Goal: Task Accomplishment & Management: Manage account settings

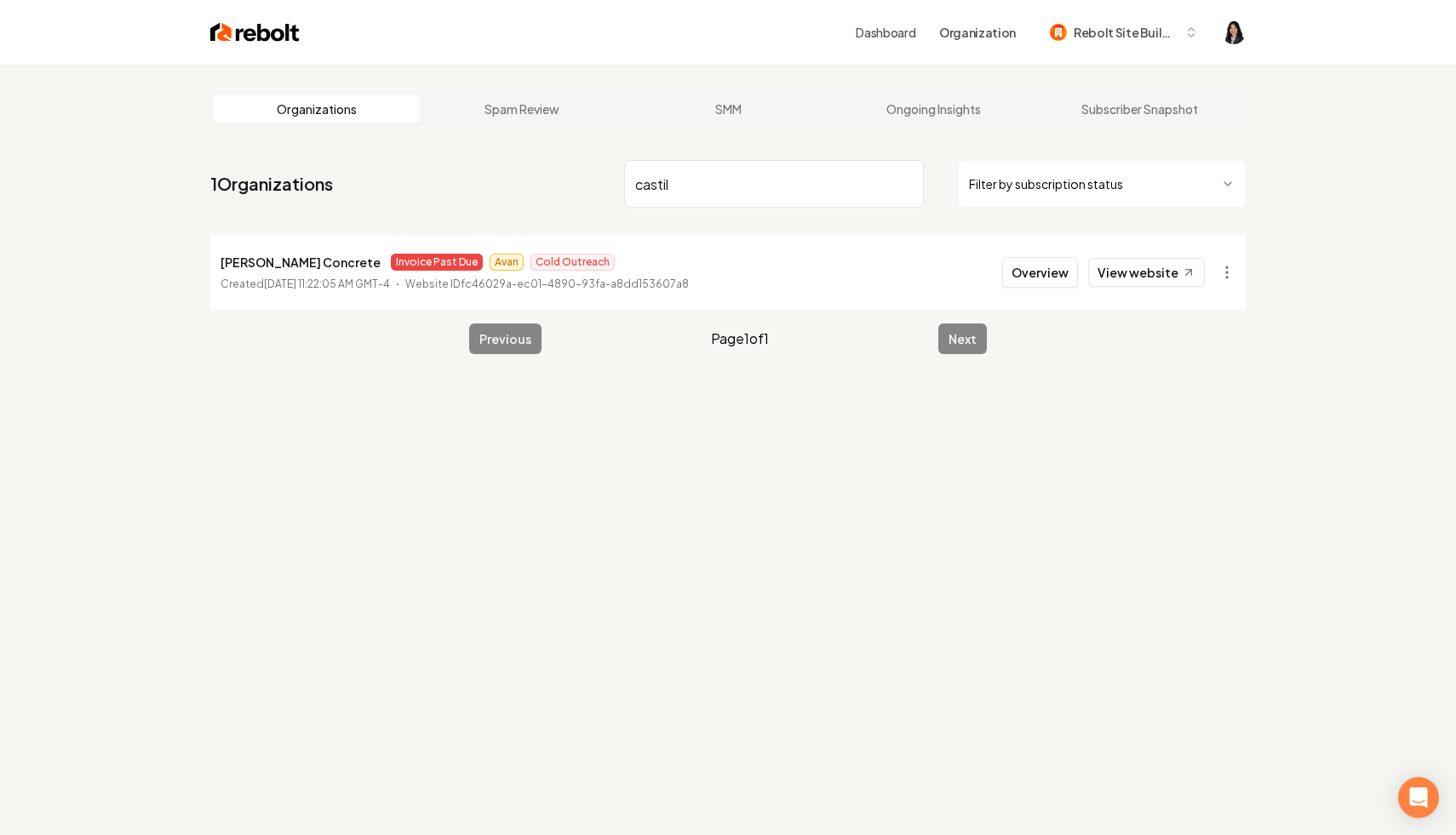
scroll to position [65, 0]
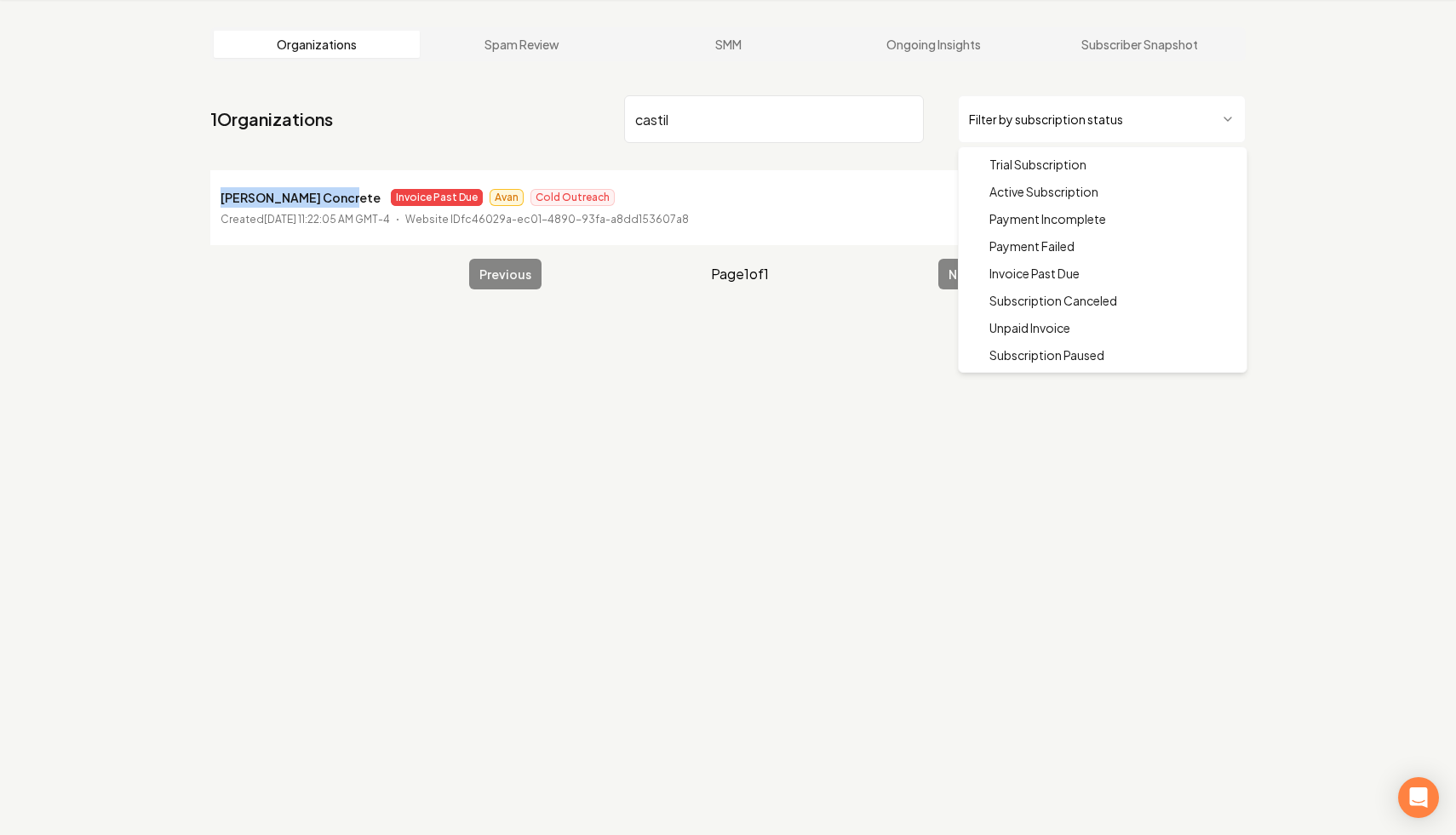
click at [1129, 135] on html "Dashboard Organization Rebolt Site Builder Organizations Spam Review SMM Ongoin…" at bounding box center [728, 352] width 1456 height 835
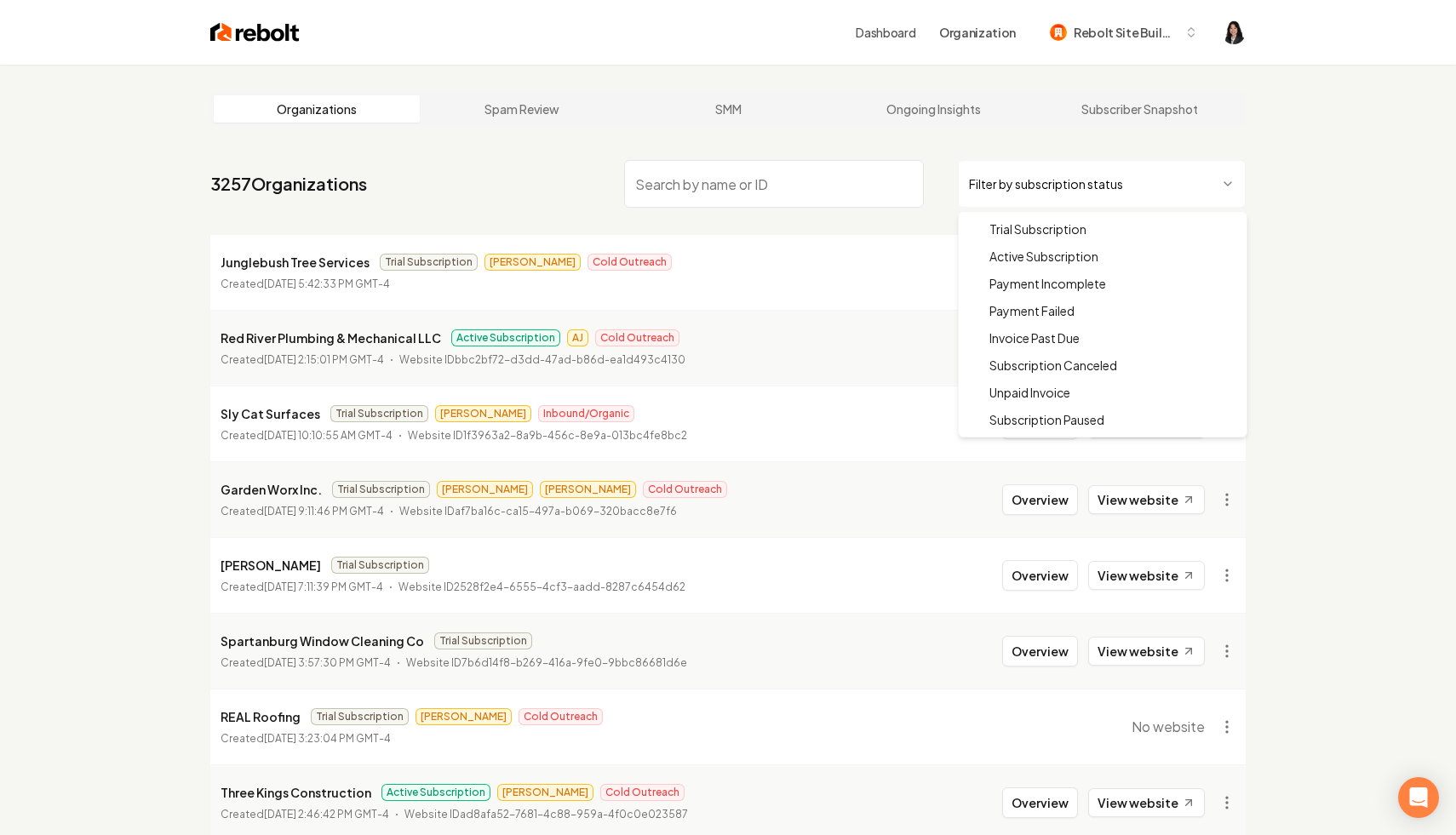
click at [1073, 164] on html "Dashboard Organization Rebolt Site Builder Organizations Spam Review SMM Ongoin…" at bounding box center [728, 417] width 1456 height 835
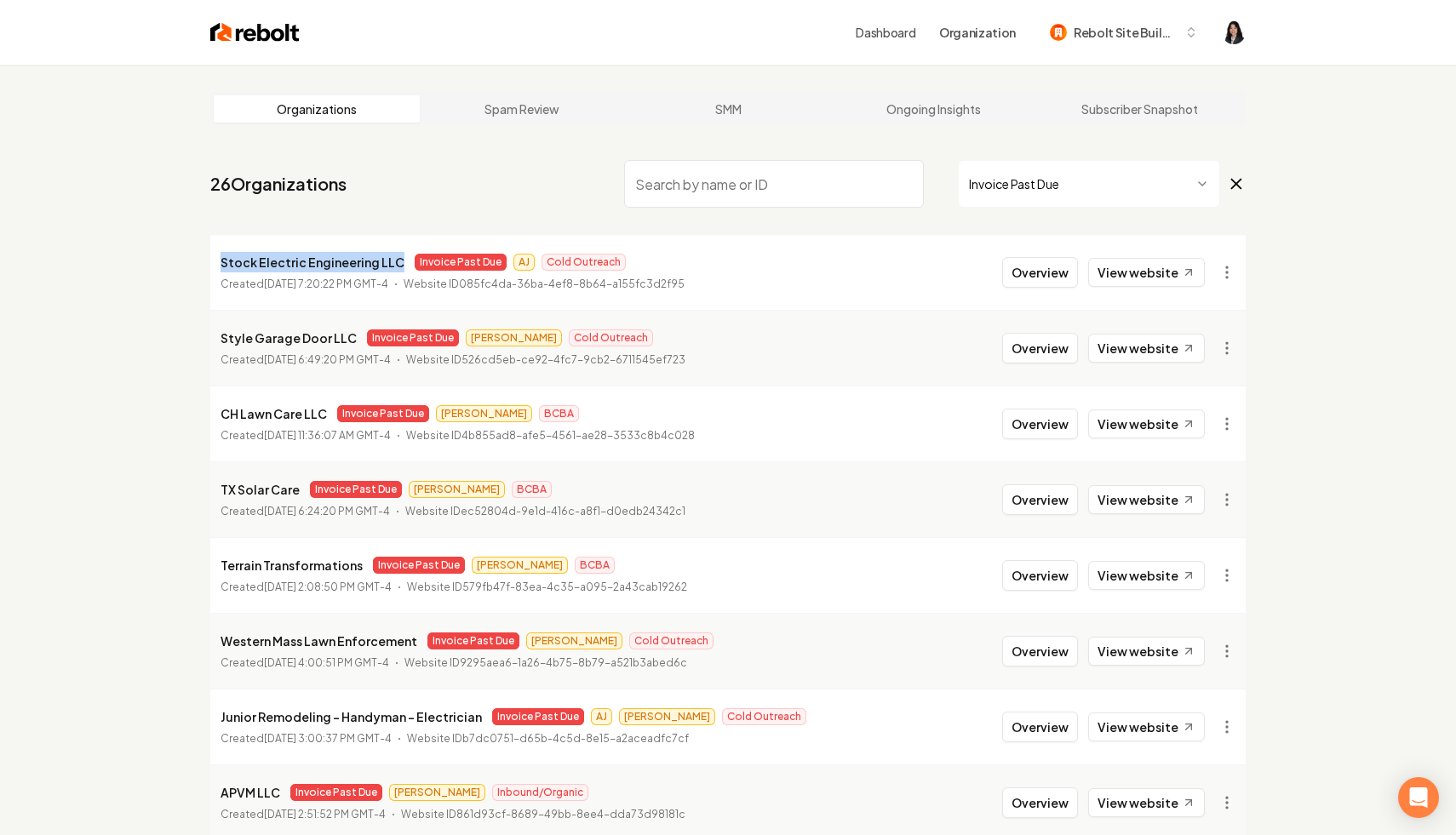
drag, startPoint x: 395, startPoint y: 262, endPoint x: 210, endPoint y: 247, distance: 185.6
click at [210, 247] on li "Stock Electric Engineering LLC Invoice Past Due AJ Cold Outreach Created Septem…" at bounding box center [728, 273] width 1035 height 75
copy p "Stock Electric Engineering LLC"
click at [1228, 267] on html "Dashboard Organization Rebolt Site Builder Organizations Spam Review SMM Ongoin…" at bounding box center [728, 417] width 1456 height 835
click at [1191, 421] on link "View in Stripe" at bounding box center [1186, 419] width 108 height 27
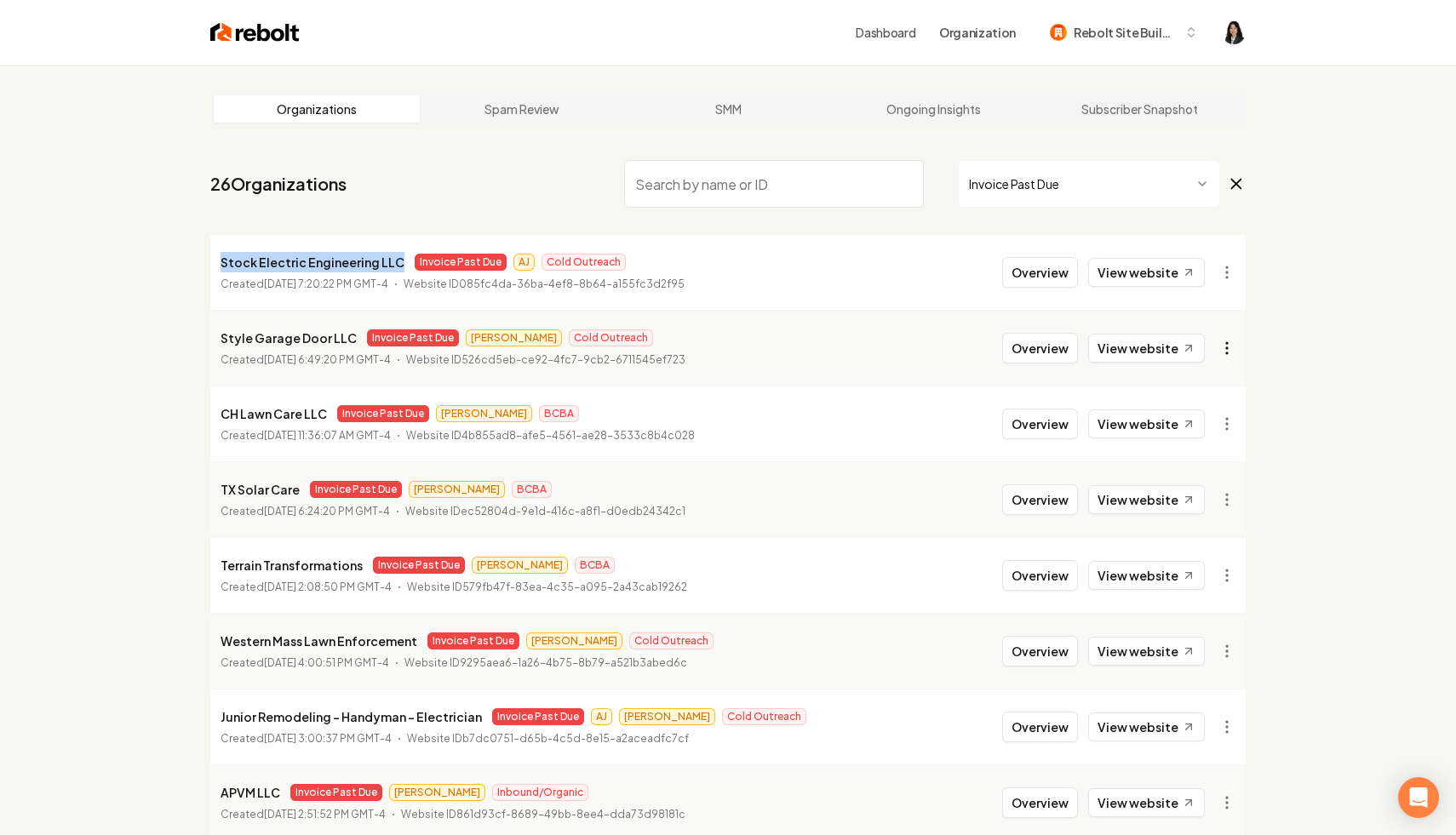
click at [1231, 353] on html "Dashboard Organization Rebolt Site Builder Organizations Spam Review SMM Ongoin…" at bounding box center [728, 417] width 1456 height 835
click at [1216, 494] on link "View in Stripe" at bounding box center [1186, 495] width 108 height 27
drag, startPoint x: 351, startPoint y: 340, endPoint x: 203, endPoint y: 332, distance: 148.2
click at [203, 332] on main "Organizations Spam Review SMM Ongoing Insights Subscriber Snapshot 26 Organizat…" at bounding box center [728, 564] width 1090 height 999
copy p "Style Garage Door LLC"
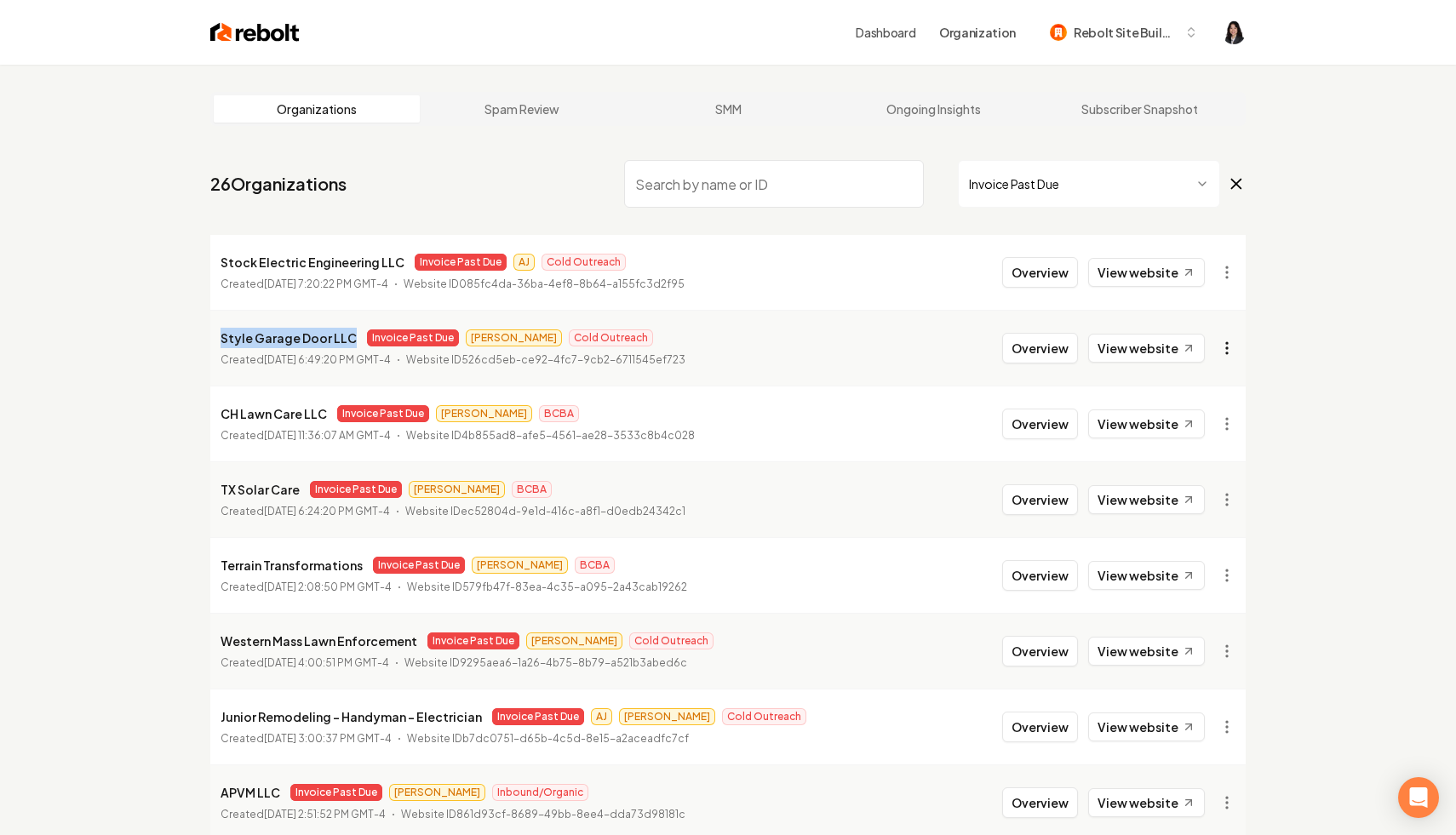
click at [1223, 347] on html "Dashboard Organization Rebolt Site Builder Organizations Spam Review SMM Ongoin…" at bounding box center [728, 417] width 1456 height 835
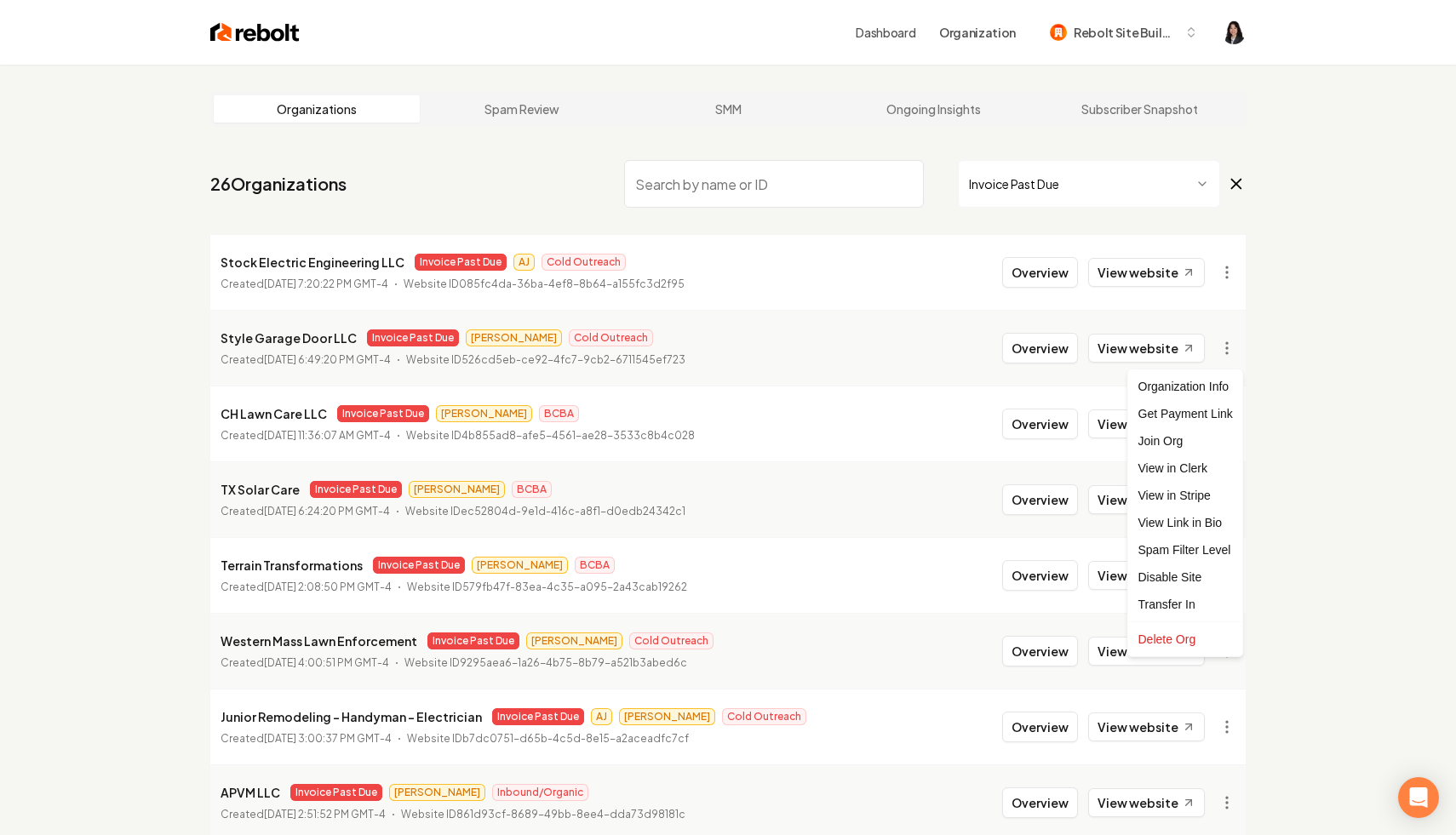
click at [92, 486] on html "Dashboard Organization Rebolt Site Builder Organizations Spam Review SMM Ongoin…" at bounding box center [728, 417] width 1456 height 835
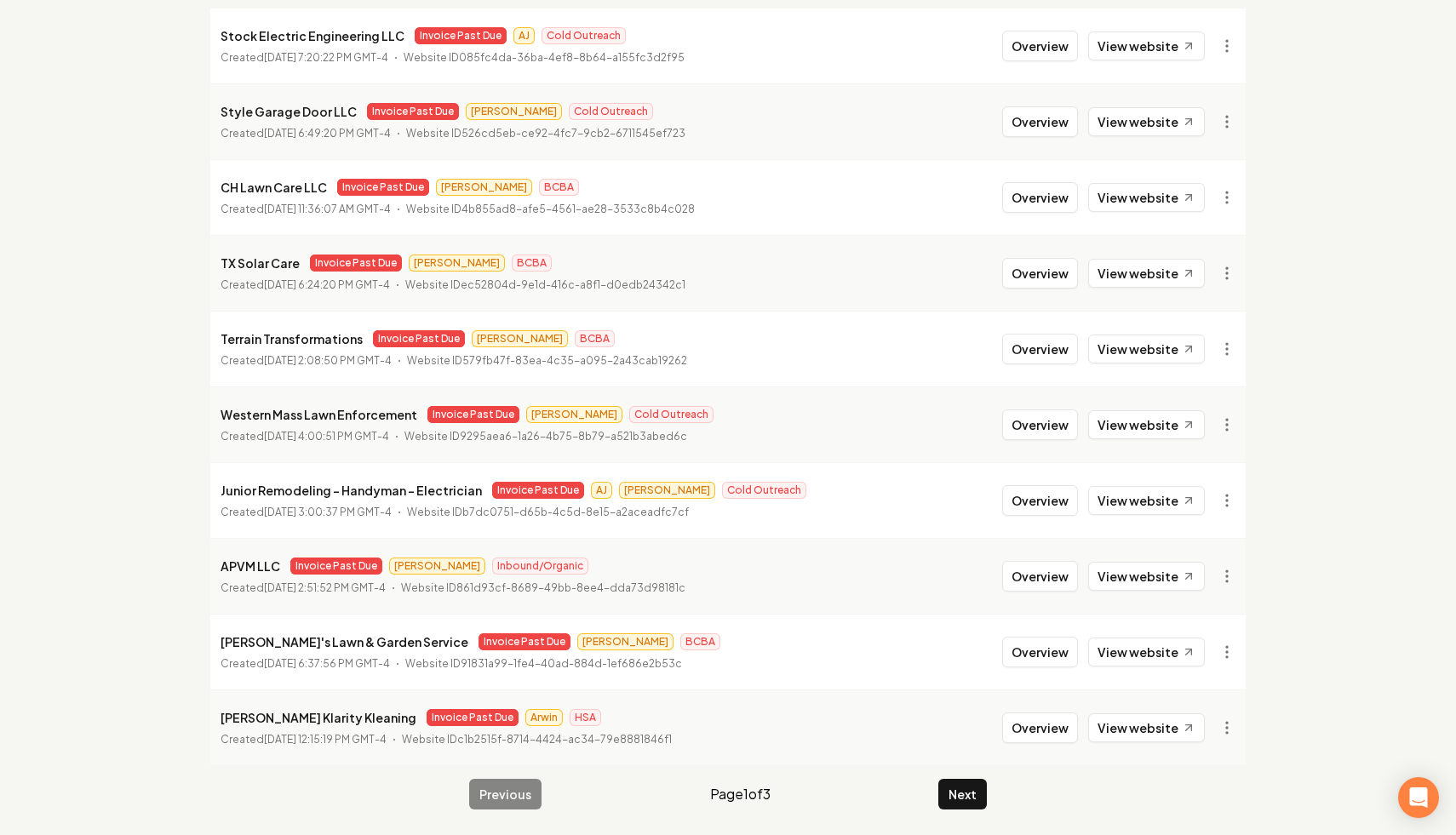
scroll to position [228, 0]
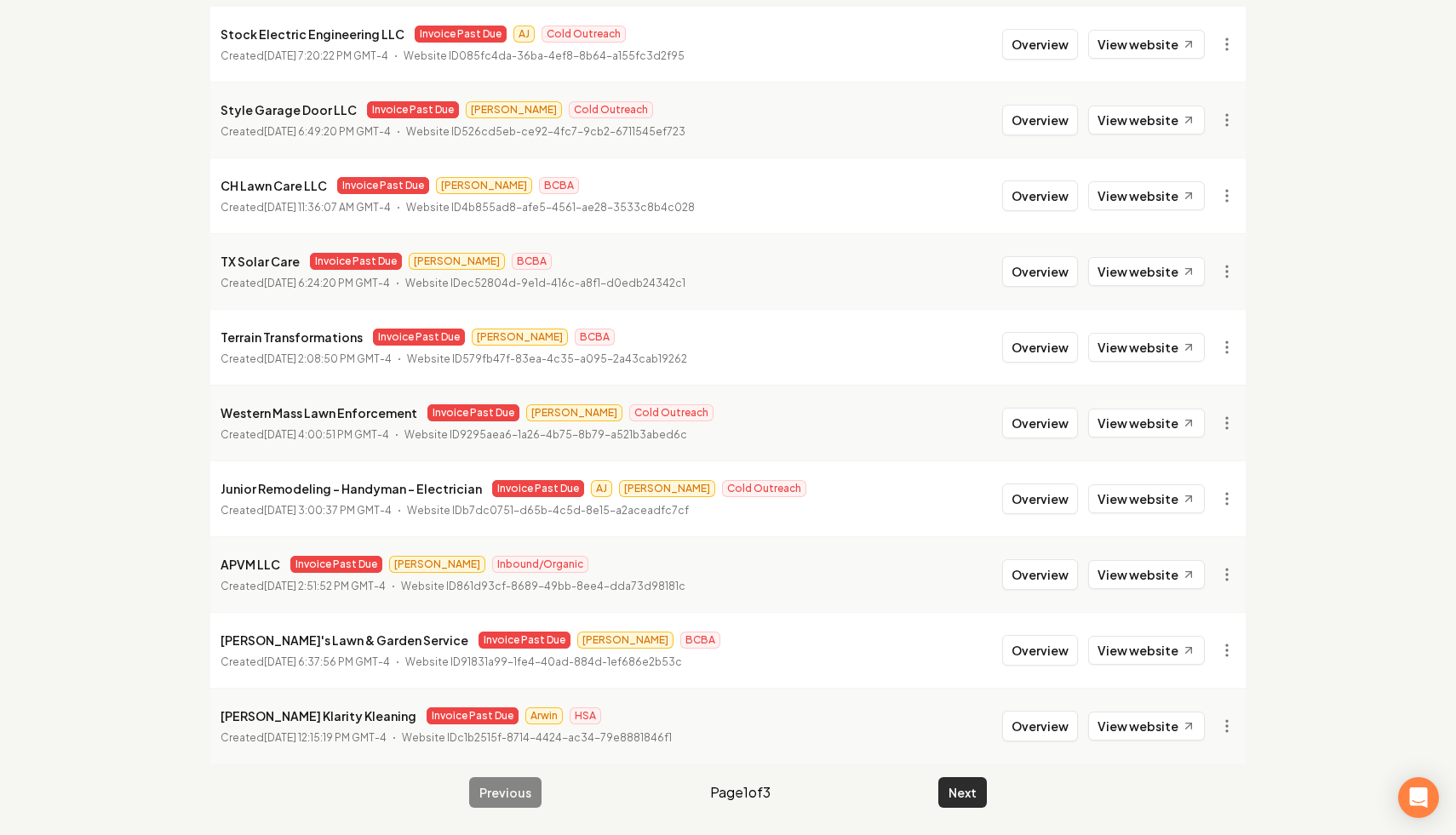
click at [954, 782] on button "Next" at bounding box center [963, 792] width 48 height 30
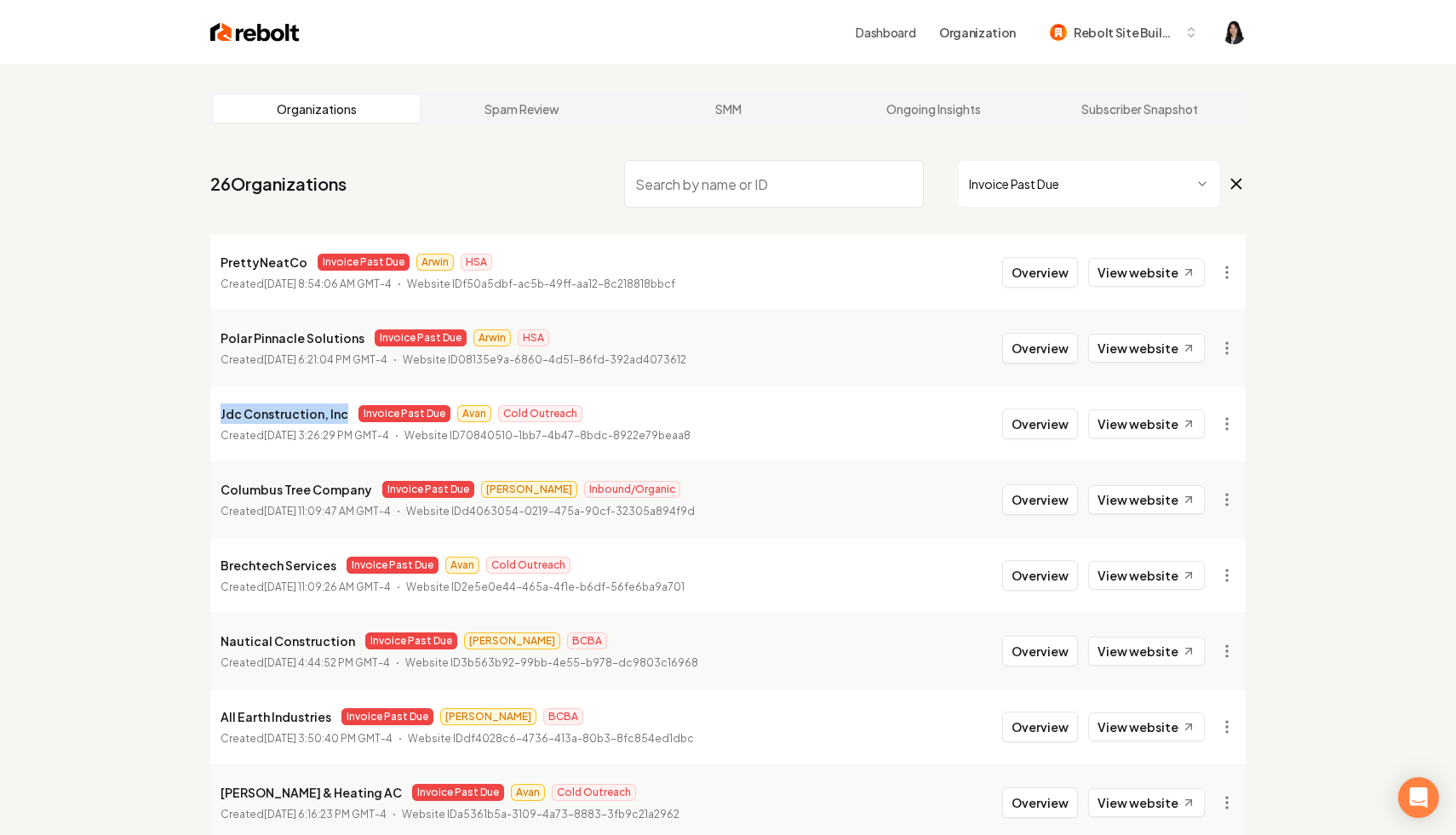
drag, startPoint x: 342, startPoint y: 415, endPoint x: 174, endPoint y: 409, distance: 168.1
click at [174, 409] on div "Organizations Spam Review SMM Ongoing Insights Subscriber Snapshot 26 Organizat…" at bounding box center [728, 564] width 1456 height 999
copy p "Jdc Construction, Inc"
click at [1219, 427] on html "Dashboard Organization Rebolt Site Builder Organizations Spam Review SMM Ongoin…" at bounding box center [728, 417] width 1456 height 835
click at [1199, 566] on link "View in Stripe" at bounding box center [1186, 570] width 108 height 27
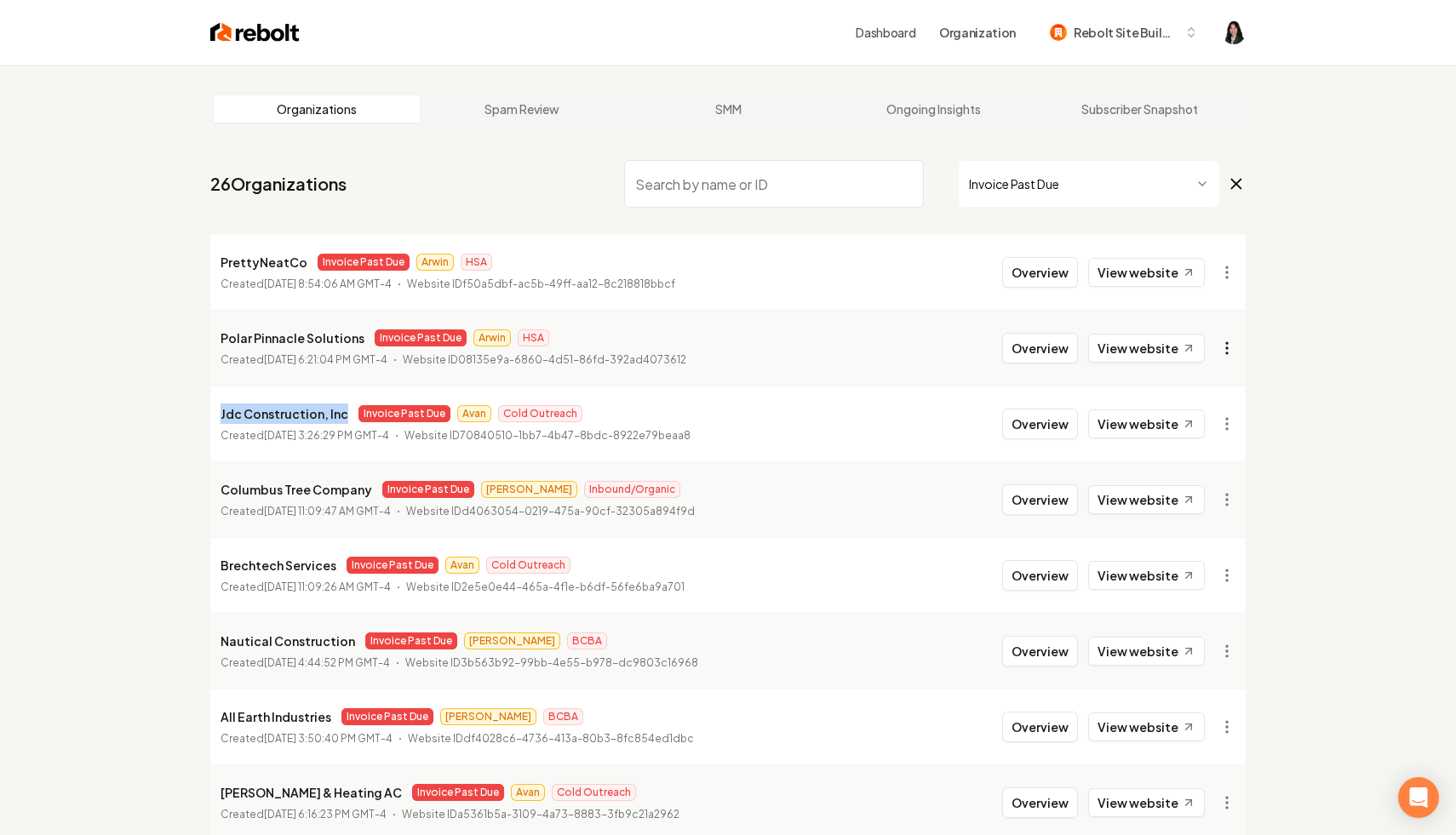
click at [1222, 343] on html "Dashboard Organization Rebolt Site Builder Organizations Spam Review SMM Ongoin…" at bounding box center [728, 417] width 1456 height 835
click at [1212, 498] on link "View in Stripe" at bounding box center [1186, 495] width 108 height 27
drag, startPoint x: 361, startPoint y: 338, endPoint x: 219, endPoint y: 337, distance: 142.0
click at [219, 337] on li "Polar Pinnacle Solutions Invoice Past Due Arwin HSA Created July 8, 2025, 6:21:…" at bounding box center [728, 348] width 1035 height 76
copy p "Polar Pinnacle Solutions"
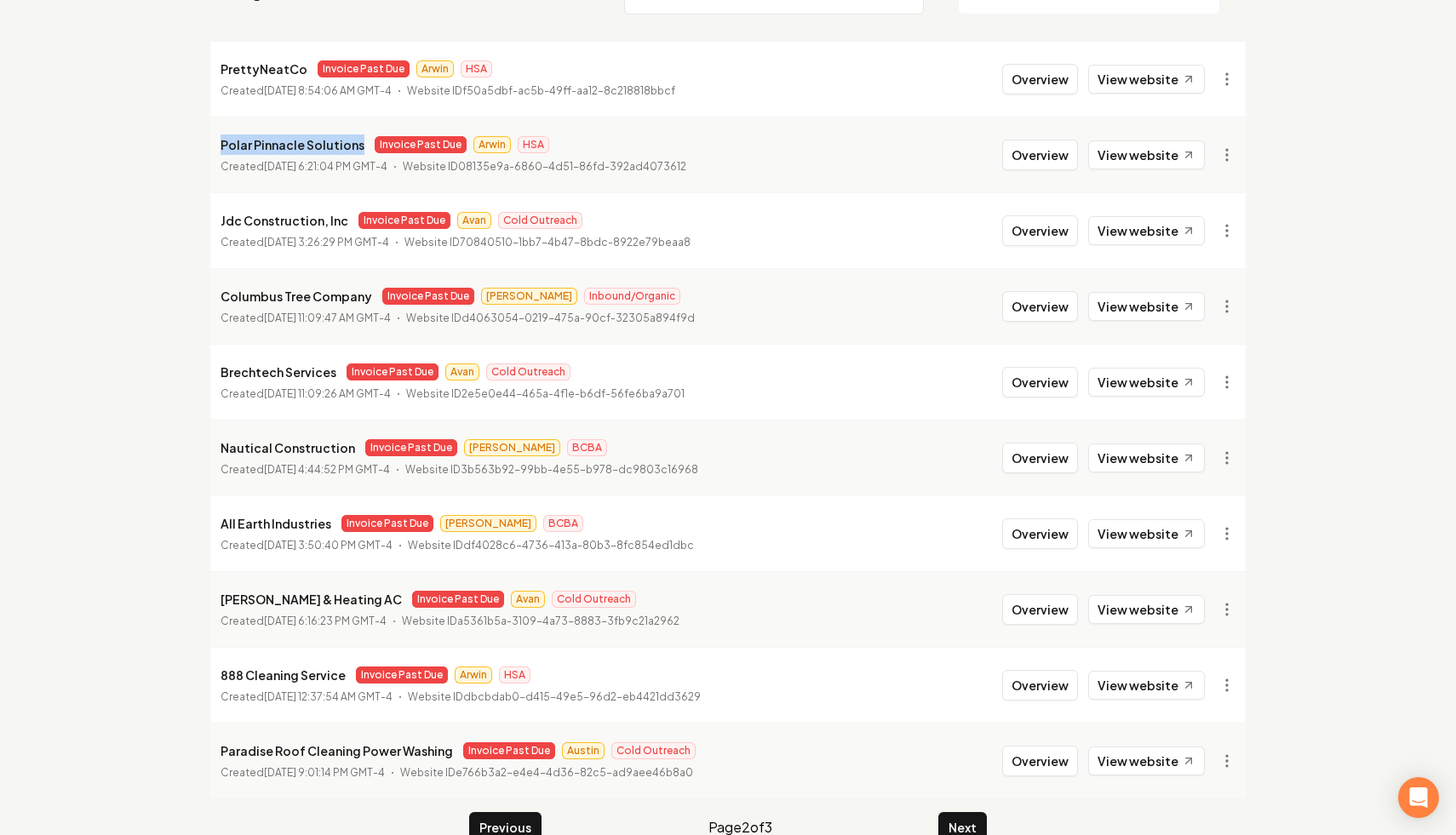
scroll to position [228, 0]
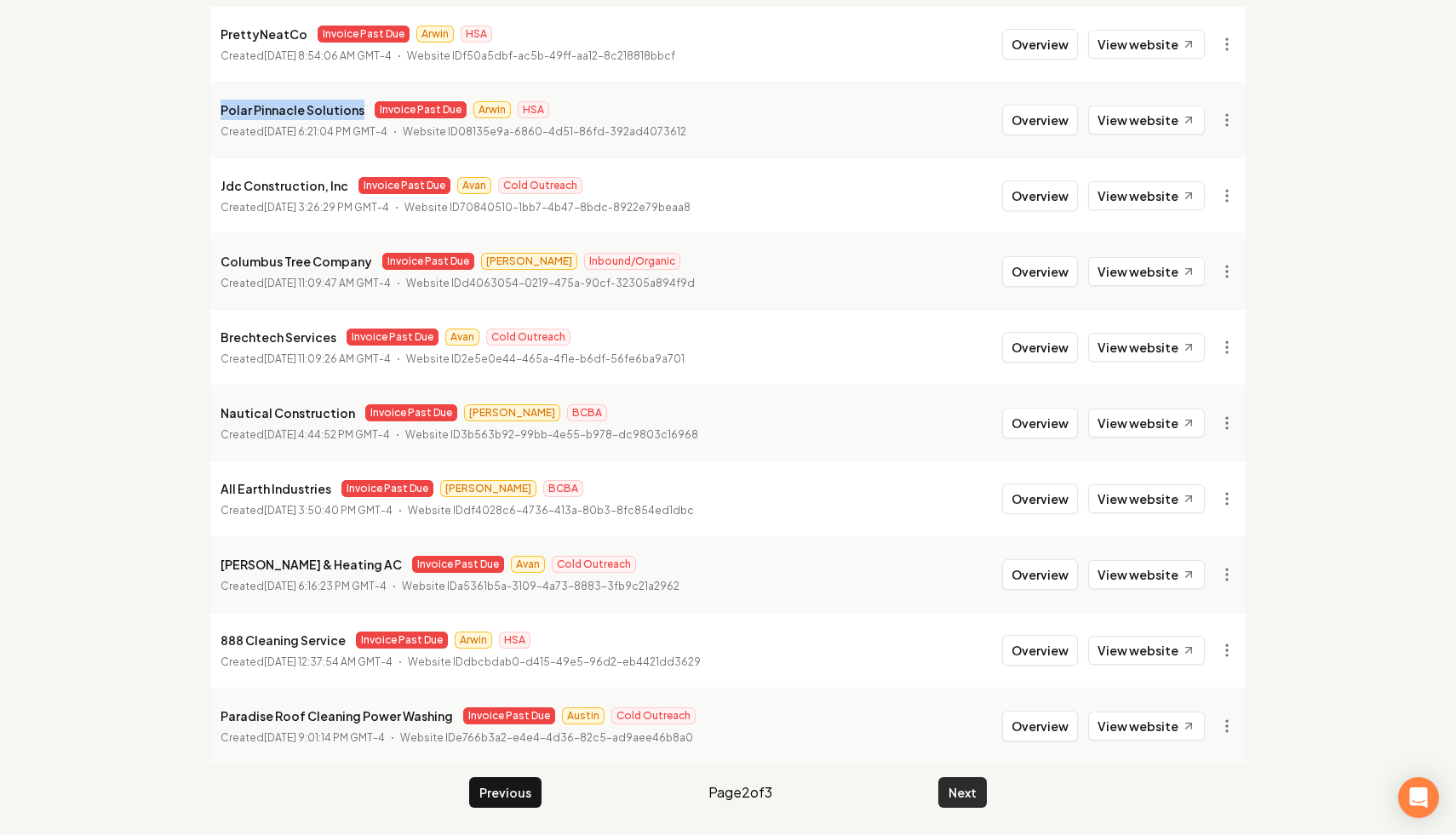
click at [972, 787] on button "Next" at bounding box center [963, 792] width 48 height 30
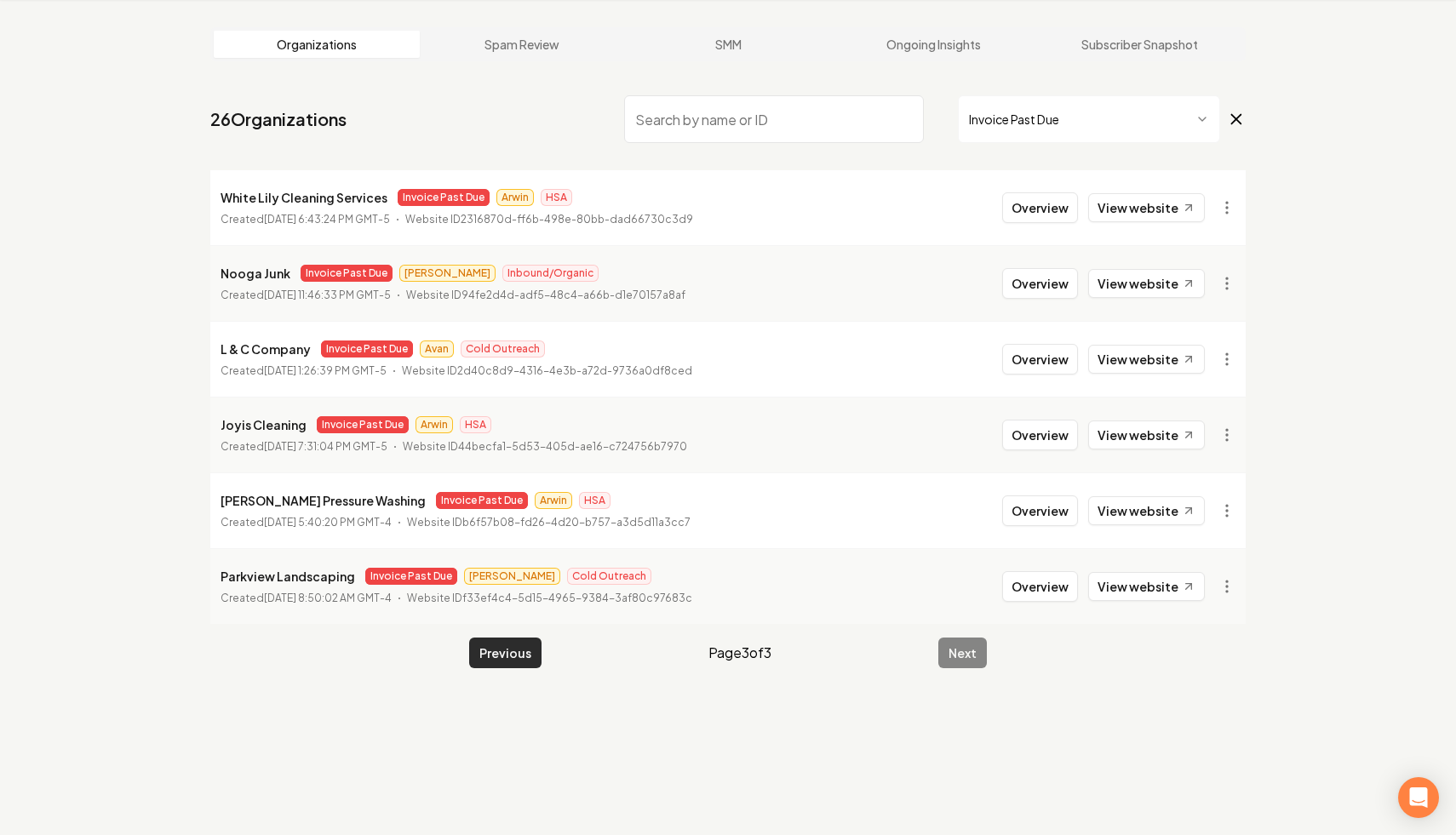
click at [494, 655] on button "Previous" at bounding box center [506, 652] width 73 height 30
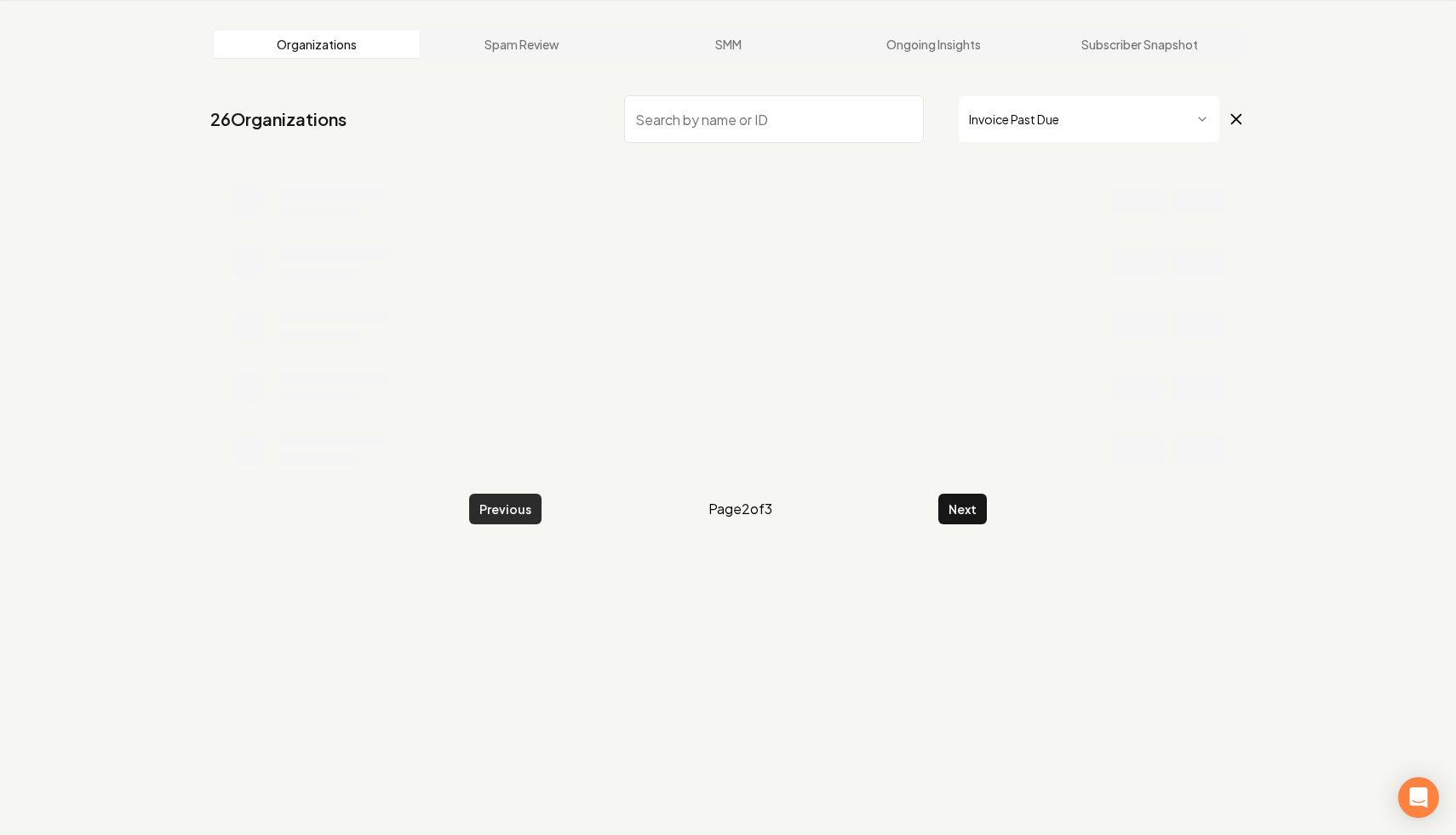
click at [504, 522] on button "Previous" at bounding box center [506, 509] width 73 height 30
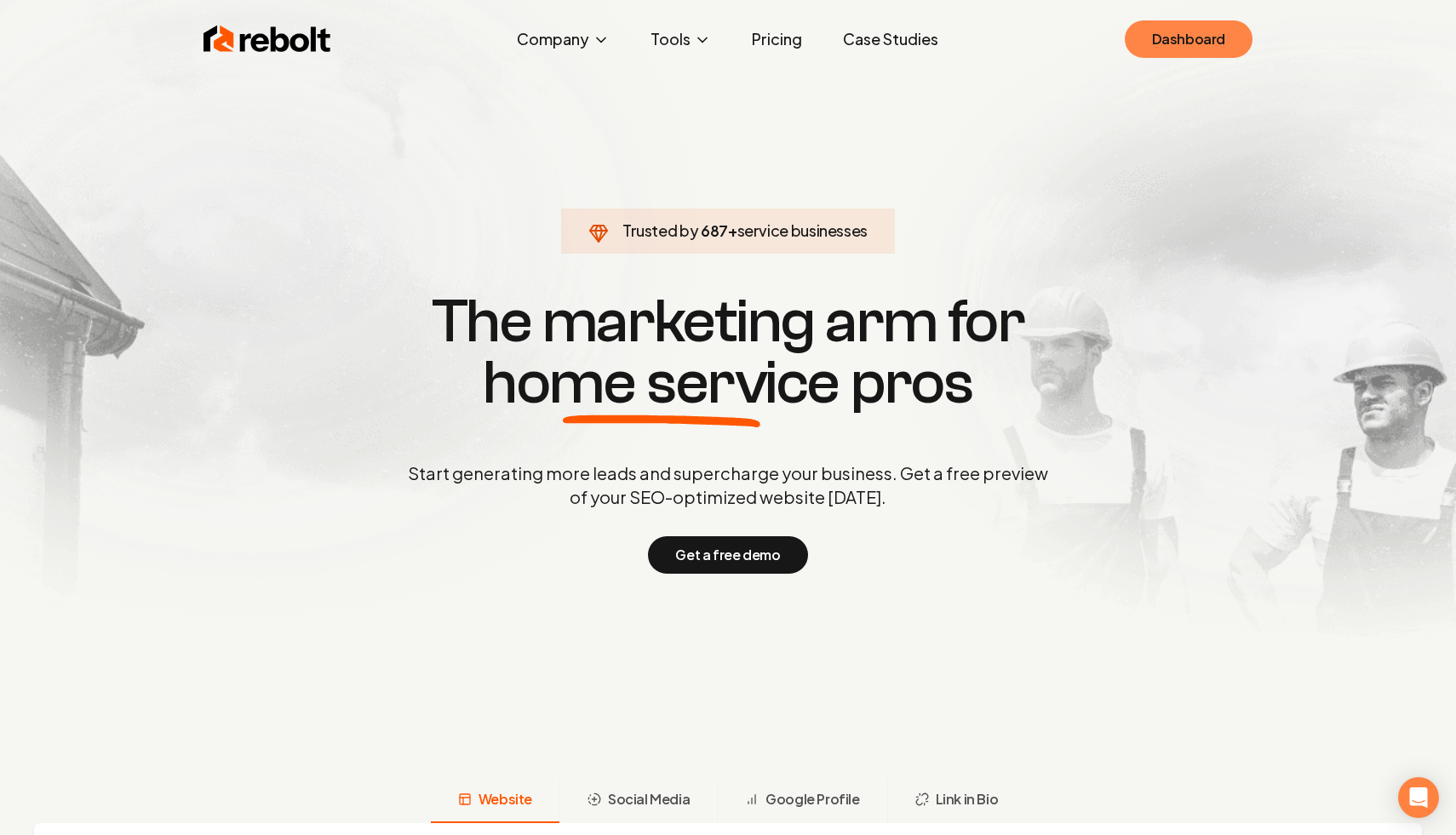
click at [1153, 33] on link "Dashboard" at bounding box center [1189, 39] width 128 height 37
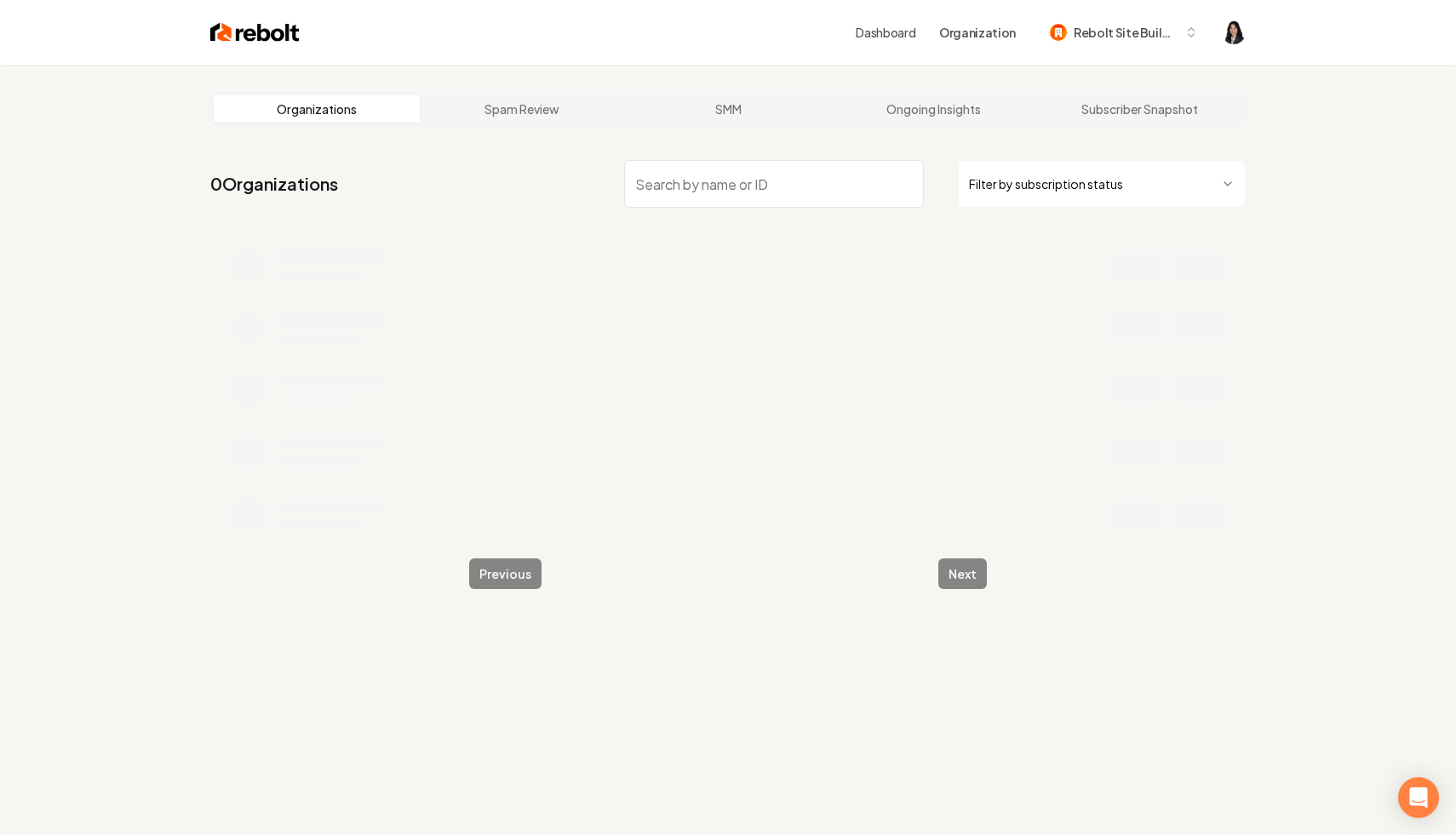
click at [1022, 189] on html "Dashboard Organization Rebolt Site Builder Organizations Spam Review SMM Ongoin…" at bounding box center [728, 417] width 1456 height 835
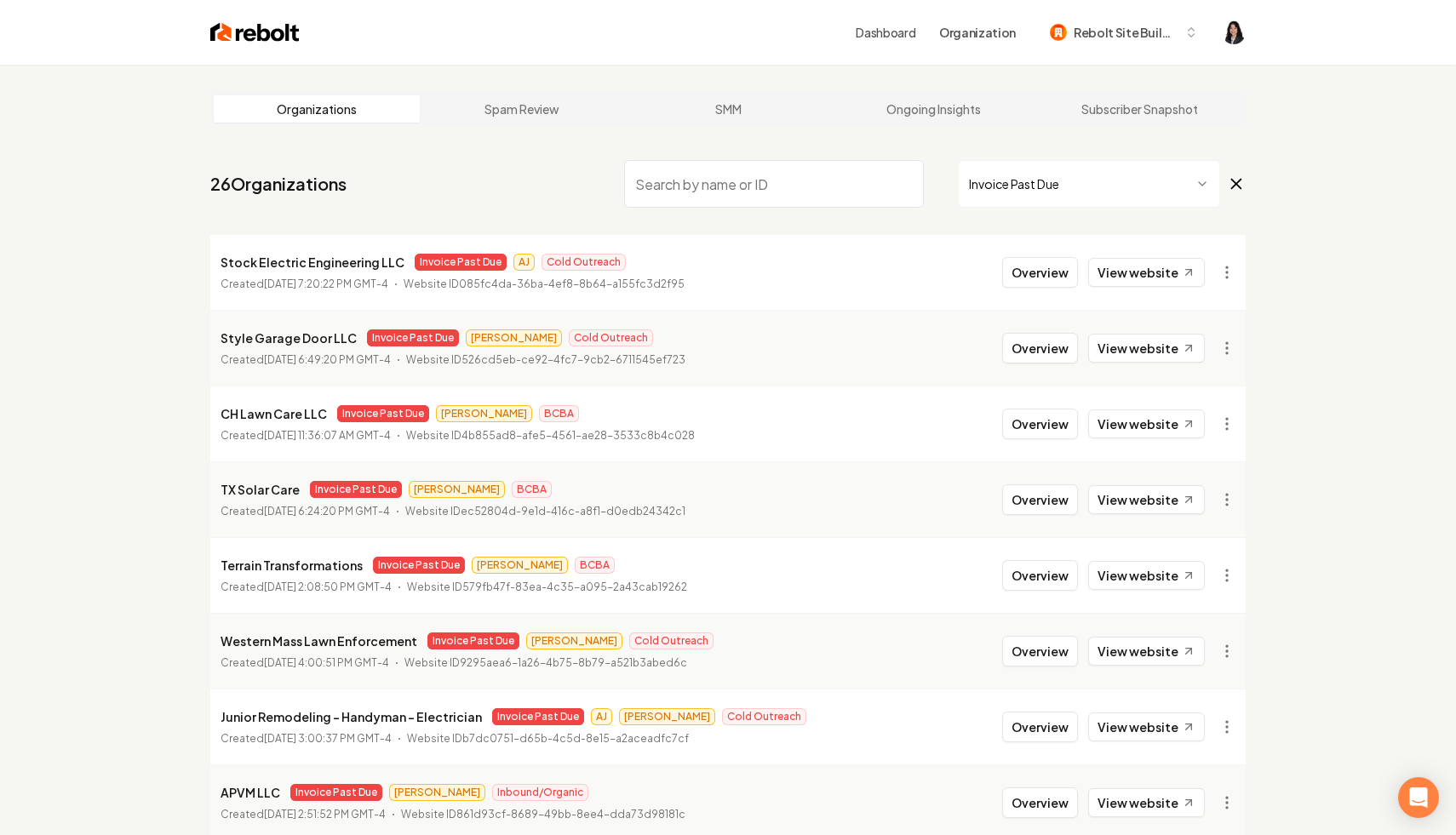
click at [1248, 185] on main "Organizations Spam Review SMM Ongoing Insights Subscriber Snapshot 26 Organizat…" at bounding box center [728, 564] width 1090 height 999
click at [1240, 185] on icon at bounding box center [1237, 184] width 19 height 21
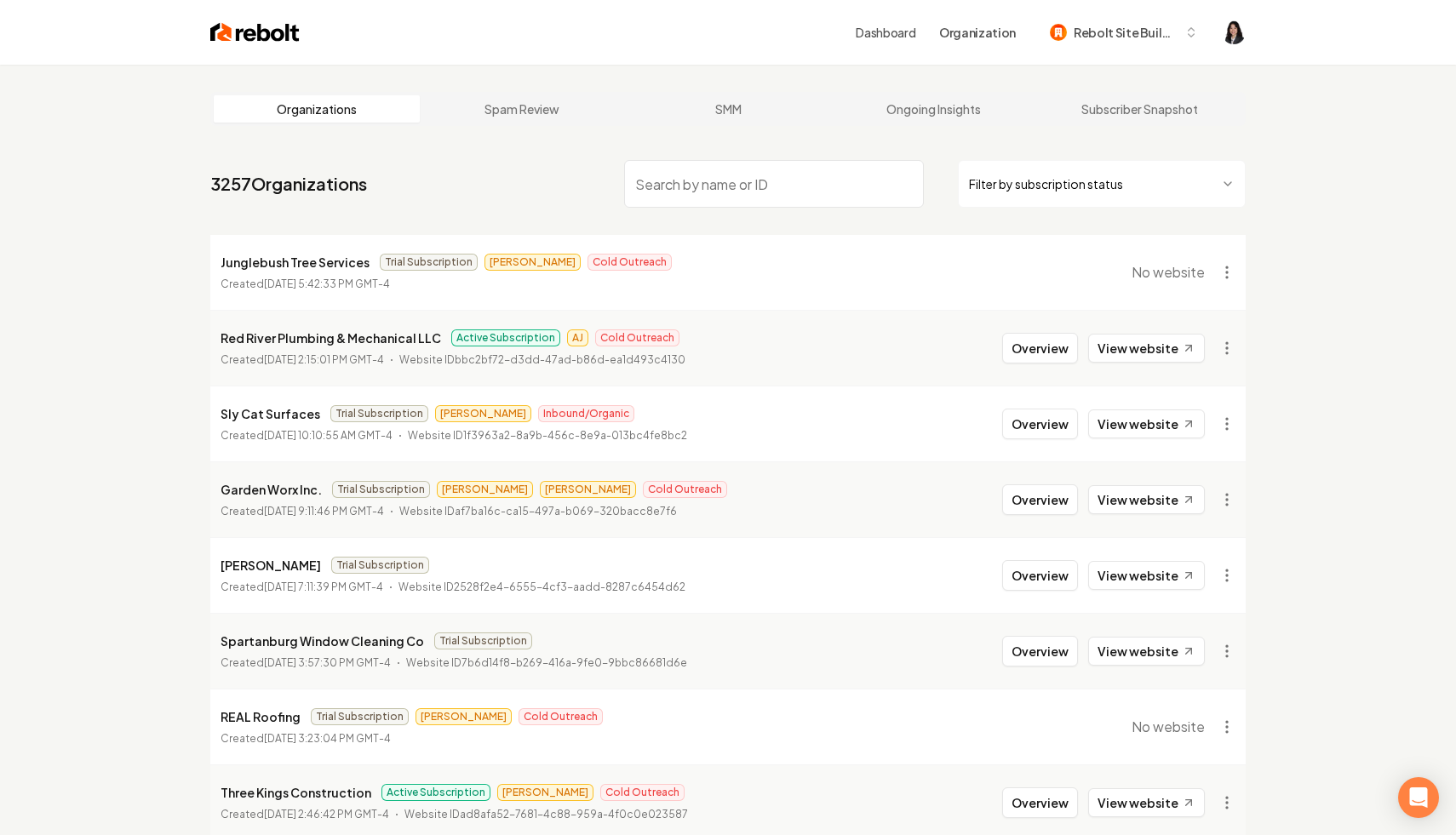
click at [880, 173] on input "search" at bounding box center [774, 183] width 300 height 48
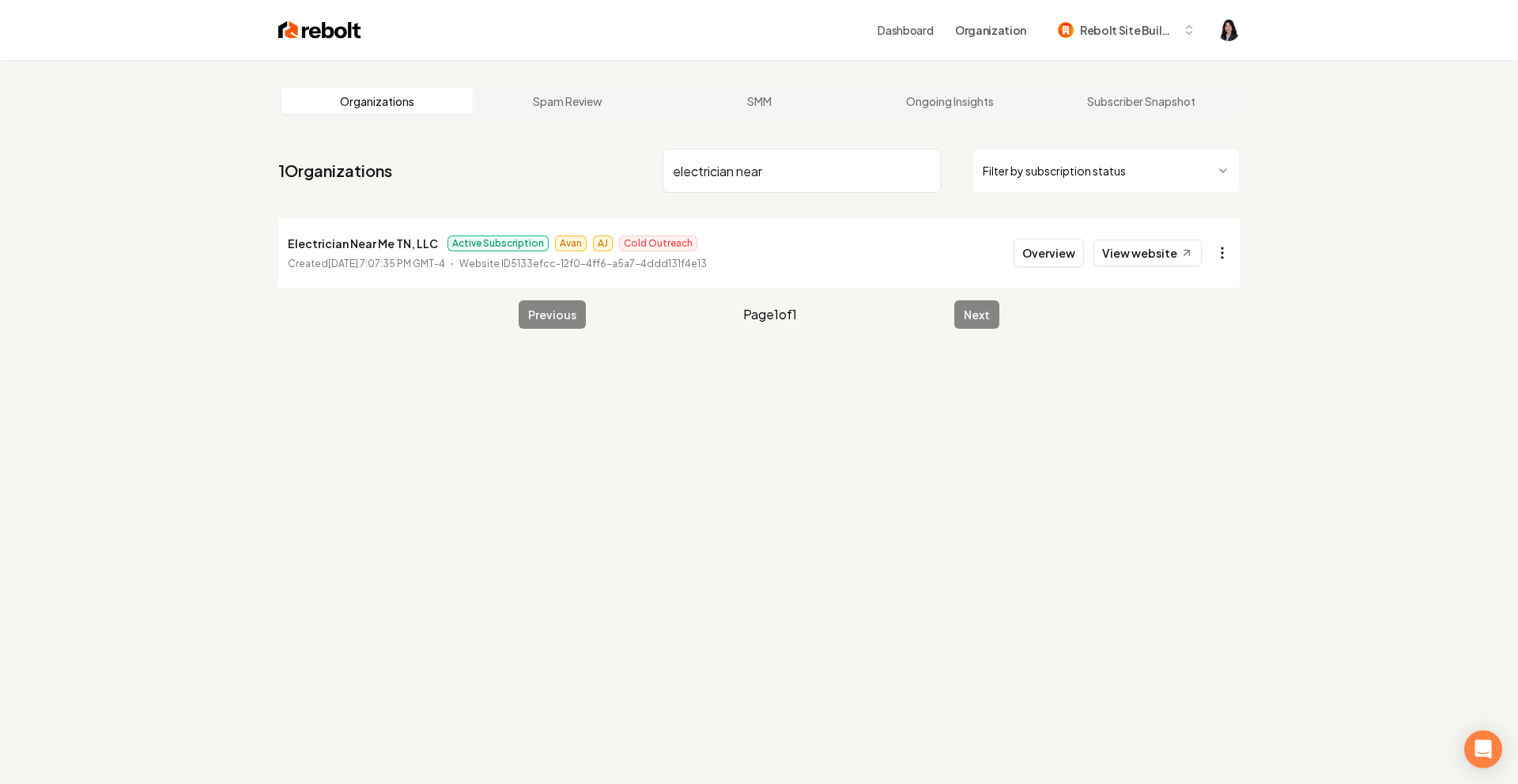
type input "electrician near"
click at [1228, 255] on html "Dashboard Organization Rebolt Site Builder Organizations Spam Review SMM Ongoin…" at bounding box center [759, 392] width 1518 height 784
click at [1209, 387] on link "View in Stripe" at bounding box center [1184, 389] width 100 height 25
click at [924, 171] on input "electrician near" at bounding box center [802, 170] width 278 height 44
type input "junior"
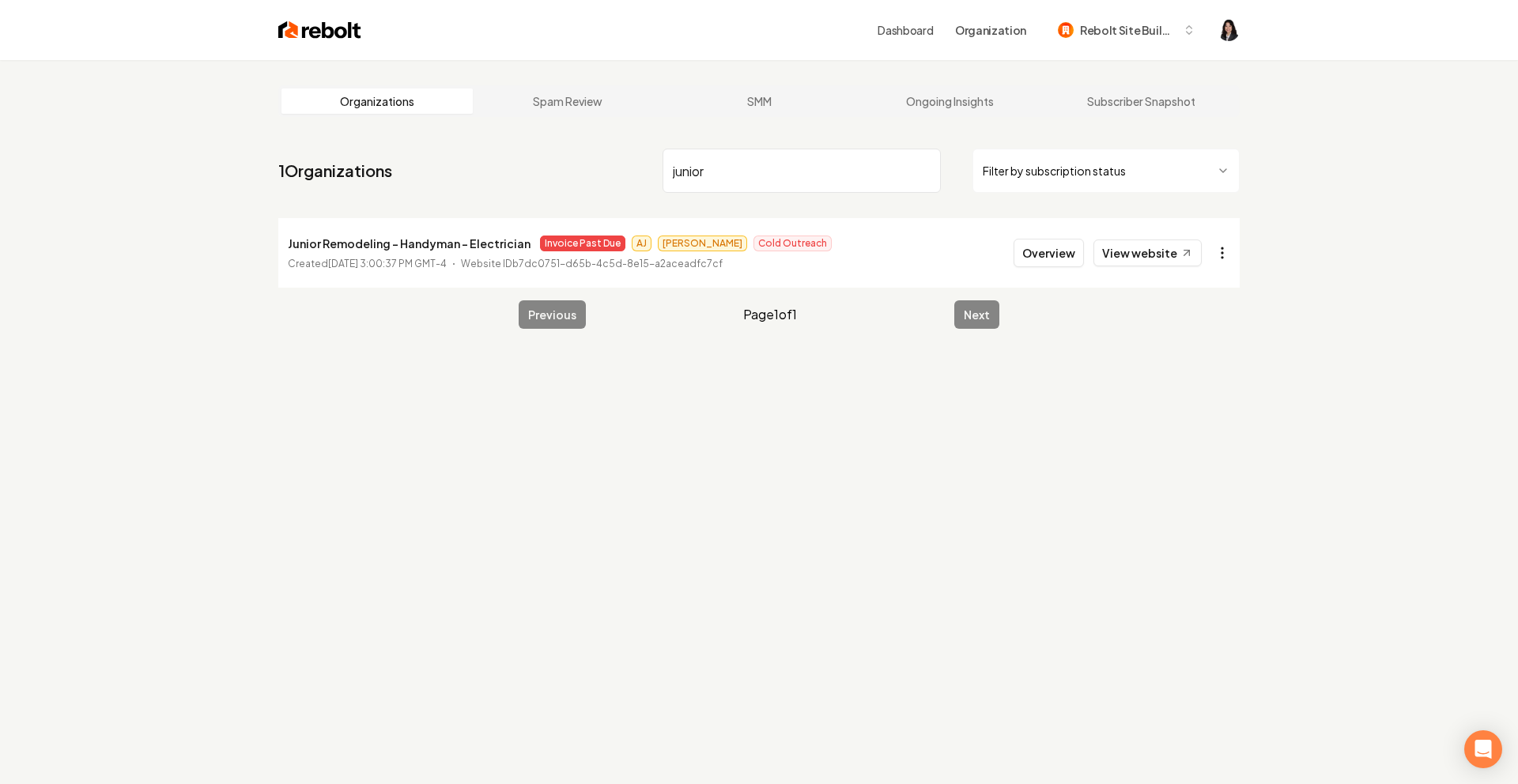
click at [1221, 248] on html "Dashboard Organization Rebolt Site Builder Organizations Spam Review SMM Ongoin…" at bounding box center [759, 392] width 1518 height 784
click at [1218, 395] on link "View in Stripe" at bounding box center [1184, 389] width 100 height 25
click at [925, 173] on input "junior" at bounding box center [802, 170] width 278 height 44
click at [1221, 252] on html "Dashboard Organization Rebolt Site Builder Organizations Spam Review SMM Ongoin…" at bounding box center [759, 392] width 1518 height 784
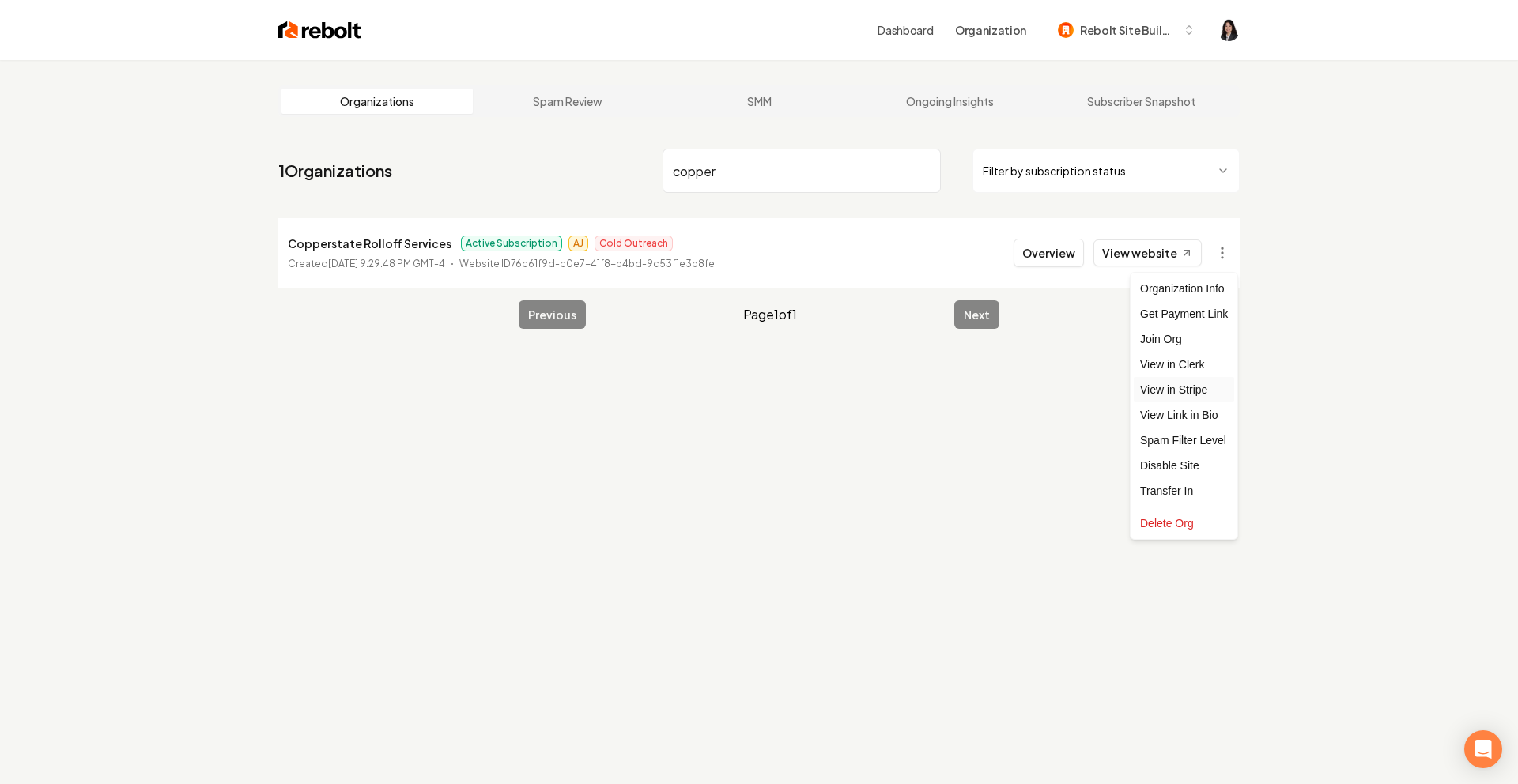
click at [1202, 394] on link "View in Stripe" at bounding box center [1184, 389] width 100 height 25
drag, startPoint x: 747, startPoint y: 164, endPoint x: 596, endPoint y: 157, distance: 151.2
click at [596, 157] on nav "1 Organizations copper Filter by subscription status" at bounding box center [759, 177] width 961 height 70
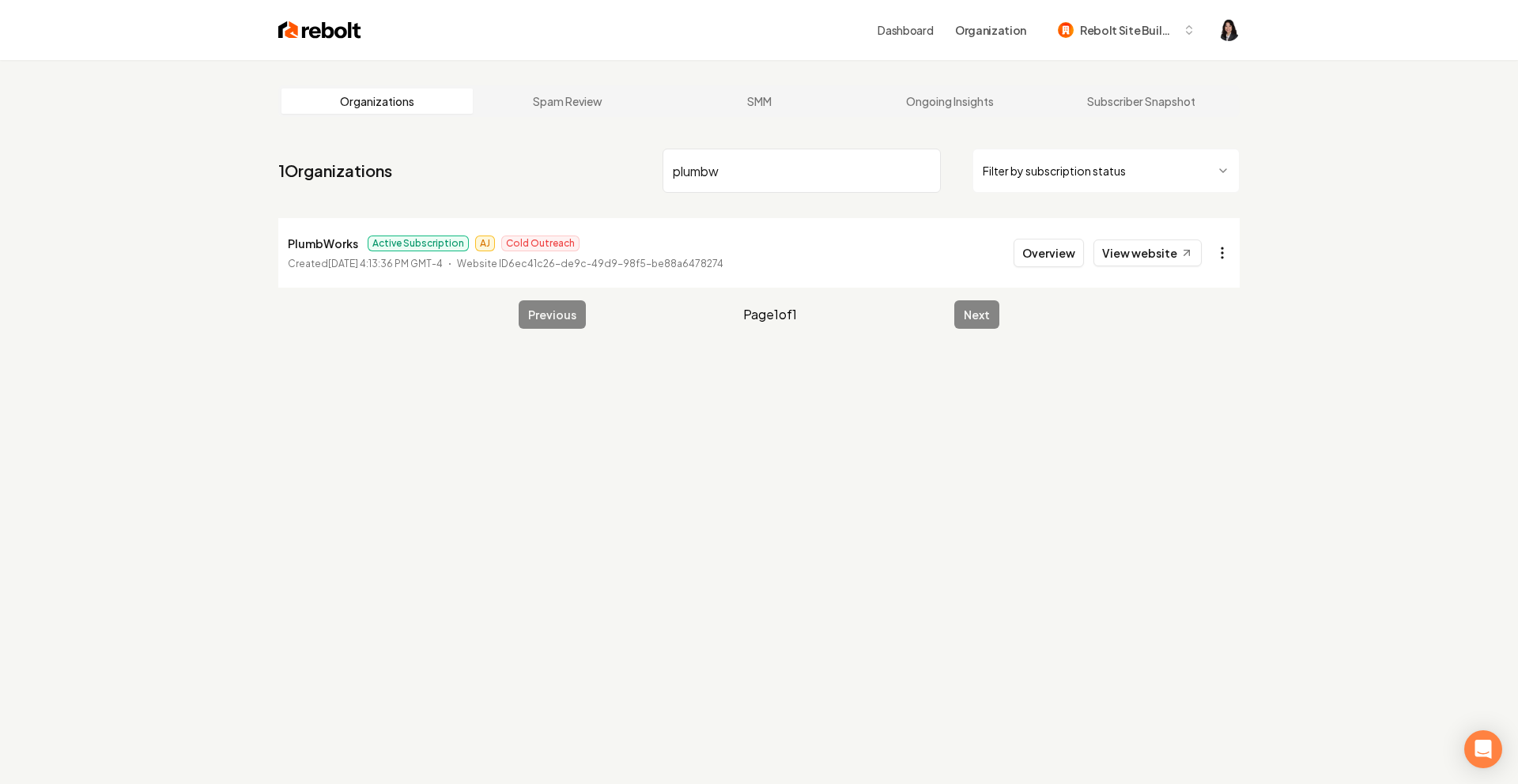
type input "plumbw"
click at [1221, 254] on html "Dashboard Organization Rebolt Site Builder Organizations Spam Review SMM Ongoin…" at bounding box center [759, 392] width 1518 height 784
click at [1205, 387] on link "View in Stripe" at bounding box center [1184, 389] width 100 height 25
click at [923, 174] on input "plumbw" at bounding box center [802, 170] width 278 height 44
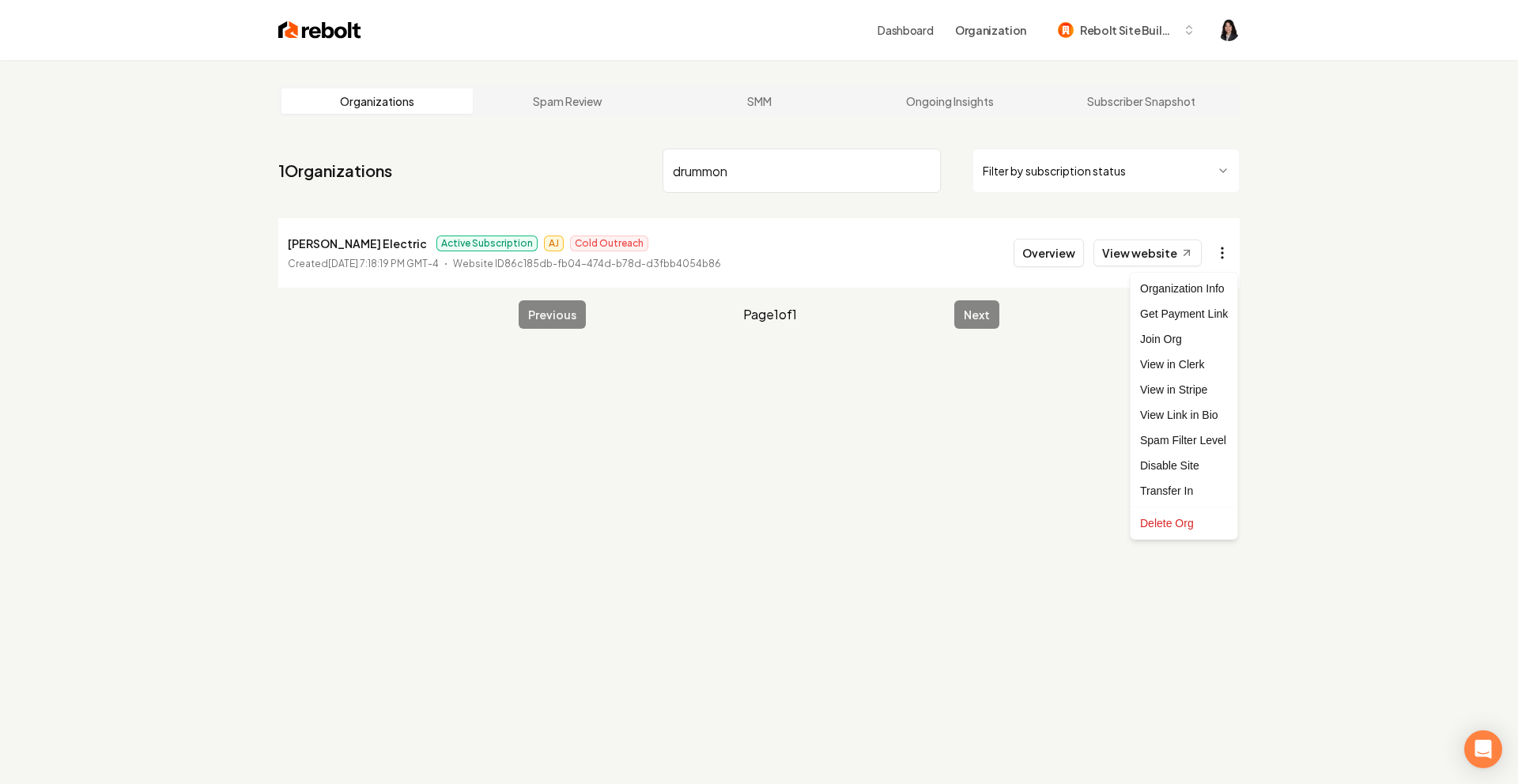
click at [1220, 256] on html "Dashboard Organization Rebolt Site Builder Organizations Spam Review SMM Ongoin…" at bounding box center [759, 392] width 1518 height 784
click at [1207, 392] on link "View in Stripe" at bounding box center [1184, 389] width 100 height 25
drag, startPoint x: 746, startPoint y: 176, endPoint x: 555, endPoint y: 149, distance: 192.9
click at [555, 149] on nav "1 Organizations drummon Filter by subscription status" at bounding box center [759, 177] width 961 height 70
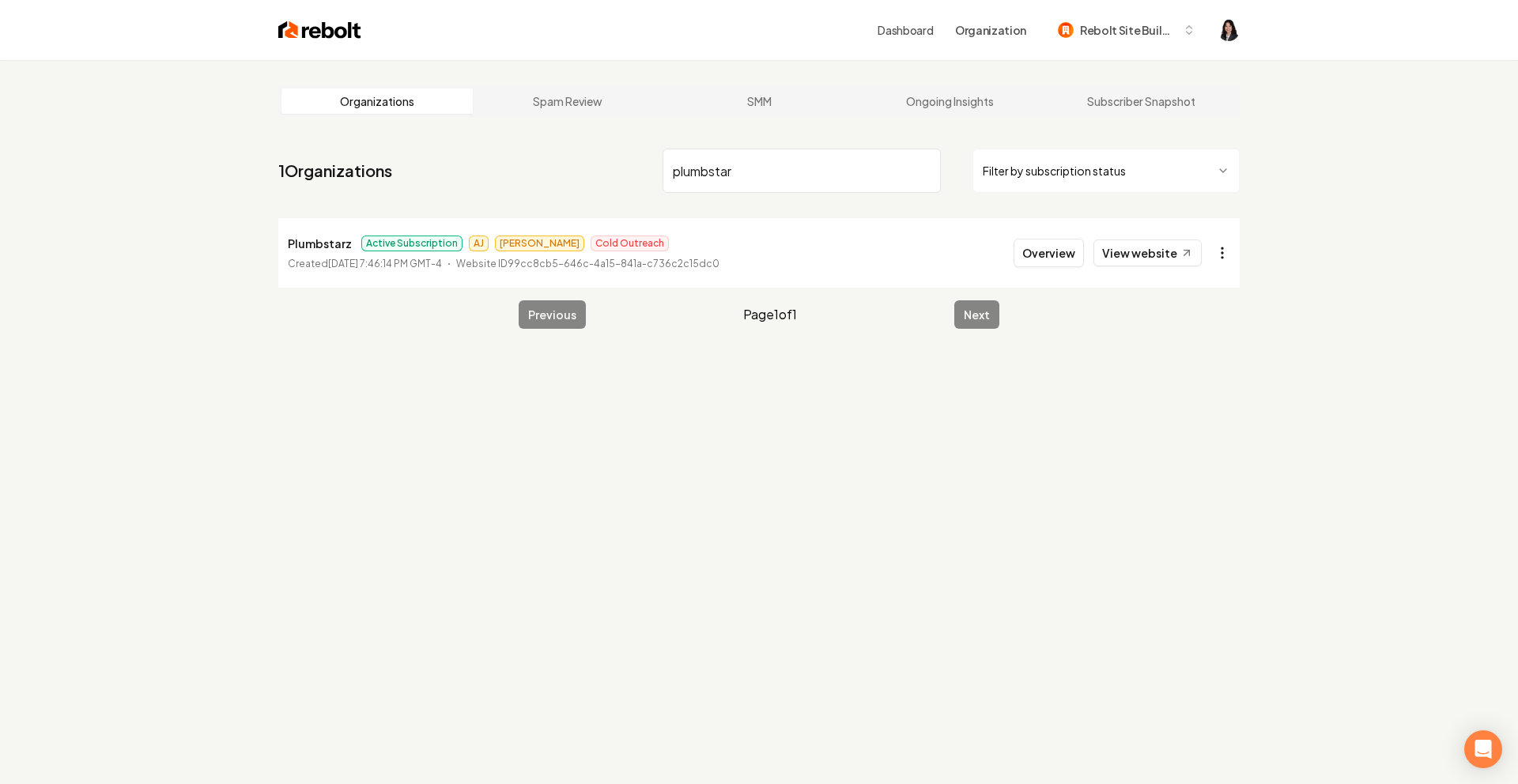
type input "plumbstar"
click at [1225, 254] on html "Dashboard Organization Rebolt Site Builder Organizations Spam Review SMM Ongoin…" at bounding box center [759, 392] width 1518 height 784
click at [1209, 397] on link "View in Stripe" at bounding box center [1184, 389] width 100 height 25
click at [925, 169] on input "plumbstar" at bounding box center [802, 170] width 278 height 44
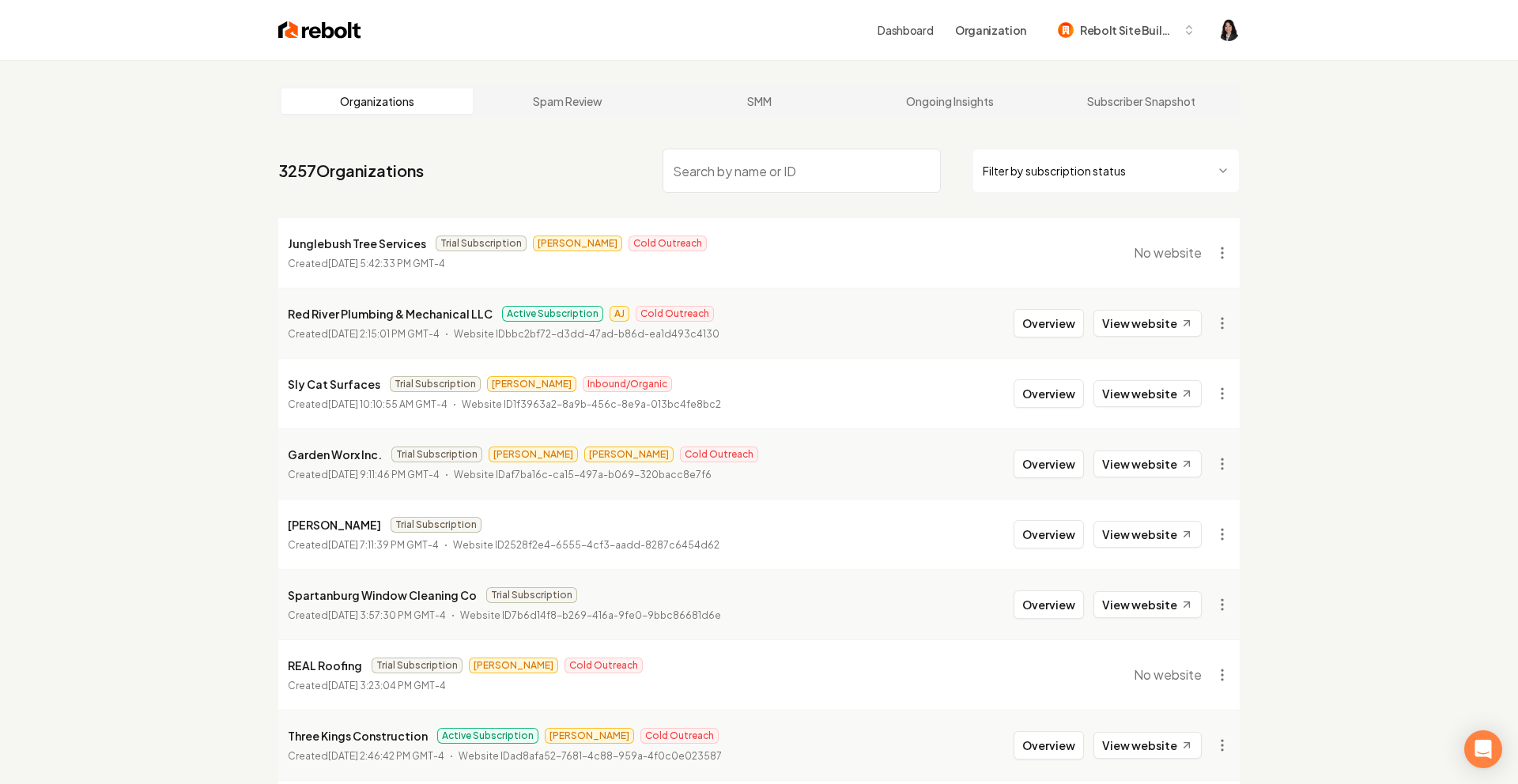
type input "s"
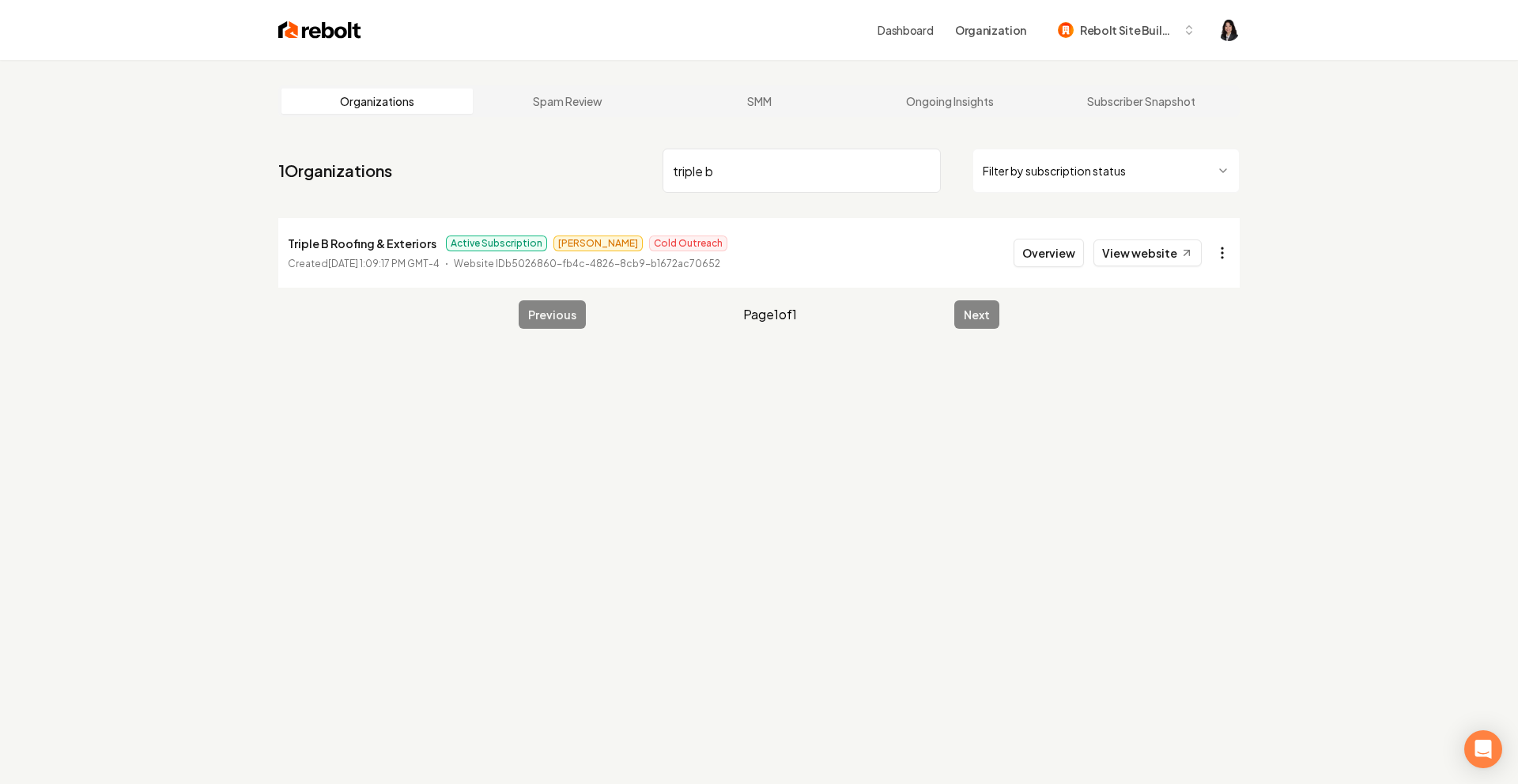
click at [1228, 255] on html "Dashboard Organization Rebolt Site Builder Organizations Spam Review SMM Ongoin…" at bounding box center [759, 392] width 1518 height 784
click at [1213, 387] on link "View in Stripe" at bounding box center [1184, 389] width 100 height 25
drag, startPoint x: 824, startPoint y: 172, endPoint x: 542, endPoint y: 148, distance: 283.0
click at [542, 149] on nav "1 Organizations triple b Filter by subscription status" at bounding box center [759, 177] width 961 height 70
type input "[PERSON_NAME]"
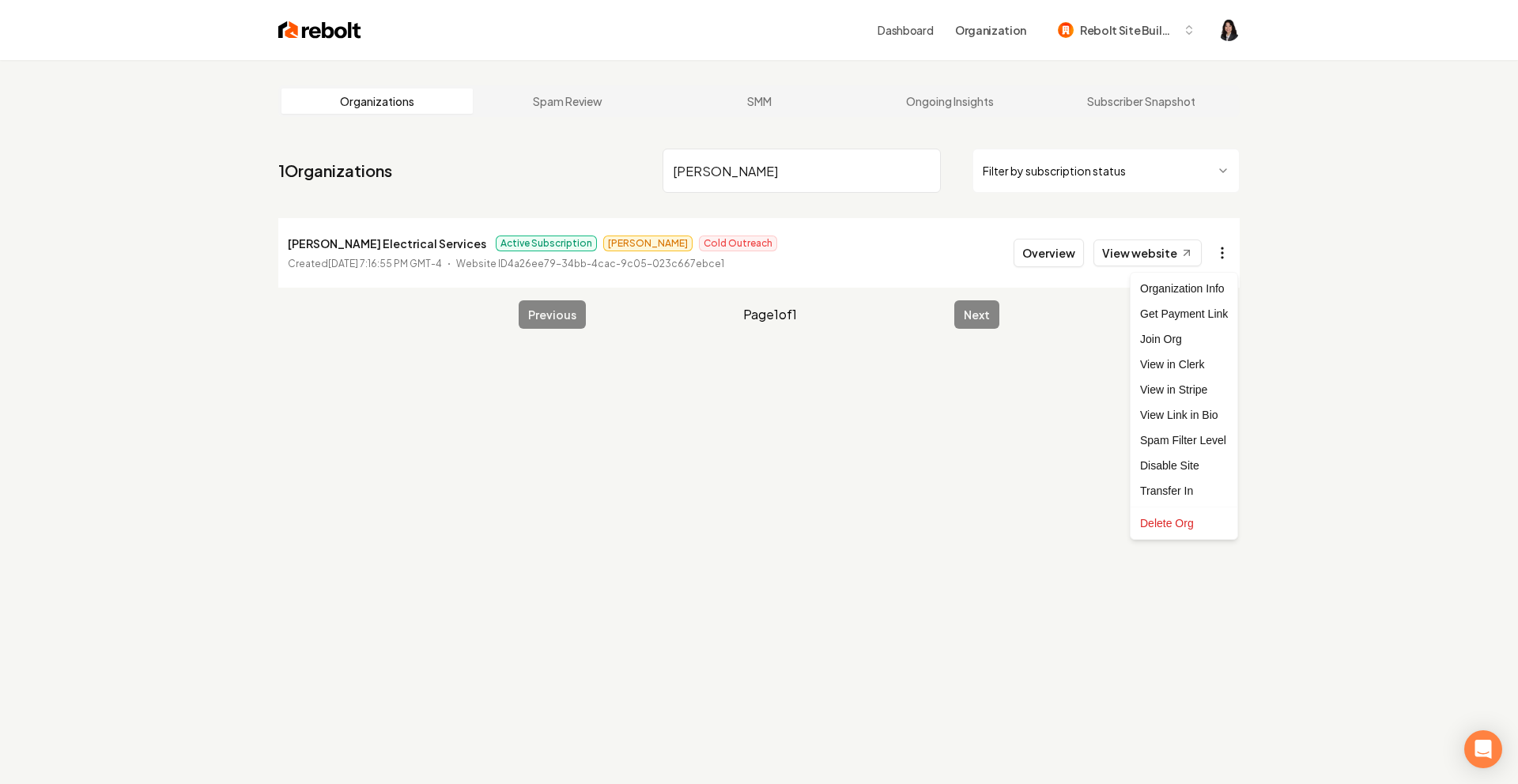
click at [1230, 256] on html "Dashboard Organization Rebolt Site Builder Organizations Spam Review SMM Ongoin…" at bounding box center [759, 392] width 1518 height 784
click at [1215, 394] on link "View in Stripe" at bounding box center [1184, 389] width 100 height 25
click at [923, 171] on input "[PERSON_NAME]" at bounding box center [802, 170] width 278 height 44
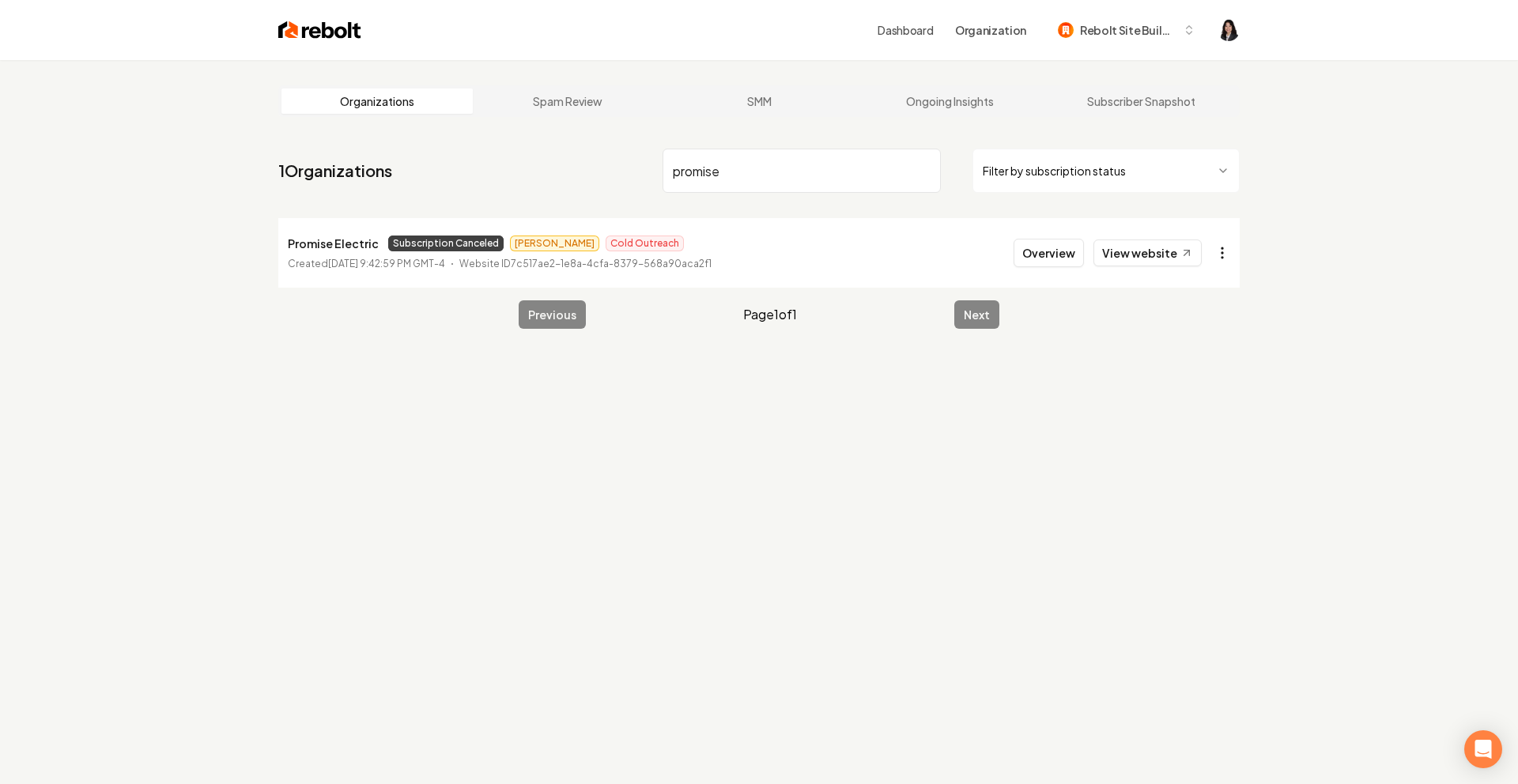
type input "promise"
click at [1215, 253] on html "Dashboard Organization Rebolt Site Builder Organizations Spam Review SMM Ongoin…" at bounding box center [759, 392] width 1518 height 784
click at [1202, 390] on link "View in Stripe" at bounding box center [1184, 389] width 100 height 25
click at [923, 170] on input "promise" at bounding box center [802, 170] width 278 height 44
type input "capitol"
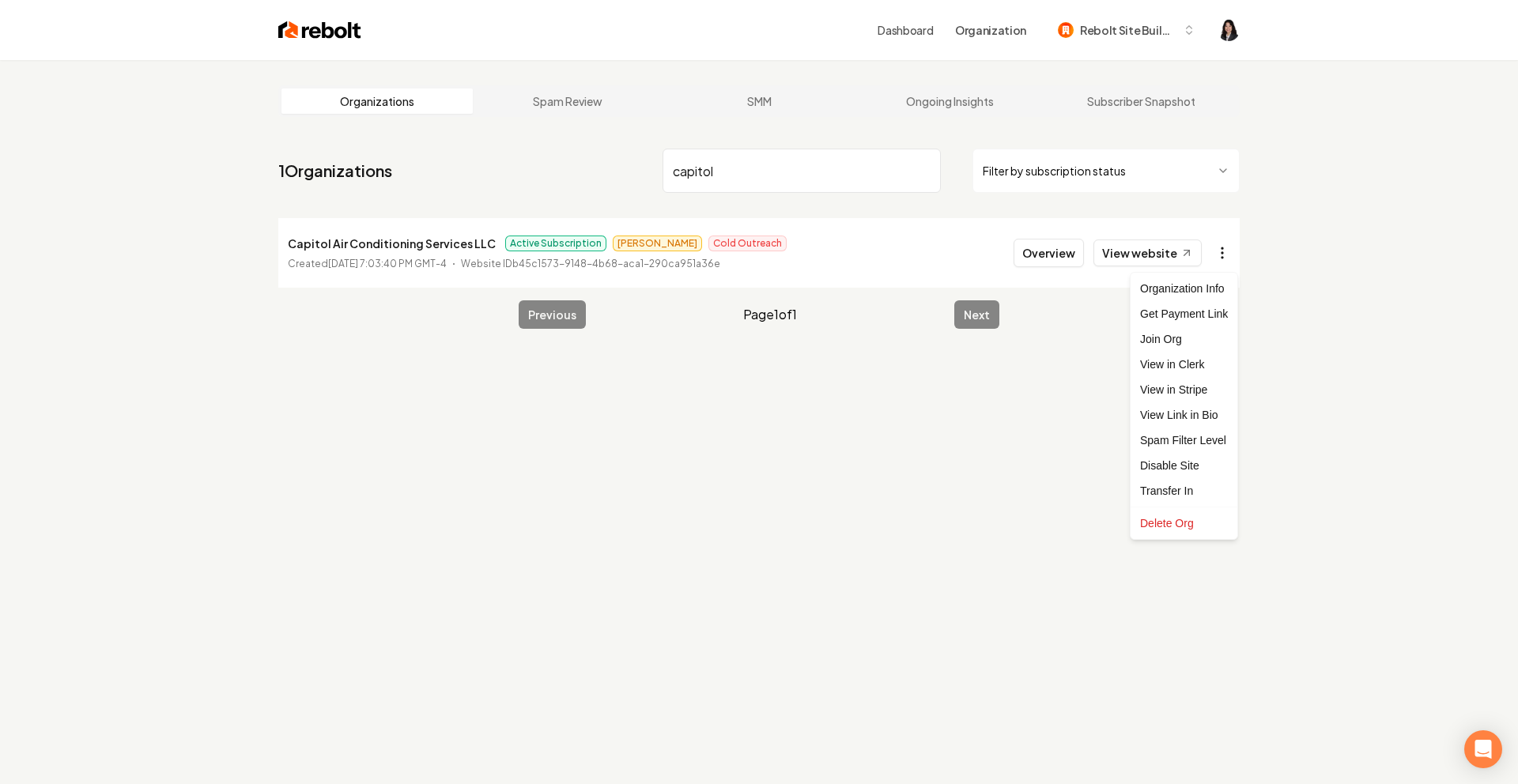
click at [1219, 255] on html "Dashboard Organization Rebolt Site Builder Organizations Spam Review SMM Ongoin…" at bounding box center [759, 392] width 1518 height 784
click at [1199, 387] on link "View in Stripe" at bounding box center [1184, 389] width 100 height 25
click at [923, 173] on input "capitol" at bounding box center [802, 170] width 278 height 44
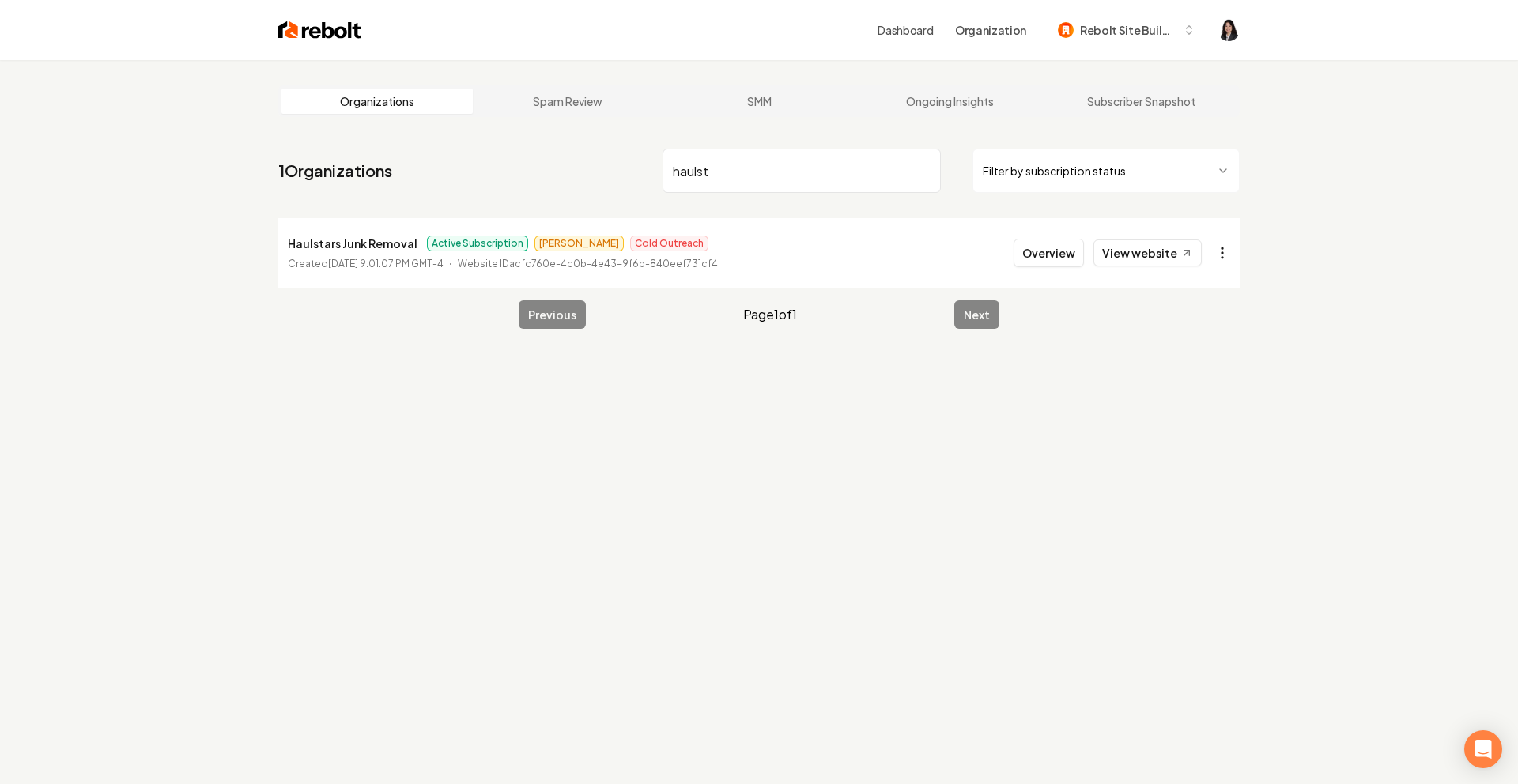
type input "haulst"
click at [1222, 253] on html "Dashboard Organization Rebolt Site Builder Organizations Spam Review SMM Ongoin…" at bounding box center [759, 392] width 1518 height 784
click at [1206, 392] on link "View in Stripe" at bounding box center [1184, 389] width 100 height 25
click at [927, 176] on input "haulst" at bounding box center [802, 170] width 278 height 44
click at [923, 170] on input "haulst" at bounding box center [802, 170] width 278 height 44
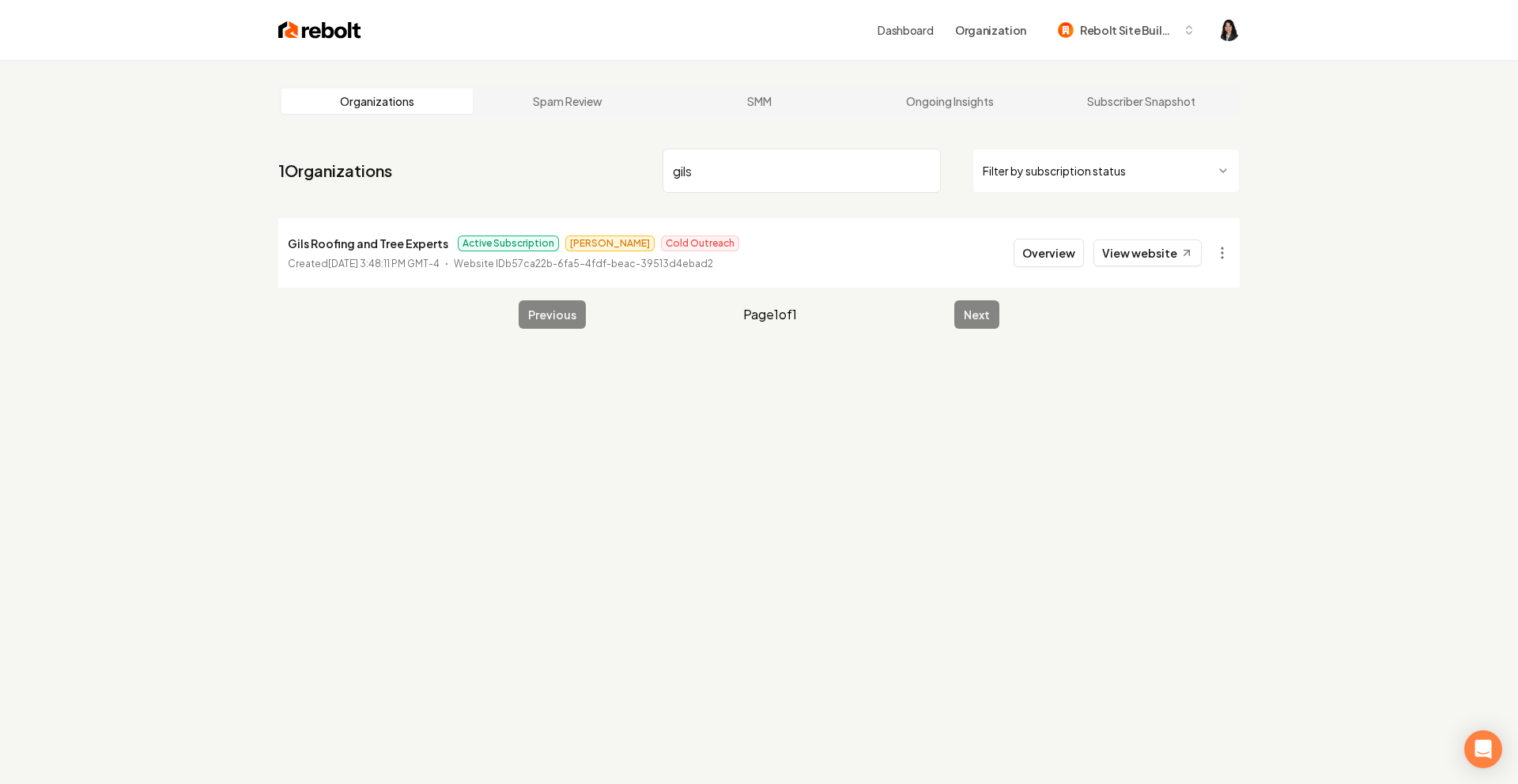
type input "gils"
click at [1222, 257] on html "Dashboard Organization Rebolt Site Builder Organizations Spam Review SMM Ongoin…" at bounding box center [759, 392] width 1518 height 784
click at [1196, 386] on link "View in Stripe" at bounding box center [1184, 389] width 100 height 25
click at [925, 173] on input "gils" at bounding box center [802, 170] width 278 height 44
type input "[PERSON_NAME]"
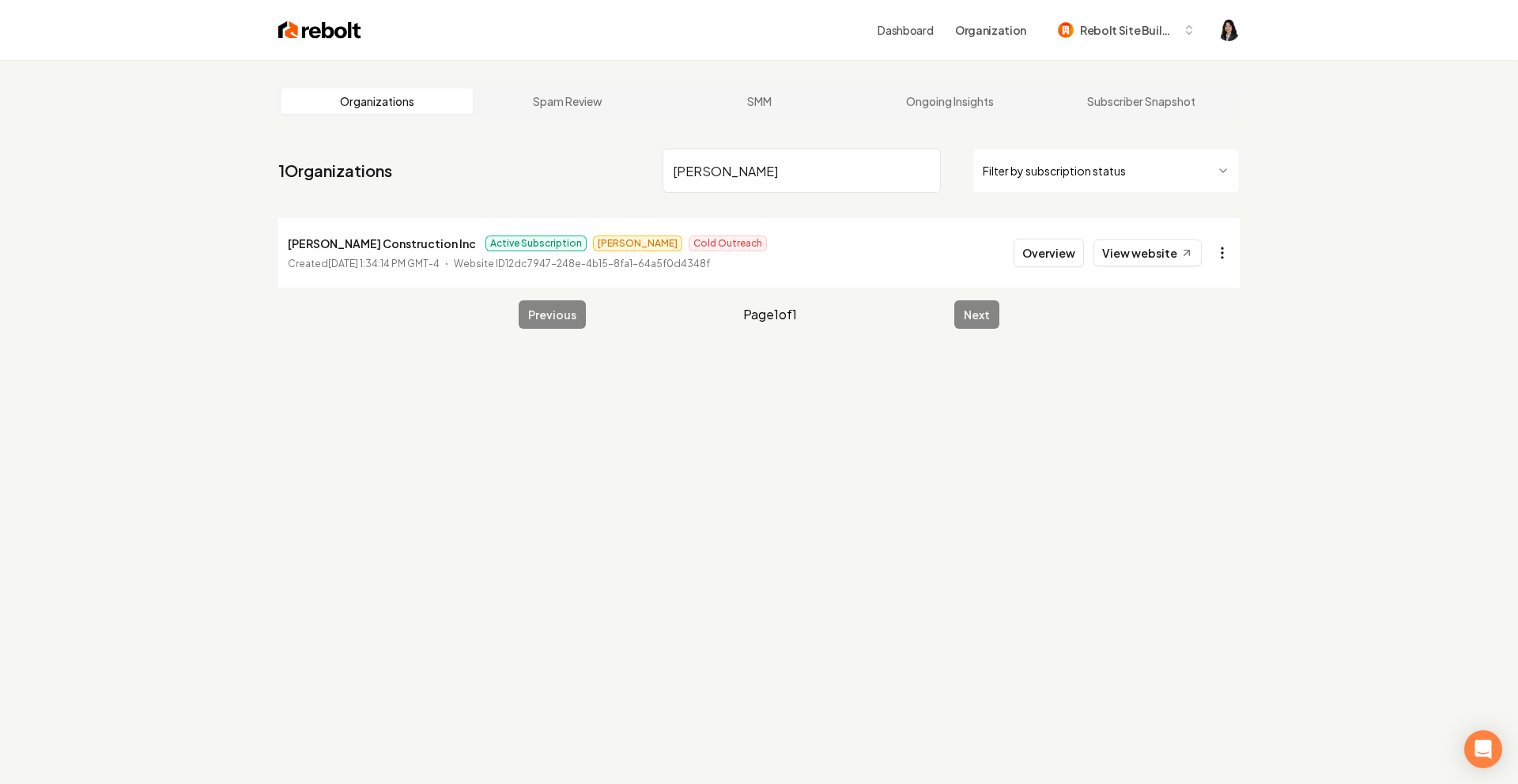
click at [1225, 254] on html "Dashboard Organization Rebolt Site Builder Organizations Spam Review SMM Ongoin…" at bounding box center [759, 392] width 1518 height 784
click at [1209, 394] on link "View in Stripe" at bounding box center [1184, 389] width 100 height 25
click at [925, 170] on input "[PERSON_NAME]" at bounding box center [802, 170] width 278 height 44
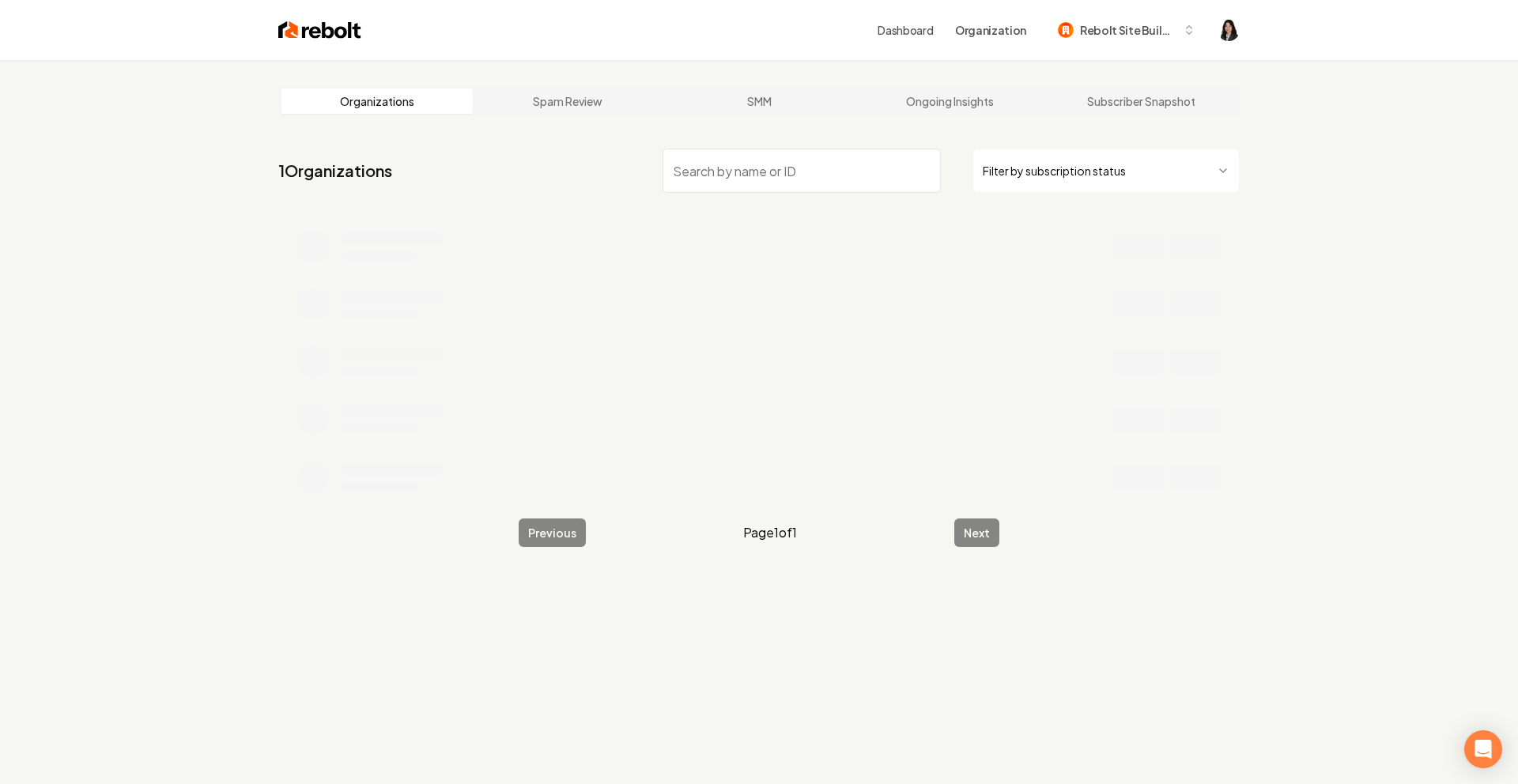
type input "a"
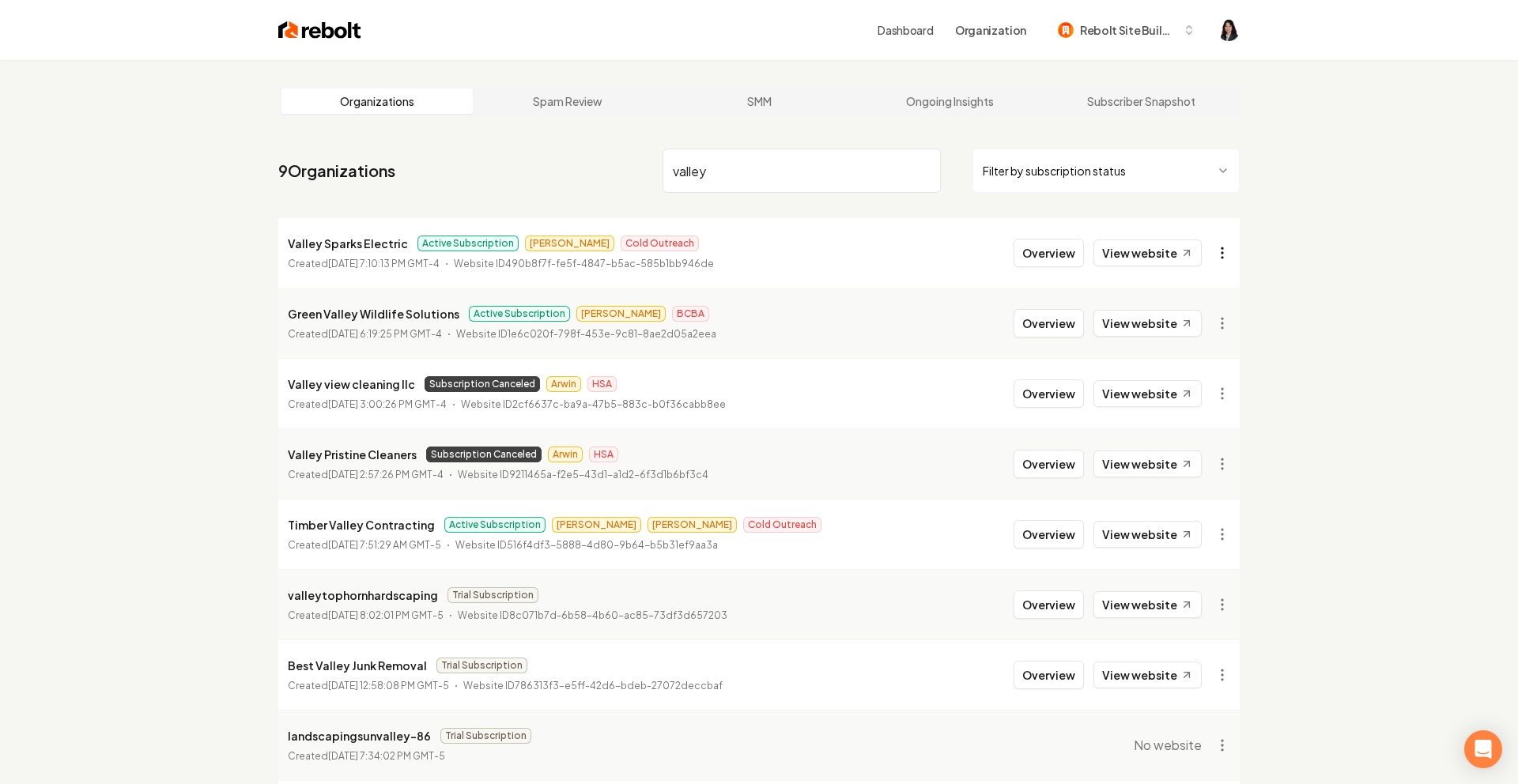
type input "valley"
click at [1216, 252] on html "Dashboard Organization Rebolt Site Builder Organizations Spam Review SMM Ongoin…" at bounding box center [759, 392] width 1518 height 784
click at [1213, 388] on link "View in Stripe" at bounding box center [1184, 389] width 100 height 25
click at [920, 172] on input "valley" at bounding box center [802, 170] width 278 height 44
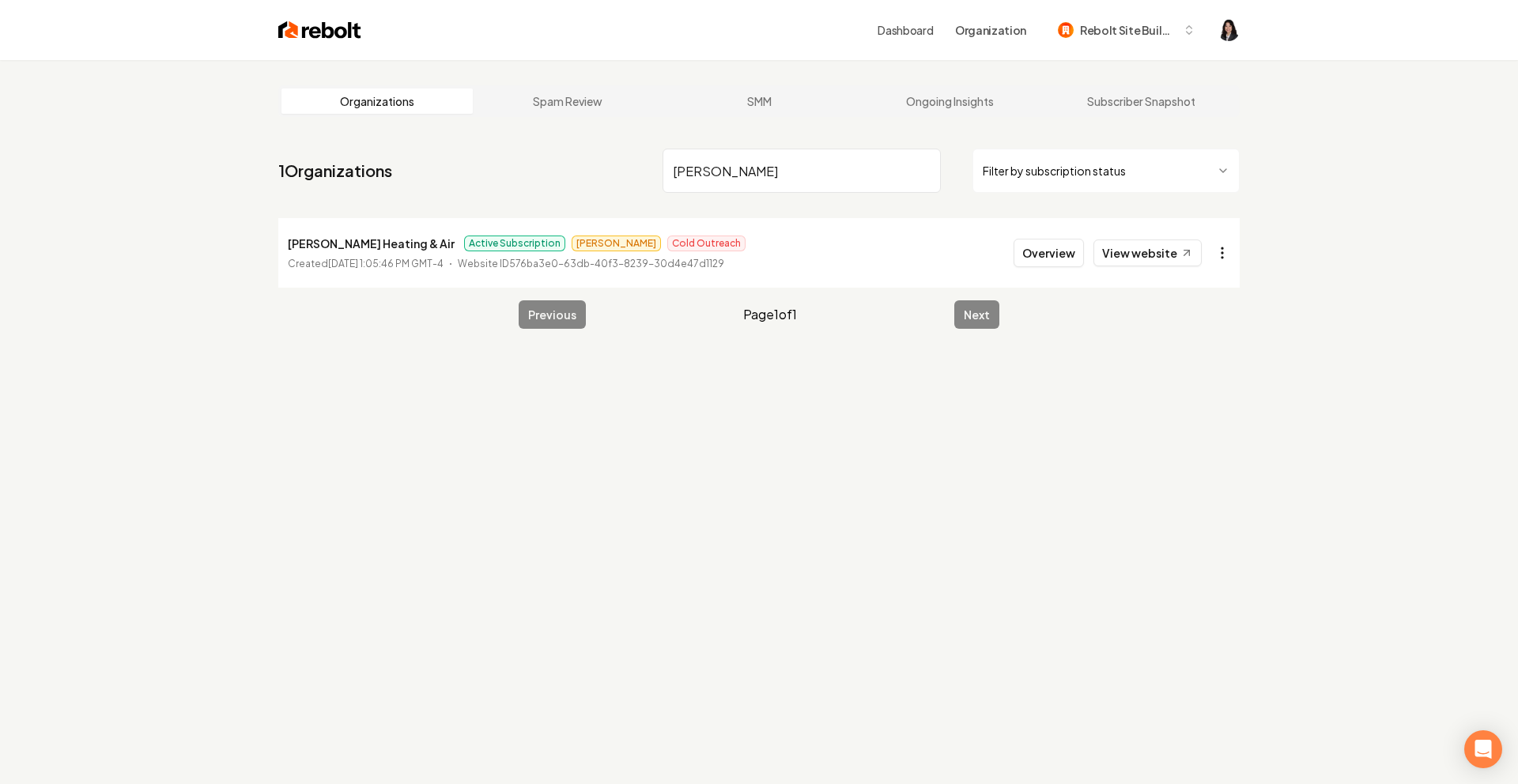
type input "[PERSON_NAME]"
click at [1226, 250] on html "Dashboard Organization Rebolt Site Builder Organizations Spam Review SMM Ongoin…" at bounding box center [759, 392] width 1518 height 784
click at [1189, 386] on link "View in Stripe" at bounding box center [1184, 389] width 100 height 25
click at [923, 170] on input "[PERSON_NAME]" at bounding box center [802, 170] width 278 height 44
type input "dgm"
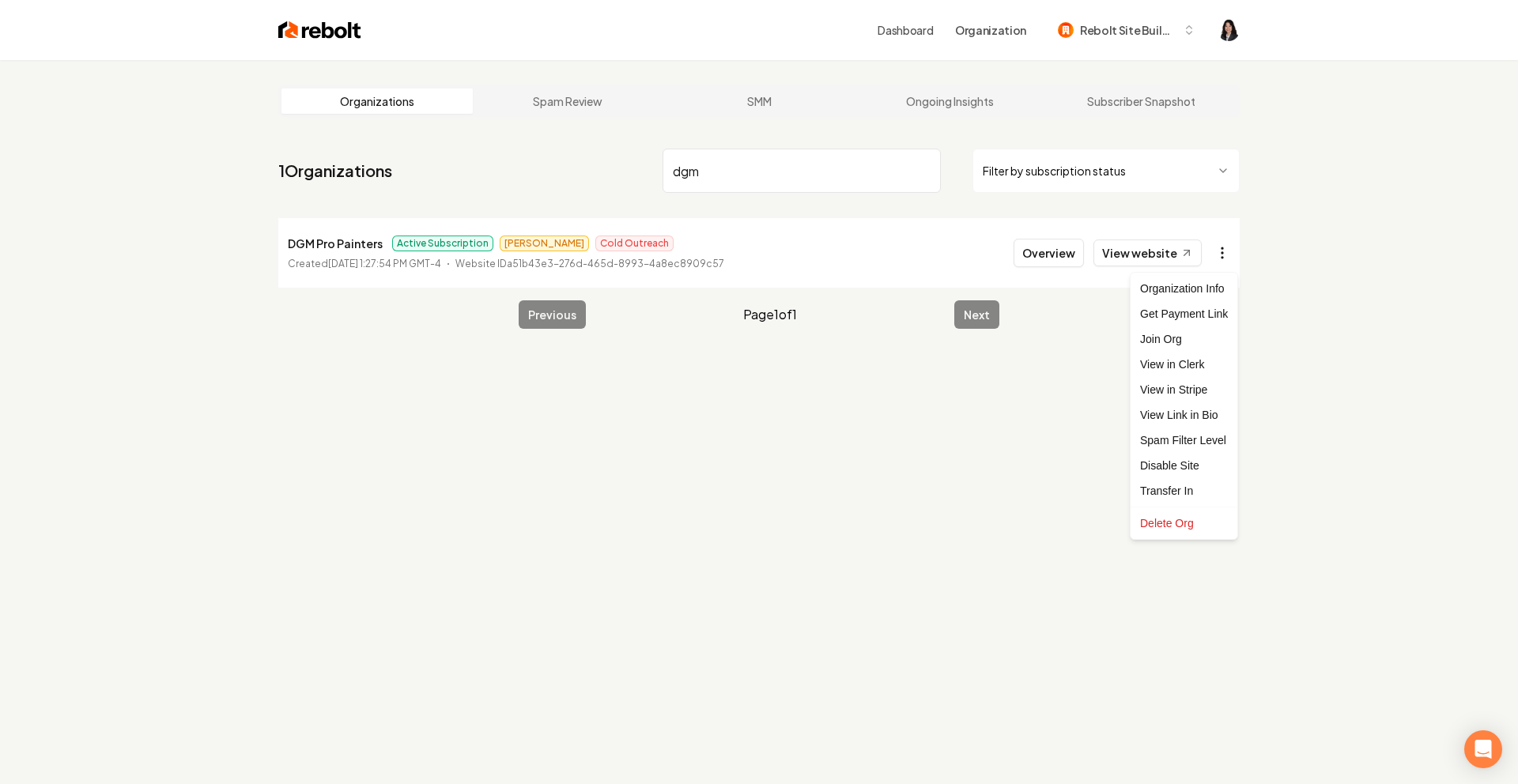
click at [1223, 255] on html "Dashboard Organization Rebolt Site Builder Organizations Spam Review SMM Ongoin…" at bounding box center [759, 392] width 1518 height 784
click at [1200, 391] on link "View in Stripe" at bounding box center [1184, 389] width 100 height 25
click at [922, 172] on input "dgm" at bounding box center [802, 170] width 278 height 44
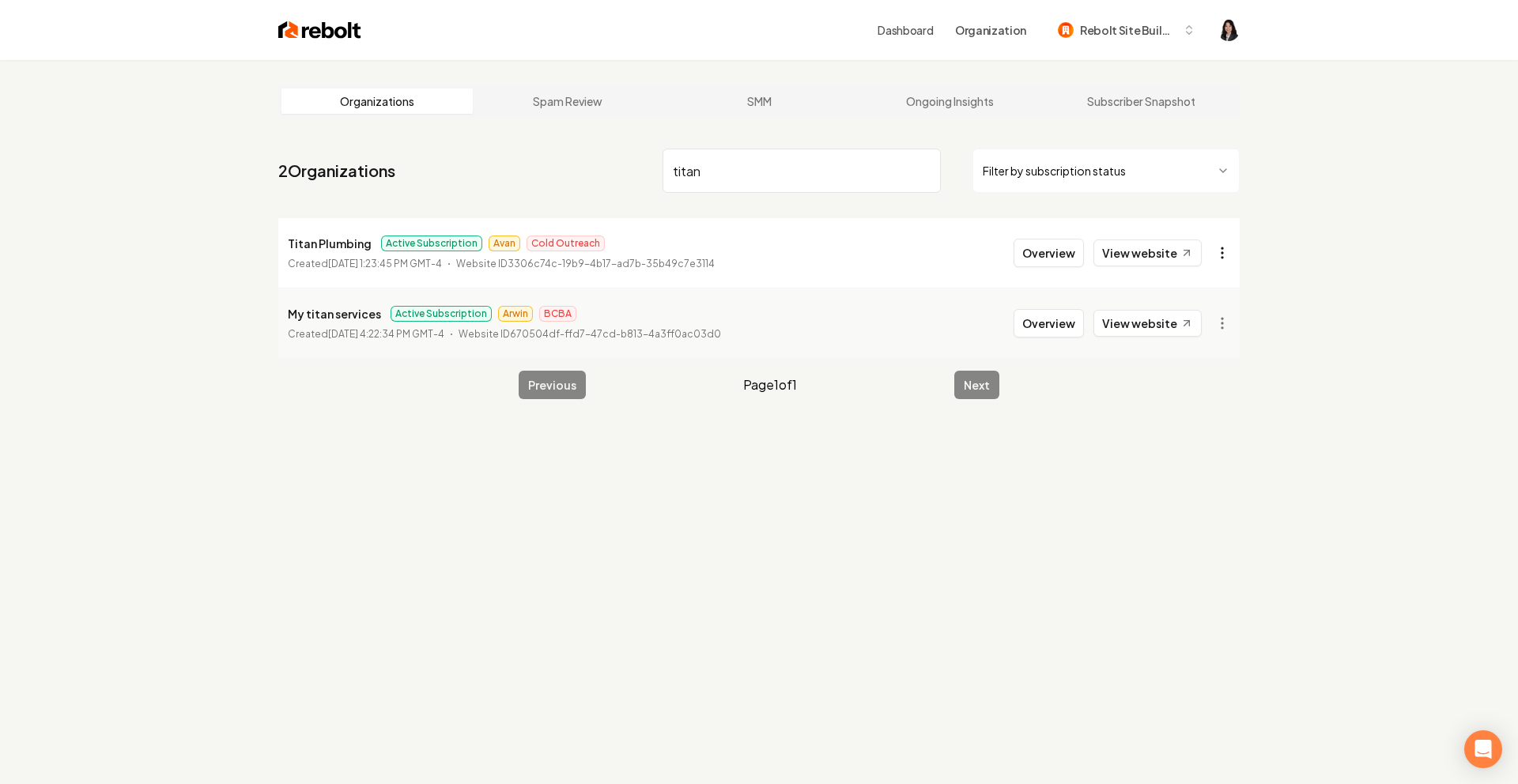
type input "titan"
click at [1230, 253] on html "Dashboard Organization Rebolt Site Builder Organizations Spam Review SMM Ongoin…" at bounding box center [759, 392] width 1518 height 784
click at [1213, 398] on link "View in Stripe" at bounding box center [1184, 389] width 100 height 25
click at [925, 172] on input "titan" at bounding box center [802, 170] width 278 height 44
type input "higher"
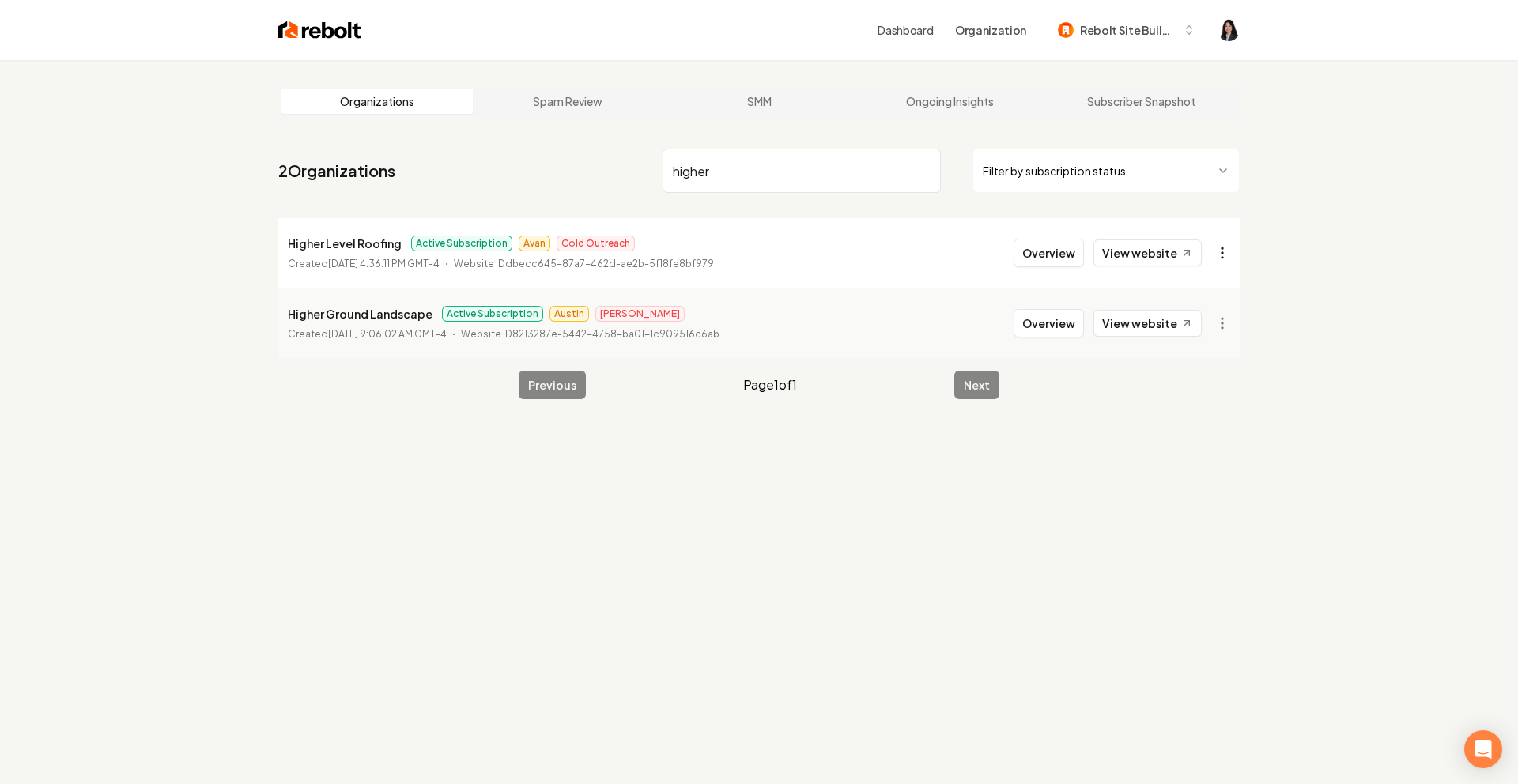
click at [1220, 255] on html "Dashboard Organization Rebolt Site Builder Organizations Spam Review SMM Ongoin…" at bounding box center [759, 392] width 1518 height 784
click at [1213, 389] on link "View in Stripe" at bounding box center [1184, 389] width 100 height 25
click at [924, 168] on input "higher" at bounding box center [802, 170] width 278 height 44
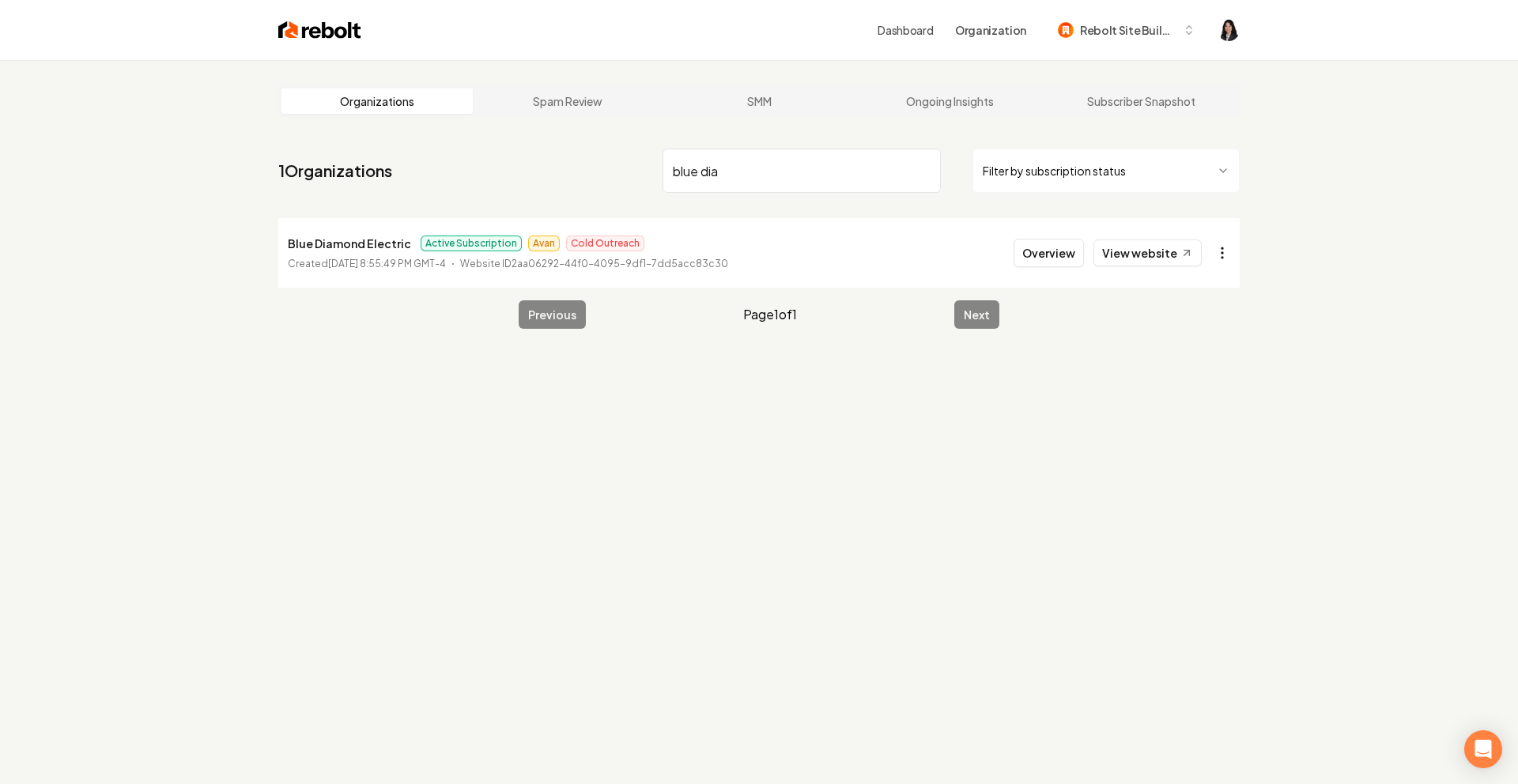
type input "blue dia"
click at [1227, 253] on html "Dashboard Organization Rebolt Site Builder Organizations Spam Review SMM Ongoin…" at bounding box center [759, 392] width 1518 height 784
click at [1208, 397] on link "View in Stripe" at bounding box center [1184, 389] width 100 height 25
click at [925, 172] on input "blue dia" at bounding box center [802, 170] width 278 height 44
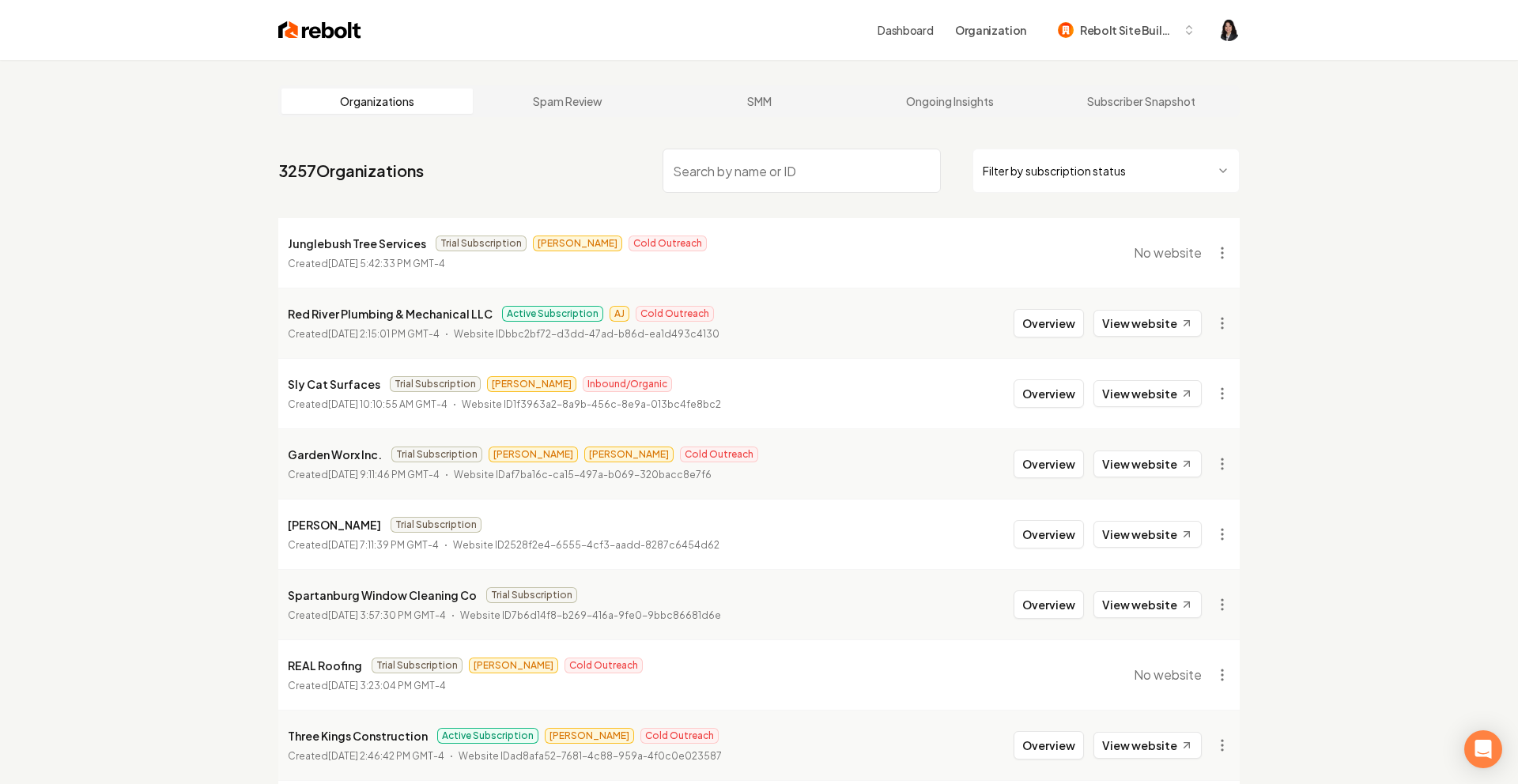
type input "b"
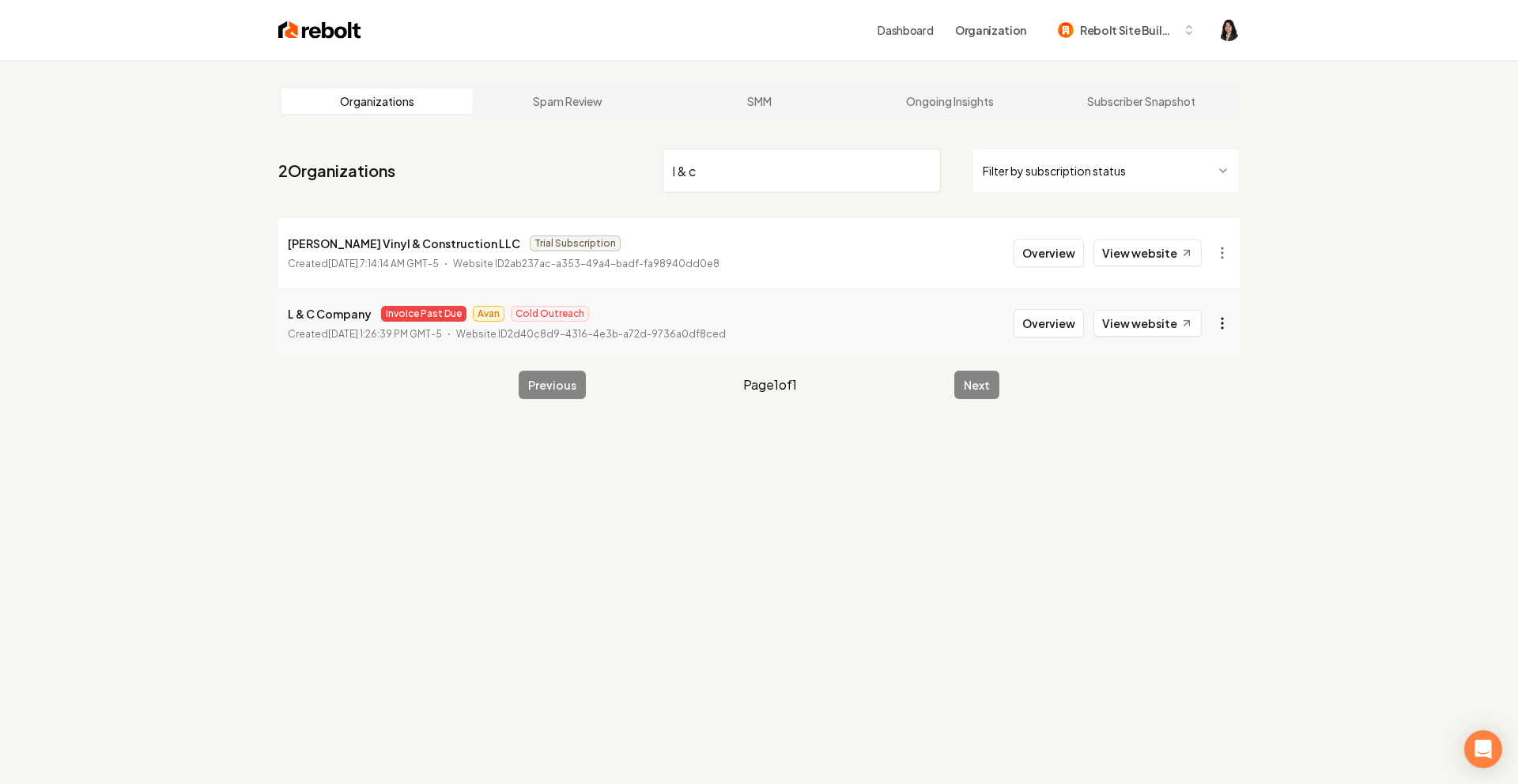
type input "l & c"
click at [1234, 319] on html "Dashboard Organization Rebolt Site Builder Organizations Spam Review SMM Ongoin…" at bounding box center [759, 392] width 1518 height 784
click at [1200, 459] on link "View in Stripe" at bounding box center [1184, 459] width 100 height 25
click at [924, 168] on input "l & c" at bounding box center [802, 170] width 278 height 44
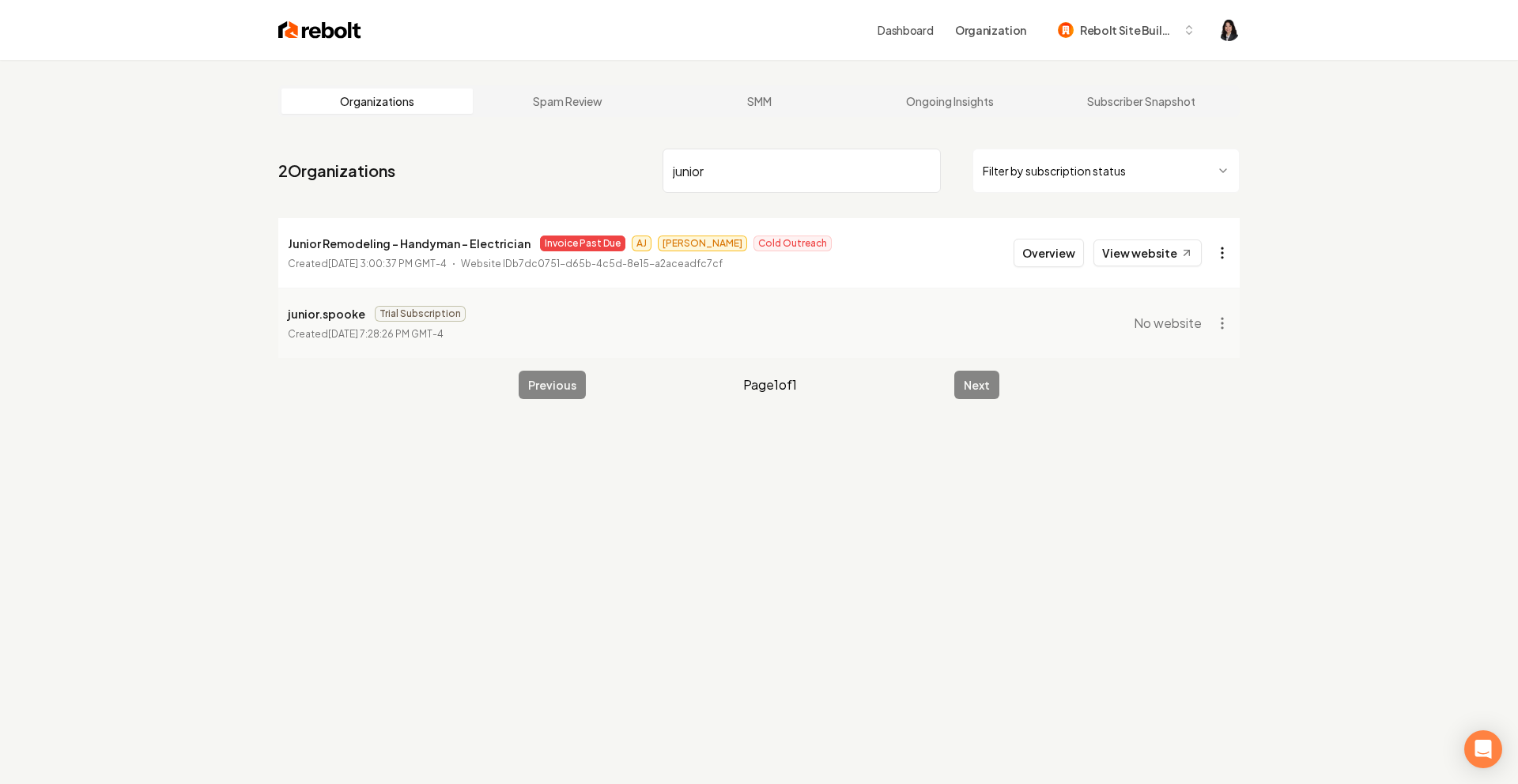
type input "junior"
click at [1222, 254] on html "Dashboard Organization Rebolt Site Builder Organizations Spam Review SMM Ongoin…" at bounding box center [759, 392] width 1518 height 784
click at [1208, 394] on link "View in Stripe" at bounding box center [1184, 389] width 100 height 25
click at [915, 182] on input "junior" at bounding box center [802, 170] width 278 height 44
click at [923, 173] on input "junior" at bounding box center [802, 170] width 278 height 44
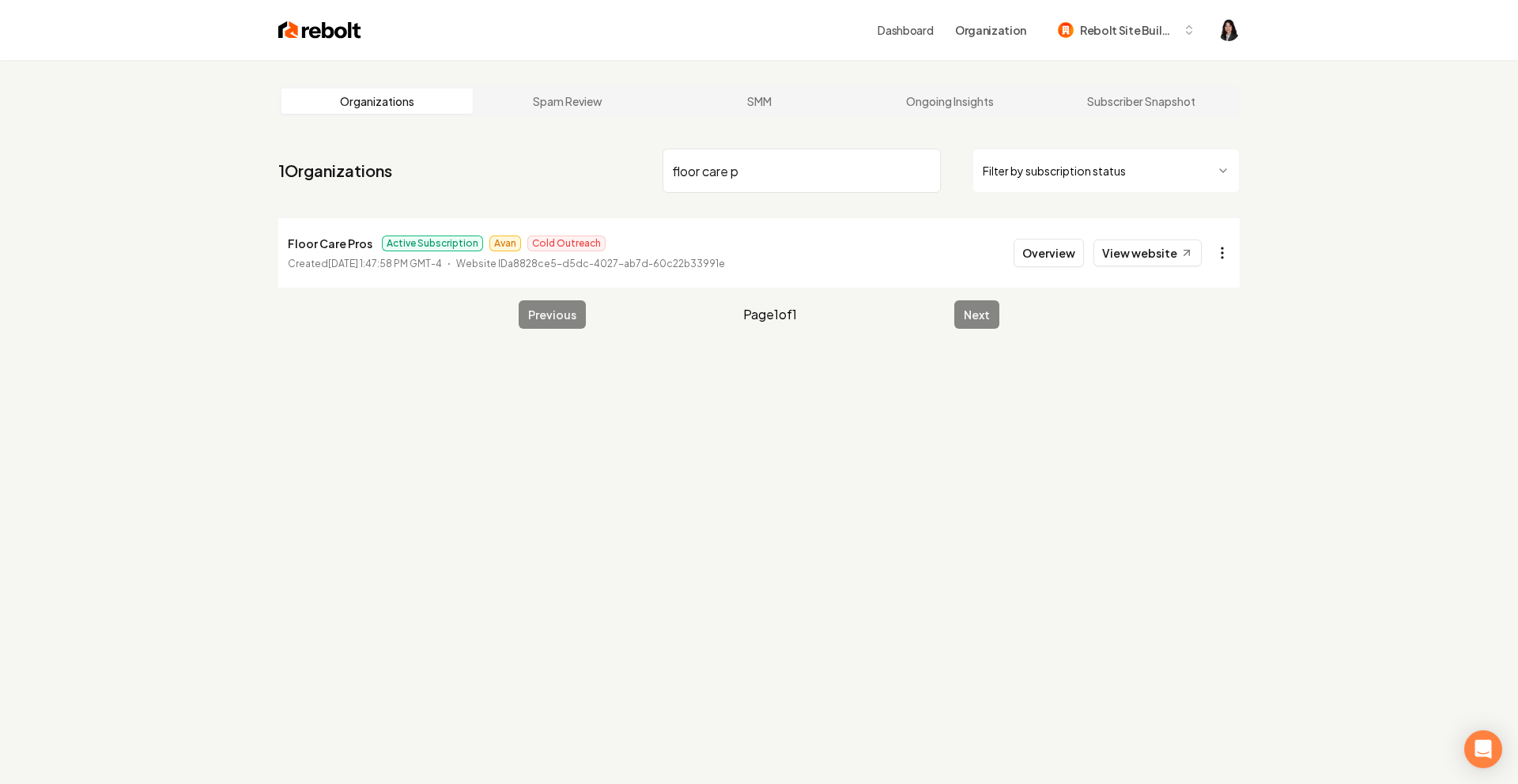
click at [1225, 253] on html "Dashboard Organization Rebolt Site Builder Organizations Spam Review SMM Ongoin…" at bounding box center [759, 392] width 1518 height 784
click at [1204, 395] on link "View in Stripe" at bounding box center [1184, 389] width 100 height 25
drag, startPoint x: 789, startPoint y: 180, endPoint x: 485, endPoint y: 169, distance: 304.2
click at [485, 169] on nav "1 Organizations floor care p Filter by subscription status" at bounding box center [759, 177] width 961 height 70
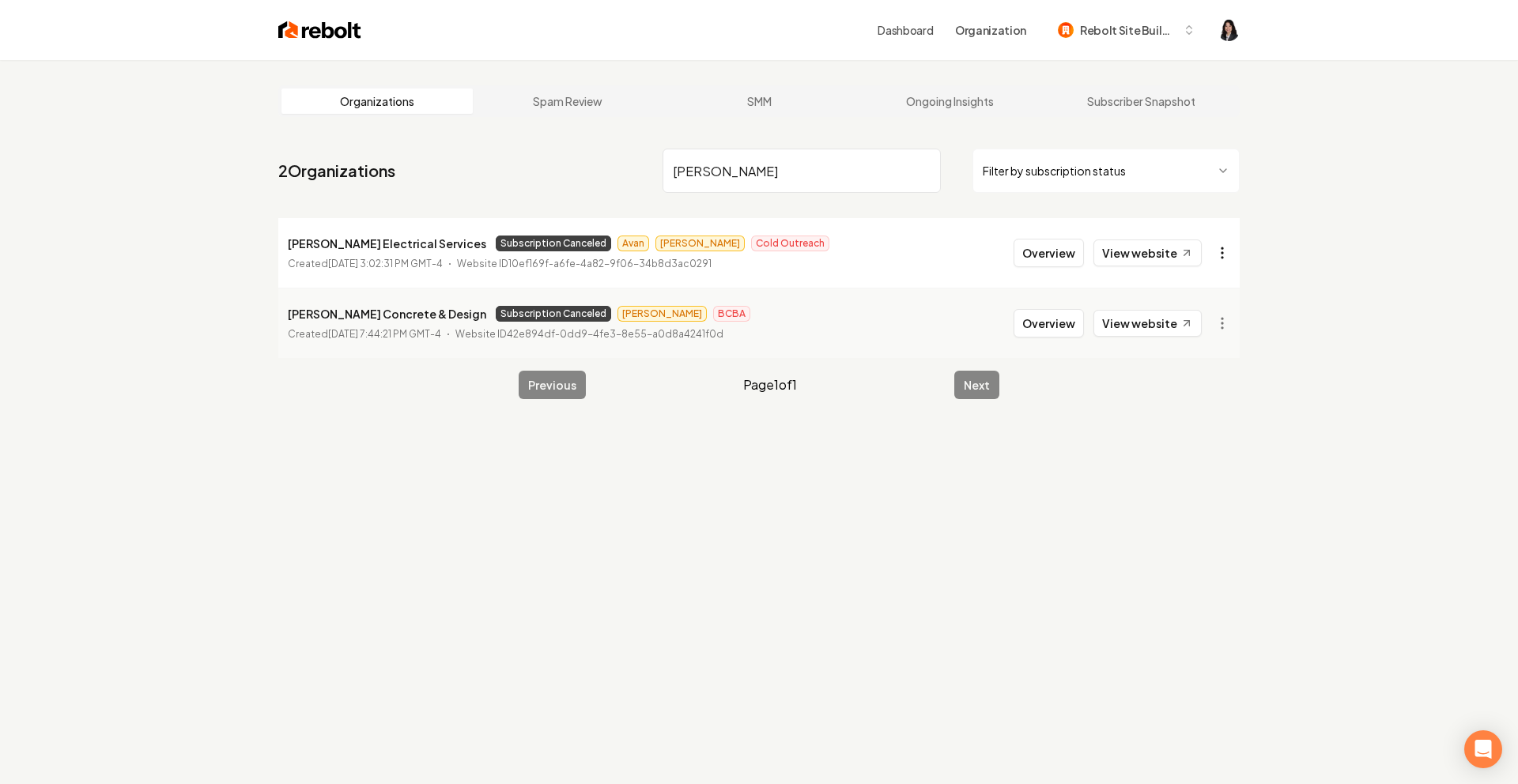
type input "[PERSON_NAME]"
click at [1221, 258] on html "Dashboard Organization Rebolt Site Builder Organizations Spam Review SMM Ongoin…" at bounding box center [759, 392] width 1518 height 784
click at [1187, 390] on link "View in Stripe" at bounding box center [1184, 389] width 100 height 25
click at [926, 170] on input "[PERSON_NAME]" at bounding box center [802, 170] width 278 height 44
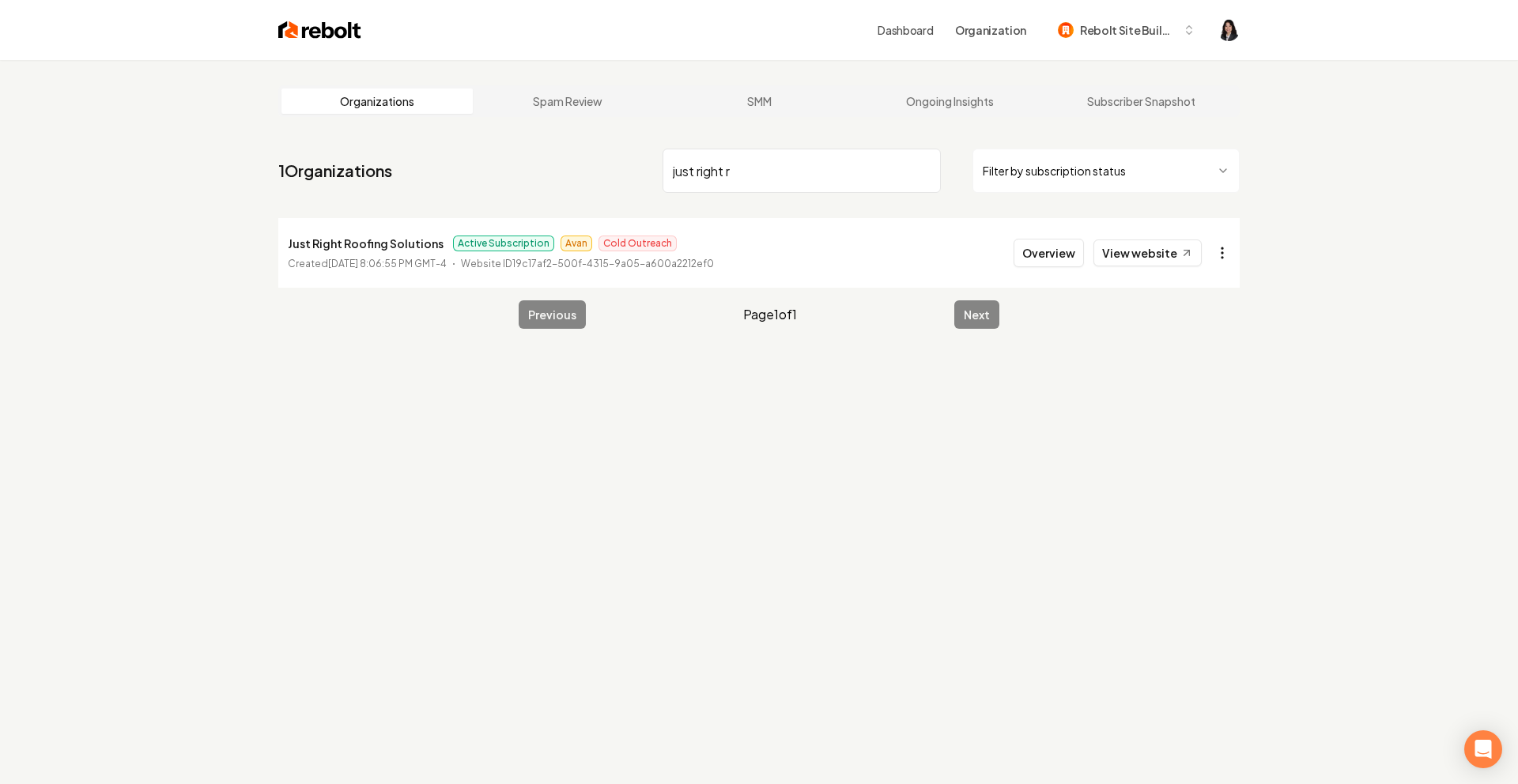
type input "just right r"
click at [1230, 267] on html "Dashboard Organization Rebolt Site Builder Organizations Spam Review SMM Ongoin…" at bounding box center [759, 392] width 1518 height 784
click at [1204, 396] on link "View in Stripe" at bounding box center [1184, 389] width 100 height 25
click at [925, 172] on input "just right r" at bounding box center [802, 170] width 278 height 44
type input "hidalg"
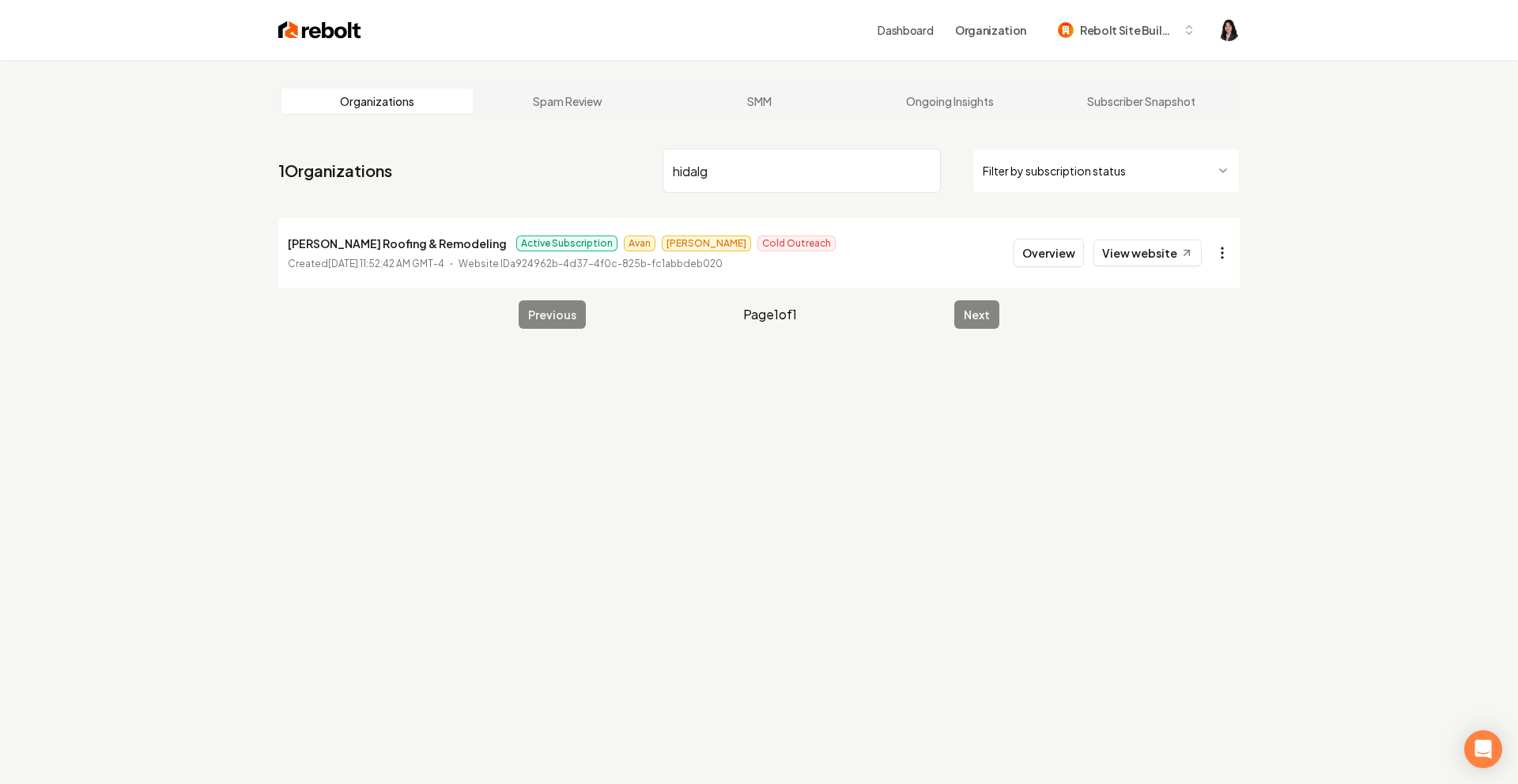
click at [1227, 259] on html "Dashboard Organization Rebolt Site Builder Organizations Spam Review SMM Ongoin…" at bounding box center [759, 392] width 1518 height 784
click at [1199, 387] on link "View in Stripe" at bounding box center [1184, 389] width 100 height 25
click at [927, 168] on input "hidalg" at bounding box center [802, 170] width 278 height 44
type input "tru gre"
click at [1223, 260] on html "Dashboard Organization Rebolt Site Builder Organizations Spam Review SMM Ongoin…" at bounding box center [759, 392] width 1518 height 784
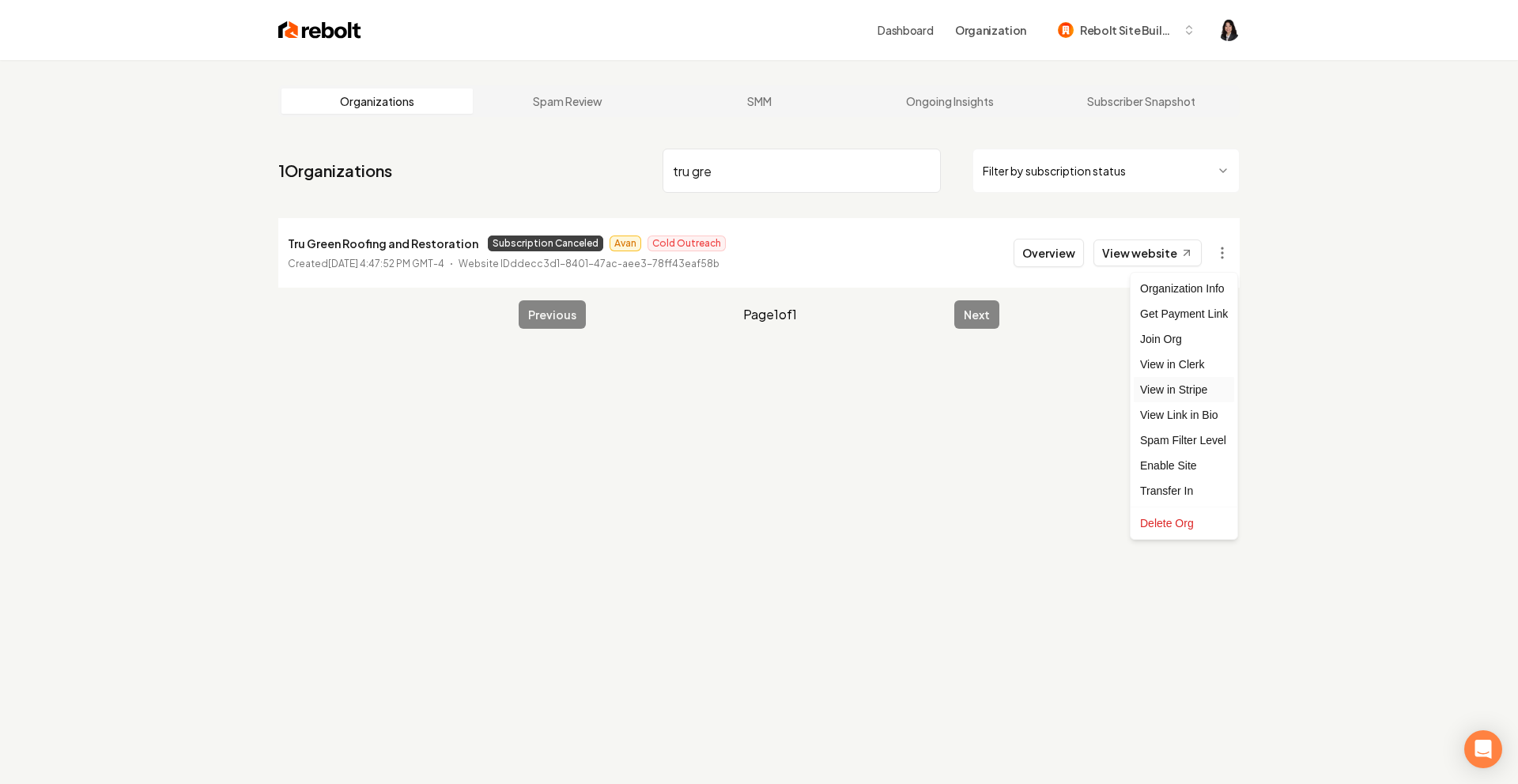
click at [1207, 399] on link "View in Stripe" at bounding box center [1184, 389] width 100 height 25
click at [924, 169] on input "tru gre" at bounding box center [802, 170] width 278 height 44
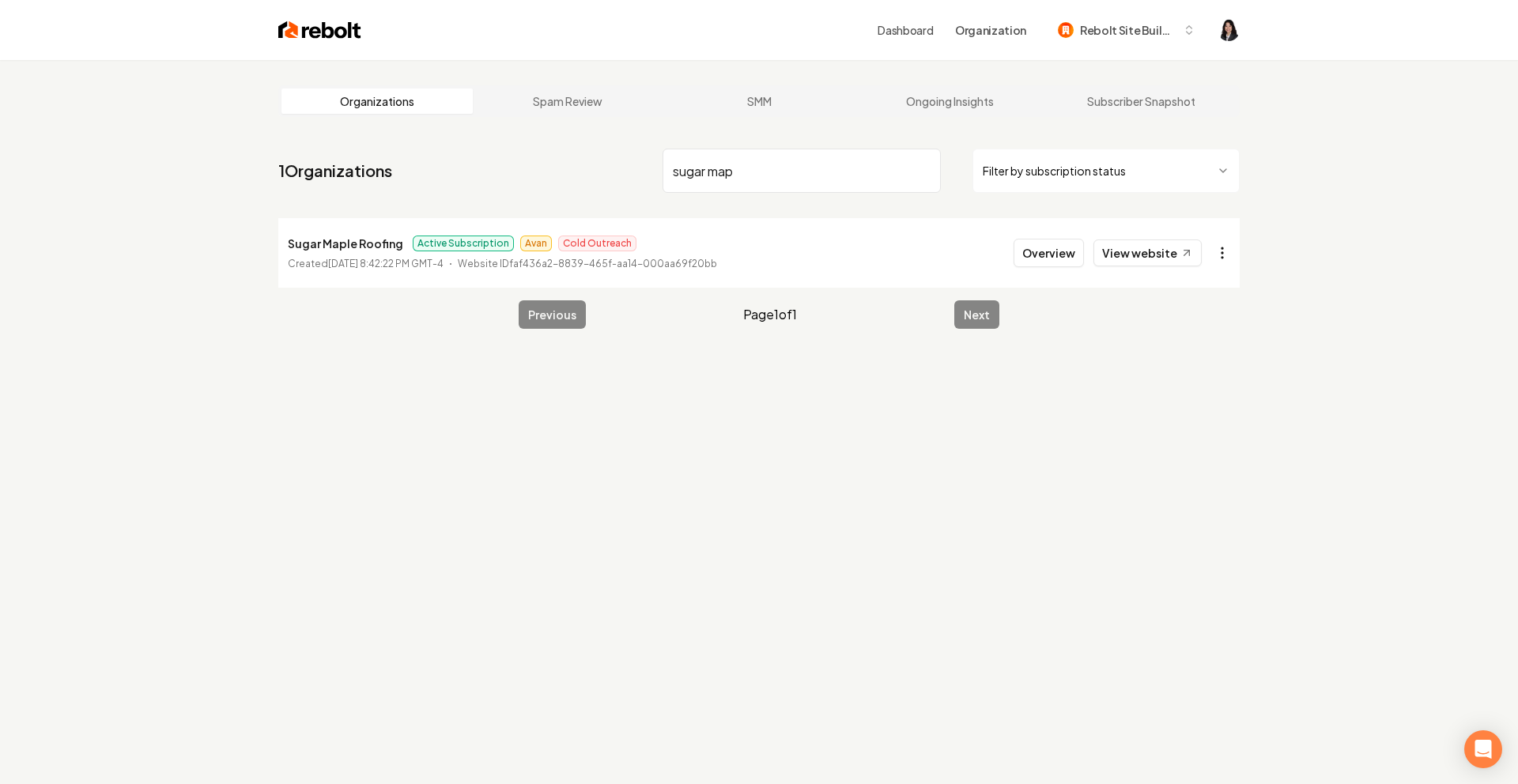
type input "sugar map"
click at [1225, 251] on html "Dashboard Organization Rebolt Site Builder Organizations Spam Review SMM Ongoin…" at bounding box center [759, 392] width 1518 height 784
click at [1213, 387] on link "View in Stripe" at bounding box center [1184, 389] width 100 height 25
click at [921, 170] on input "sugar map" at bounding box center [802, 170] width 278 height 44
type input "360"
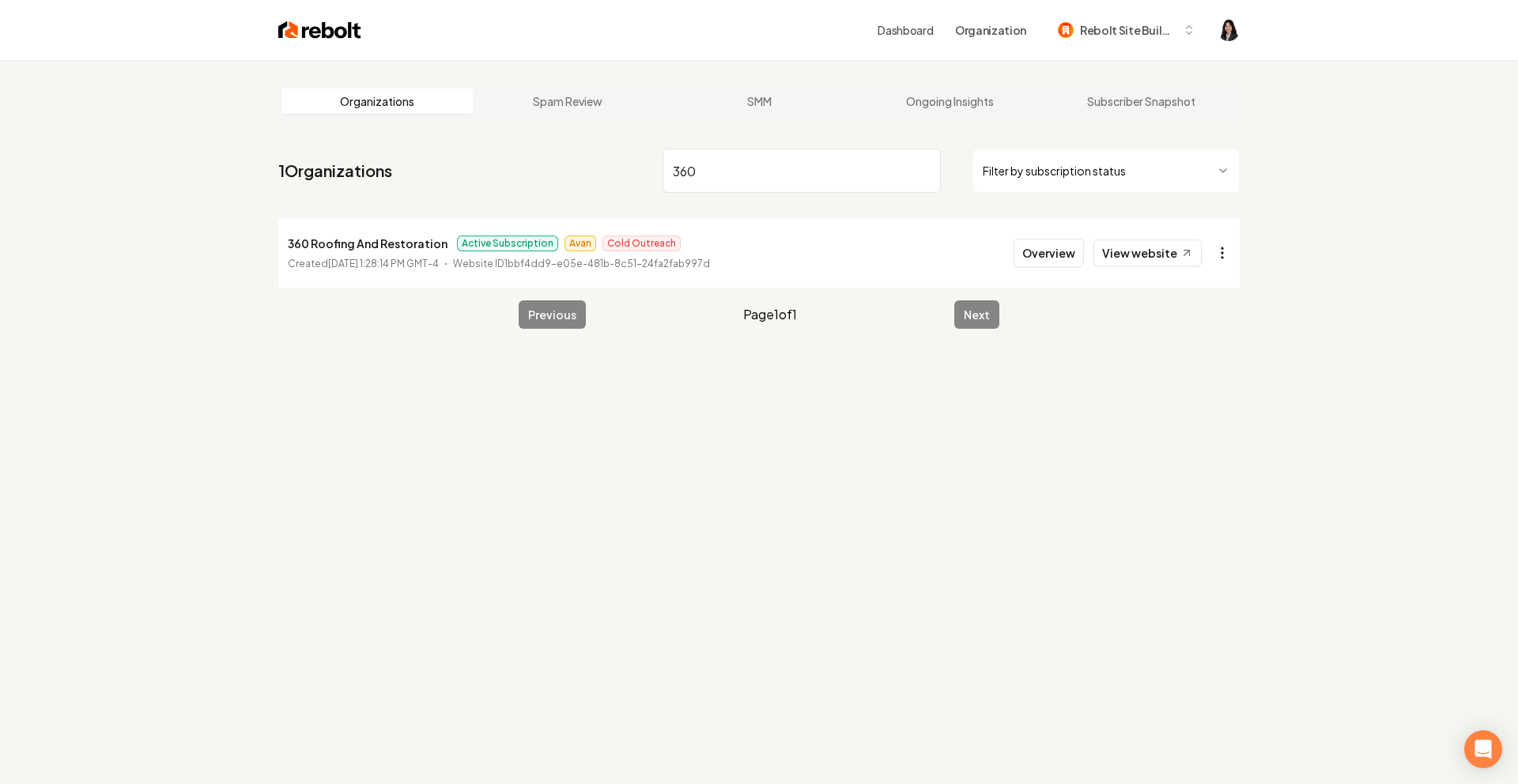
click at [1218, 257] on html "Dashboard Organization Rebolt Site Builder Organizations Spam Review SMM Ongoin…" at bounding box center [759, 392] width 1518 height 784
click at [1219, 395] on link "View in Stripe" at bounding box center [1184, 389] width 100 height 25
click at [927, 176] on input "360" at bounding box center [802, 170] width 278 height 44
click at [925, 171] on input "360" at bounding box center [802, 170] width 278 height 44
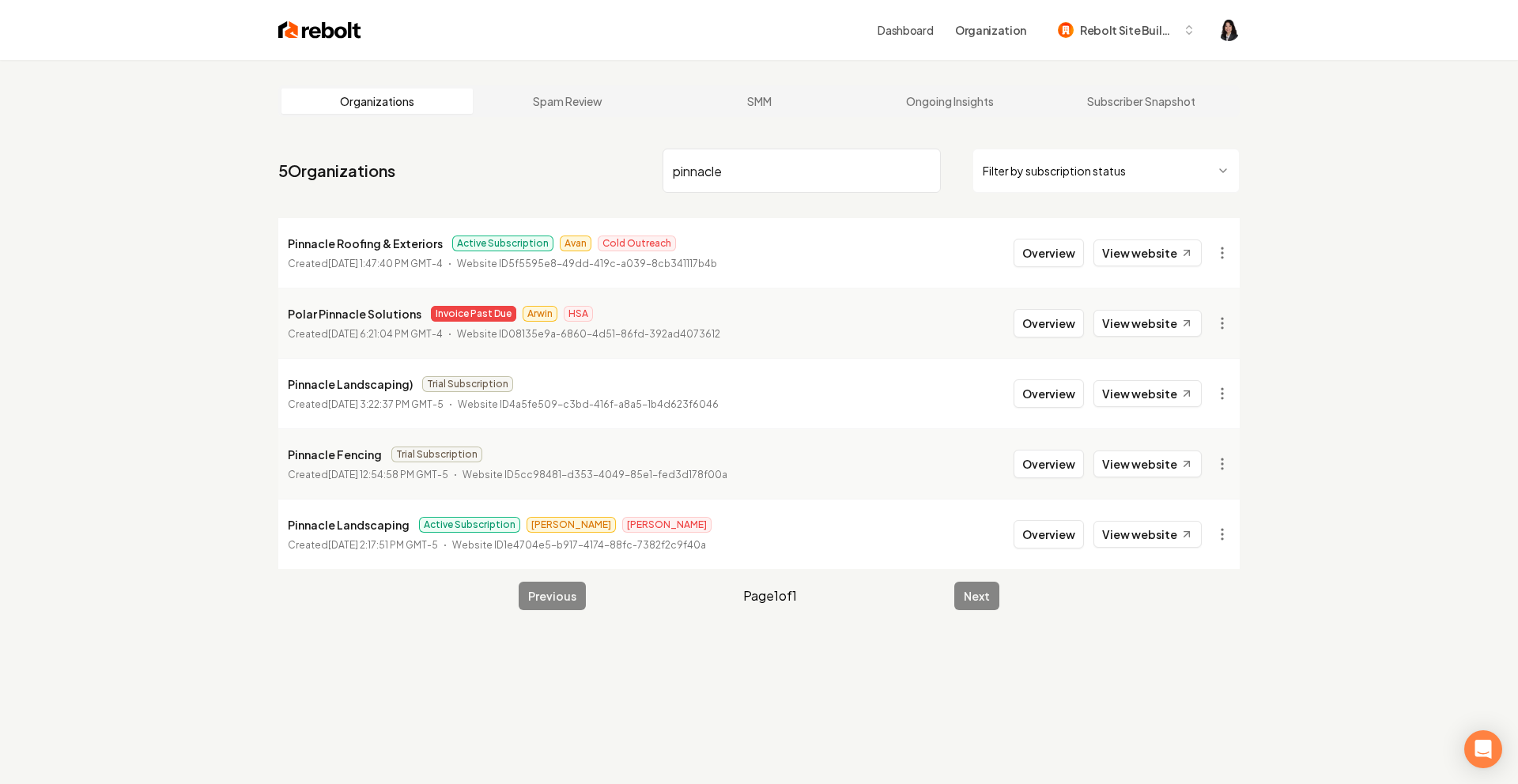
type input "pinnacle"
click at [1225, 249] on html "Dashboard Organization Rebolt Site Builder Organizations Spam Review SMM Ongoin…" at bounding box center [759, 392] width 1518 height 784
click at [1193, 391] on link "View in Stripe" at bounding box center [1184, 389] width 100 height 25
click at [923, 172] on input "pinnacle" at bounding box center [802, 170] width 278 height 44
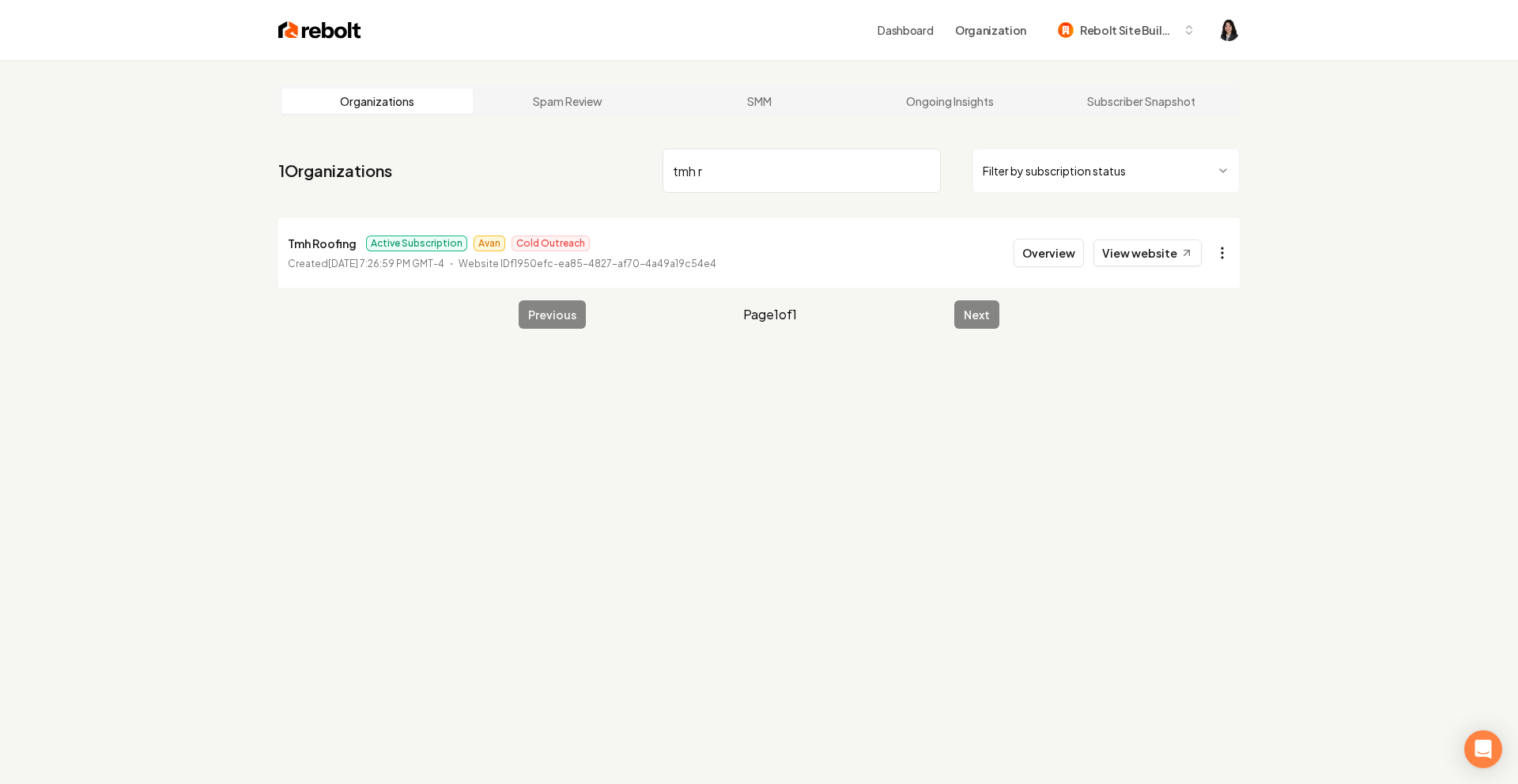
click at [1223, 250] on html "Dashboard Organization Rebolt Site Builder Organizations Spam Review SMM Ongoin…" at bounding box center [759, 392] width 1518 height 784
click at [1189, 391] on link "View in Stripe" at bounding box center [1184, 389] width 100 height 25
click at [816, 161] on input "tmh r" at bounding box center [802, 170] width 278 height 44
drag, startPoint x: 791, startPoint y: 182, endPoint x: 526, endPoint y: 149, distance: 267.0
click at [526, 149] on nav "1 Organizations tmh r Filter by subscription status" at bounding box center [759, 177] width 961 height 70
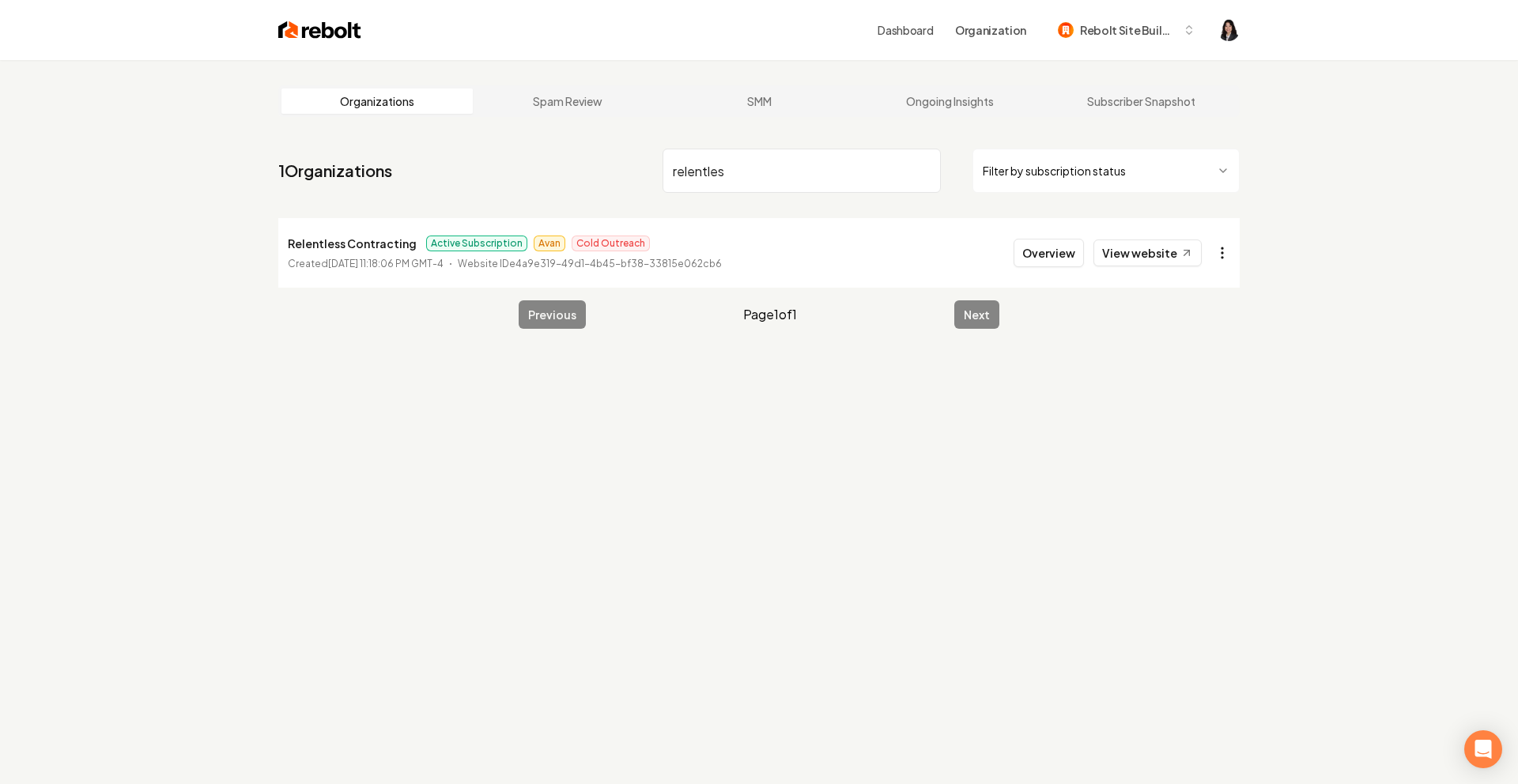
click at [1217, 254] on html "Dashboard Organization Rebolt Site Builder Organizations Spam Review SMM Ongoin…" at bounding box center [759, 392] width 1518 height 784
click at [1184, 390] on link "View in Stripe" at bounding box center [1184, 389] width 100 height 25
click at [703, 171] on input "relentles" at bounding box center [802, 170] width 278 height 44
type input "generat"
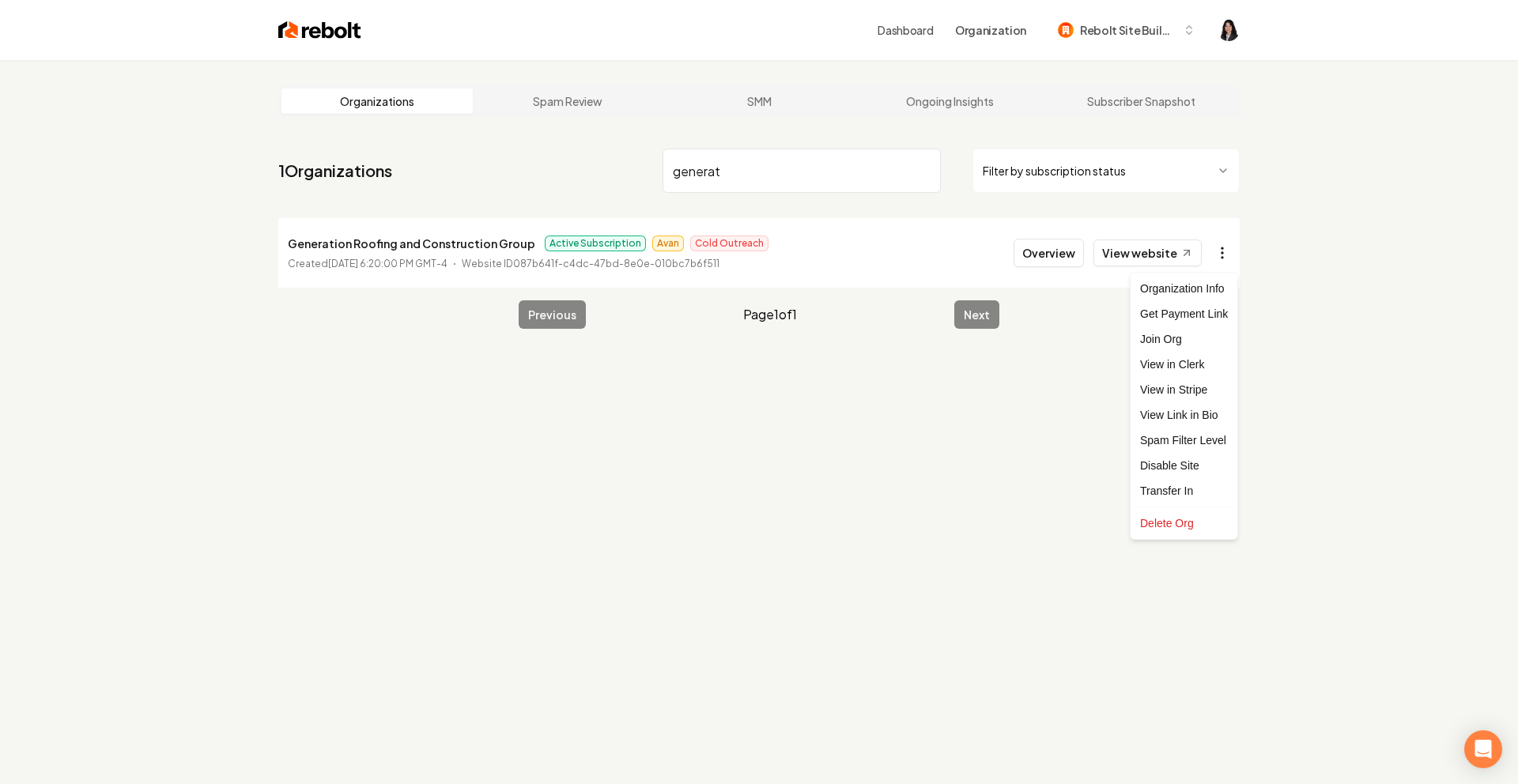
click at [1220, 250] on html "Dashboard Organization Rebolt Site Builder Organizations Spam Review SMM Ongoin…" at bounding box center [759, 392] width 1518 height 784
click at [1196, 395] on link "View in Stripe" at bounding box center [1184, 389] width 100 height 25
click at [927, 171] on input "generat" at bounding box center [802, 170] width 278 height 44
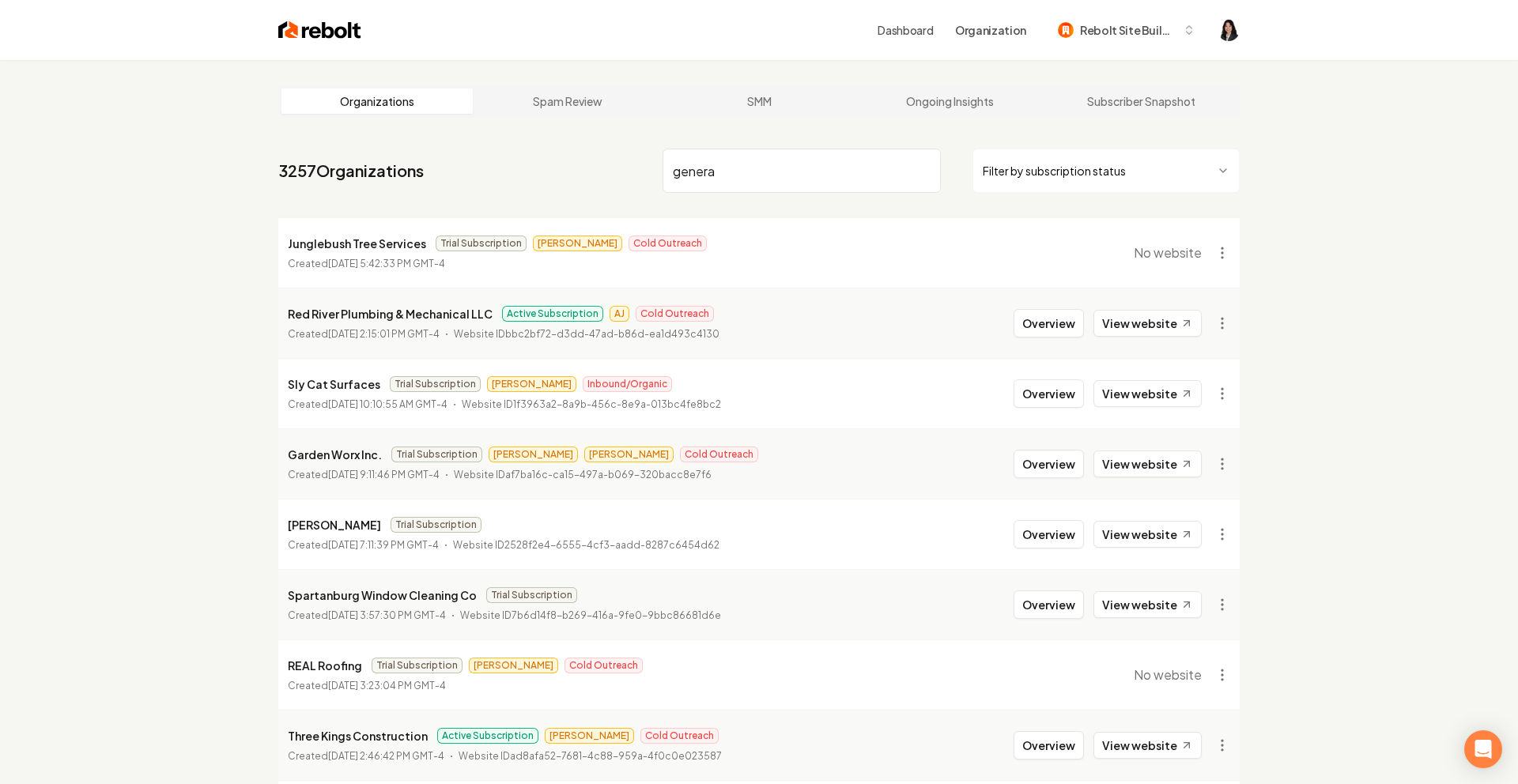
type input "generat"
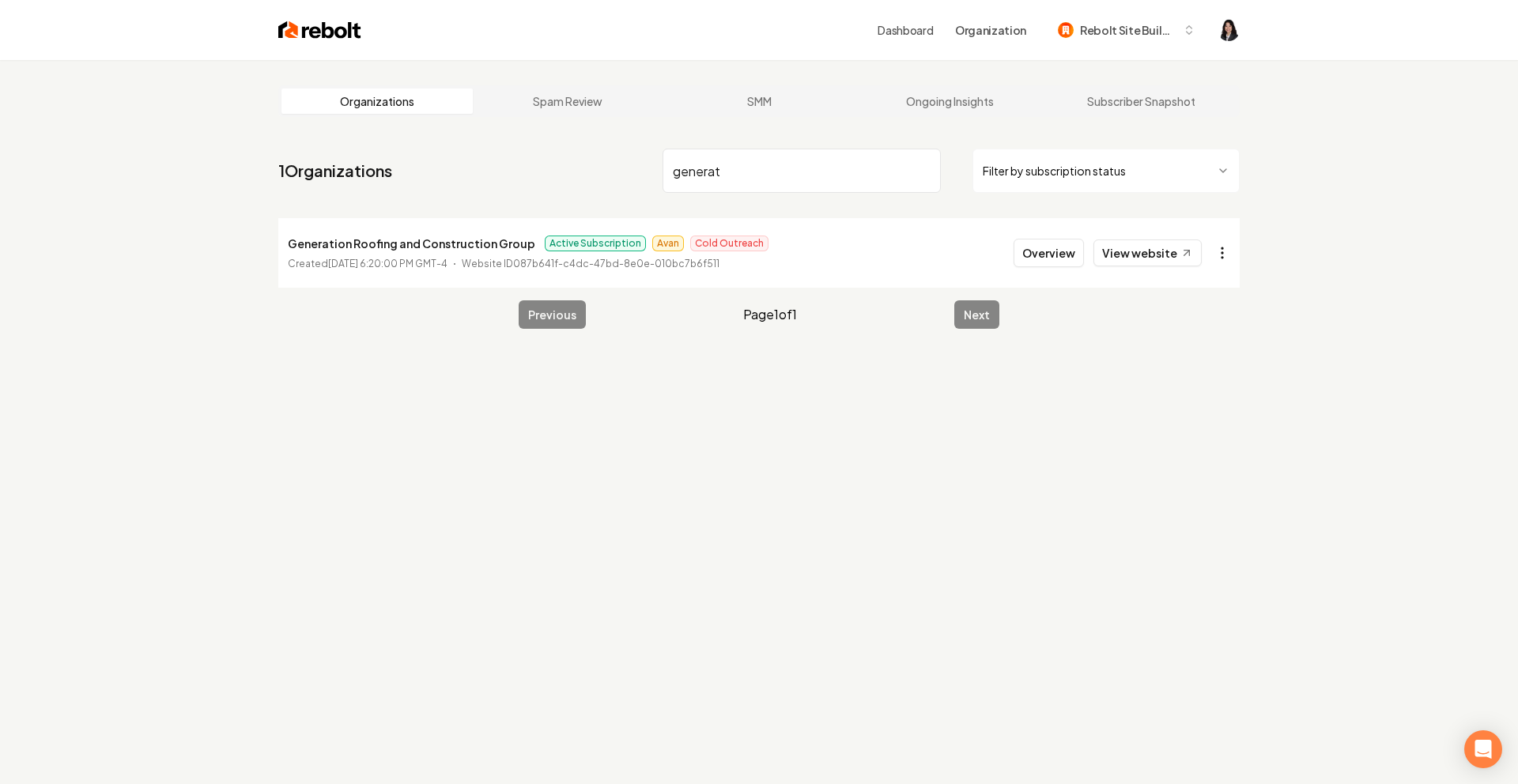
click at [1217, 263] on html "Dashboard Organization Rebolt Site Builder Organizations Spam Review SMM Ongoin…" at bounding box center [759, 392] width 1518 height 784
click at [1192, 393] on link "View in Stripe" at bounding box center [1184, 389] width 100 height 25
click at [925, 168] on input "generat" at bounding box center [802, 170] width 278 height 44
type input "outdoor crea"
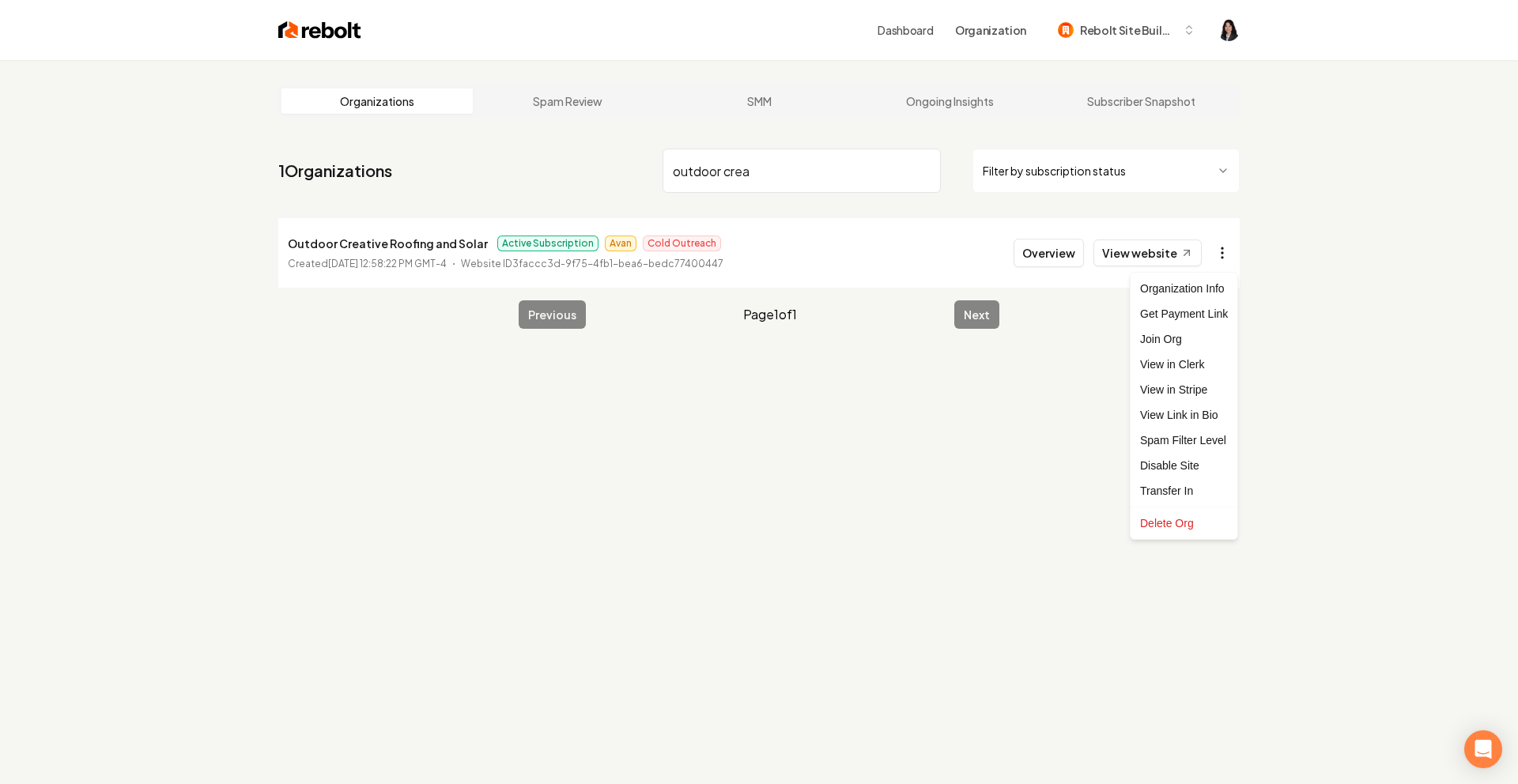
click at [1219, 262] on html "Dashboard Organization Rebolt Site Builder Organizations Spam Review SMM Ongoin…" at bounding box center [759, 392] width 1518 height 784
click at [1205, 390] on link "View in Stripe" at bounding box center [1184, 389] width 100 height 25
click at [920, 172] on input "outdoor crea" at bounding box center [802, 170] width 278 height 44
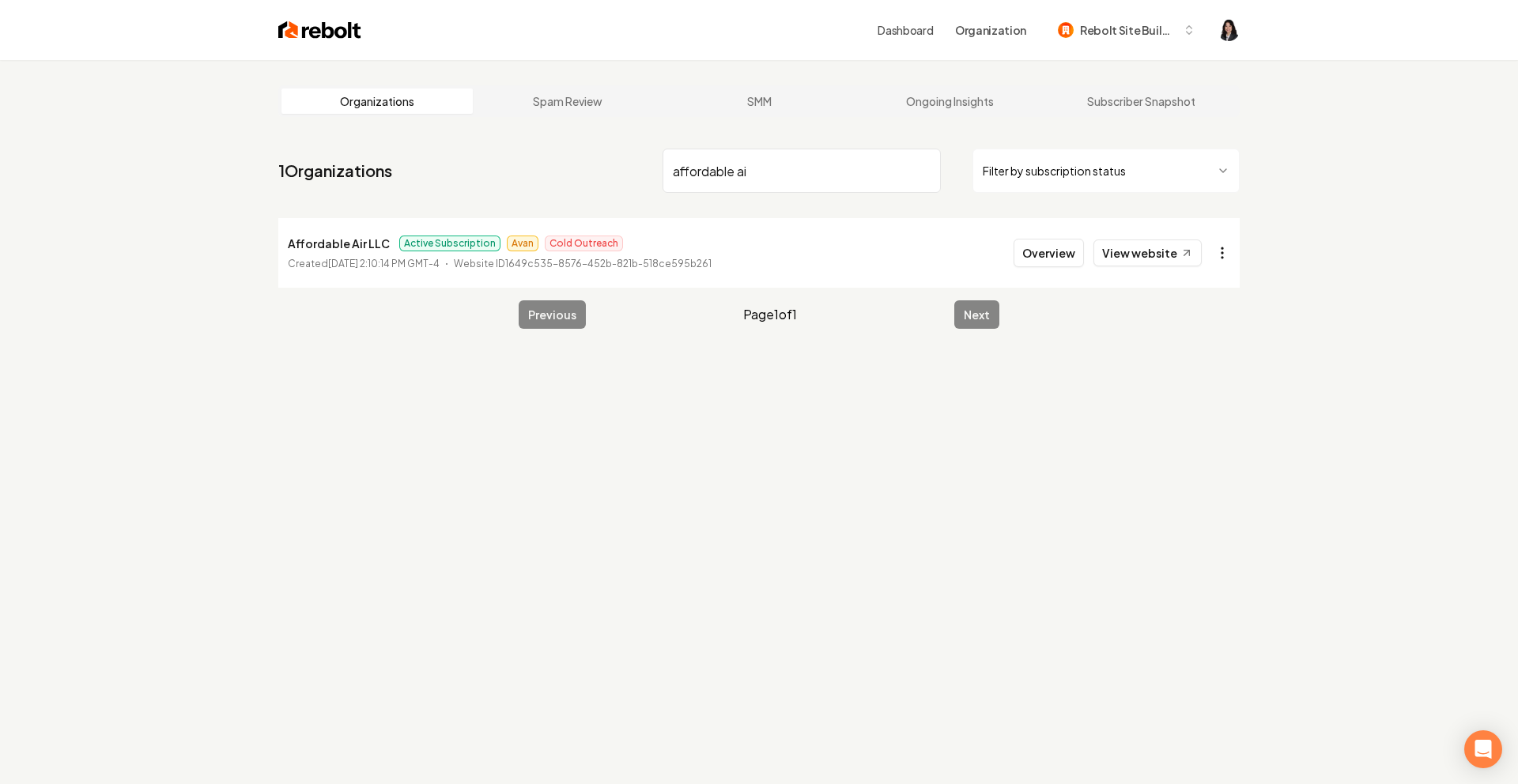
type input "affordable ai"
click at [1226, 259] on html "Dashboard Organization Rebolt Site Builder Organizations Spam Review SMM Ongoin…" at bounding box center [759, 392] width 1518 height 784
click at [1197, 380] on link "View in Stripe" at bounding box center [1184, 389] width 100 height 25
click at [923, 172] on input "affordable ai" at bounding box center [802, 170] width 278 height 44
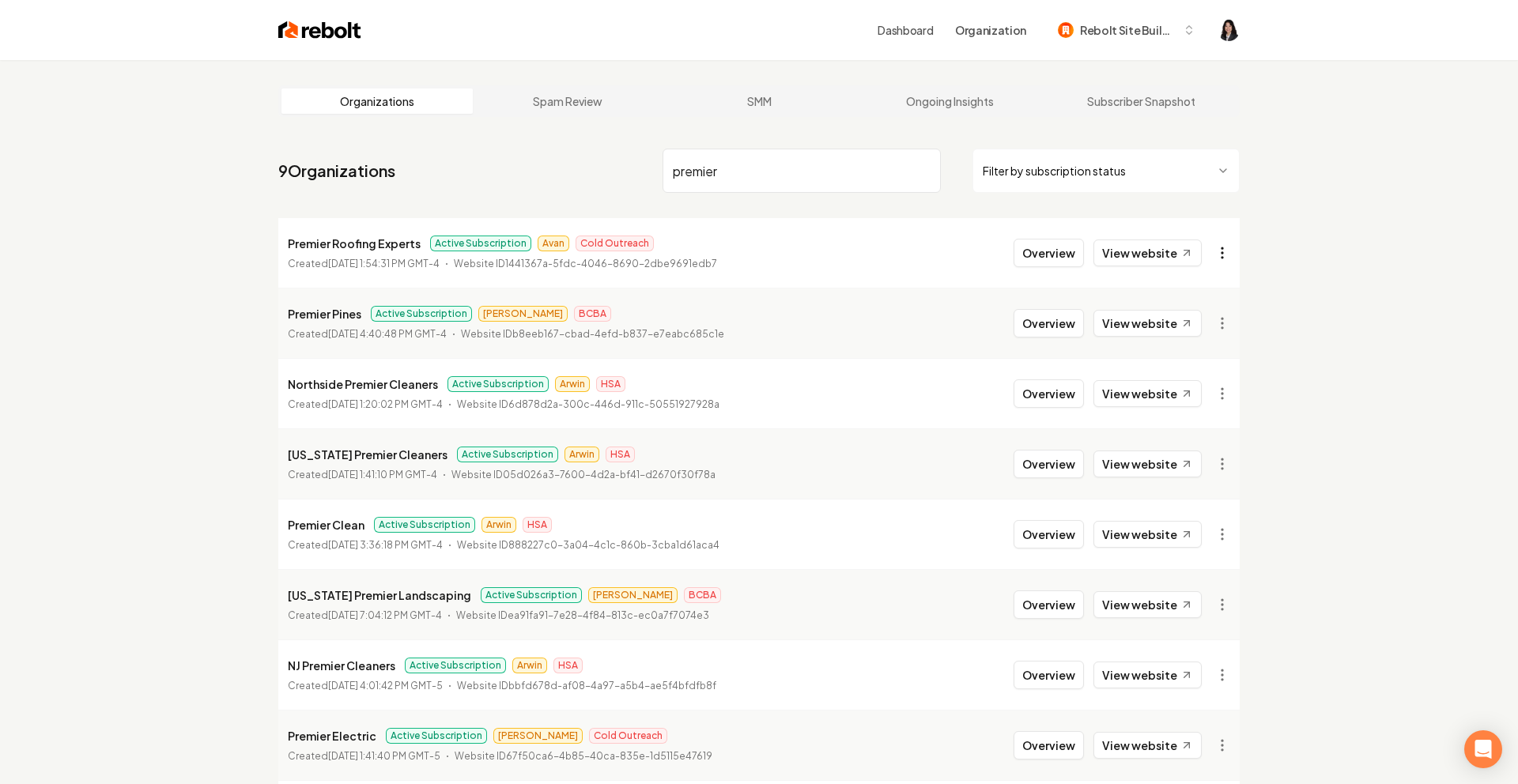
type input "premier"
click at [1218, 267] on html "Dashboard Organization Rebolt Site Builder Organizations Spam Review SMM Ongoin…" at bounding box center [759, 392] width 1518 height 784
click at [1206, 386] on link "View in Stripe" at bounding box center [1184, 389] width 100 height 25
click at [923, 170] on input "premier" at bounding box center [802, 170] width 278 height 44
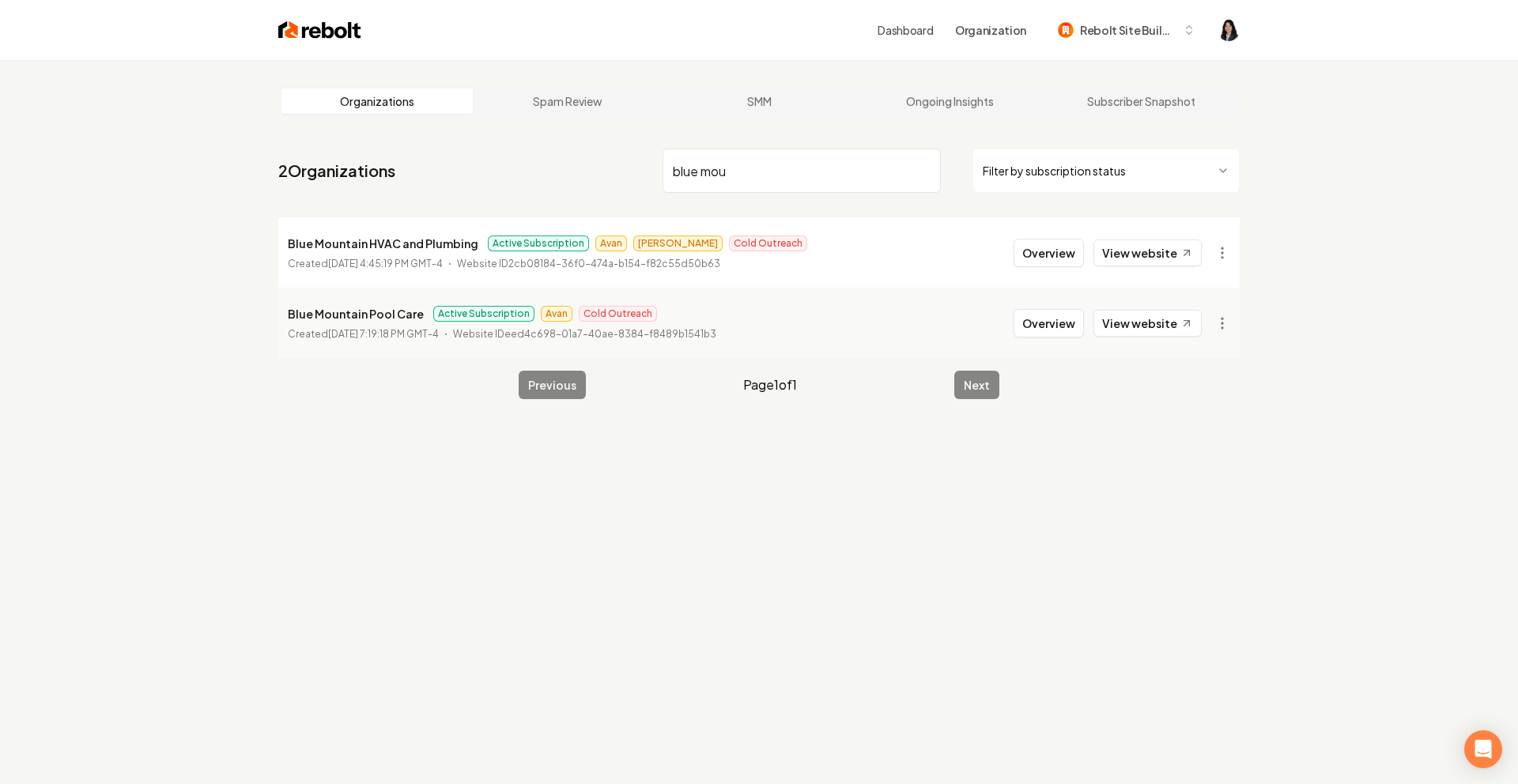
type input "blue mou"
click at [1217, 246] on html "Dashboard Organization Rebolt Site Builder Organizations Spam Review SMM Ongoin…" at bounding box center [759, 392] width 1518 height 784
click at [1334, 379] on html "Dashboard Organization Rebolt Site Builder Organizations Spam Review SMM Ongoin…" at bounding box center [759, 392] width 1518 height 784
click at [1213, 256] on html "Dashboard Organization Rebolt Site Builder Organizations Spam Review SMM Ongoin…" at bounding box center [759, 392] width 1518 height 784
click at [1206, 392] on link "View in Stripe" at bounding box center [1184, 389] width 100 height 25
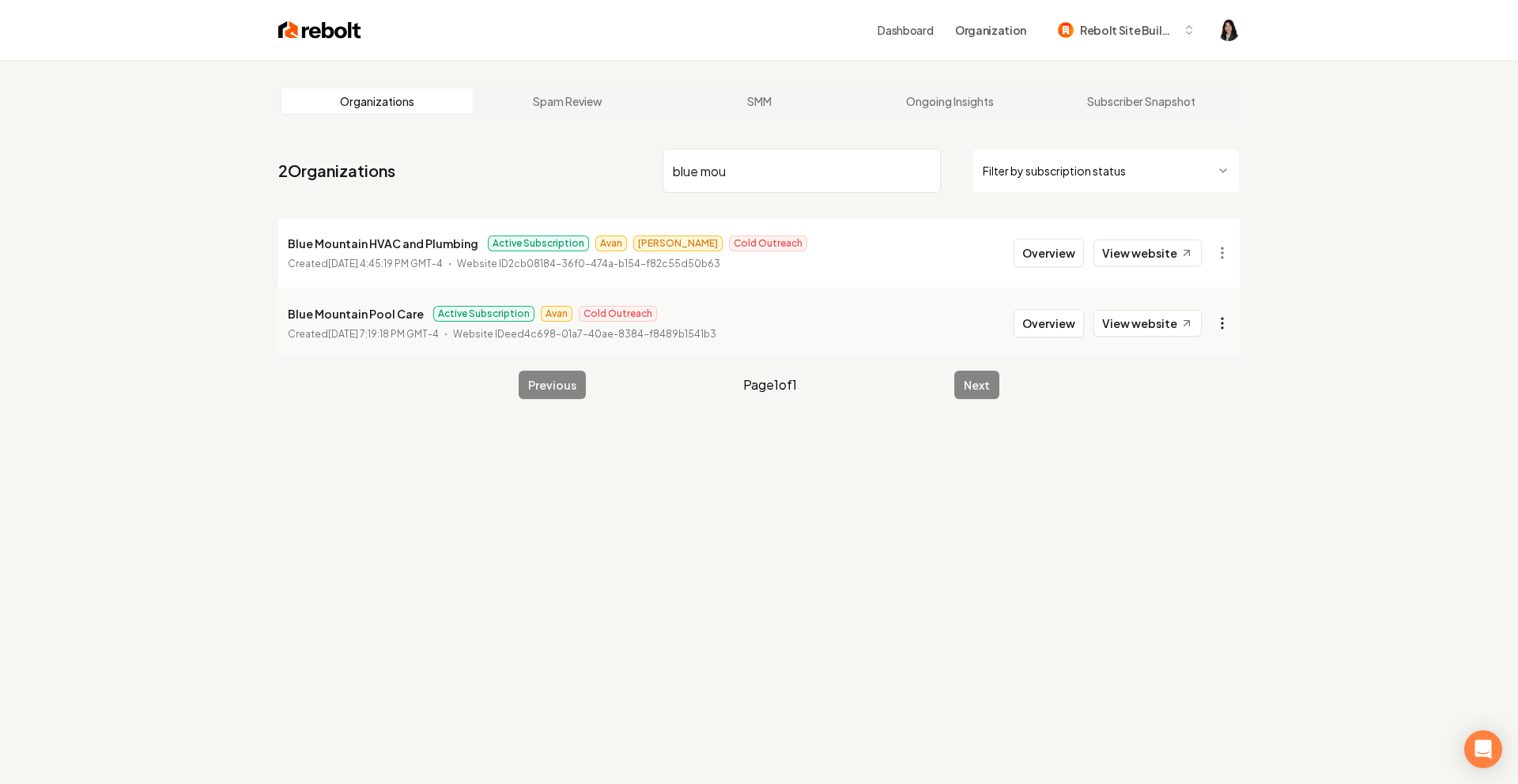
click at [1229, 328] on html "Dashboard Organization Rebolt Site Builder Organizations Spam Review SMM Ongoin…" at bounding box center [759, 392] width 1518 height 784
click at [1205, 468] on link "View in Stripe" at bounding box center [1184, 459] width 100 height 25
click at [925, 170] on input "blue mou" at bounding box center [802, 170] width 278 height 44
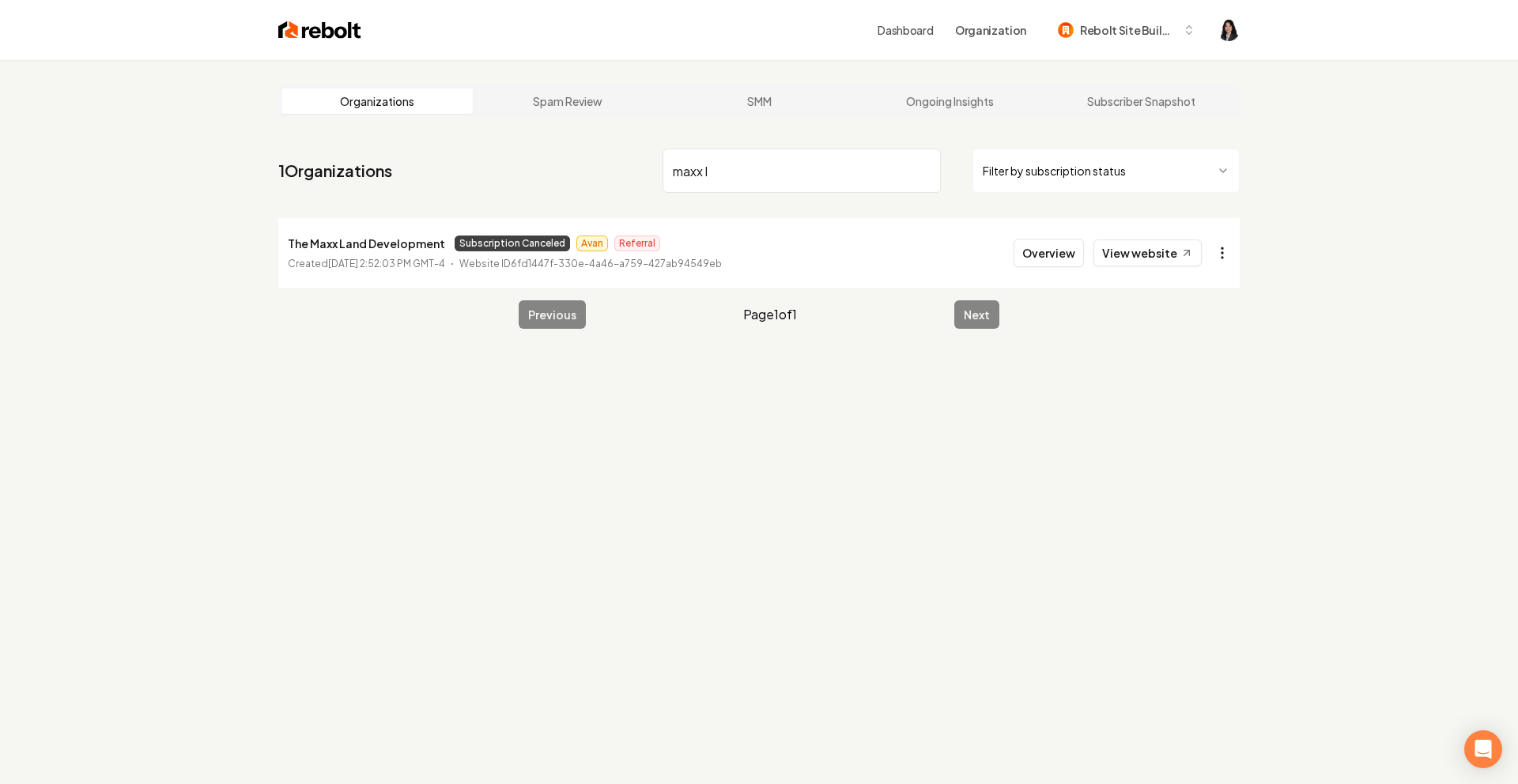
type input "maxx l"
click at [1227, 251] on html "Dashboard Organization Rebolt Site Builder Organizations Spam Review SMM Ongoin…" at bounding box center [759, 392] width 1518 height 784
click at [1191, 392] on link "View in Stripe" at bounding box center [1184, 389] width 100 height 25
click at [924, 170] on input "maxx l" at bounding box center [802, 170] width 278 height 44
type input "luxion"
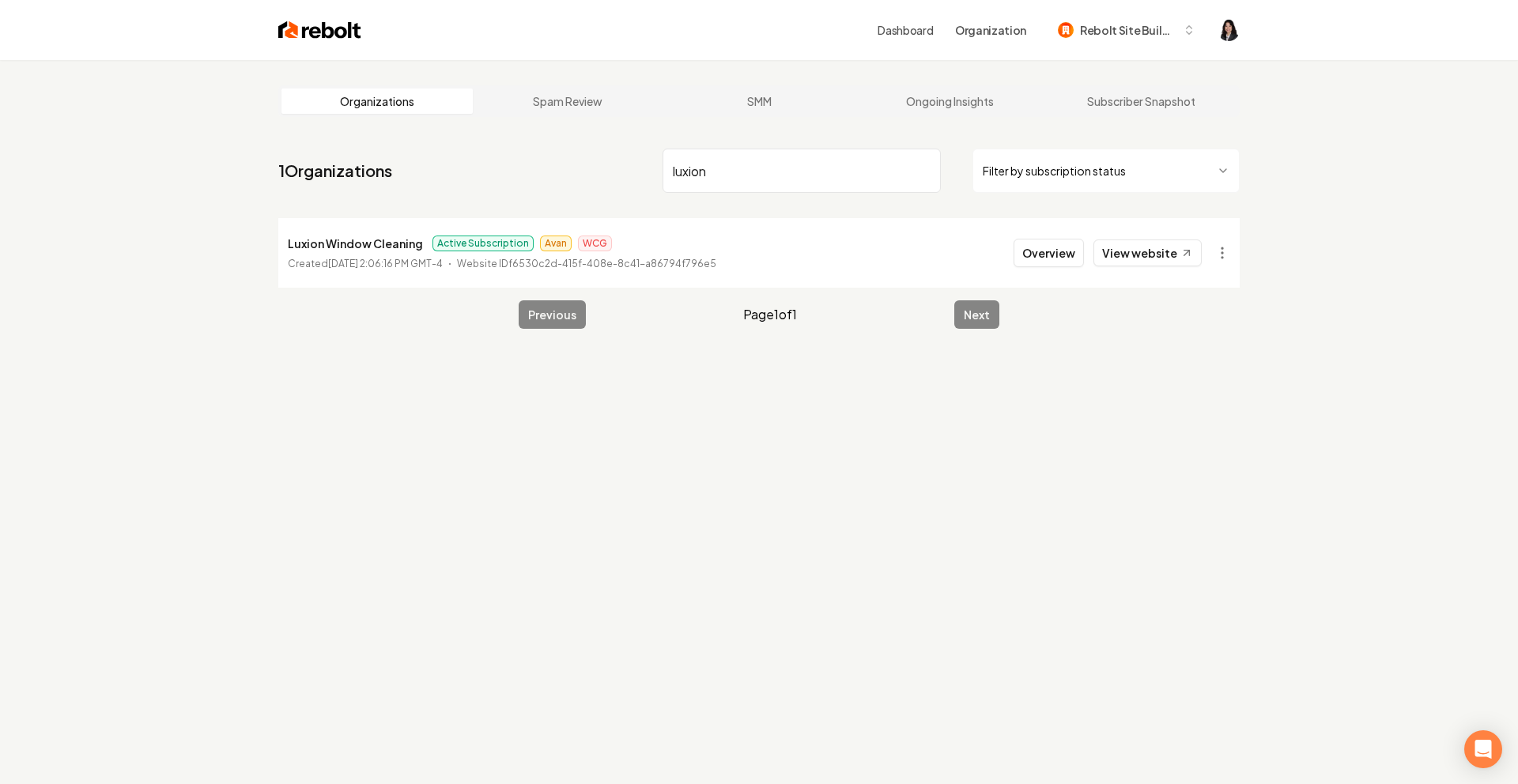
click at [1220, 246] on html "Dashboard Organization Rebolt Site Builder Organizations Spam Review SMM Ongoin…" at bounding box center [759, 392] width 1518 height 784
click at [1202, 384] on link "View in Stripe" at bounding box center [1184, 389] width 100 height 25
click at [922, 169] on input "luxion" at bounding box center [802, 170] width 278 height 44
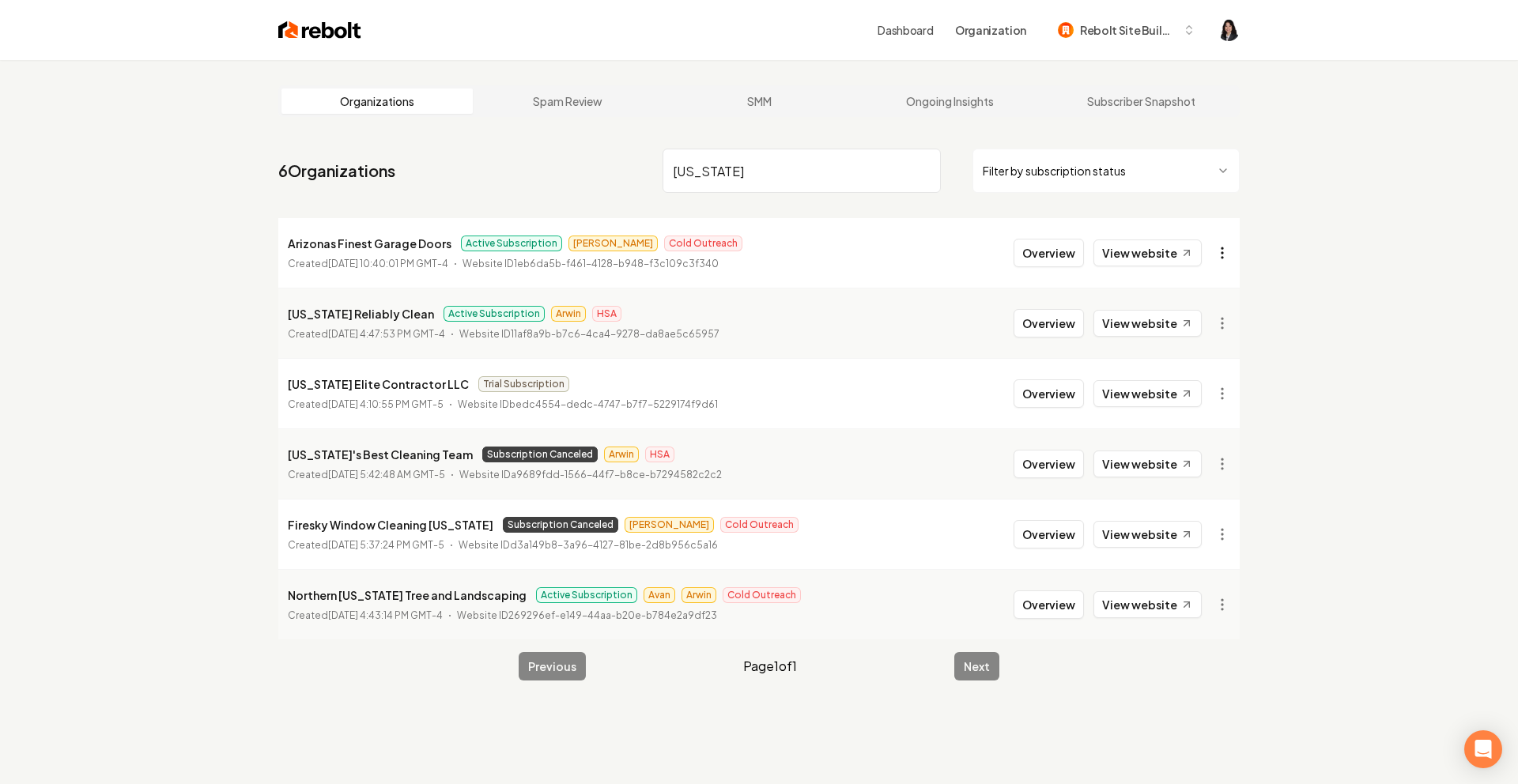
type input "[US_STATE]"
click at [1230, 255] on html "Dashboard Organization Rebolt Site Builder Organizations Spam Review SMM Ongoin…" at bounding box center [759, 392] width 1518 height 784
click at [1200, 385] on link "View in Stripe" at bounding box center [1184, 389] width 100 height 25
click at [922, 172] on input "[US_STATE]" at bounding box center [802, 170] width 278 height 44
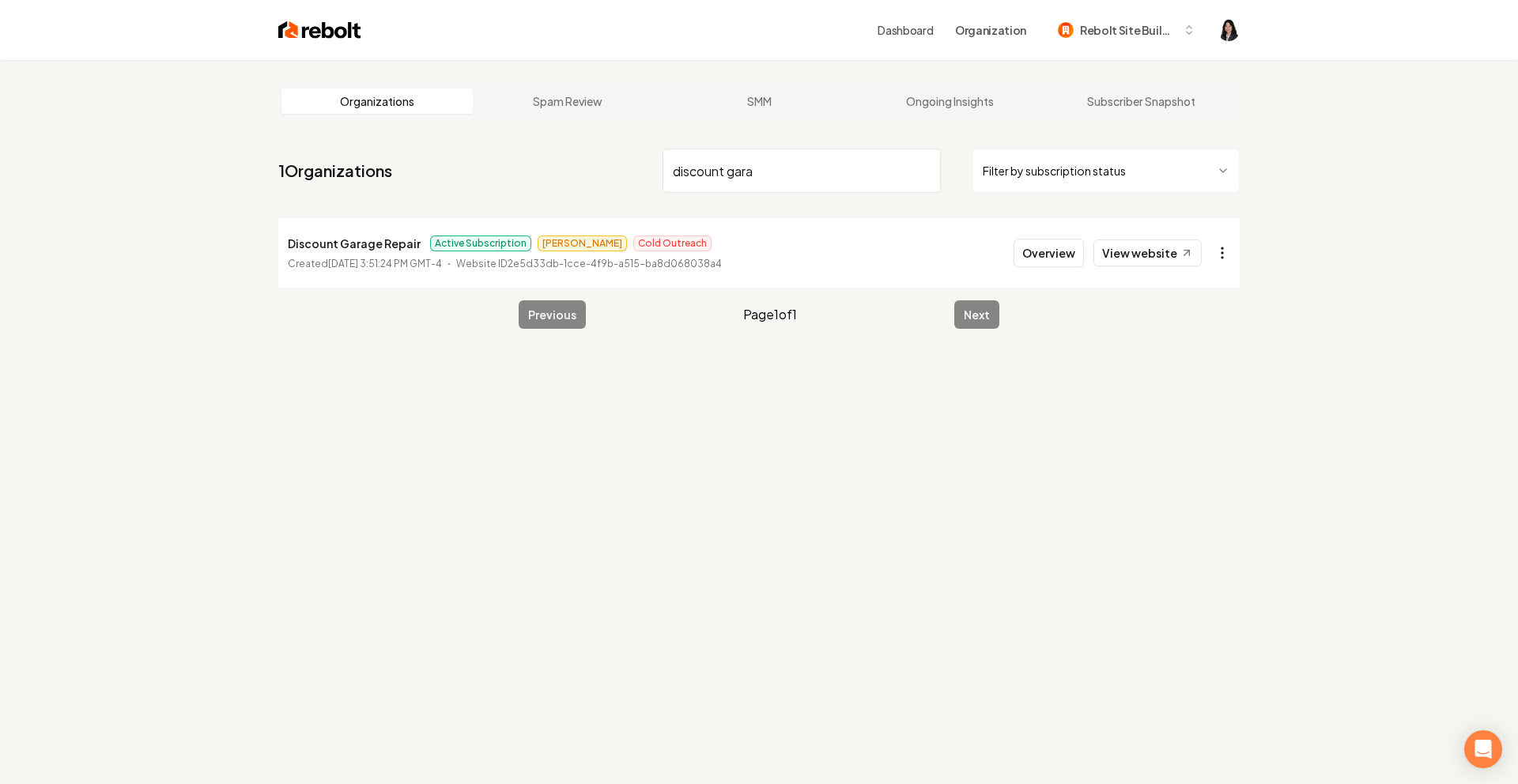
type input "discount gara"
click at [1225, 262] on html "Dashboard Organization Rebolt Site Builder Organizations Spam Review SMM Ongoin…" at bounding box center [759, 392] width 1518 height 784
click at [1198, 381] on link "View in Stripe" at bounding box center [1184, 389] width 100 height 25
click at [927, 171] on input "discount gara" at bounding box center [802, 170] width 278 height 44
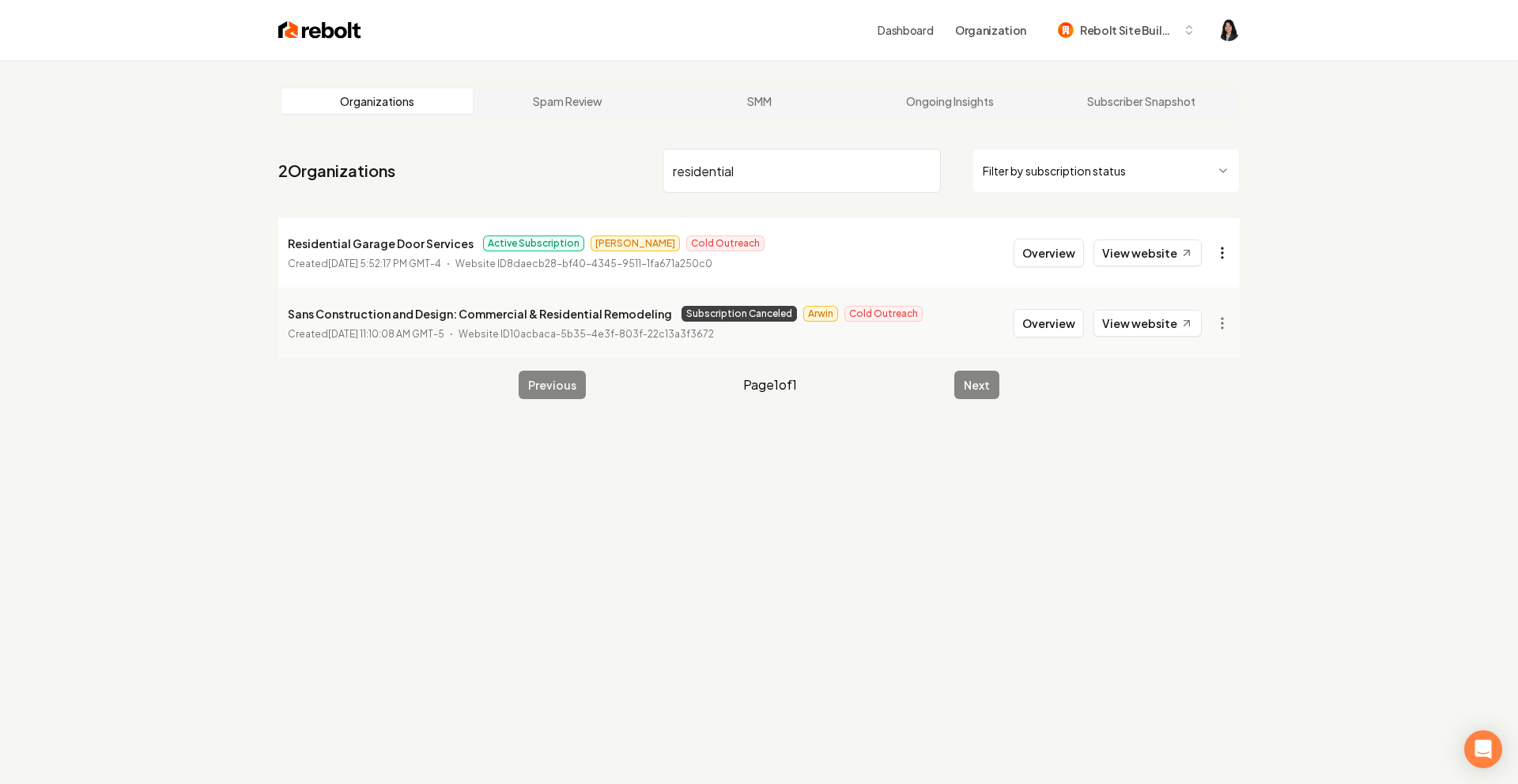
type input "residential"
click at [1230, 255] on html "Dashboard Organization Rebolt Site Builder Organizations Spam Review SMM Ongoin…" at bounding box center [759, 392] width 1518 height 784
click at [1211, 390] on link "View in Stripe" at bounding box center [1184, 389] width 100 height 25
click at [924, 174] on input "residential" at bounding box center [802, 170] width 278 height 44
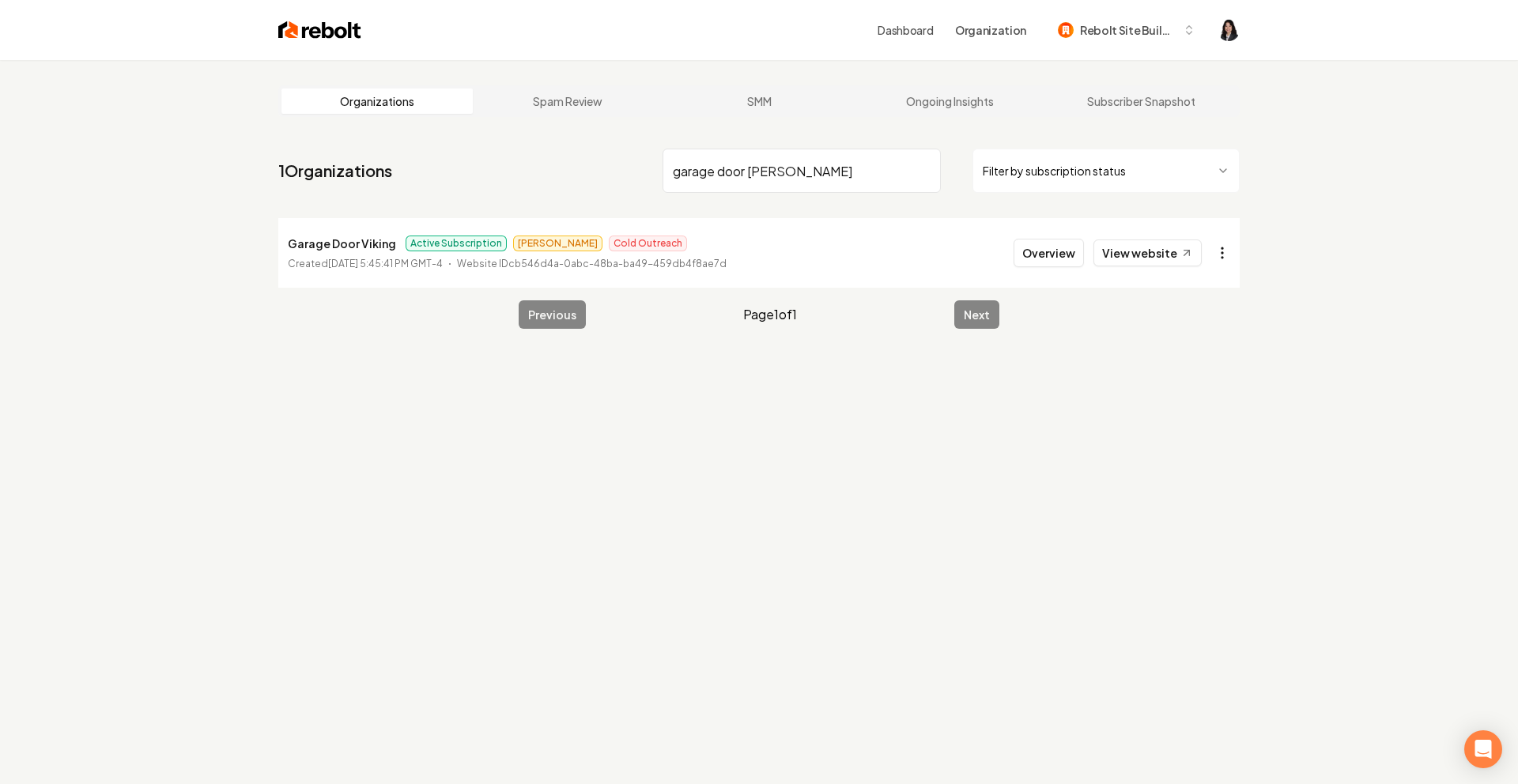
type input "garage door [PERSON_NAME]"
click at [1218, 255] on html "Dashboard Organization Rebolt Site Builder Organizations Spam Review SMM Ongoin…" at bounding box center [759, 392] width 1518 height 784
click at [1199, 387] on link "View in Stripe" at bounding box center [1184, 389] width 100 height 25
click at [925, 173] on input "garage door [PERSON_NAME]" at bounding box center [802, 170] width 278 height 44
type input "[US_STATE] garag"
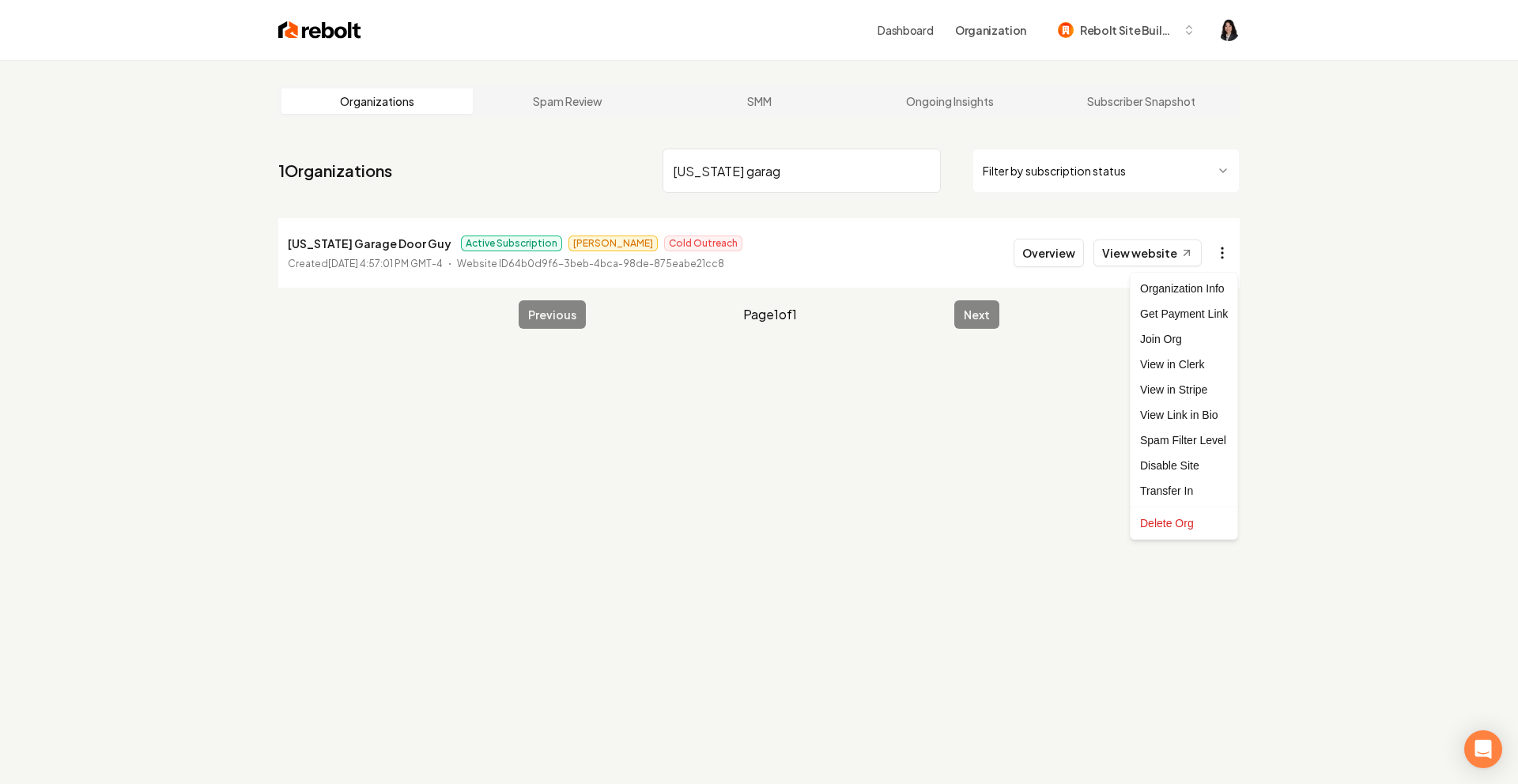
click at [1225, 251] on html "Dashboard Organization Rebolt Site Builder Organizations Spam Review SMM Ongoin…" at bounding box center [759, 392] width 1518 height 784
click at [1190, 391] on link "View in Stripe" at bounding box center [1184, 389] width 100 height 25
click at [924, 173] on input "[US_STATE] garag" at bounding box center [802, 170] width 278 height 44
click at [1225, 258] on html "Dashboard Organization Rebolt Site Builder Organizations Spam Review SMM Ongoin…" at bounding box center [759, 392] width 1518 height 784
click at [1202, 390] on link "View in Stripe" at bounding box center [1184, 389] width 100 height 25
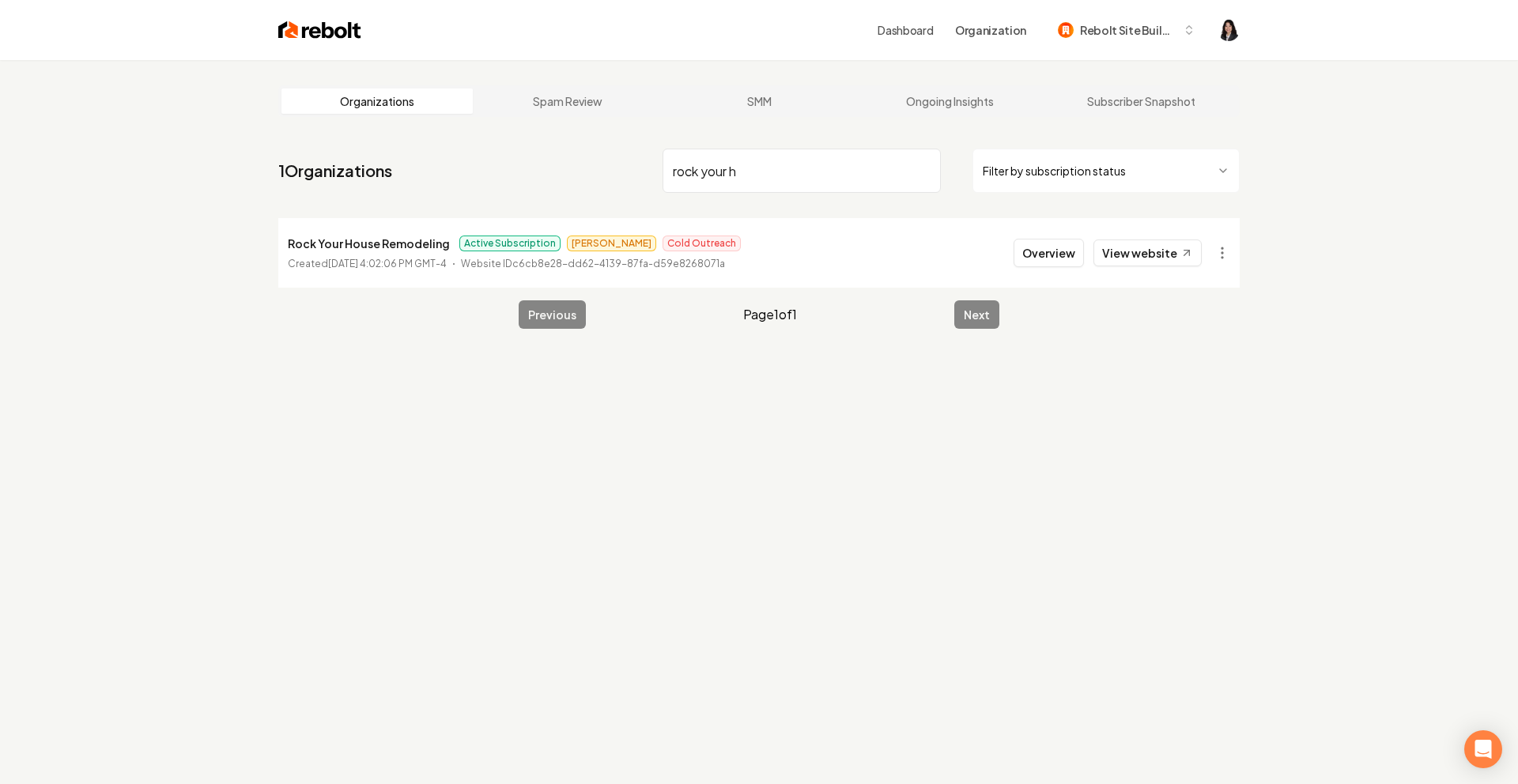
drag, startPoint x: 797, startPoint y: 183, endPoint x: 561, endPoint y: 157, distance: 237.4
click at [561, 157] on nav "1 Organizations rock your h Filter by subscription status" at bounding box center [759, 177] width 961 height 70
type input "wattsta"
click at [1230, 256] on html "Dashboard Organization Rebolt Site Builder Organizations Spam Review SMM Ongoin…" at bounding box center [759, 392] width 1518 height 784
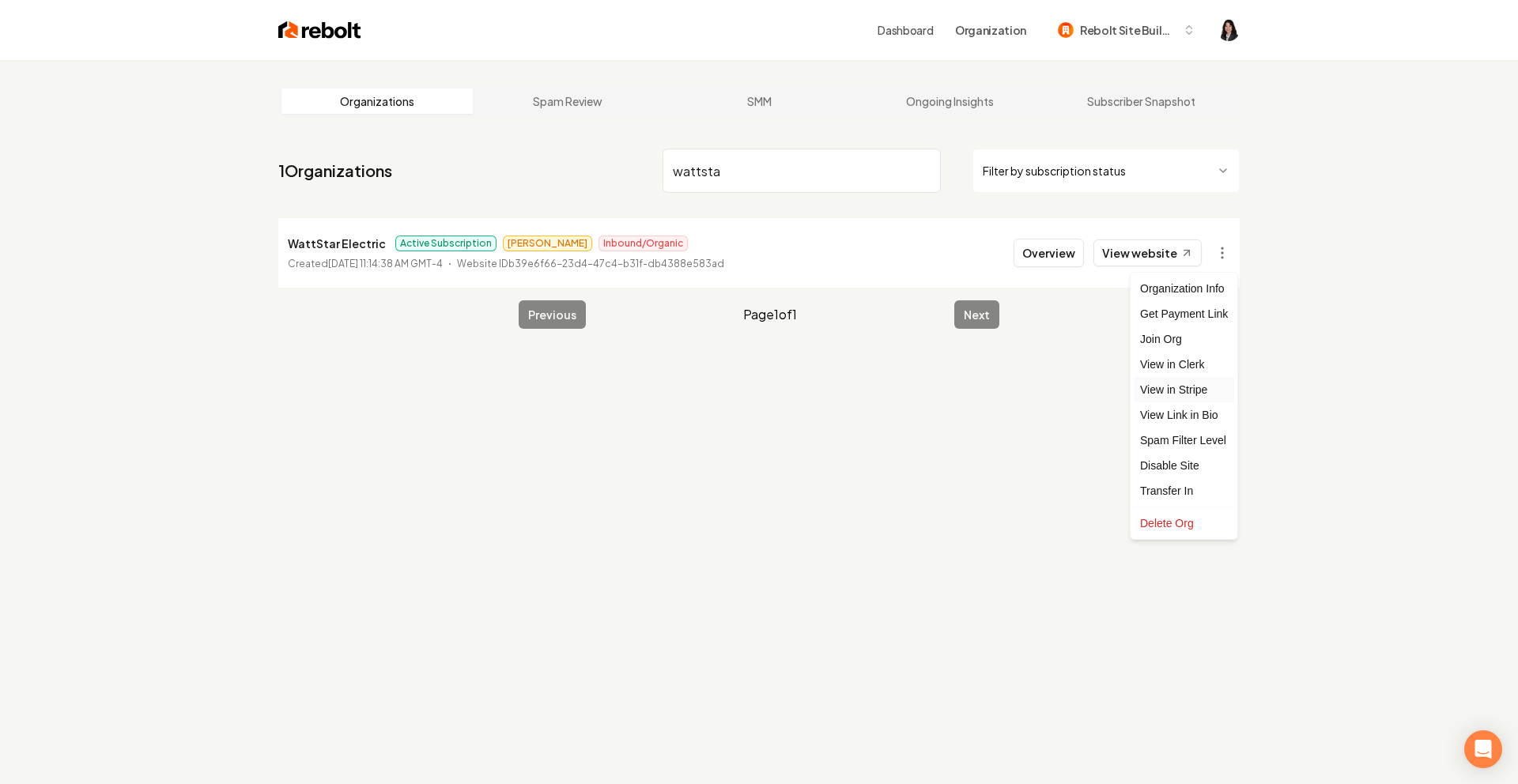
click at [1198, 387] on link "View in Stripe" at bounding box center [1184, 389] width 100 height 25
click at [925, 172] on input "wattsta" at bounding box center [802, 170] width 278 height 44
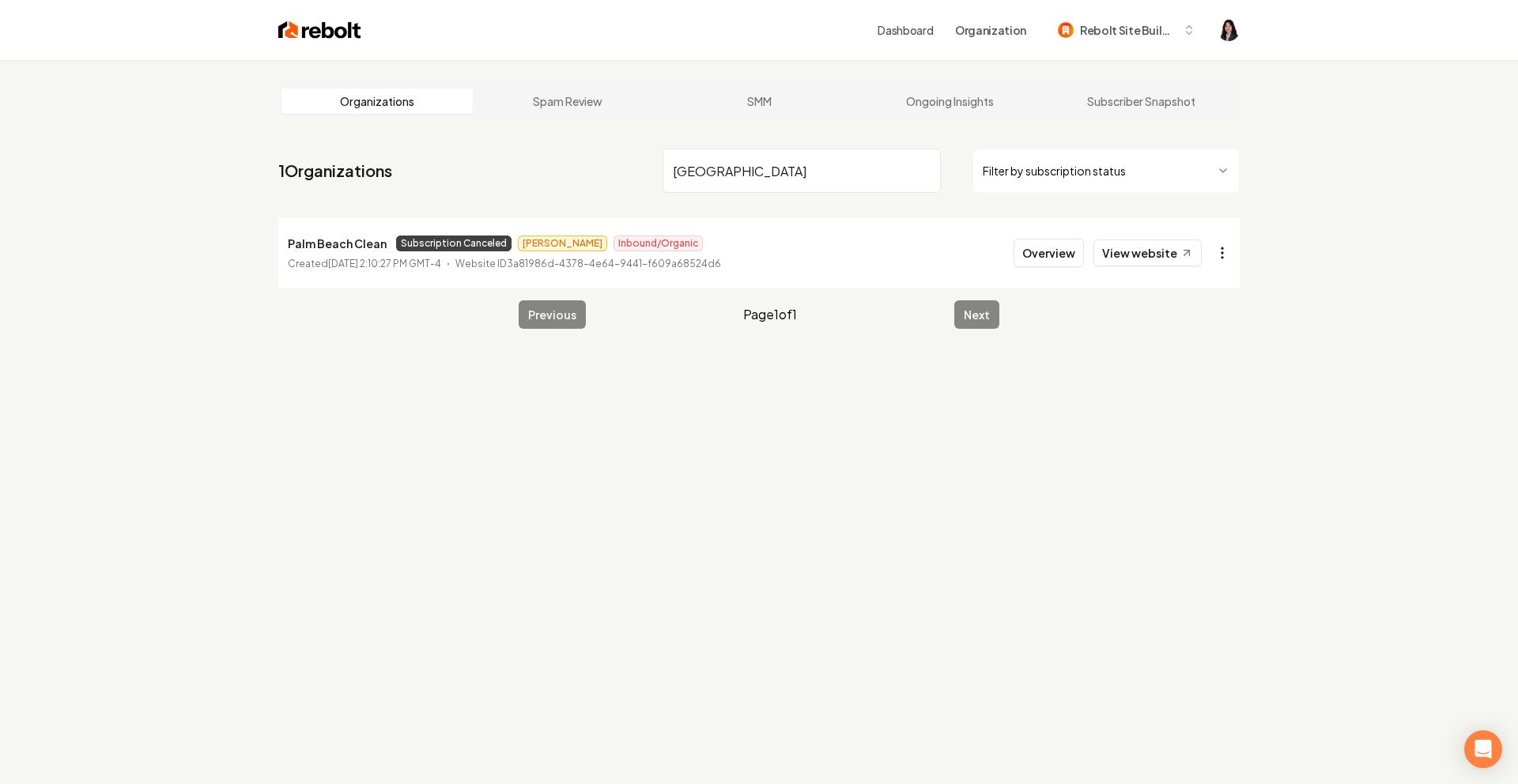
type input "[GEOGRAPHIC_DATA]"
click at [1221, 263] on html "Dashboard Organization Rebolt Site Builder Organizations Spam Review SMM Ongoin…" at bounding box center [759, 392] width 1518 height 784
click at [1206, 392] on link "View in Stripe" at bounding box center [1184, 389] width 100 height 25
click at [924, 171] on input "[GEOGRAPHIC_DATA]" at bounding box center [802, 170] width 278 height 44
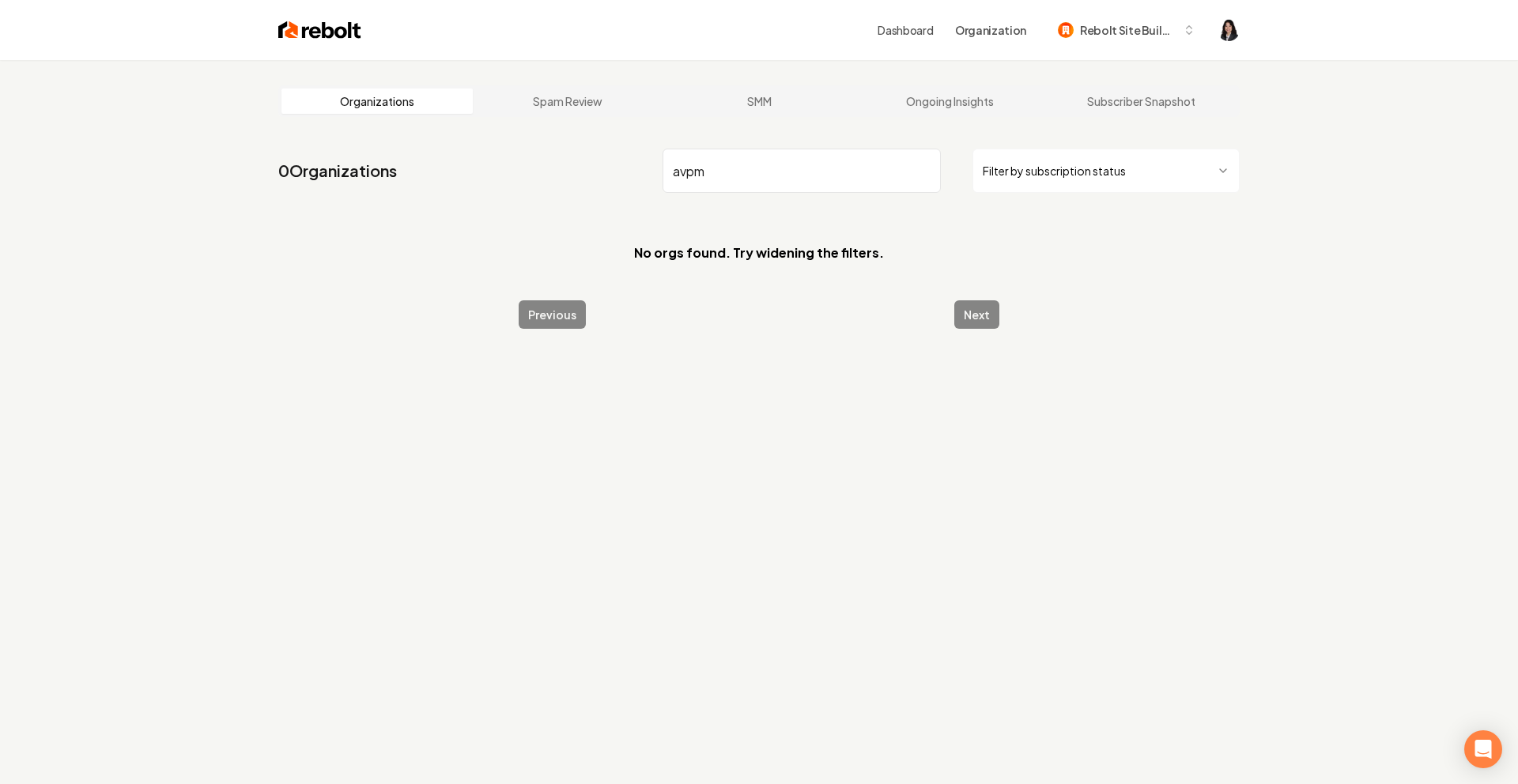
drag, startPoint x: 710, startPoint y: 172, endPoint x: 679, endPoint y: 174, distance: 31.1
click at [679, 174] on input "avpm" at bounding box center [802, 170] width 278 height 44
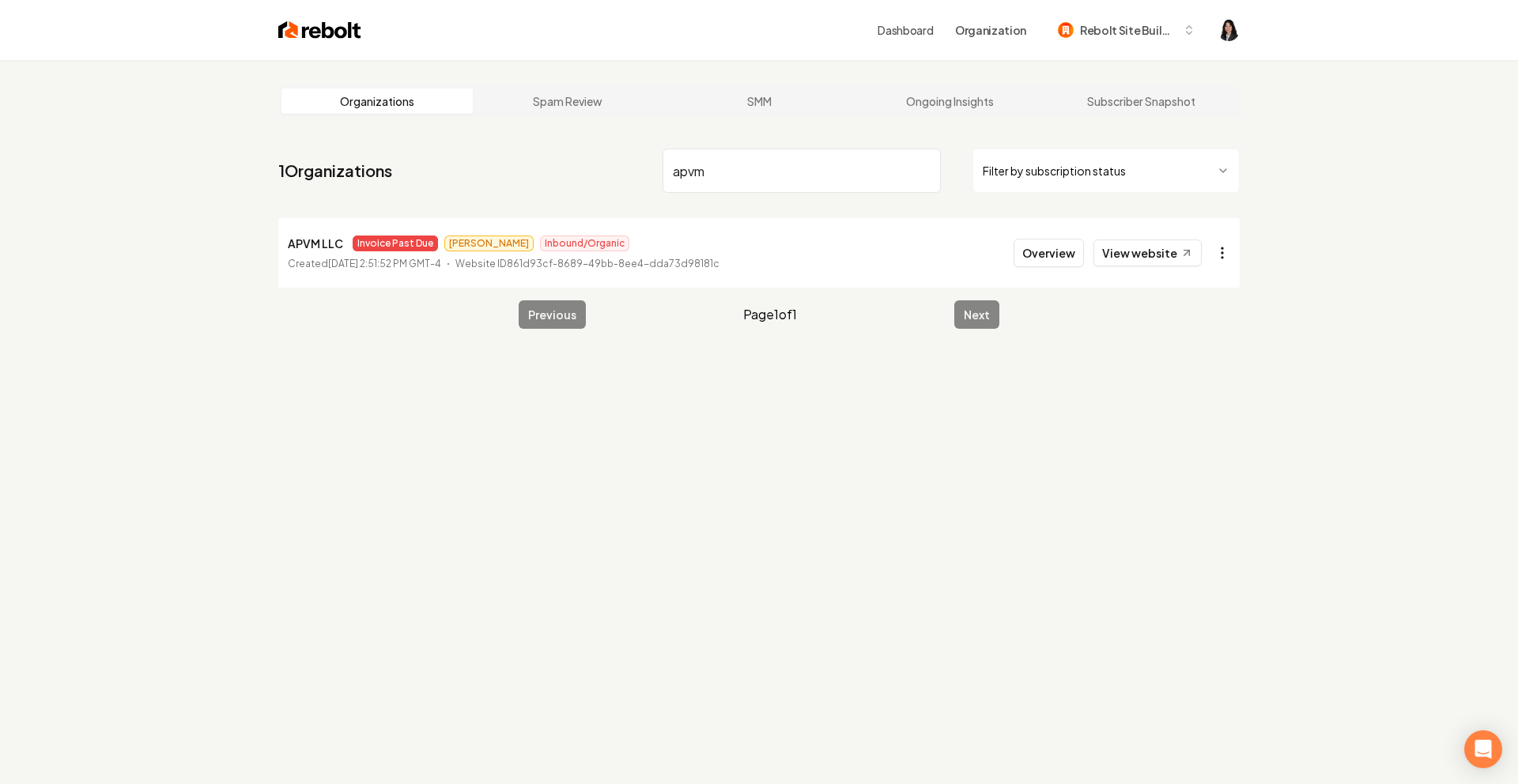
type input "apvm"
click at [1230, 253] on html "Dashboard Organization Rebolt Site Builder Organizations Spam Review SMM Ongoin…" at bounding box center [759, 392] width 1518 height 784
click at [1197, 387] on link "View in Stripe" at bounding box center [1184, 389] width 100 height 25
click at [926, 171] on input "apvm" at bounding box center [802, 170] width 278 height 44
type input "complete pain"
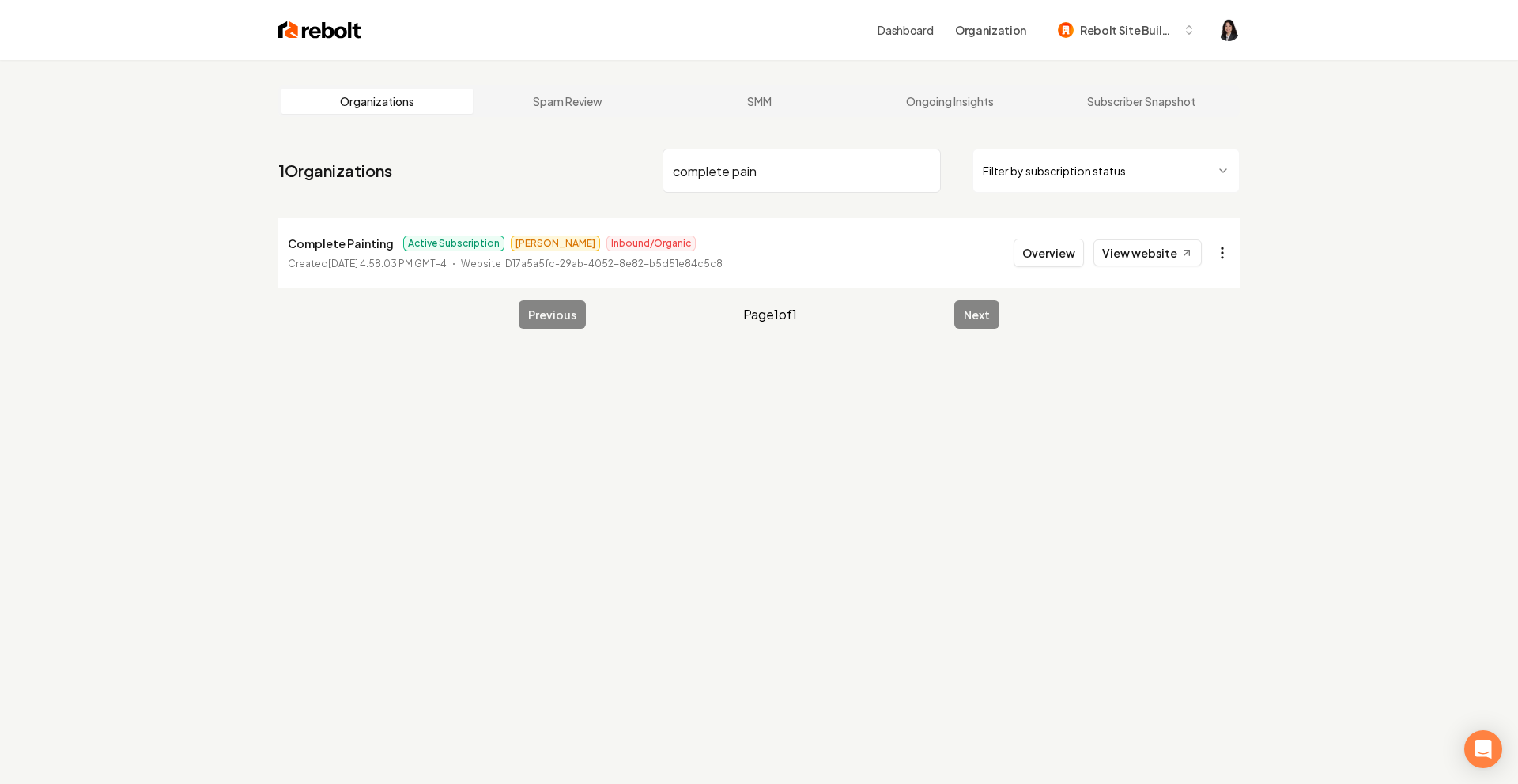
click at [1222, 267] on html "Dashboard Organization Rebolt Site Builder Organizations Spam Review SMM Ongoin…" at bounding box center [759, 392] width 1518 height 784
click at [1215, 387] on link "View in Stripe" at bounding box center [1184, 389] width 100 height 25
click at [923, 173] on input "complete pain" at bounding box center [802, 170] width 278 height 44
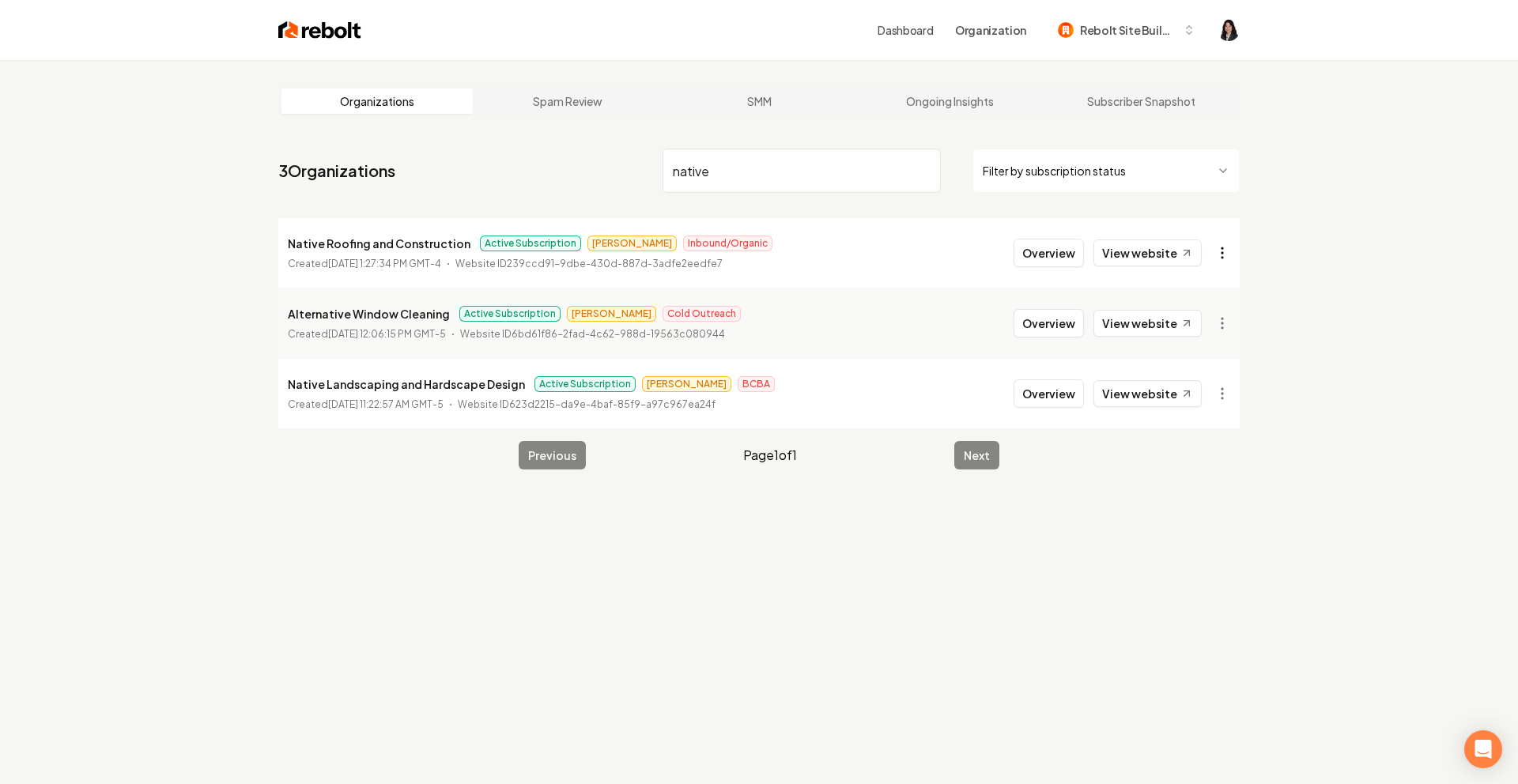
type input "native"
click at [1225, 258] on html "Dashboard Organization Rebolt Site Builder Organizations Spam Review SMM Ongoin…" at bounding box center [759, 392] width 1518 height 784
click at [1193, 392] on link "View in Stripe" at bounding box center [1184, 389] width 100 height 25
click at [924, 172] on input "native" at bounding box center [802, 170] width 278 height 44
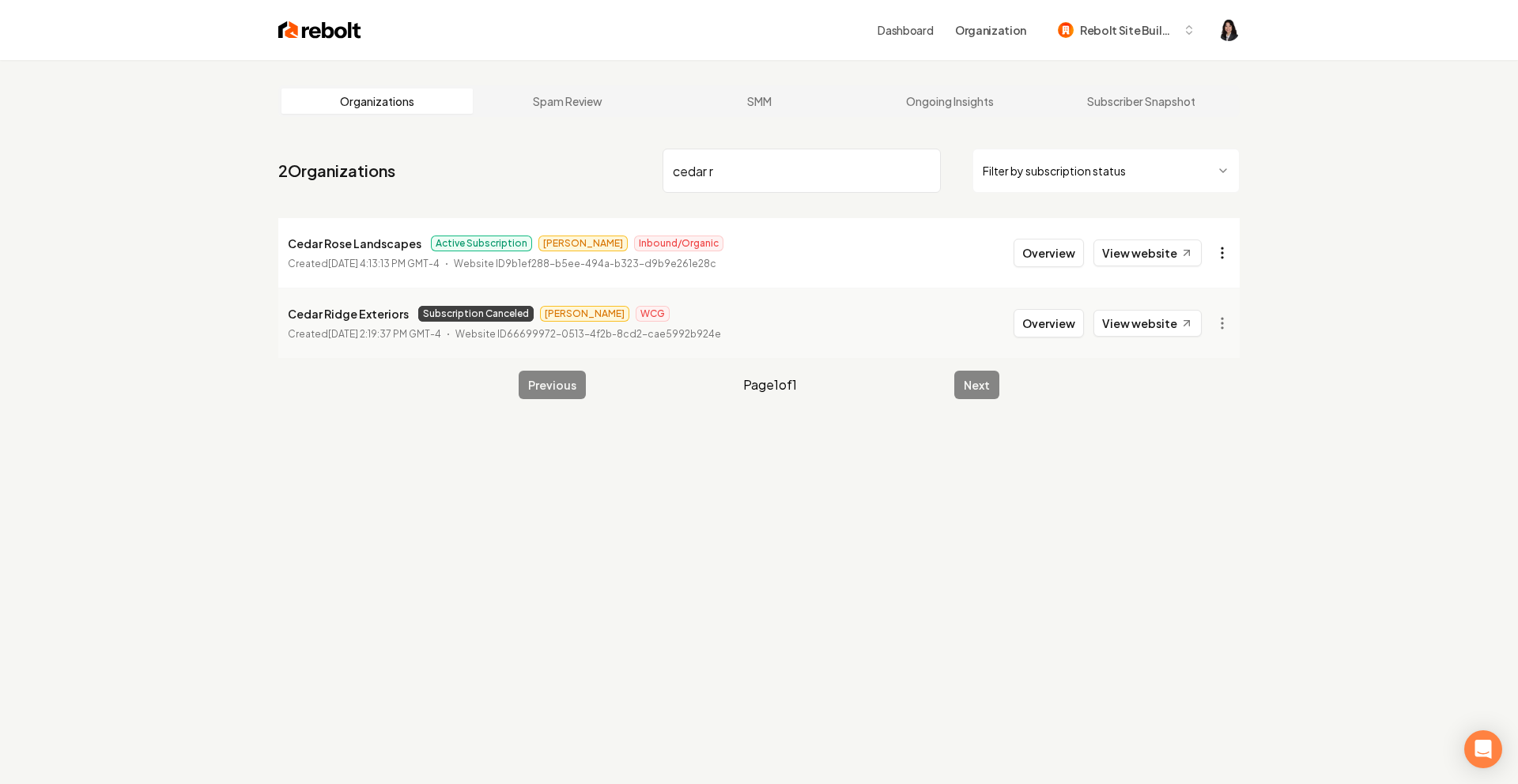
type input "cedar r"
click at [1223, 262] on html "Dashboard Organization Rebolt Site Builder Organizations Spam Review SMM Ongoin…" at bounding box center [759, 392] width 1518 height 784
click at [1195, 395] on link "View in Stripe" at bounding box center [1184, 389] width 100 height 25
click at [921, 174] on input "cedar r" at bounding box center [802, 170] width 278 height 44
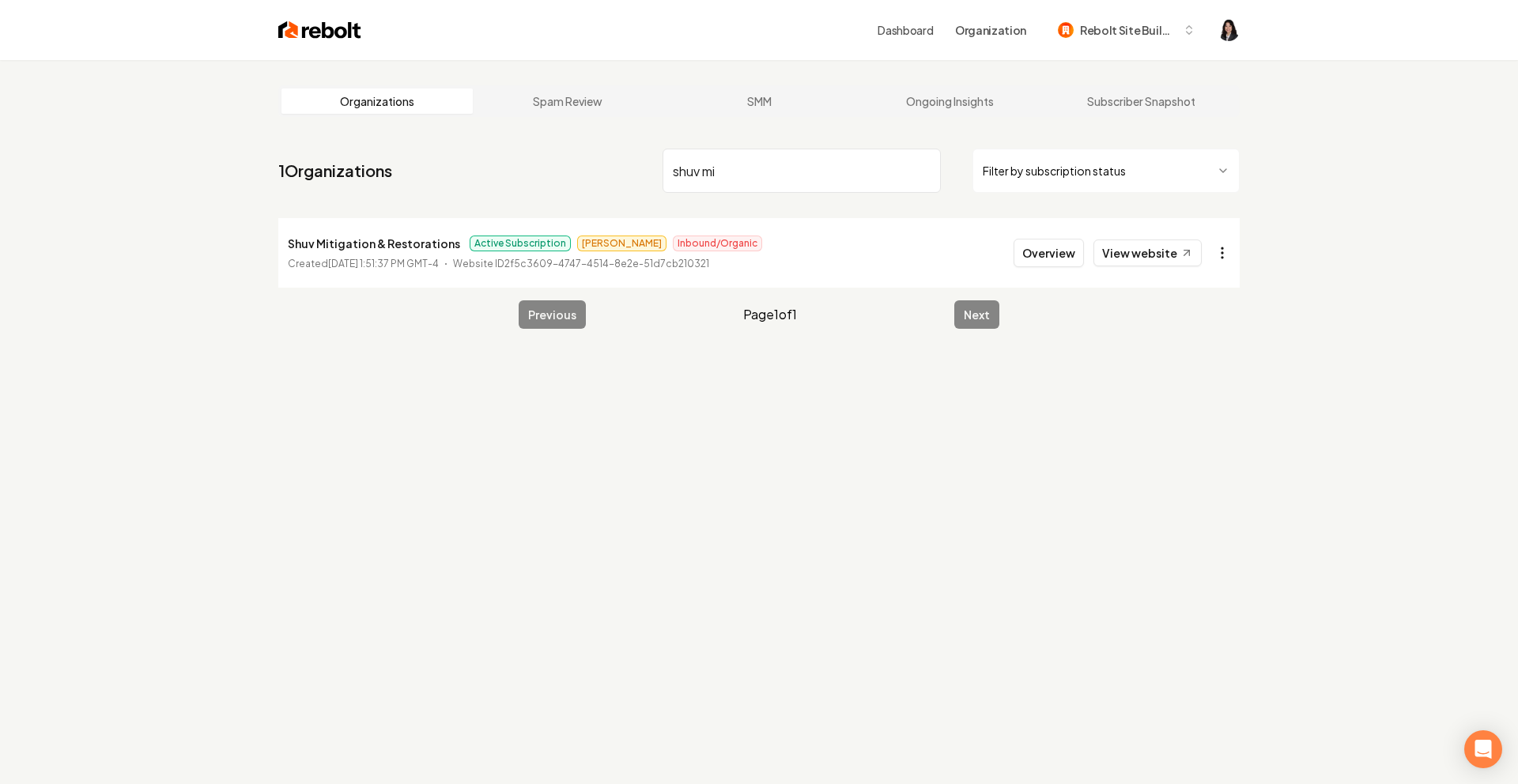
type input "shuv mi"
click at [1229, 259] on html "Dashboard Organization Rebolt Site Builder Organizations Spam Review SMM Ongoin…" at bounding box center [759, 392] width 1518 height 784
click at [1189, 387] on link "View in Stripe" at bounding box center [1184, 389] width 100 height 25
click at [923, 169] on input "shuv mi" at bounding box center [802, 170] width 278 height 44
type input "gates e"
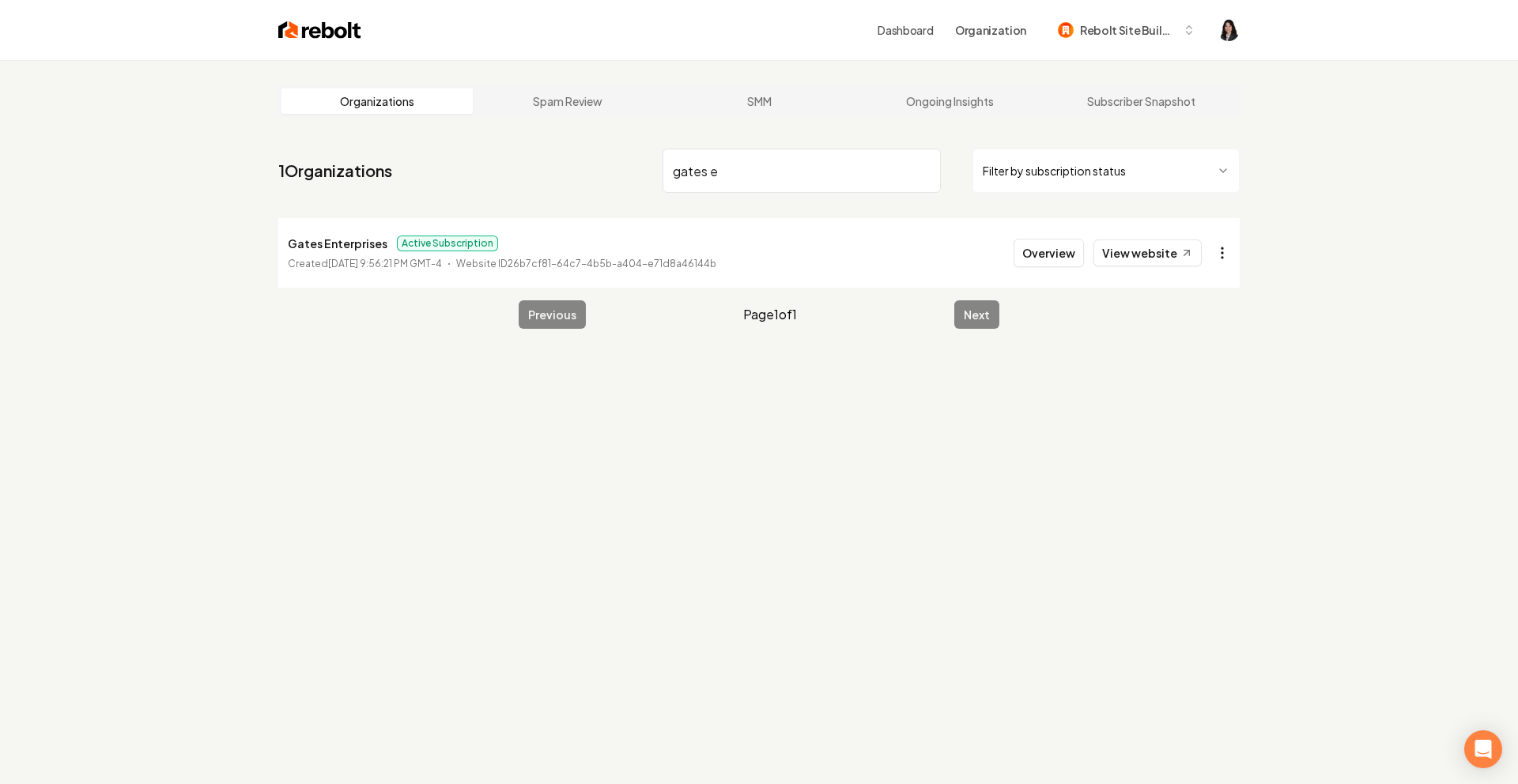
click at [1221, 261] on html "Dashboard Organization Rebolt Site Builder Organizations Spam Review SMM Ongoin…" at bounding box center [759, 392] width 1518 height 784
click at [1302, 375] on html "Dashboard Organization Rebolt Site Builder Organizations Spam Review SMM Ongoin…" at bounding box center [759, 392] width 1518 height 784
click at [925, 175] on input "gates e" at bounding box center [802, 170] width 278 height 44
click at [925, 172] on input "gates e" at bounding box center [802, 170] width 278 height 44
type input "mn chr"
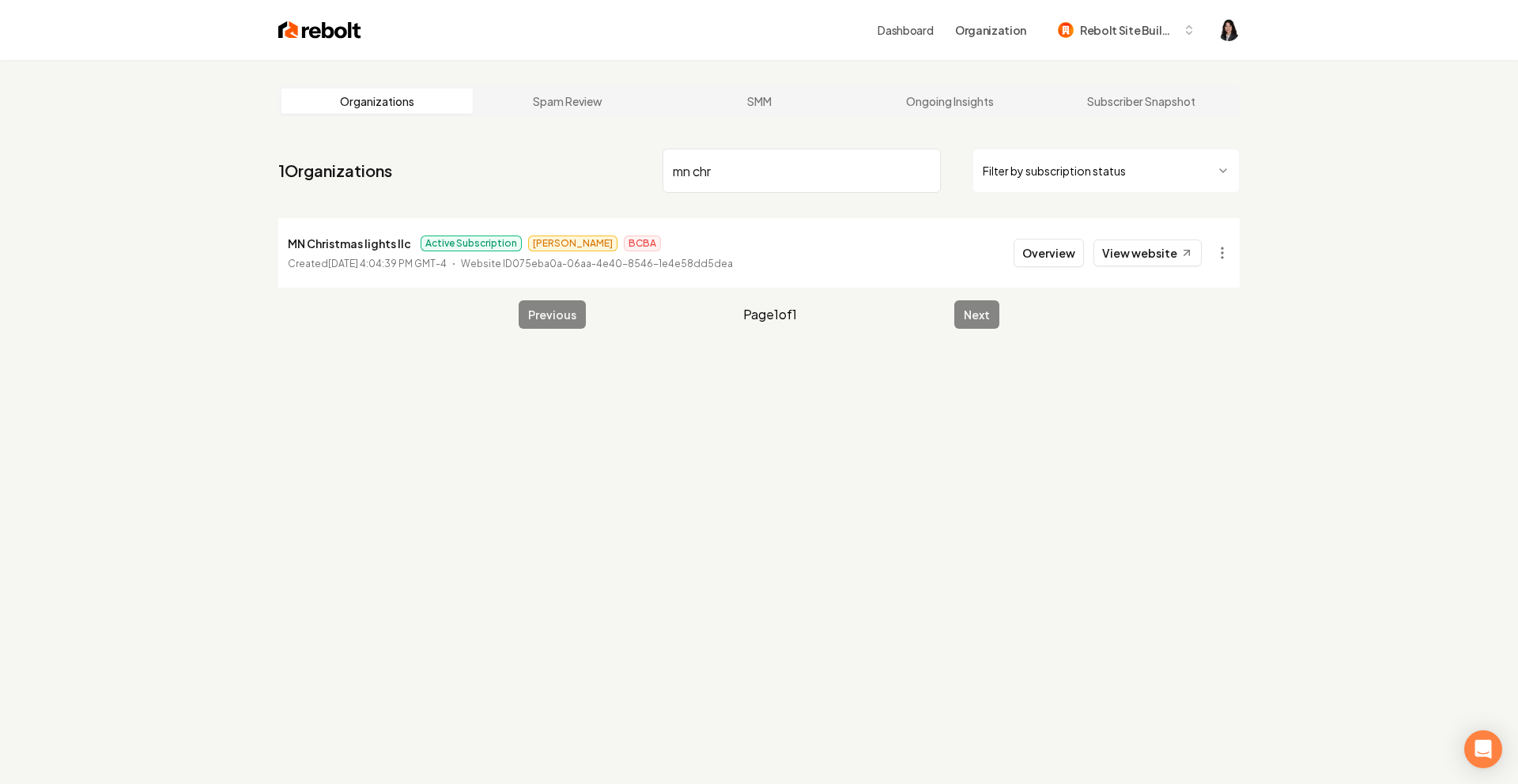
click at [1238, 255] on li "MN Christmas lights llc Active Subscription [PERSON_NAME] BCBA Created [DATE] 4…" at bounding box center [759, 253] width 961 height 70
click at [1225, 255] on html "Dashboard Organization Rebolt Site Builder Organizations Spam Review SMM Ongoin…" at bounding box center [759, 392] width 1518 height 784
click at [1187, 382] on link "View in Stripe" at bounding box center [1184, 389] width 100 height 25
click at [923, 169] on input "mn chr" at bounding box center [802, 170] width 278 height 44
type input "limitle"
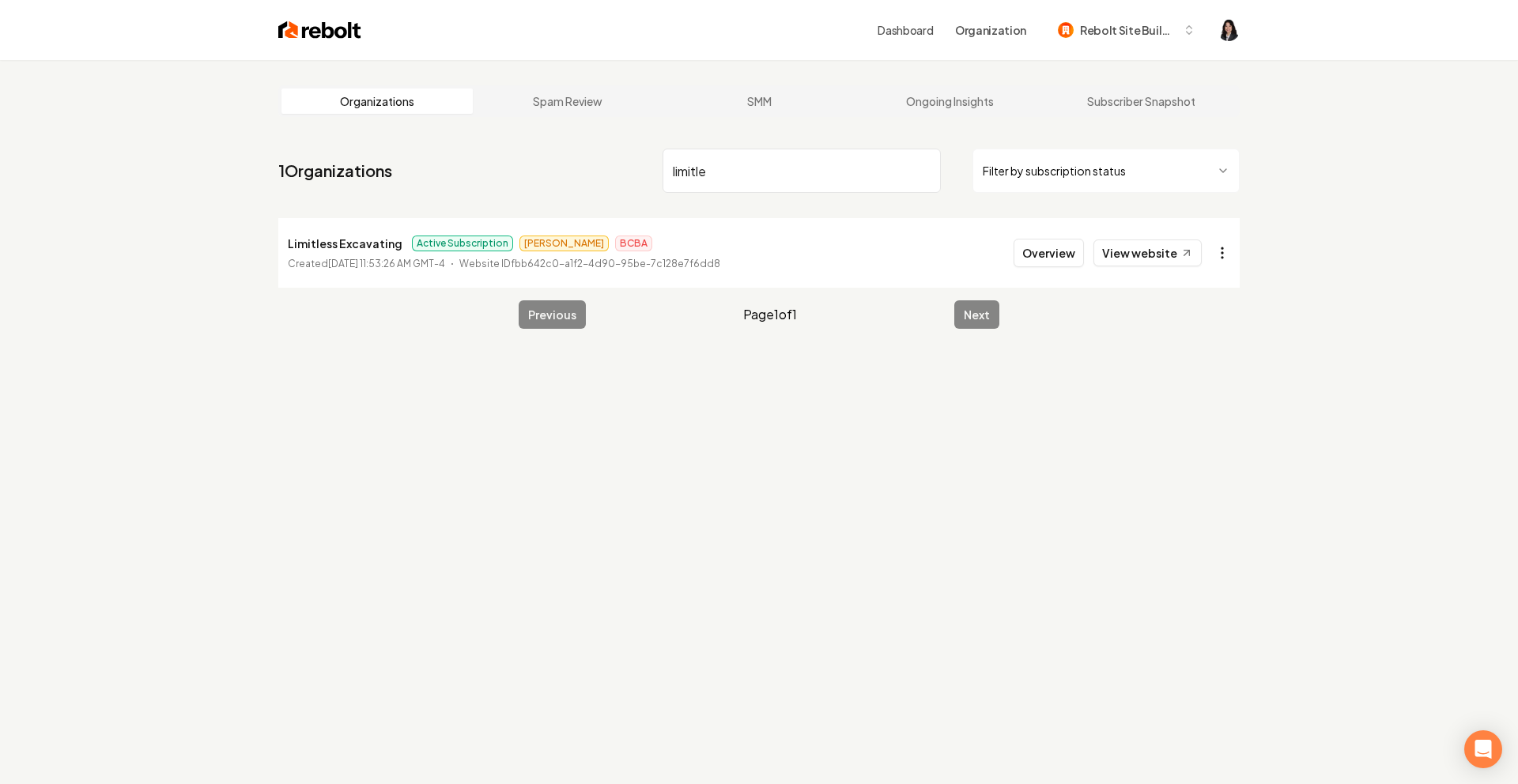
click at [1217, 263] on html "Dashboard Organization Rebolt Site Builder Organizations Spam Review SMM Ongoin…" at bounding box center [759, 392] width 1518 height 784
click at [1208, 390] on link "View in Stripe" at bounding box center [1184, 389] width 100 height 25
click at [923, 168] on input "limitle" at bounding box center [802, 170] width 278 height 44
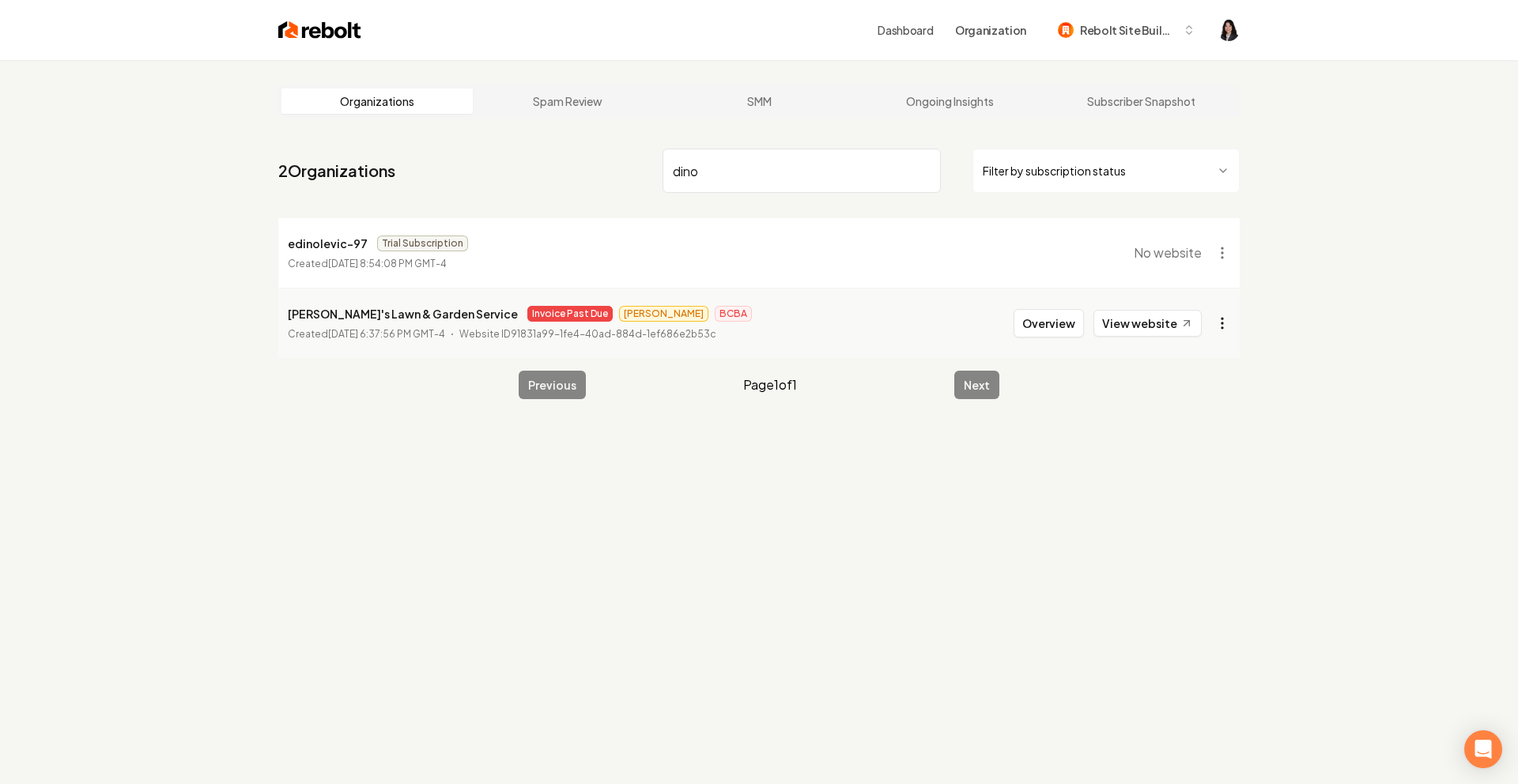
type input "dino"
click at [1217, 319] on html "Dashboard Organization Rebolt Site Builder Organizations Spam Review SMM Ongoin…" at bounding box center [759, 392] width 1518 height 784
click at [1203, 460] on link "View in Stripe" at bounding box center [1184, 459] width 100 height 25
click at [919, 172] on input "dino" at bounding box center [802, 170] width 278 height 44
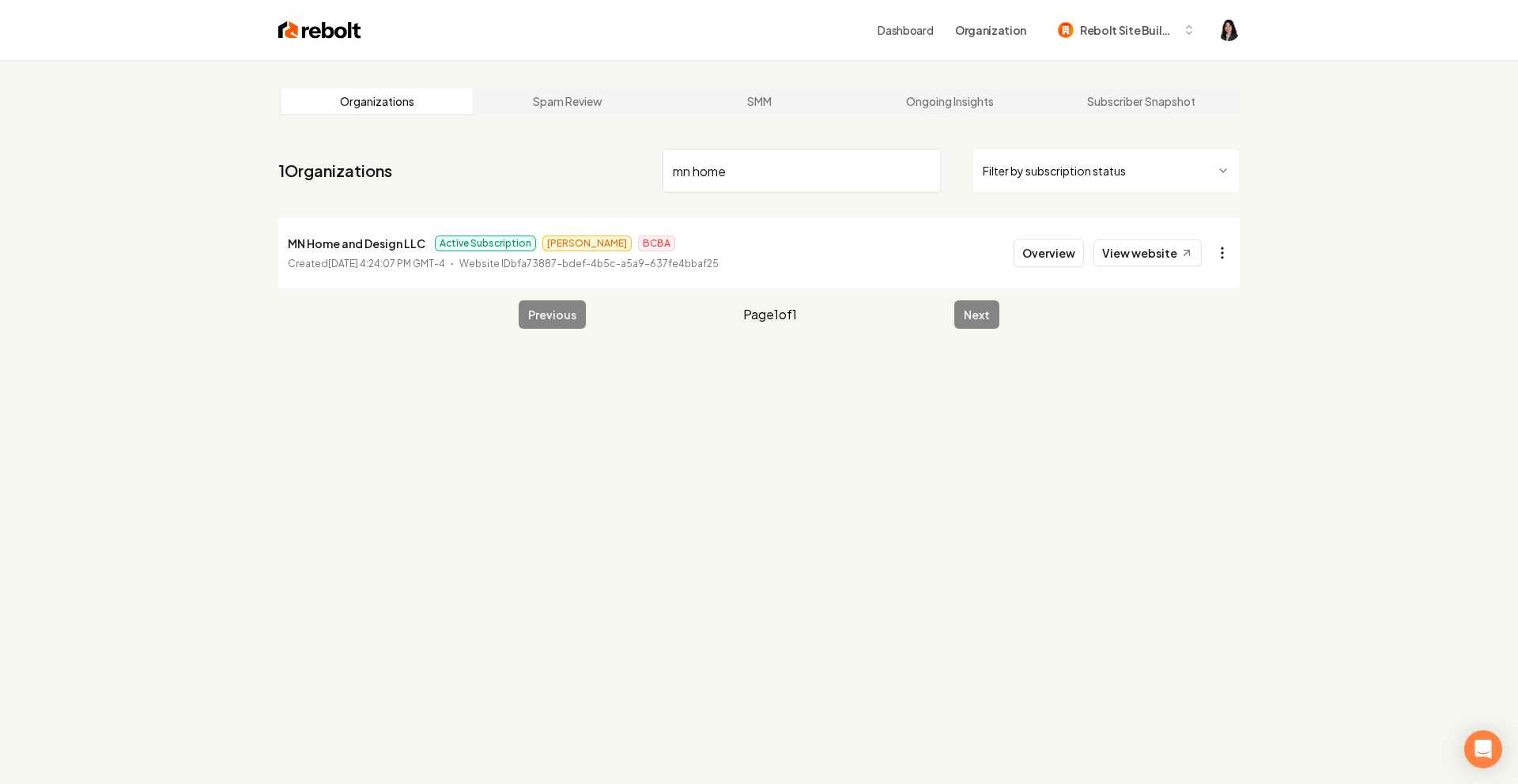
type input "mn home"
click at [1223, 251] on html "Dashboard Organization Rebolt Site Builder Organizations Spam Review SMM Ongoin…" at bounding box center [759, 392] width 1518 height 784
click at [1209, 395] on link "View in Stripe" at bounding box center [1184, 389] width 100 height 25
click at [924, 167] on input "mn home" at bounding box center [802, 170] width 278 height 44
type input "vex"
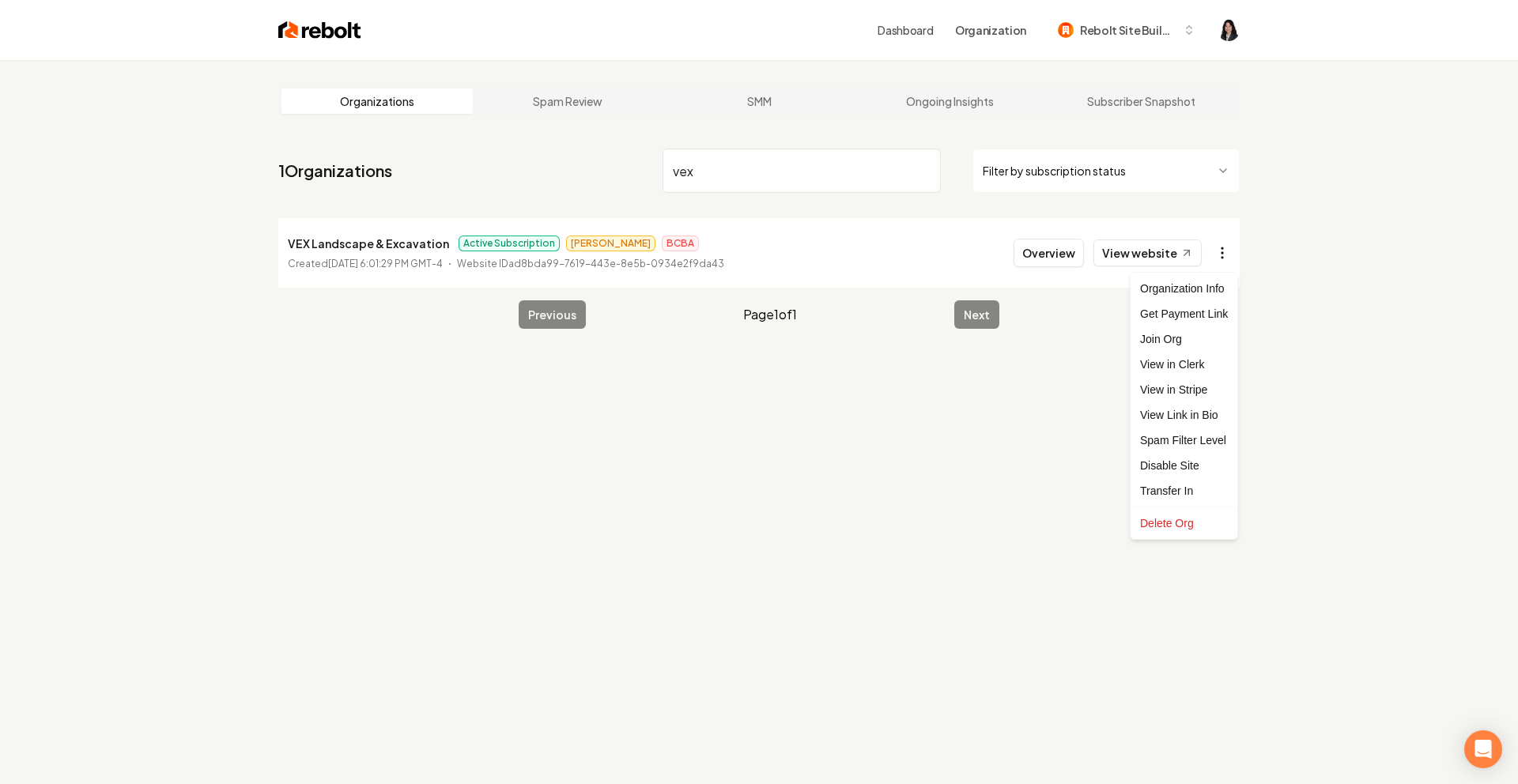
click at [1223, 257] on html "Dashboard Organization Rebolt Site Builder Organizations Spam Review SMM Ongoin…" at bounding box center [759, 392] width 1518 height 784
click at [1200, 385] on link "View in Stripe" at bounding box center [1184, 389] width 100 height 25
click at [923, 171] on input "vex" at bounding box center [802, 170] width 278 height 44
type input "nexter"
click at [1225, 252] on html "Dashboard Organization Rebolt Site Builder Organizations Spam Review SMM Ongoin…" at bounding box center [759, 392] width 1518 height 784
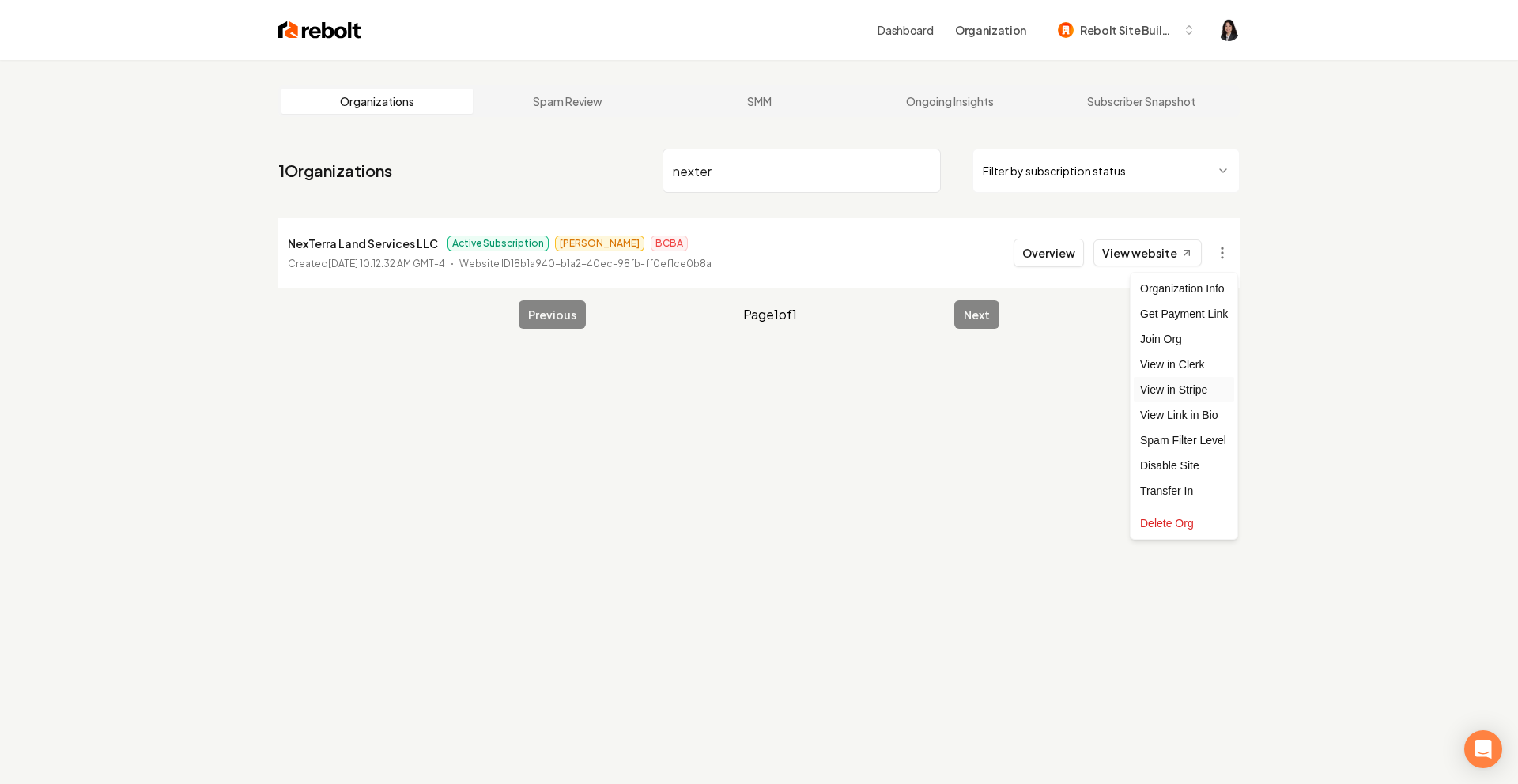
click at [1211, 383] on link "View in Stripe" at bounding box center [1184, 389] width 100 height 25
click at [924, 171] on input "nexter" at bounding box center [802, 170] width 278 height 44
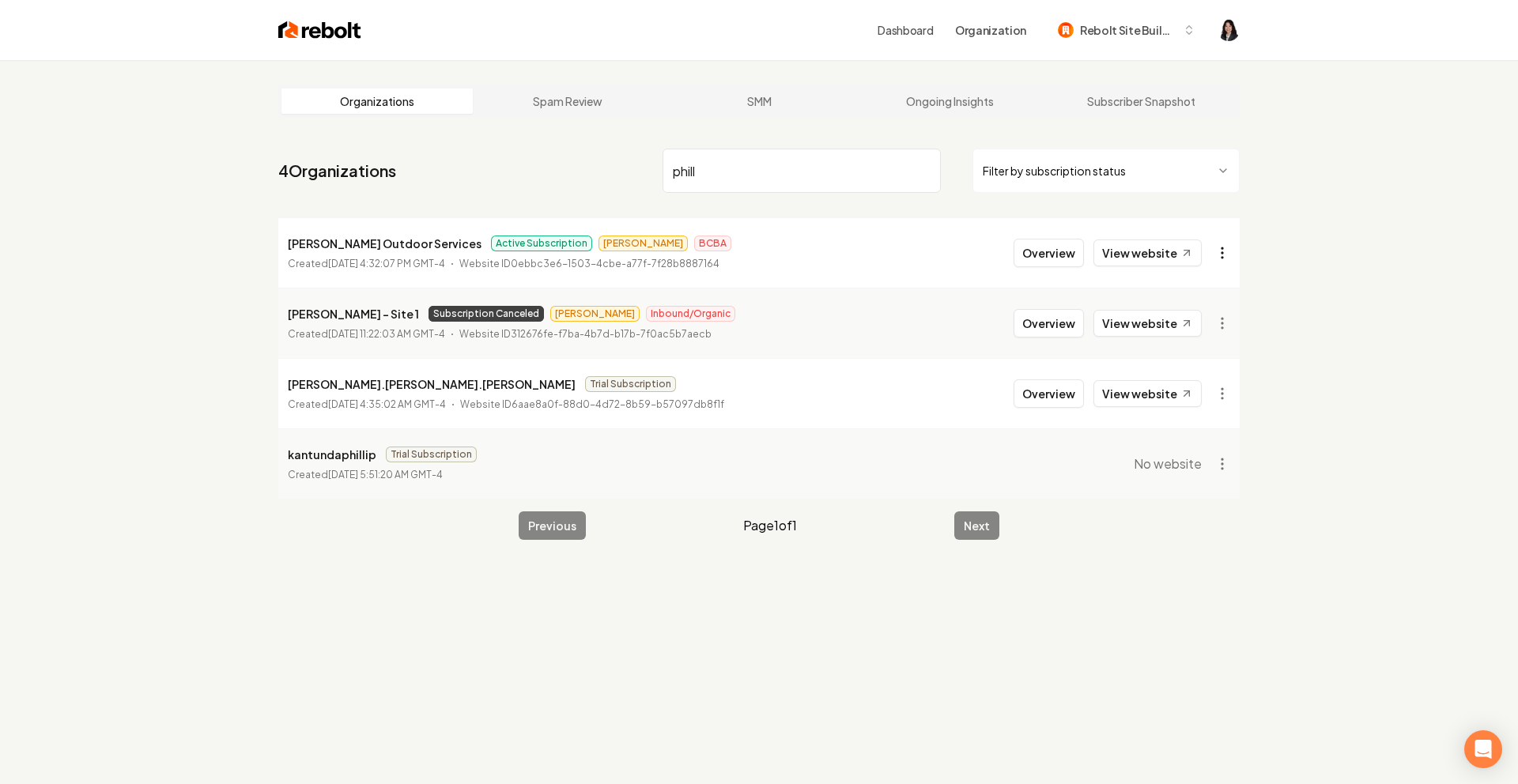
click at [1222, 257] on html "Dashboard Organization Rebolt Site Builder Organizations Spam Review SMM Ongoin…" at bounding box center [759, 392] width 1518 height 784
click at [1204, 392] on link "View in Stripe" at bounding box center [1184, 389] width 100 height 25
drag, startPoint x: 720, startPoint y: 171, endPoint x: 549, endPoint y: 135, distance: 174.7
click at [549, 135] on main "Organizations Spam Review SMM Ongoing Insights Subscriber Snapshot 4 Organizati…" at bounding box center [759, 312] width 1012 height 505
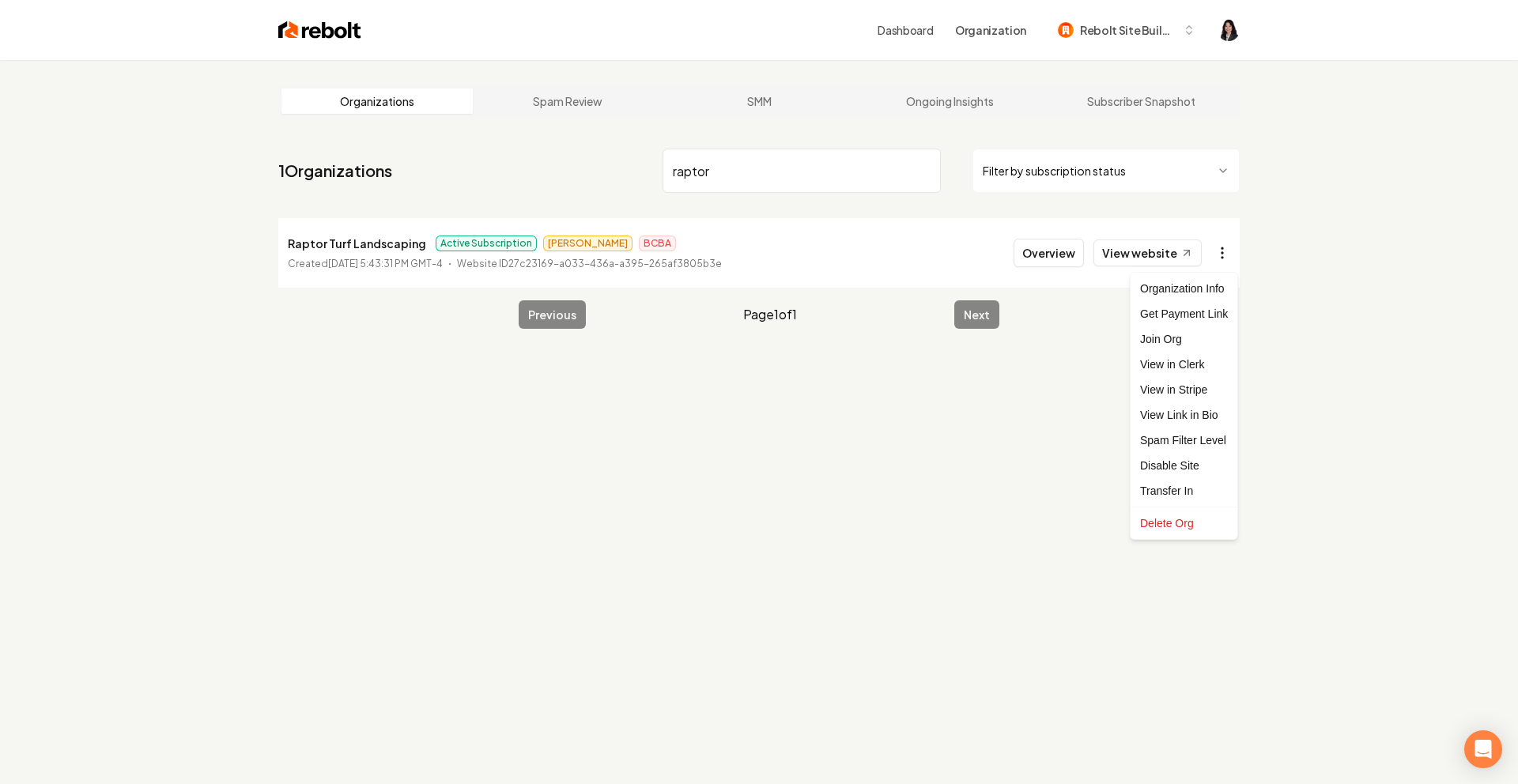
click at [1223, 263] on html "Dashboard Organization Rebolt Site Builder Organizations Spam Review SMM Ongoin…" at bounding box center [759, 392] width 1518 height 784
click at [1201, 386] on link "View in Stripe" at bounding box center [1184, 389] width 100 height 25
drag, startPoint x: 726, startPoint y: 166, endPoint x: 583, endPoint y: 156, distance: 143.3
click at [583, 156] on nav "1 Organizations raptor Filter by subscription status" at bounding box center [759, 177] width 961 height 70
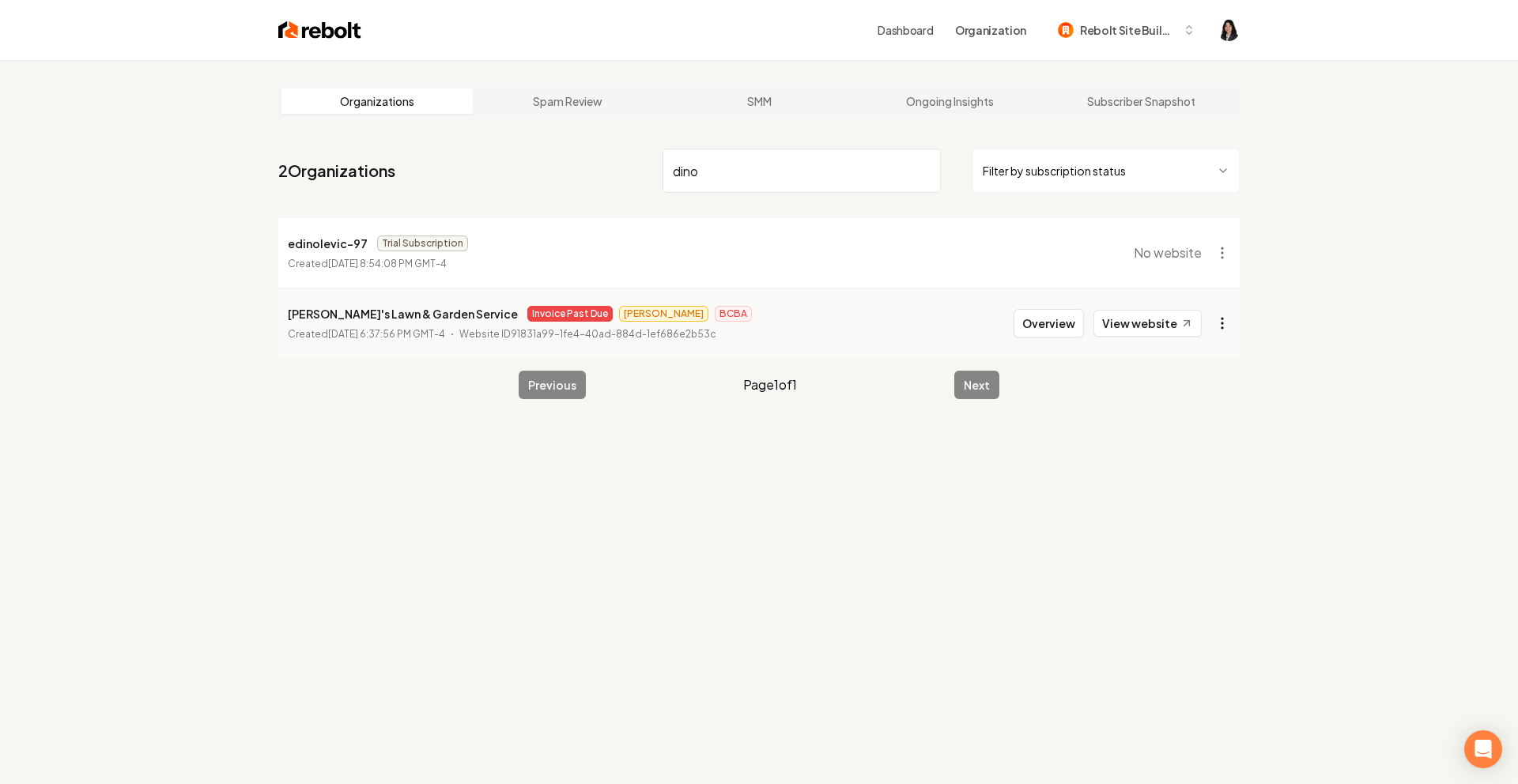
click at [1225, 324] on html "Dashboard Organization Rebolt Site Builder Organizations Spam Review SMM Ongoin…" at bounding box center [759, 392] width 1518 height 784
click at [1207, 467] on link "View in Stripe" at bounding box center [1184, 459] width 100 height 25
click at [738, 174] on input "dino" at bounding box center [802, 170] width 278 height 44
click at [673, 168] on input "dino" at bounding box center [802, 170] width 278 height 44
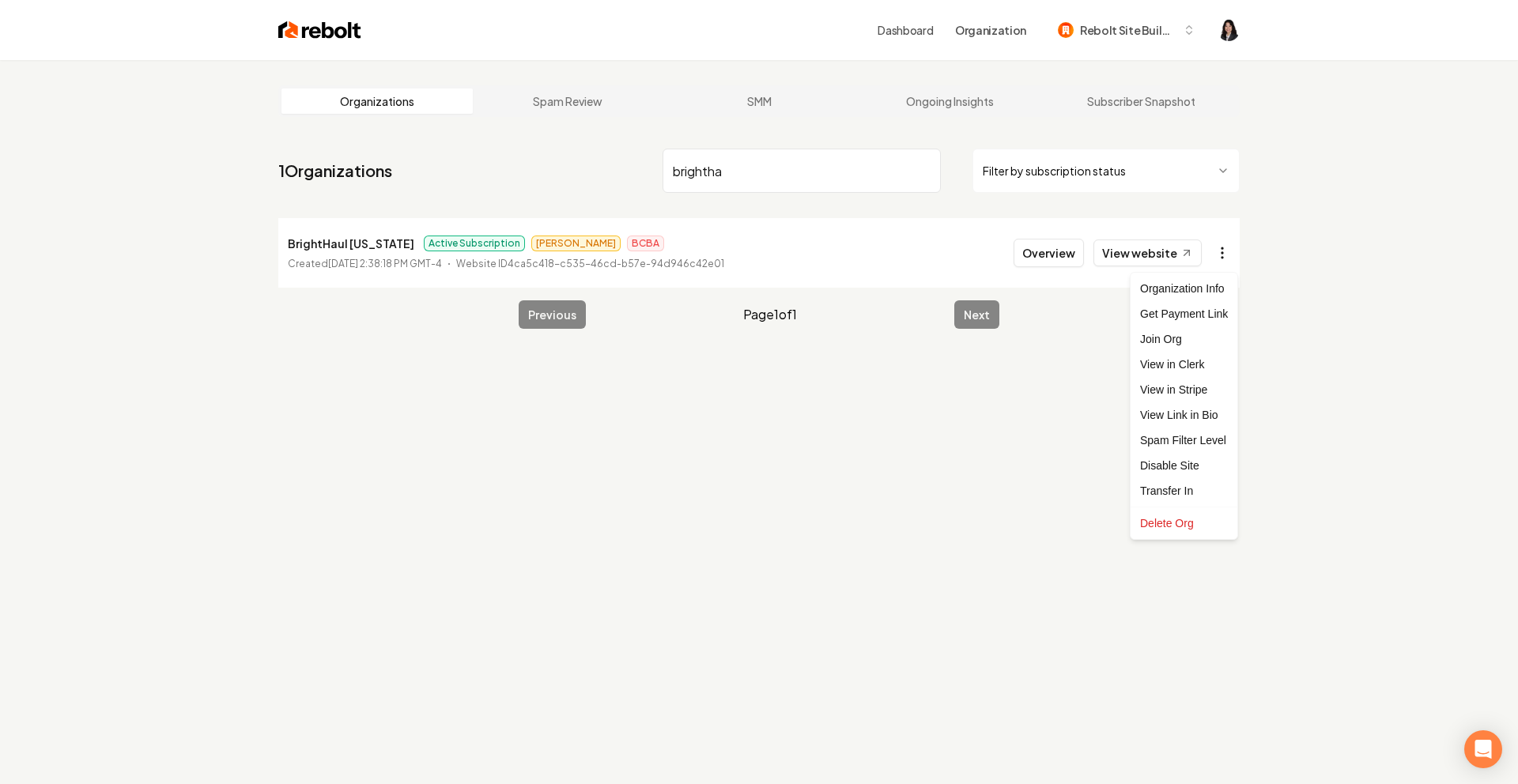
click at [1218, 255] on html "Dashboard Organization Rebolt Site Builder Organizations Spam Review SMM Ongoin…" at bounding box center [759, 392] width 1518 height 784
click at [1193, 390] on link "View in Stripe" at bounding box center [1184, 389] width 100 height 25
click at [706, 172] on input "brightha" at bounding box center [802, 170] width 278 height 44
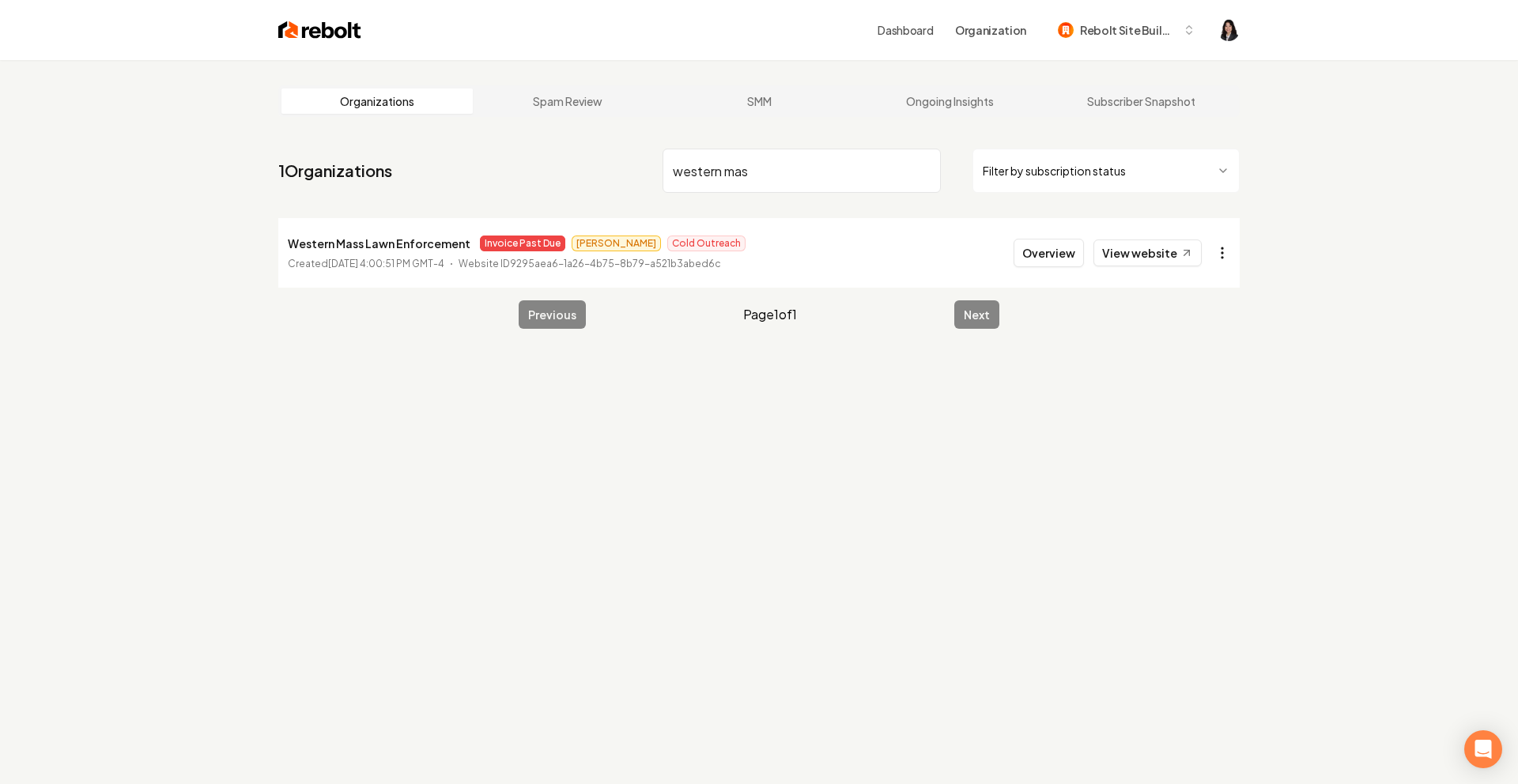
type input "western mas"
click at [1233, 243] on html "Dashboard Organization Rebolt Site Builder Organizations Spam Review SMM Ongoin…" at bounding box center [759, 392] width 1518 height 784
click at [1181, 398] on link "View in Stripe" at bounding box center [1184, 389] width 100 height 25
click at [923, 174] on input "western mas" at bounding box center [802, 170] width 278 height 44
click at [1229, 259] on html "Dashboard Organization Rebolt Site Builder Organizations Spam Review SMM Ongoin…" at bounding box center [759, 392] width 1518 height 784
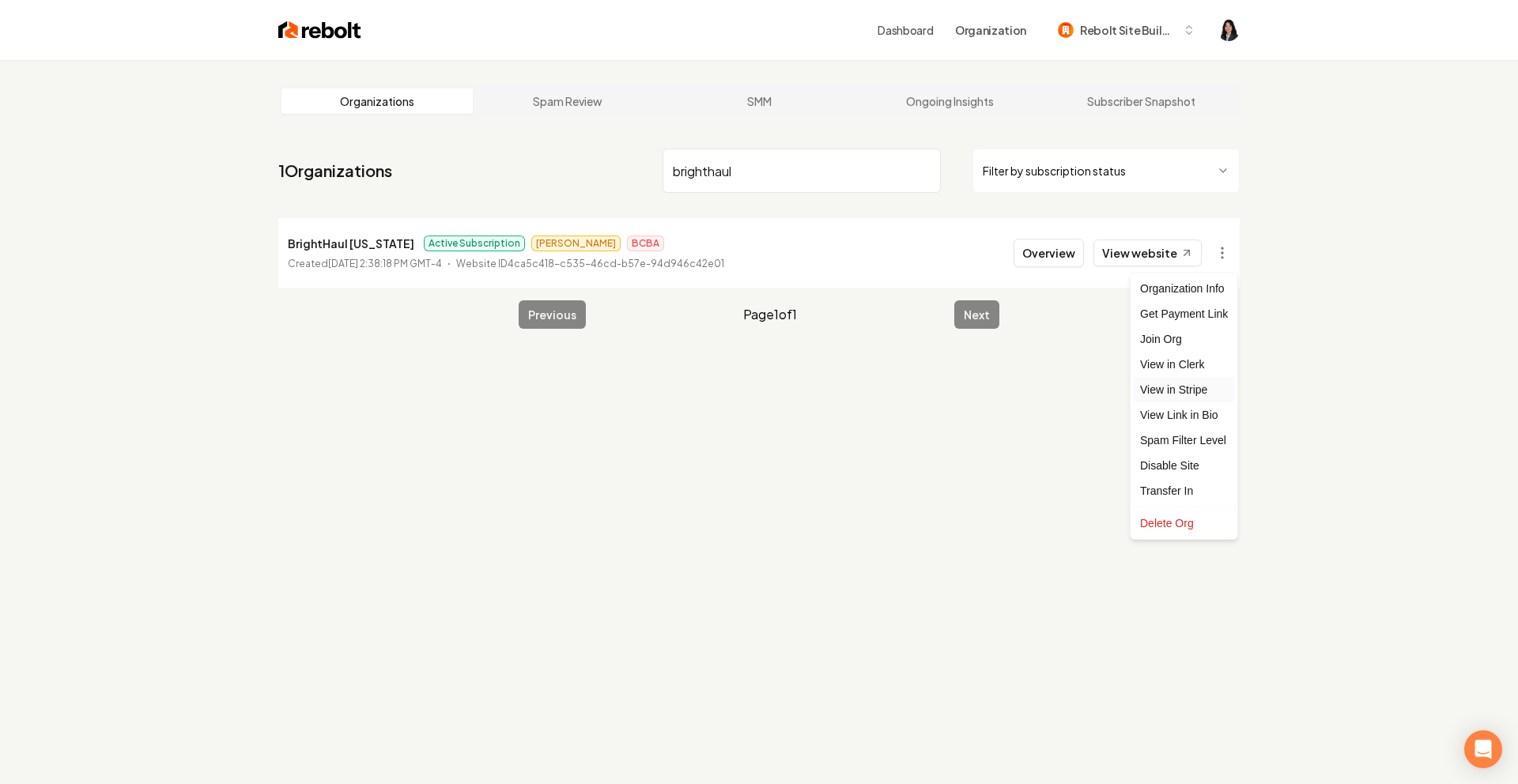
click at [1208, 390] on link "View in Stripe" at bounding box center [1184, 389] width 100 height 25
click at [715, 169] on input "brighthaul" at bounding box center [802, 170] width 278 height 44
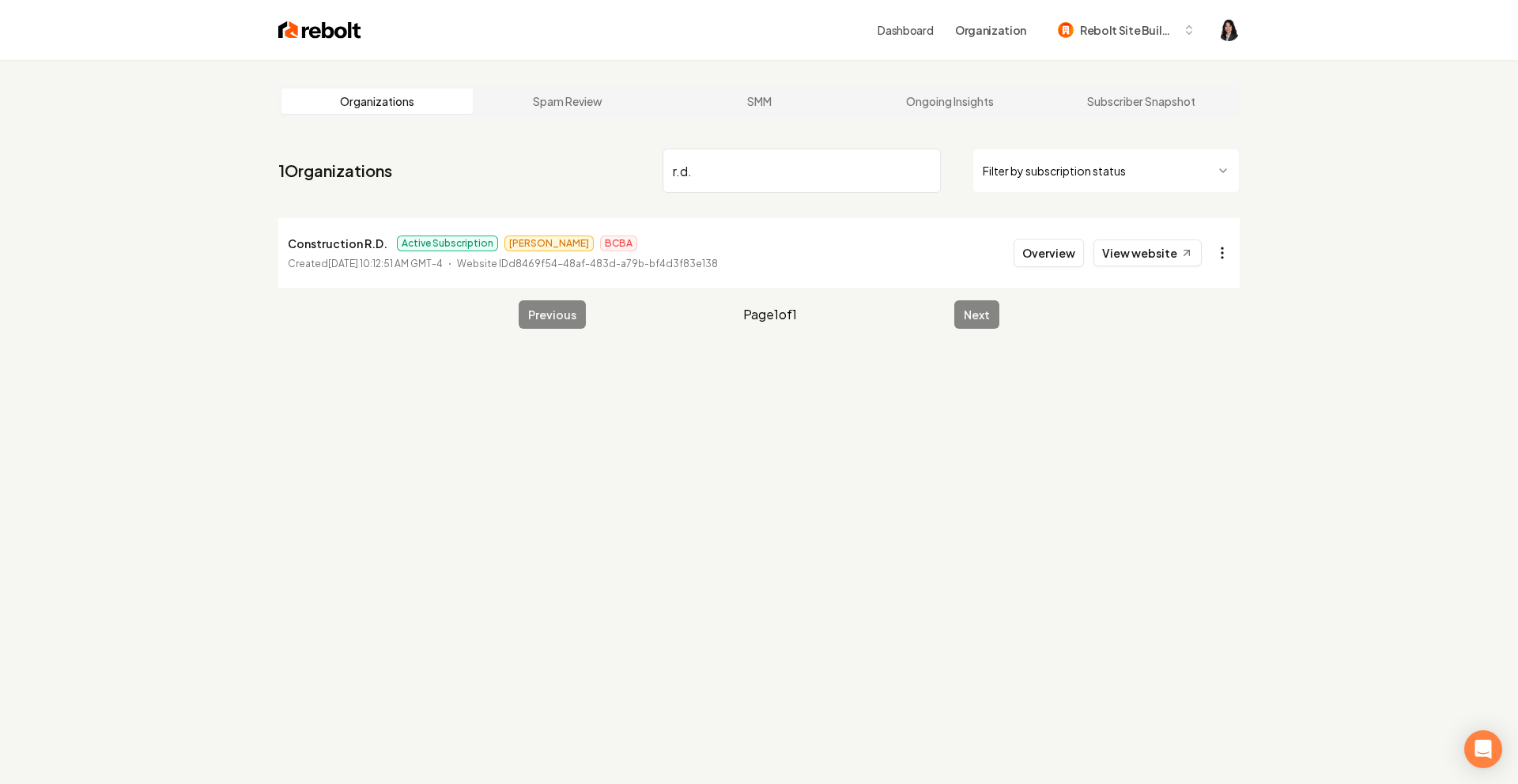
click at [1221, 259] on html "Dashboard Organization Rebolt Site Builder Organizations Spam Review SMM Ongoin…" at bounding box center [759, 392] width 1518 height 784
click at [771, 180] on input "r.d." at bounding box center [802, 170] width 278 height 44
drag, startPoint x: 727, startPoint y: 179, endPoint x: 504, endPoint y: 154, distance: 224.4
click at [504, 154] on nav "1 Organizations r.d. Filter by subscription status" at bounding box center [759, 177] width 961 height 70
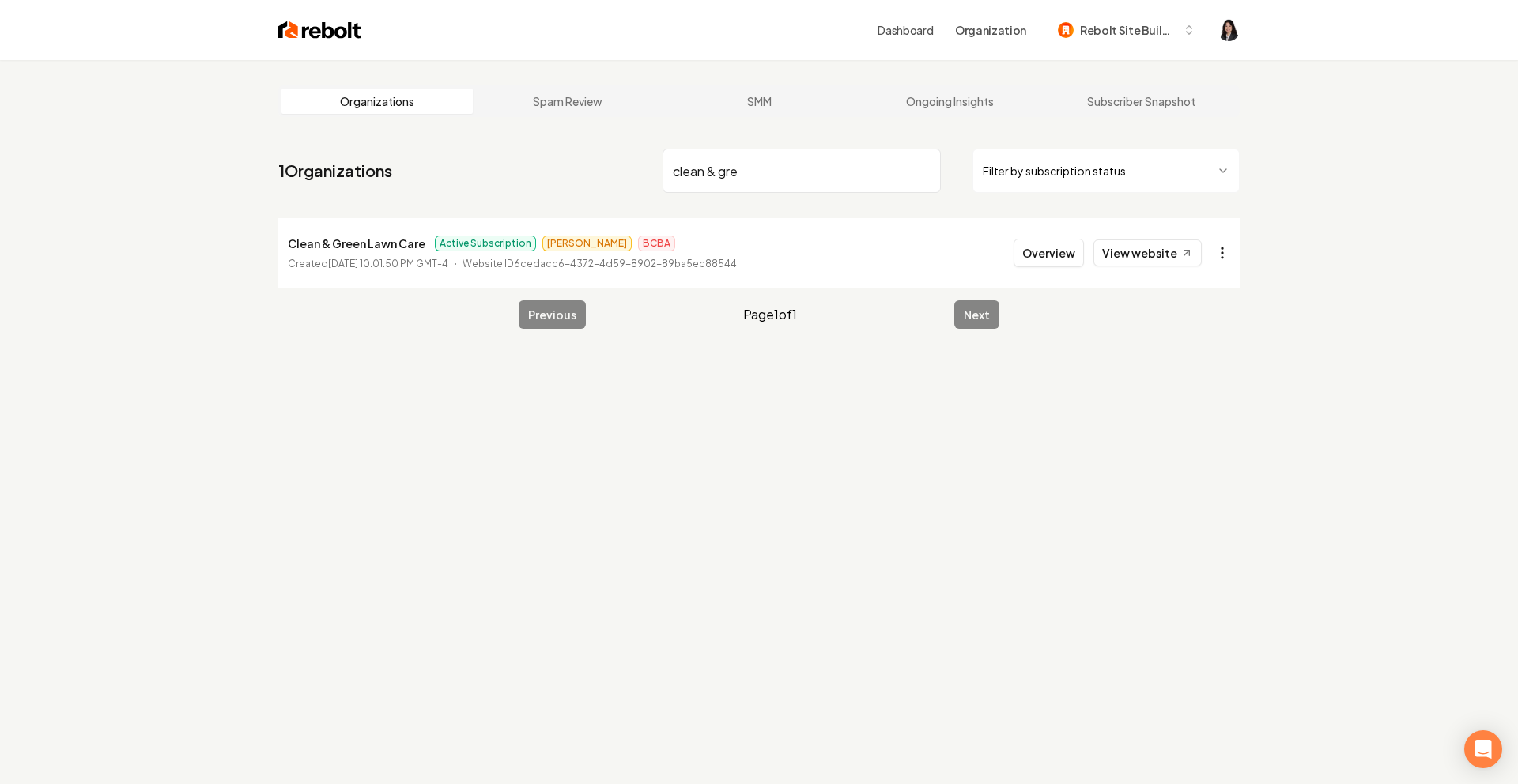
type input "clean & gre"
click at [1230, 252] on html "Dashboard Organization Rebolt Site Builder Organizations Spam Review SMM Ongoin…" at bounding box center [759, 392] width 1518 height 784
click at [1209, 386] on link "View in Stripe" at bounding box center [1184, 389] width 100 height 25
click at [924, 172] on input "clean & gre" at bounding box center [802, 170] width 278 height 44
type input "signature lan"
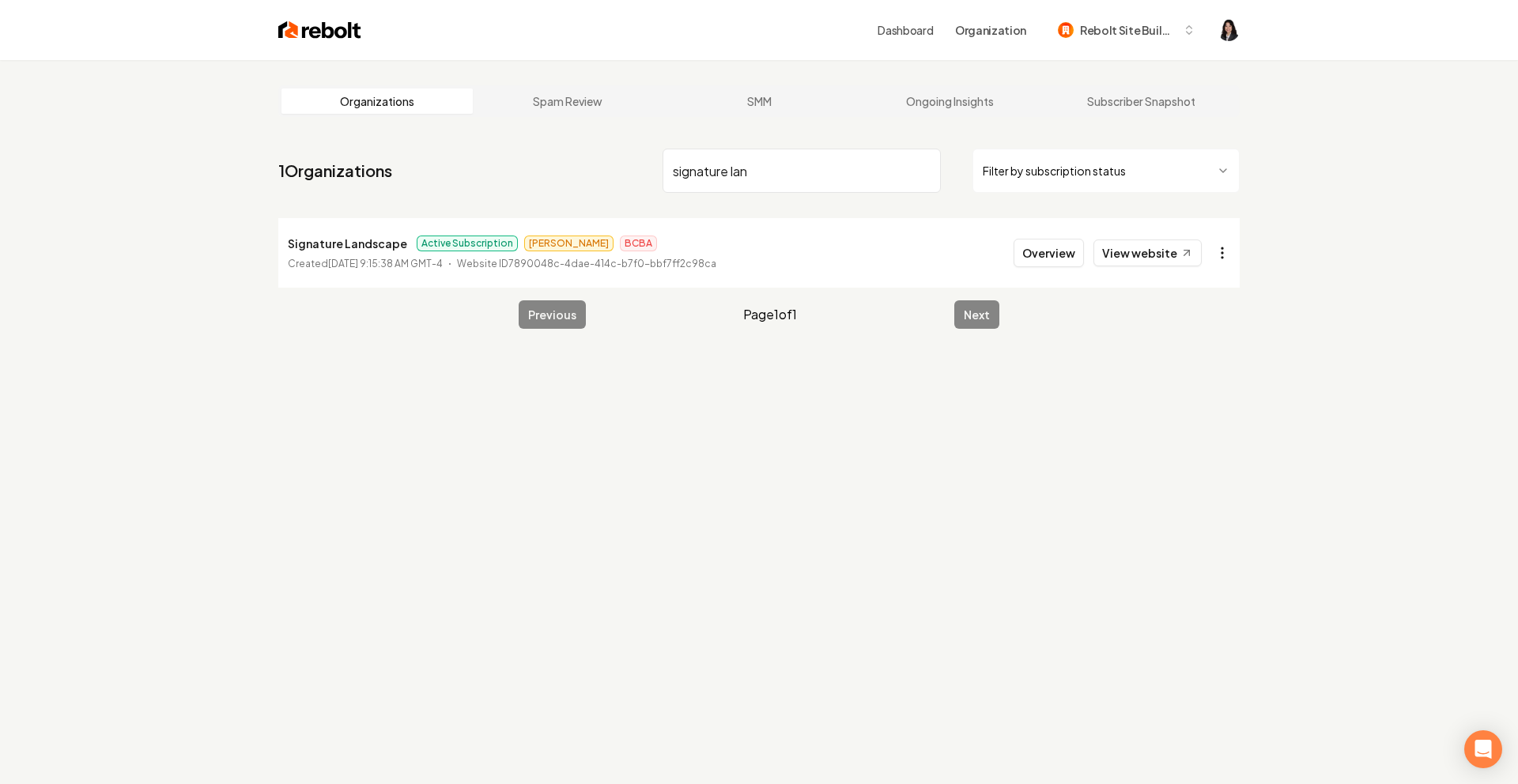
click at [1213, 254] on html "Dashboard Organization Rebolt Site Builder Organizations Spam Review SMM Ongoin…" at bounding box center [759, 392] width 1518 height 784
click at [1192, 386] on link "View in Stripe" at bounding box center [1184, 389] width 100 height 25
click at [919, 172] on input "signature lan" at bounding box center [802, 170] width 278 height 44
type input "top dog fu"
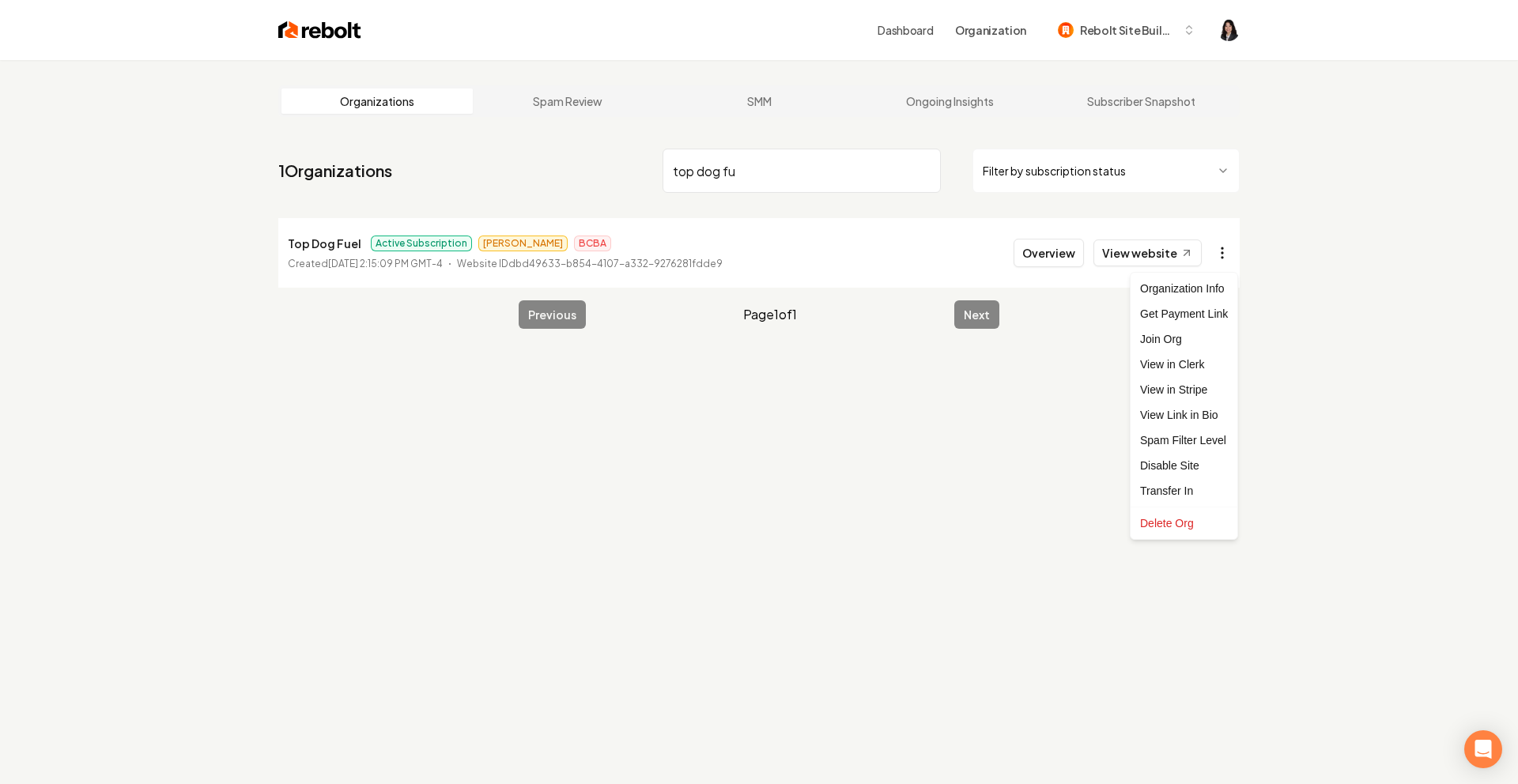
click at [1217, 260] on html "Dashboard Organization Rebolt Site Builder Organizations Spam Review SMM Ongoin…" at bounding box center [759, 392] width 1518 height 784
click at [1194, 390] on link "View in Stripe" at bounding box center [1184, 389] width 100 height 25
click at [920, 169] on input "top dog fu" at bounding box center [802, 170] width 278 height 44
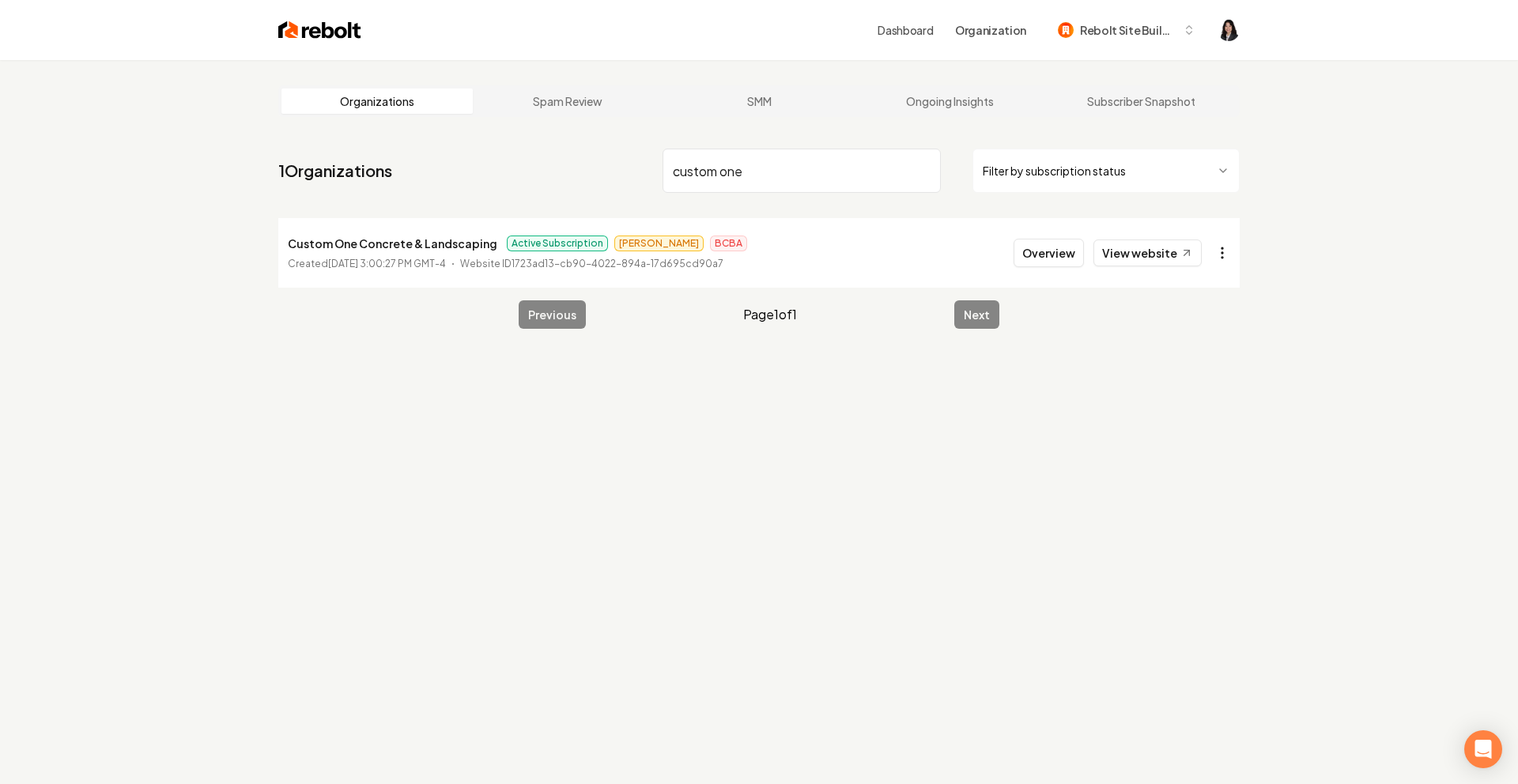
type input "custom one"
click at [1217, 259] on html "Dashboard Organization Rebolt Site Builder Organizations Spam Review SMM Ongoin…" at bounding box center [759, 392] width 1518 height 784
click at [1198, 388] on link "View in Stripe" at bounding box center [1184, 389] width 100 height 25
click at [923, 171] on input "custom one" at bounding box center [802, 170] width 278 height 44
type input "prodig"
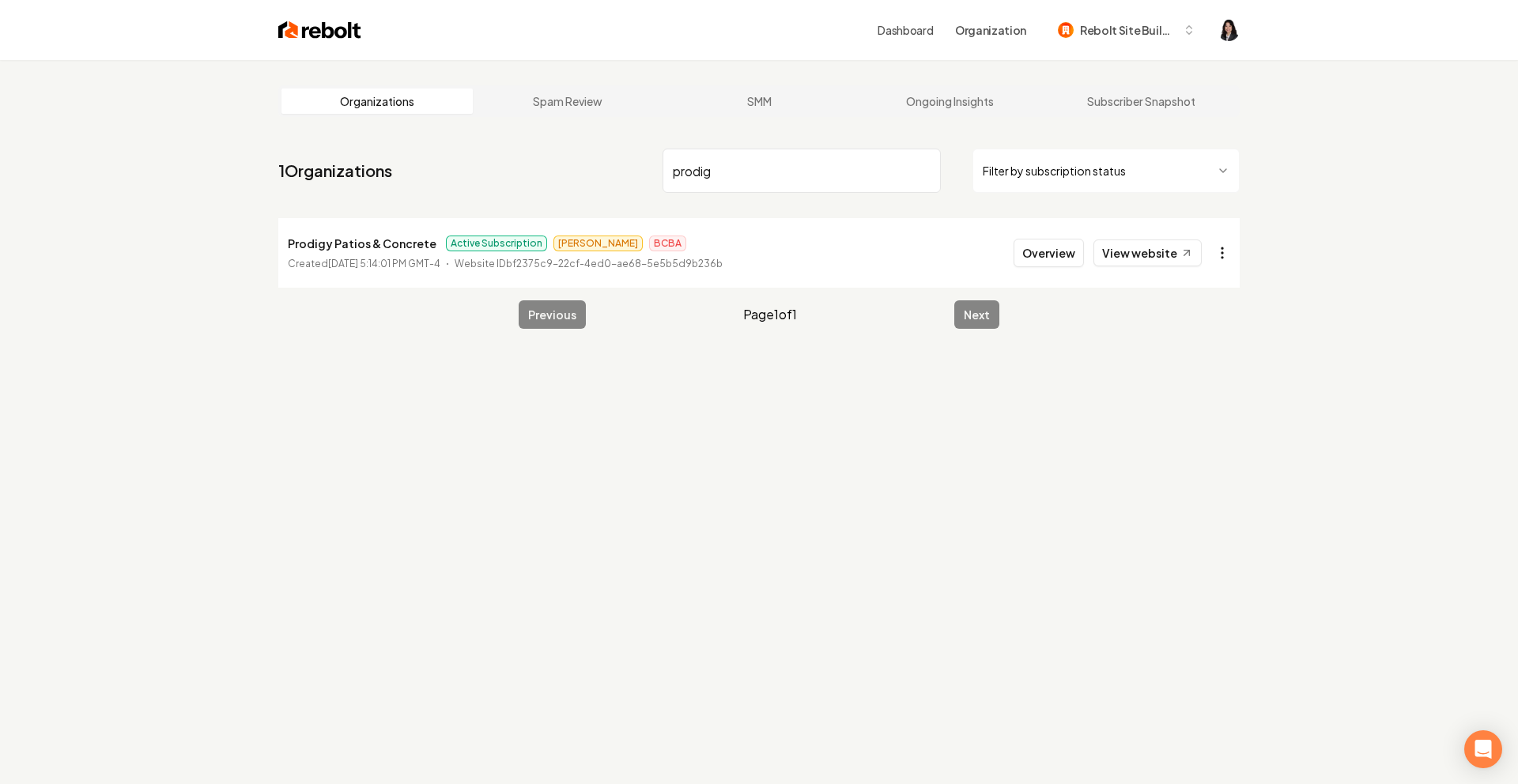
click at [1225, 255] on html "Dashboard Organization Rebolt Site Builder Organizations Spam Review SMM Ongoin…" at bounding box center [759, 392] width 1518 height 784
click at [1202, 384] on link "View in Stripe" at bounding box center [1184, 389] width 100 height 25
click at [925, 171] on input "prodig" at bounding box center [802, 170] width 278 height 44
type input "[PERSON_NAME]"
click at [1225, 252] on html "Dashboard Organization Rebolt Site Builder Organizations Spam Review SMM Ongoin…" at bounding box center [759, 392] width 1518 height 784
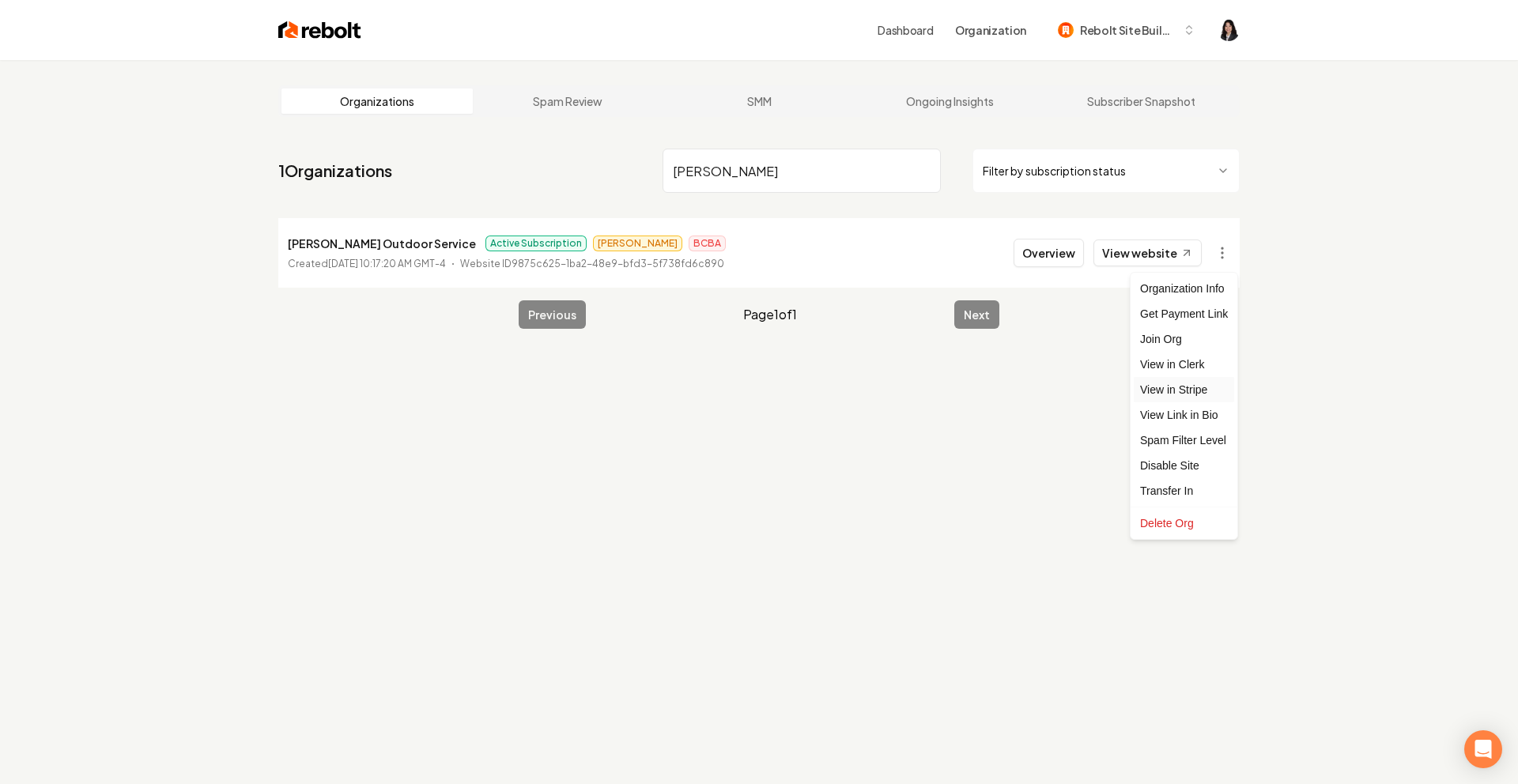
click at [1211, 394] on link "View in Stripe" at bounding box center [1184, 389] width 100 height 25
click at [925, 170] on input "[PERSON_NAME]" at bounding box center [802, 170] width 278 height 44
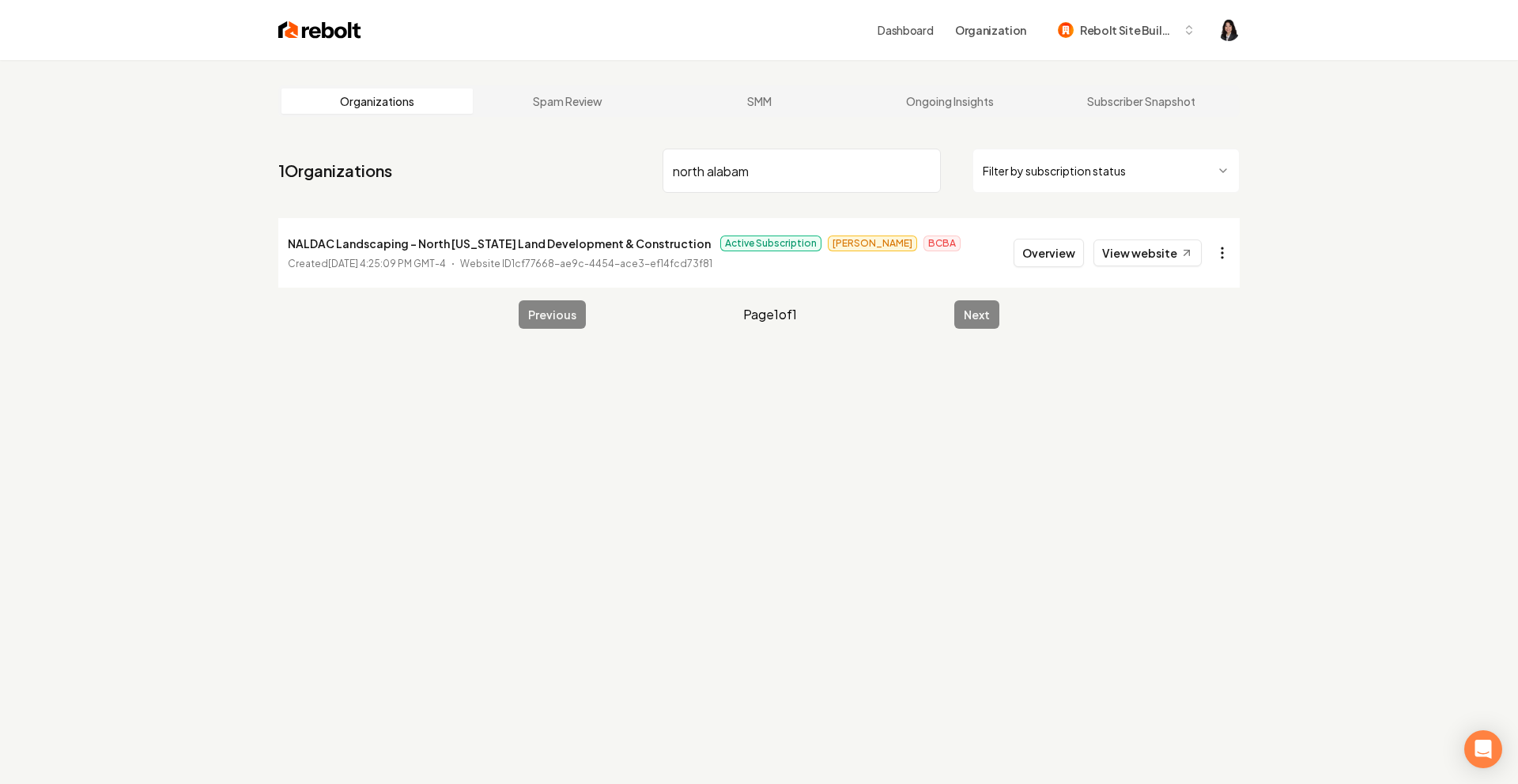
type input "north alabam"
click at [1224, 261] on html "Dashboard Organization Rebolt Site Builder Organizations Spam Review SMM Ongoin…" at bounding box center [759, 392] width 1518 height 784
click at [1201, 390] on link "View in Stripe" at bounding box center [1184, 389] width 100 height 25
click at [922, 167] on input "north alabam" at bounding box center [802, 170] width 278 height 44
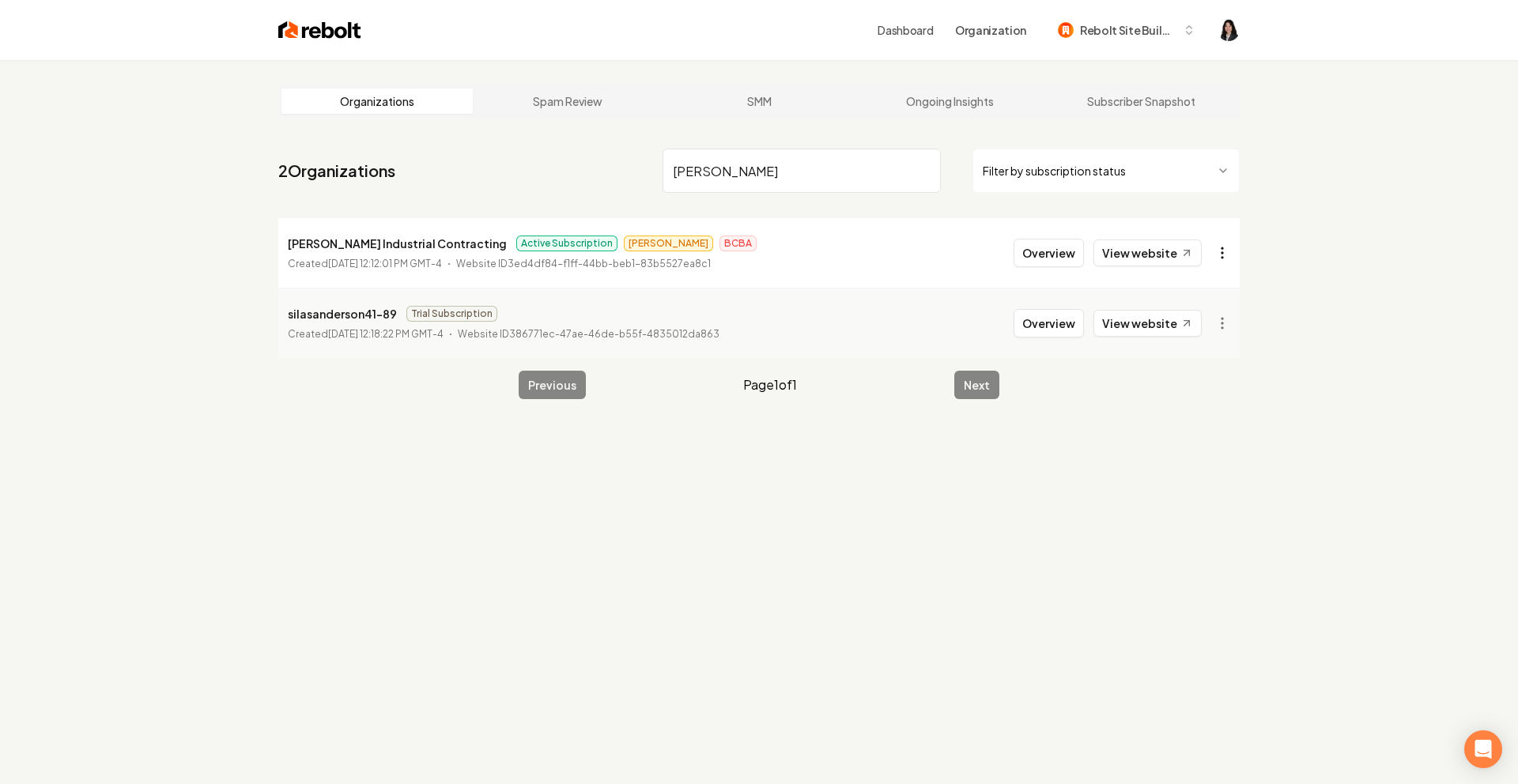
click at [1223, 255] on html "Dashboard Organization Rebolt Site Builder Organizations Spam Review SMM Ongoin…" at bounding box center [759, 392] width 1518 height 784
click at [1205, 395] on link "View in Stripe" at bounding box center [1184, 389] width 100 height 25
click at [689, 169] on input "[PERSON_NAME]" at bounding box center [802, 170] width 278 height 44
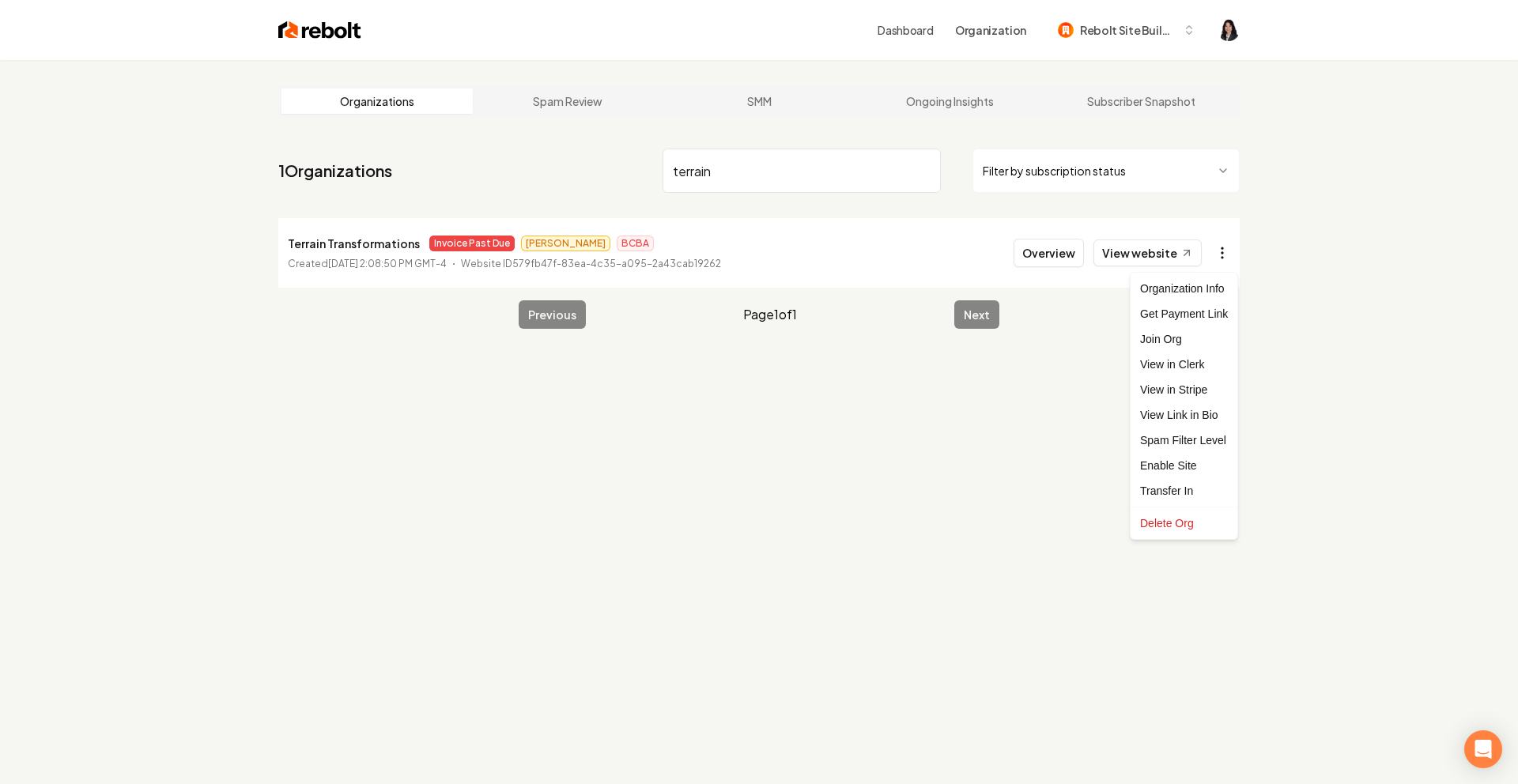
click at [1234, 257] on html "Dashboard Organization Rebolt Site Builder Organizations Spam Review SMM Ongoin…" at bounding box center [759, 392] width 1518 height 784
click at [1197, 388] on link "View in Stripe" at bounding box center [1184, 389] width 100 height 25
click at [691, 172] on input "terrain" at bounding box center [802, 170] width 278 height 44
click at [1219, 255] on html "Dashboard Organization Rebolt Site Builder Organizations Spam Review SMM Ongoin…" at bounding box center [759, 392] width 1518 height 784
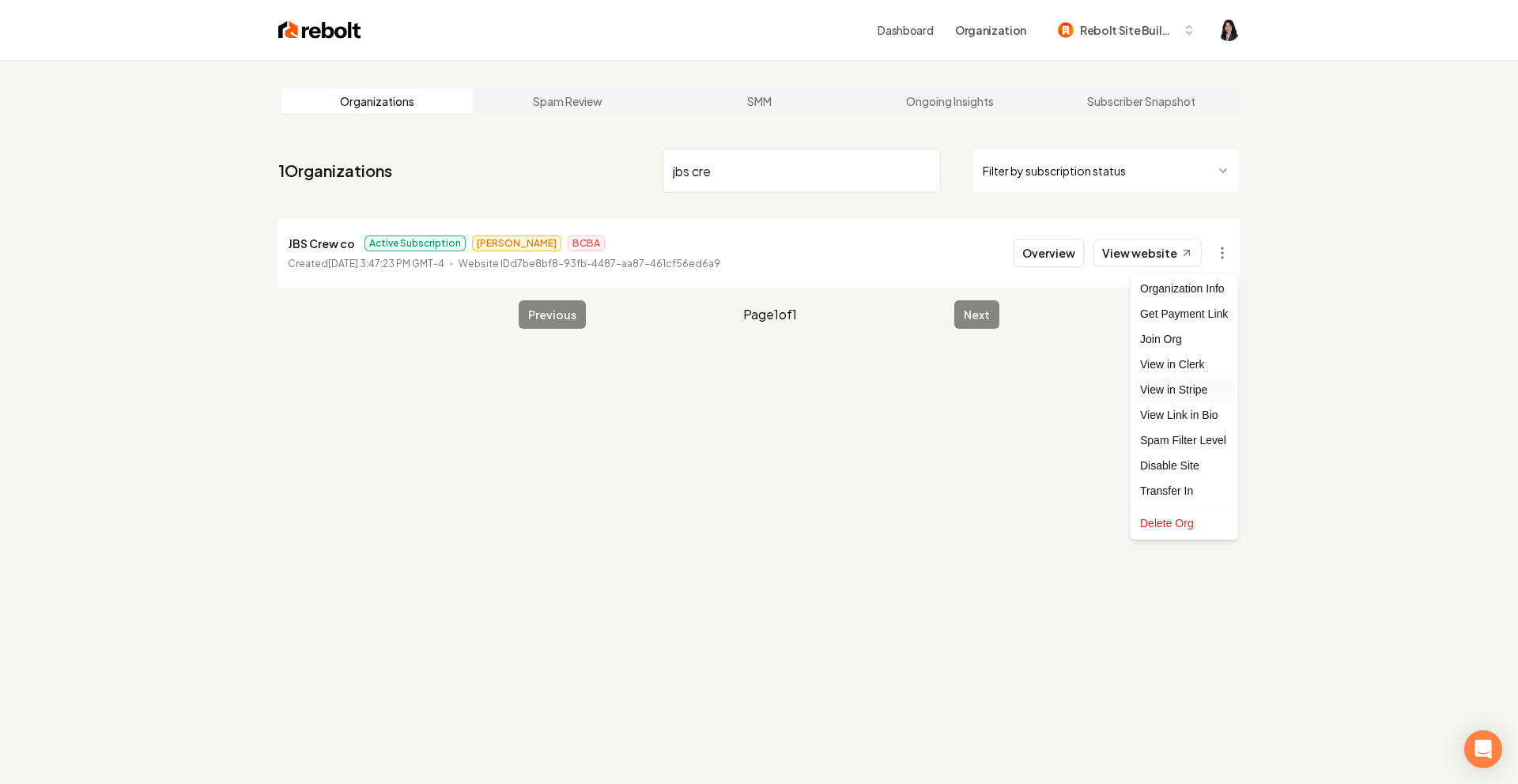
click at [1200, 391] on link "View in Stripe" at bounding box center [1184, 389] width 100 height 25
drag, startPoint x: 739, startPoint y: 173, endPoint x: 621, endPoint y: 149, distance: 120.4
click at [621, 149] on nav "1 Organizations jbs cre Filter by subscription status" at bounding box center [759, 177] width 961 height 70
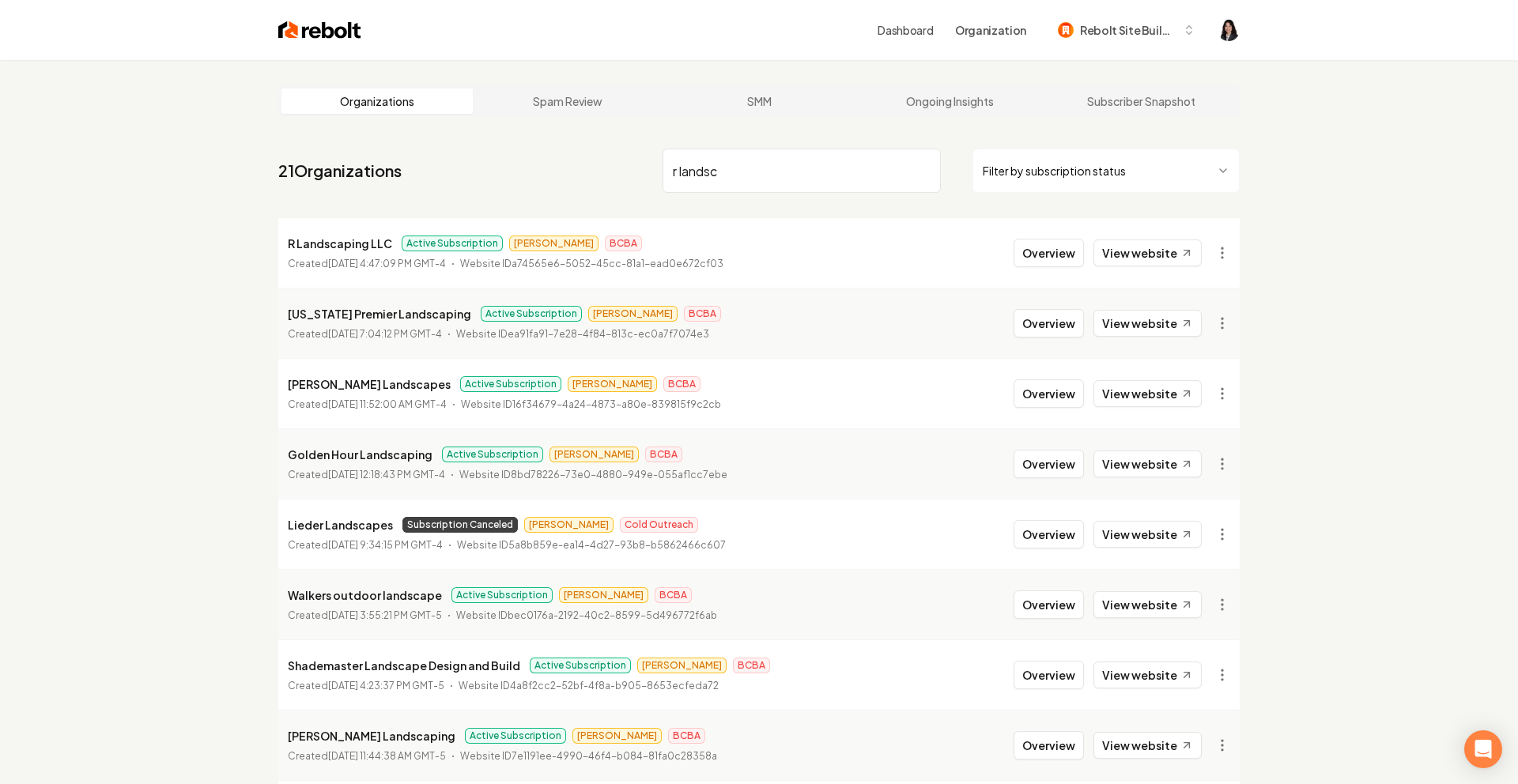
click at [1214, 258] on html "Dashboard Organization Rebolt Site Builder Organizations Spam Review SMM Ongoin…" at bounding box center [759, 392] width 1518 height 784
click at [1209, 382] on link "View in Stripe" at bounding box center [1184, 389] width 100 height 25
drag, startPoint x: 763, startPoint y: 174, endPoint x: 491, endPoint y: 159, distance: 272.4
click at [491, 159] on nav "21 Organizations r landsc Filter by subscription status" at bounding box center [759, 177] width 961 height 70
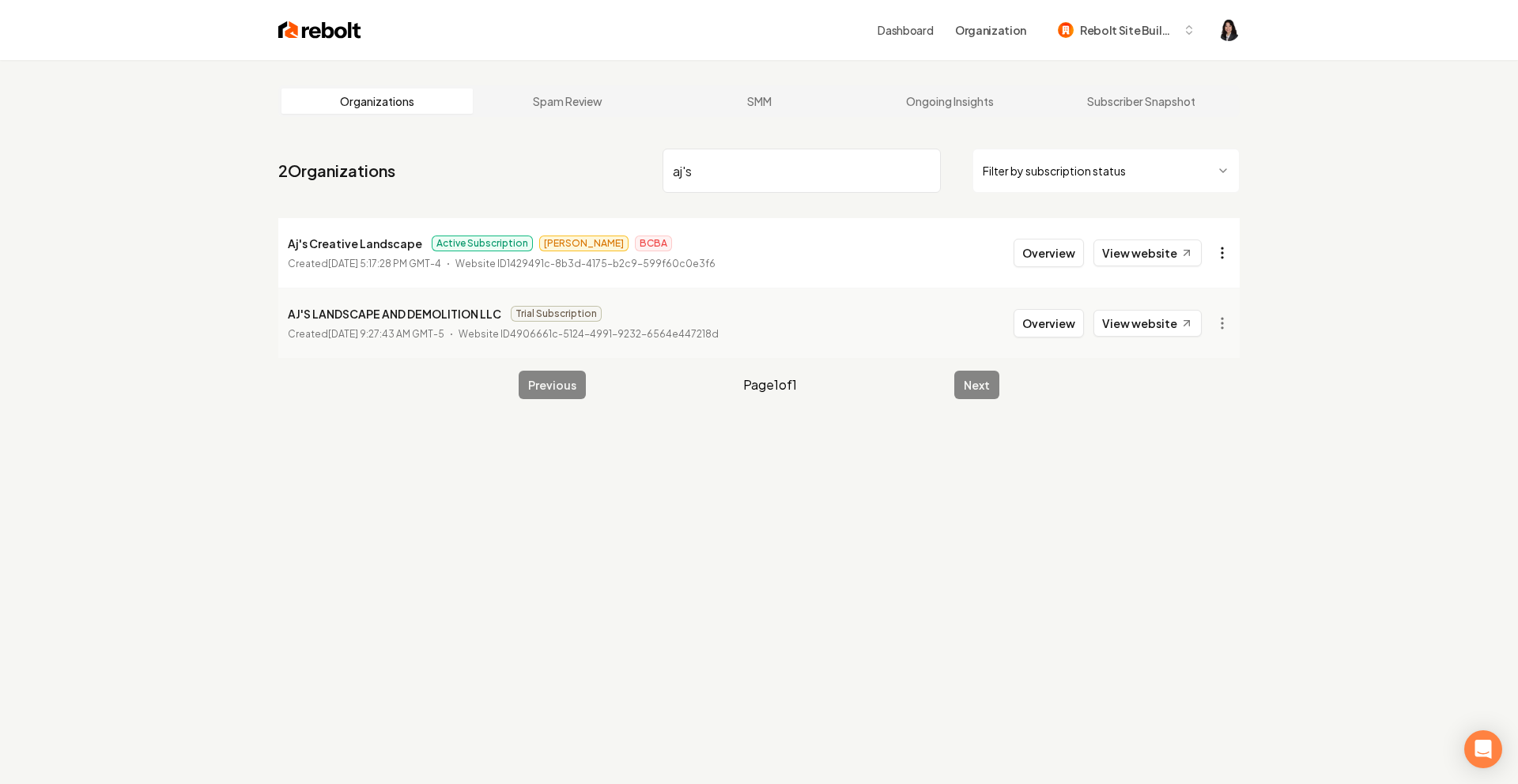
type input "aj's"
click at [1223, 253] on html "Dashboard Organization Rebolt Site Builder Organizations Spam Review SMM Ongoin…" at bounding box center [759, 392] width 1518 height 784
click at [1212, 386] on link "View in Stripe" at bounding box center [1184, 389] width 100 height 25
click at [924, 169] on input "aj's" at bounding box center [802, 170] width 278 height 44
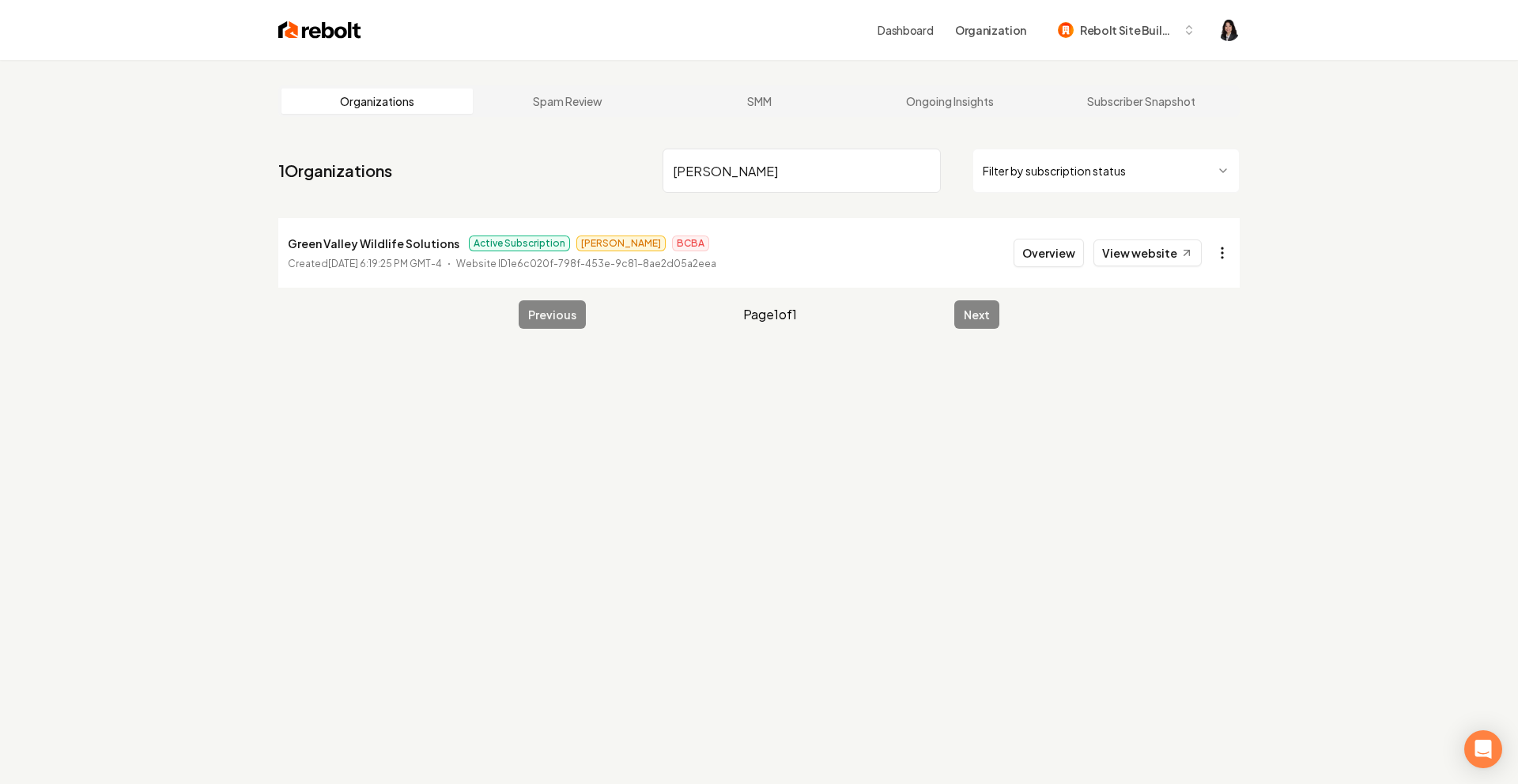
type input "[PERSON_NAME]"
click at [1225, 255] on html "Dashboard Organization Rebolt Site Builder Organizations Spam Review SMM Ongoin…" at bounding box center [759, 392] width 1518 height 784
click at [1211, 387] on link "View in Stripe" at bounding box center [1184, 389] width 100 height 25
click at [927, 169] on input "[PERSON_NAME]" at bounding box center [802, 170] width 278 height 44
type input "total landsc"
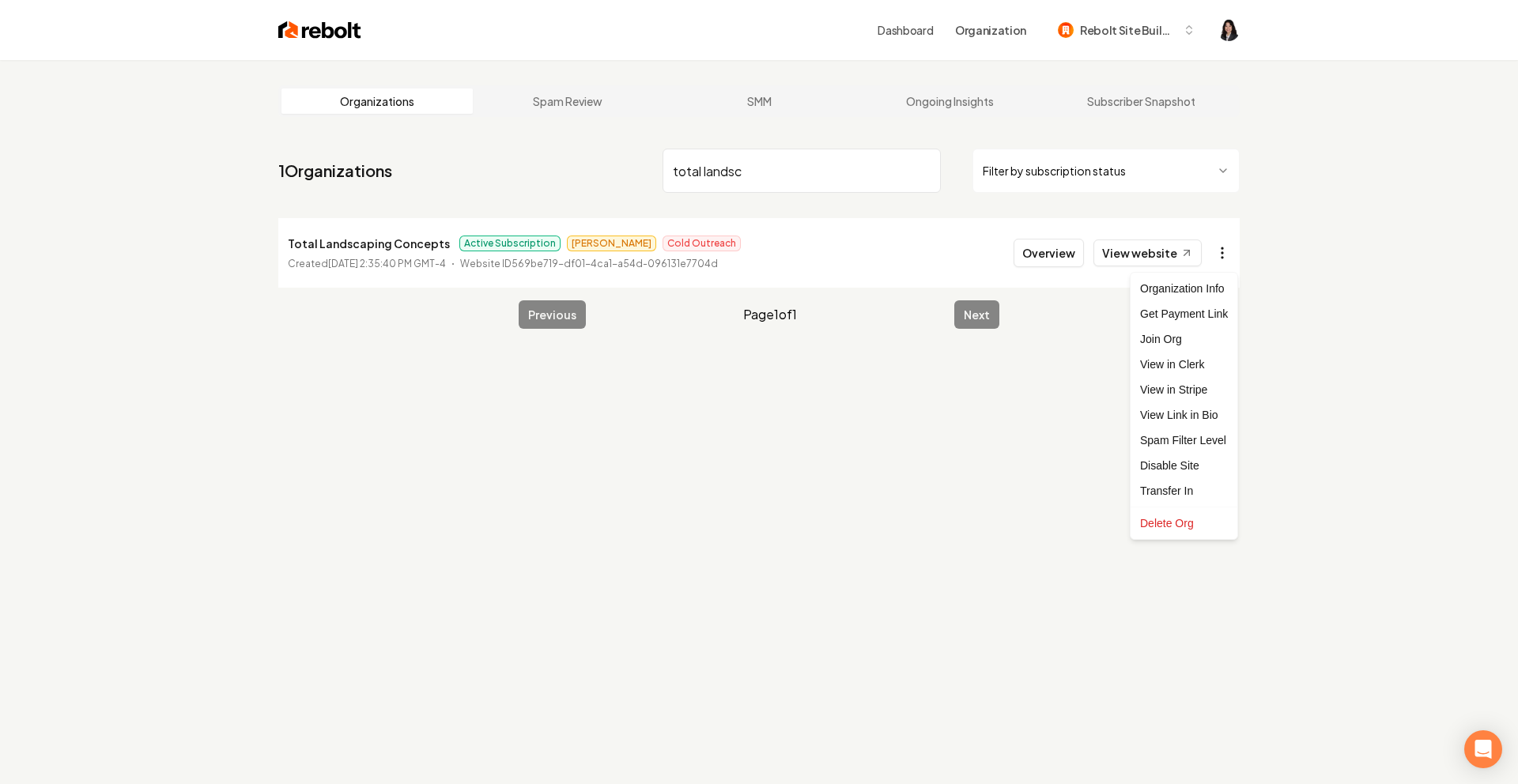
click at [1221, 250] on html "Dashboard Organization Rebolt Site Builder Organizations Spam Review SMM Ongoin…" at bounding box center [759, 392] width 1518 height 784
click at [1198, 385] on link "View in Stripe" at bounding box center [1184, 389] width 100 height 25
click at [925, 171] on input "total landsc" at bounding box center [802, 170] width 278 height 44
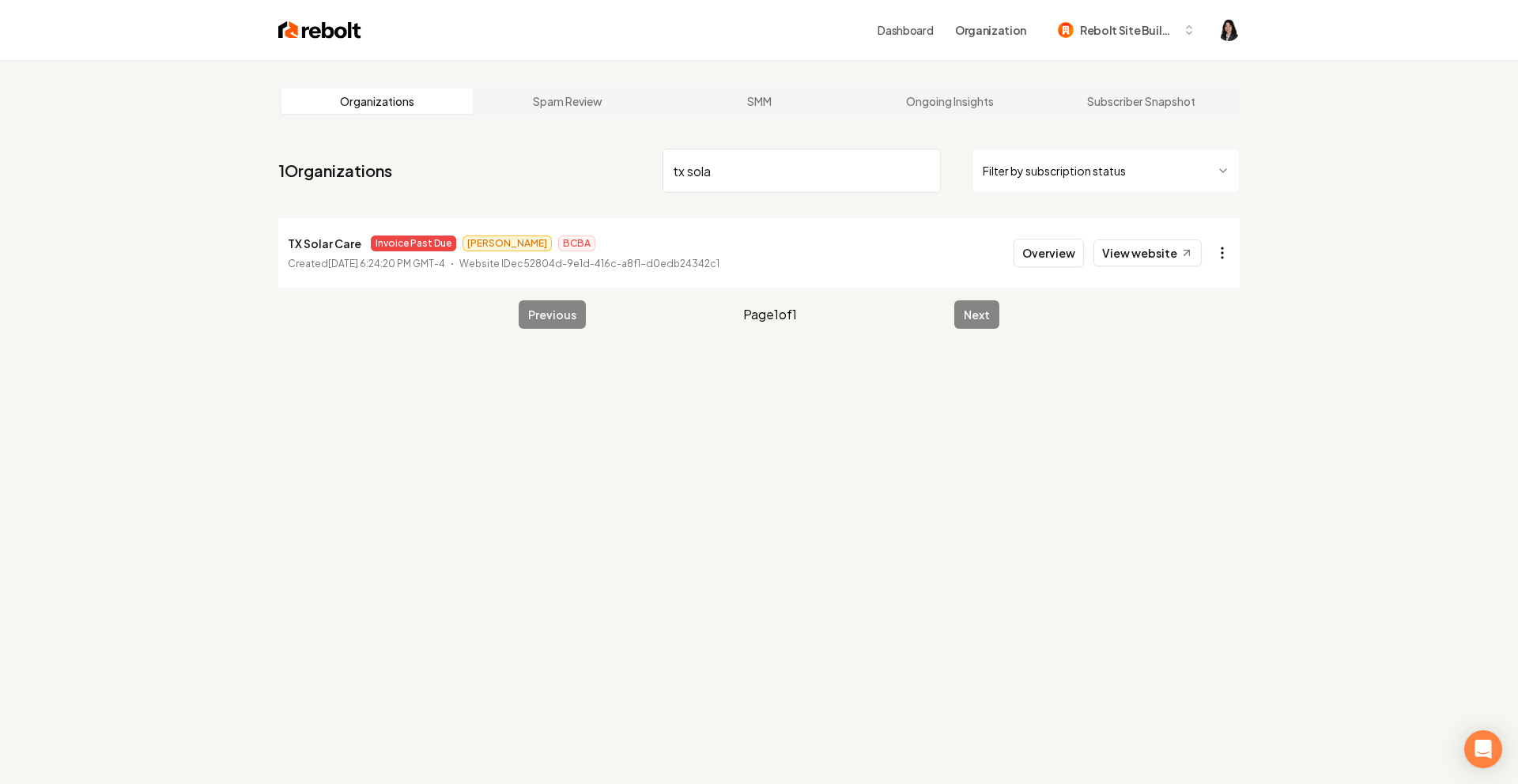
type input "tx sola"
click at [1226, 264] on html "Dashboard Organization Rebolt Site Builder Organizations Spam Review SMM Ongoin…" at bounding box center [759, 392] width 1518 height 784
click at [1201, 390] on link "View in Stripe" at bounding box center [1184, 389] width 100 height 25
click at [925, 172] on input "tx sola" at bounding box center [802, 170] width 278 height 44
type input "ch lawn"
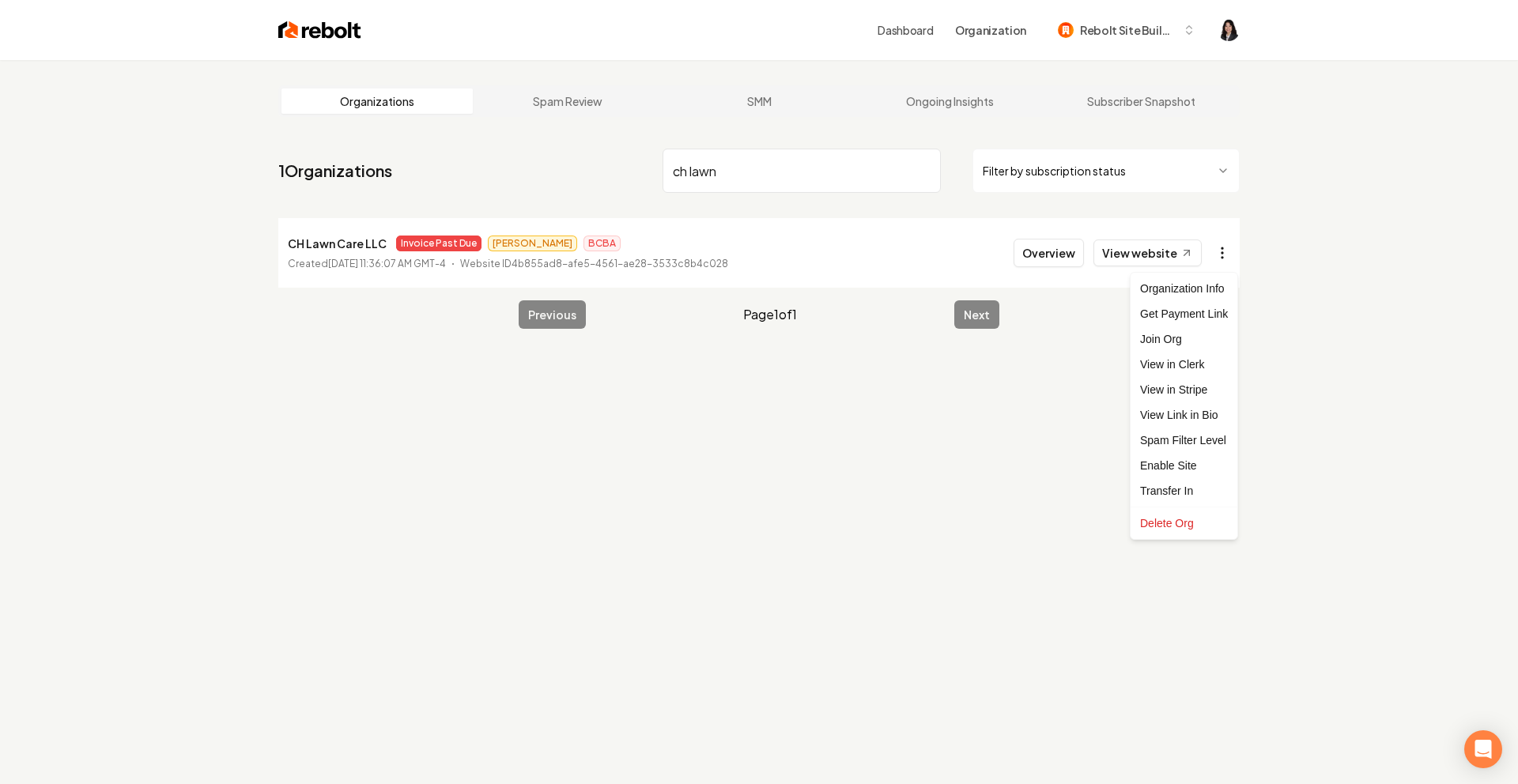
click at [1228, 267] on html "Dashboard Organization Rebolt Site Builder Organizations Spam Review SMM Ongoin…" at bounding box center [759, 392] width 1518 height 784
click at [1209, 391] on link "View in Stripe" at bounding box center [1184, 389] width 100 height 25
click at [923, 171] on input "ch lawn" at bounding box center [802, 170] width 278 height 44
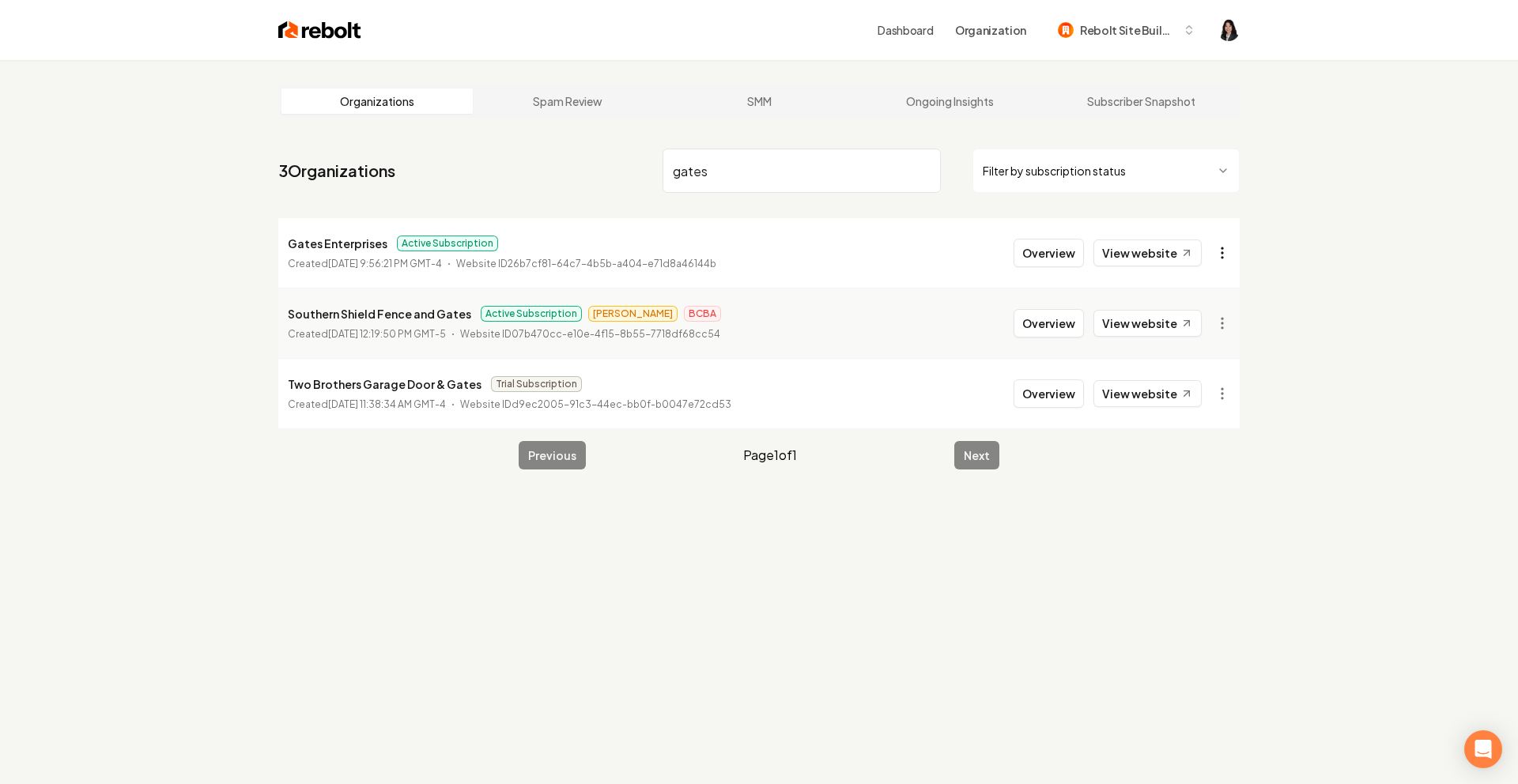
type input "gates"
click at [1231, 251] on html "Dashboard Organization Rebolt Site Builder Organizations Spam Review SMM Ongoin…" at bounding box center [759, 392] width 1518 height 784
click at [1351, 357] on html "Dashboard Organization Rebolt Site Builder Organizations Spam Review SMM Ongoin…" at bounding box center [759, 392] width 1518 height 784
click at [923, 172] on input "gates" at bounding box center [802, 170] width 278 height 44
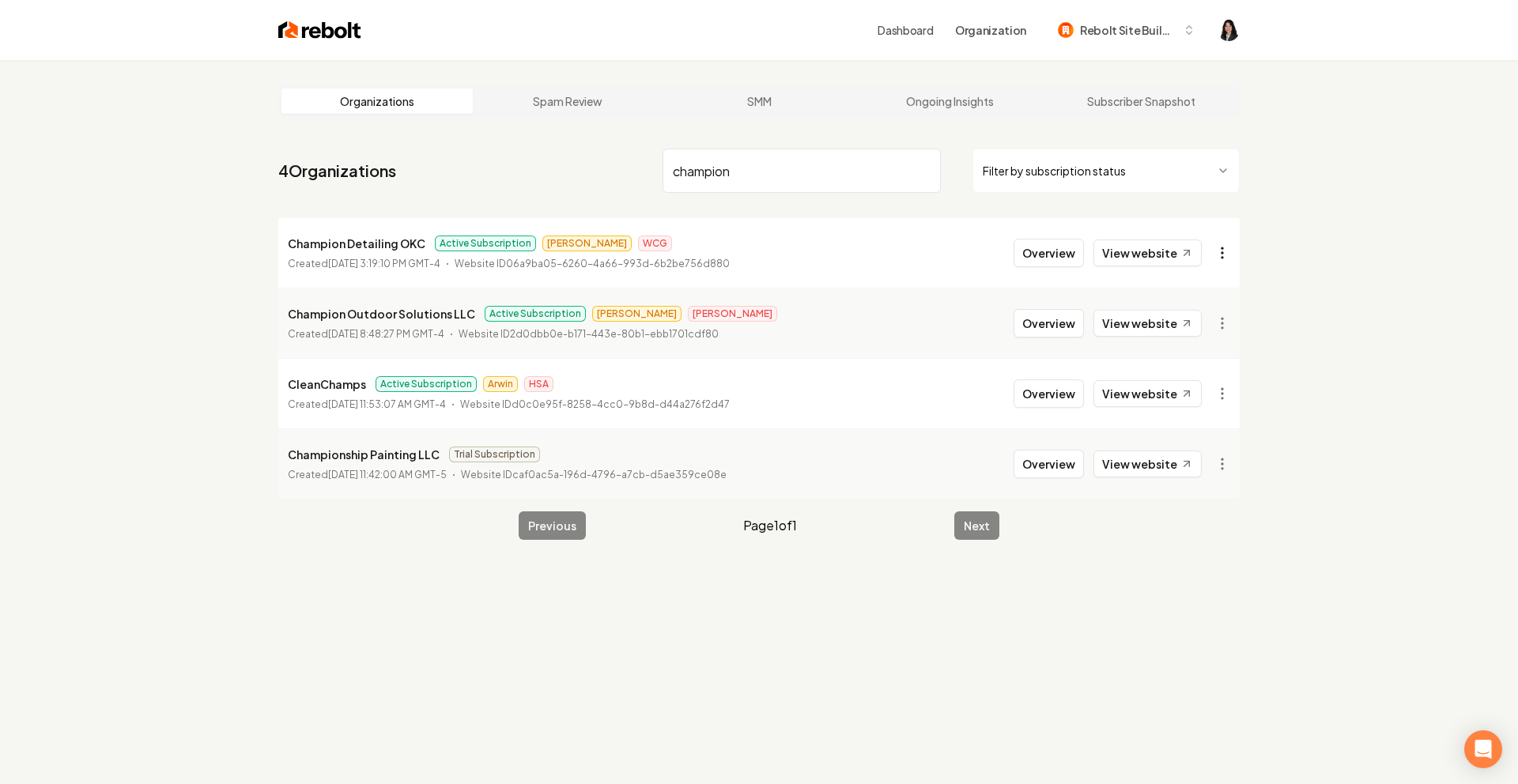
type input "champion"
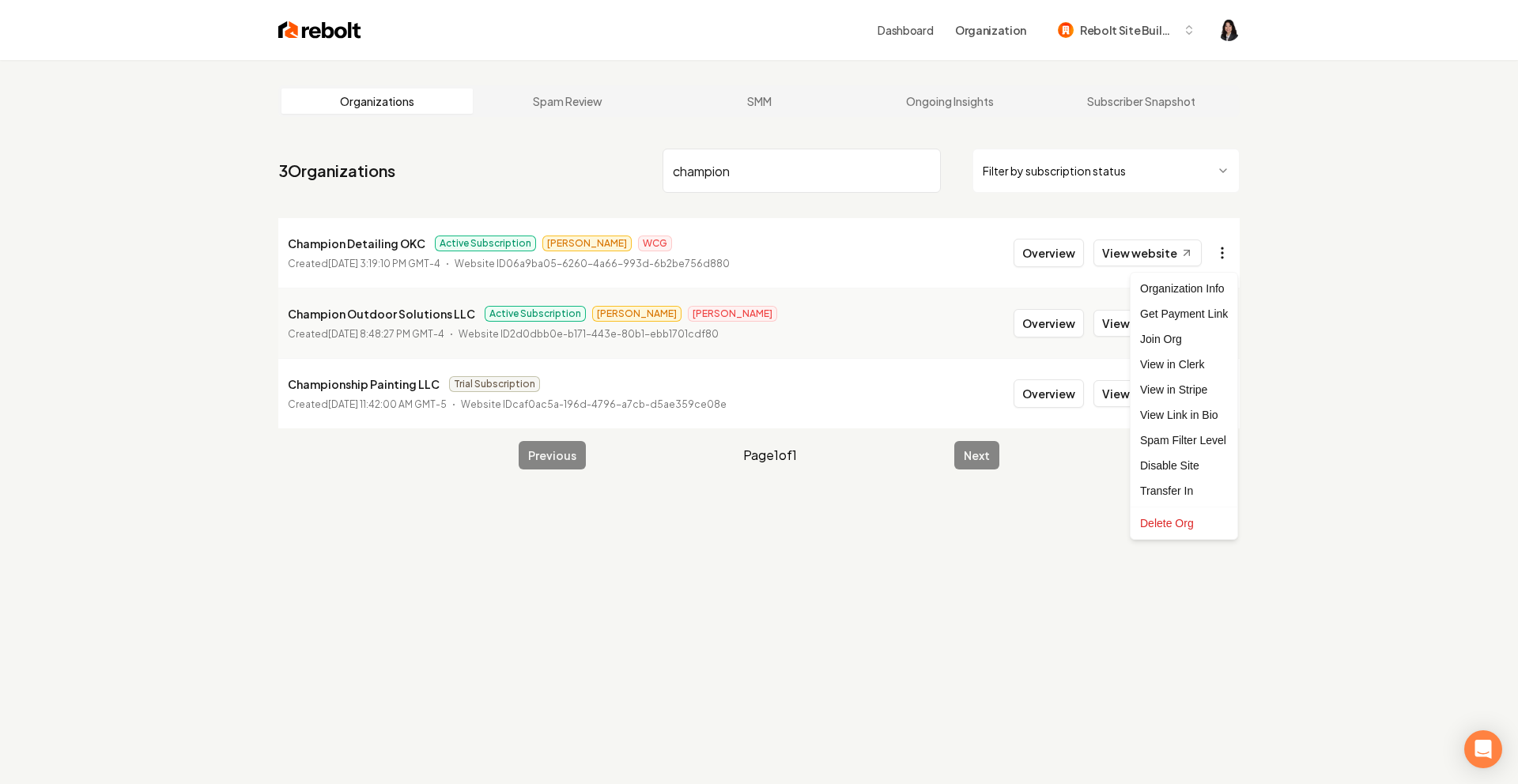
click at [1216, 247] on html "Dashboard Organization Rebolt Site Builder Organizations Spam Review SMM Ongoin…" at bounding box center [759, 392] width 1518 height 784
click at [1198, 390] on link "View in Stripe" at bounding box center [1184, 389] width 100 height 25
click at [923, 171] on input "champion" at bounding box center [802, 170] width 278 height 44
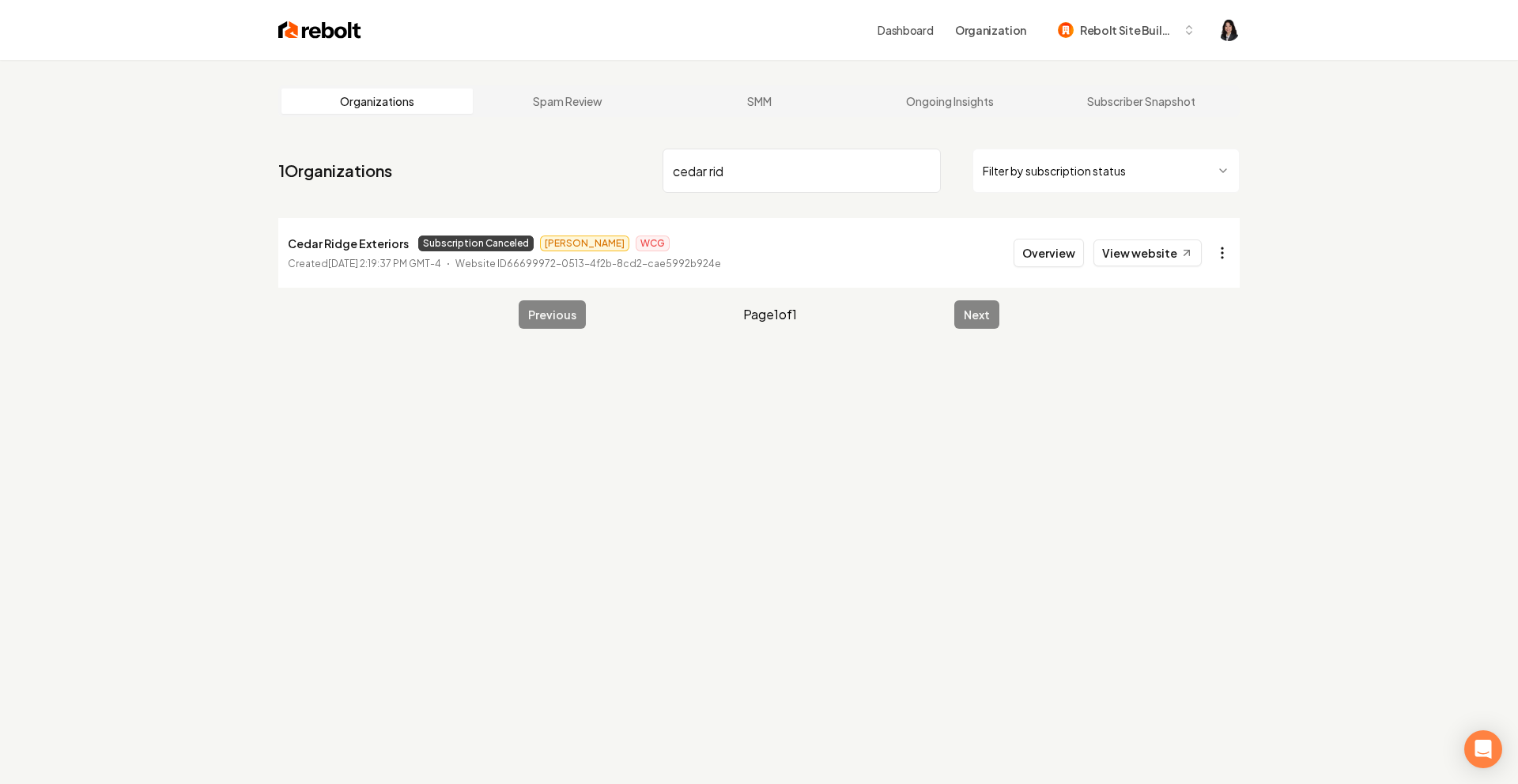
click at [1222, 251] on html "Dashboard Organization Rebolt Site Builder Organizations Spam Review SMM Ongoin…" at bounding box center [759, 392] width 1518 height 784
click at [1205, 388] on link "View in Stripe" at bounding box center [1184, 389] width 100 height 25
drag, startPoint x: 781, startPoint y: 165, endPoint x: 435, endPoint y: 133, distance: 347.5
click at [435, 133] on main "Organizations Spam Review SMM Ongoing Insights Subscriber Snapshot 1 Organizati…" at bounding box center [759, 207] width 1012 height 294
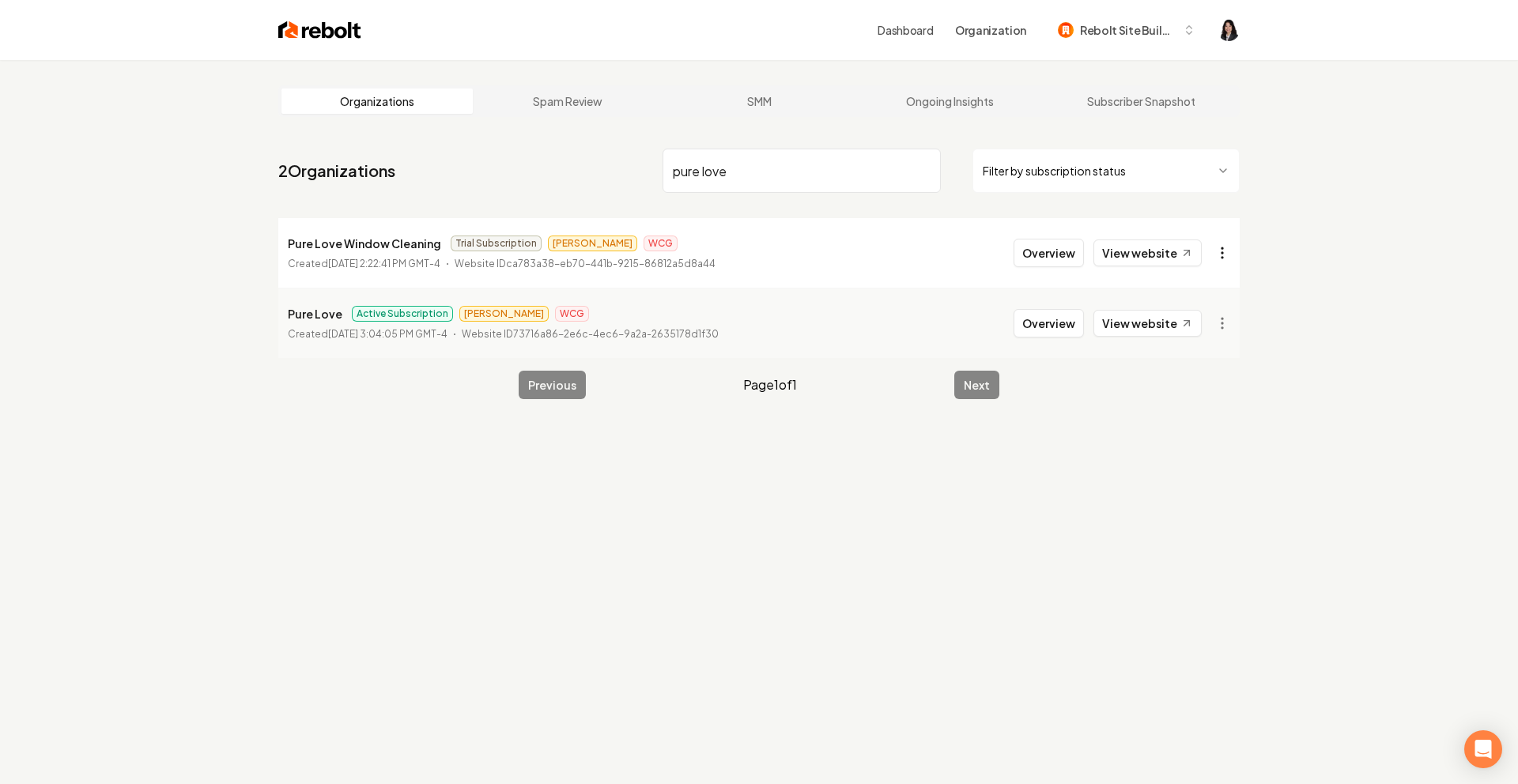
click at [1226, 259] on html "Dashboard Organization Rebolt Site Builder Organizations Spam Review SMM Ongoin…" at bounding box center [759, 392] width 1518 height 784
click at [1337, 308] on html "Dashboard Organization Rebolt Site Builder Organizations Spam Review SMM Ongoin…" at bounding box center [759, 392] width 1518 height 784
click at [1225, 329] on html "Dashboard Organization Rebolt Site Builder Organizations Spam Review SMM Ongoin…" at bounding box center [759, 392] width 1518 height 784
click at [1209, 463] on link "View in Stripe" at bounding box center [1184, 459] width 100 height 25
drag, startPoint x: 795, startPoint y: 172, endPoint x: 507, endPoint y: 126, distance: 291.7
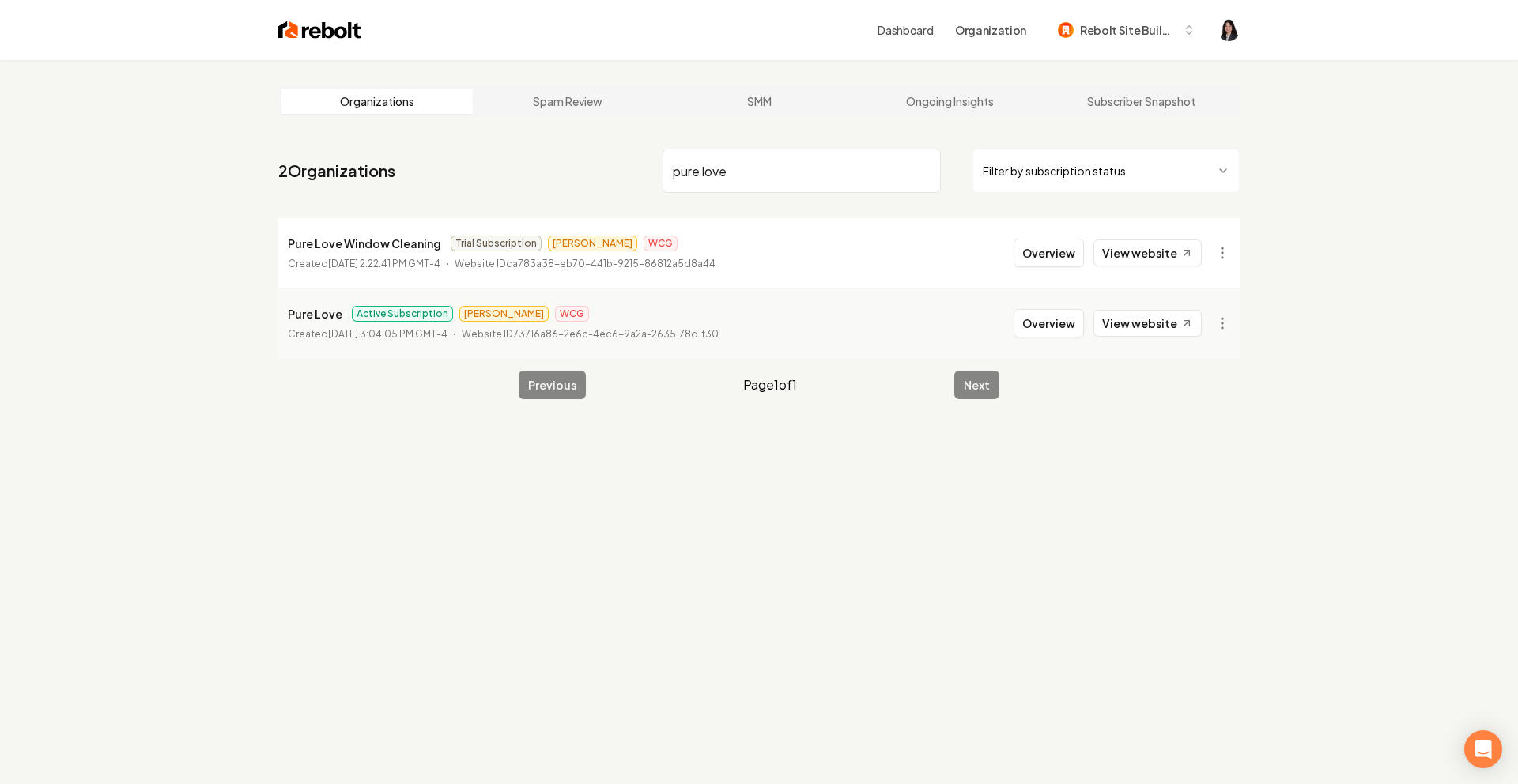
click at [507, 126] on main "Organizations Spam Review SMM Ongoing Insights Subscriber Snapshot 2 Organizati…" at bounding box center [759, 243] width 1012 height 365
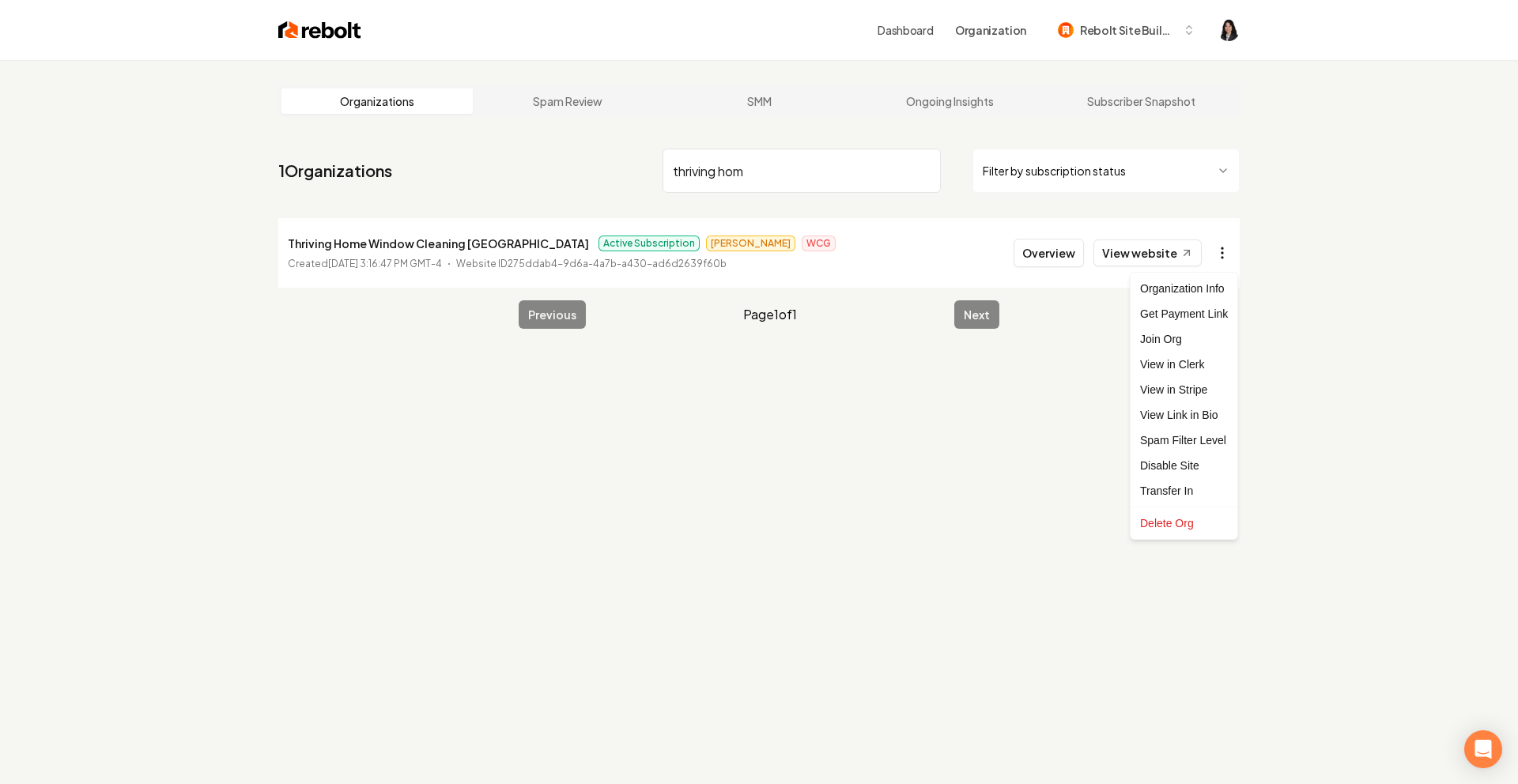
click at [1228, 256] on html "Dashboard Organization Rebolt Site Builder Organizations Spam Review SMM Ongoin…" at bounding box center [759, 392] width 1518 height 784
click at [1199, 389] on link "View in Stripe" at bounding box center [1184, 389] width 100 height 25
drag, startPoint x: 775, startPoint y: 174, endPoint x: 447, endPoint y: 110, distance: 334.2
click at [447, 110] on main "Organizations Spam Review SMM Ongoing Insights Subscriber Snapshot 1 Organizati…" at bounding box center [759, 207] width 1012 height 294
click at [1229, 255] on html "Dashboard Organization Rebolt Site Builder Organizations Spam Review SMM Ongoin…" at bounding box center [759, 392] width 1518 height 784
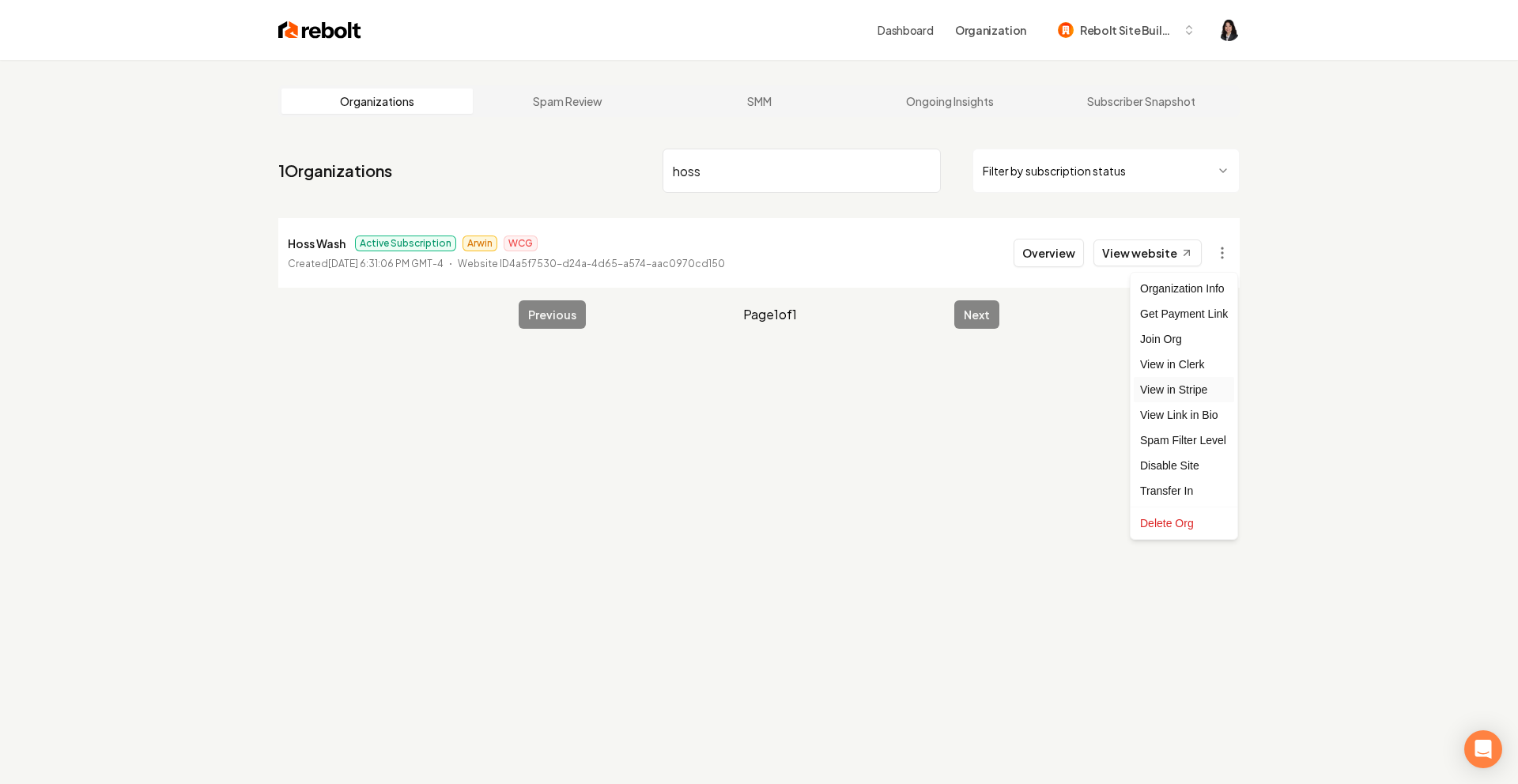
click at [1212, 395] on link "View in Stripe" at bounding box center [1184, 389] width 100 height 25
drag, startPoint x: 769, startPoint y: 165, endPoint x: 539, endPoint y: 133, distance: 232.2
click at [539, 133] on main "Organizations Spam Review SMM Ongoing Insights Subscriber Snapshot 1 Organizati…" at bounding box center [759, 207] width 1012 height 294
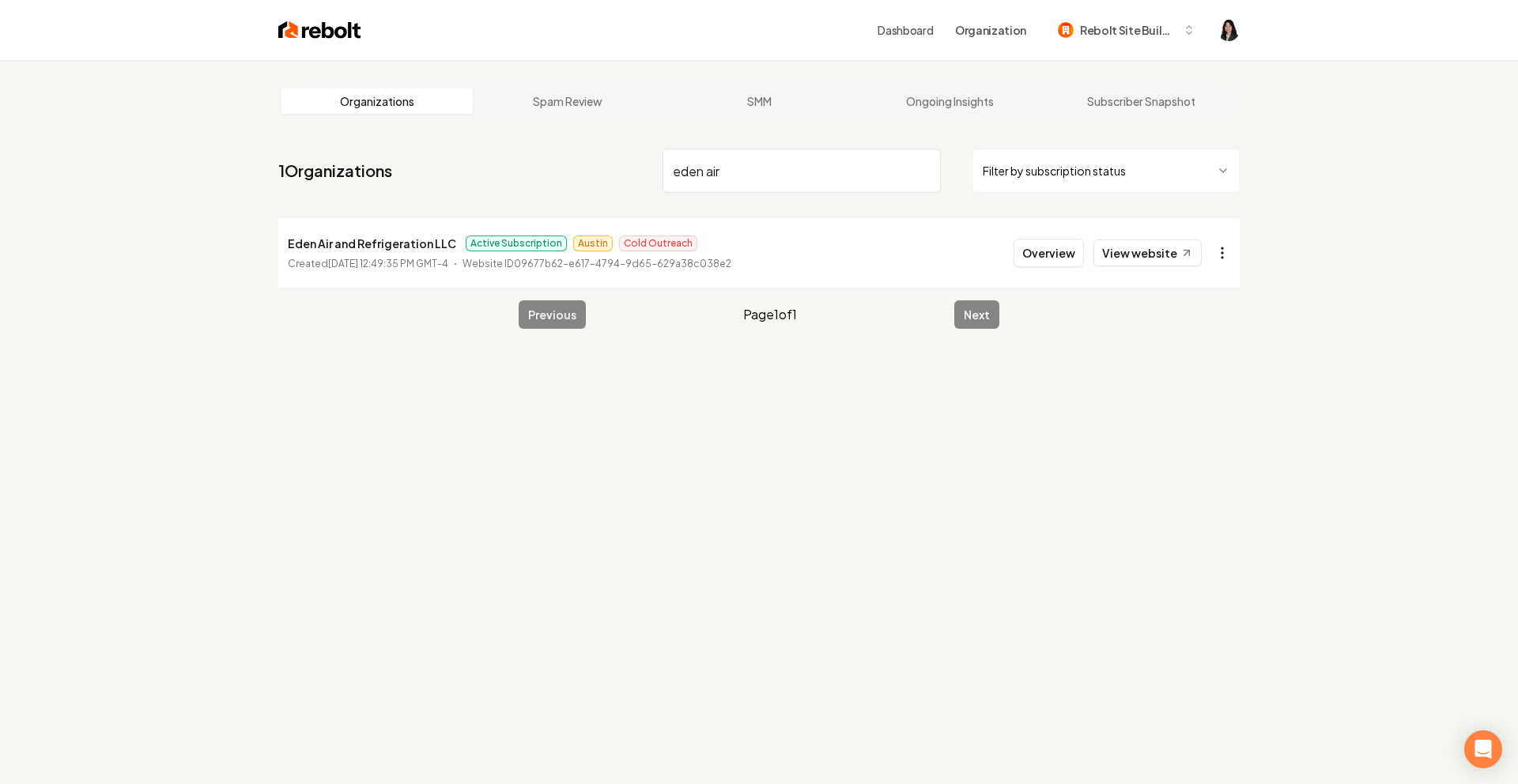
type input "eden air"
click at [1224, 268] on html "Dashboard Organization Rebolt Site Builder Organizations Spam Review SMM Ongoin…" at bounding box center [759, 392] width 1518 height 784
click at [1199, 389] on link "View in Stripe" at bounding box center [1184, 389] width 100 height 25
click at [923, 171] on input "eden air" at bounding box center [802, 170] width 278 height 44
type input "a1 hom"
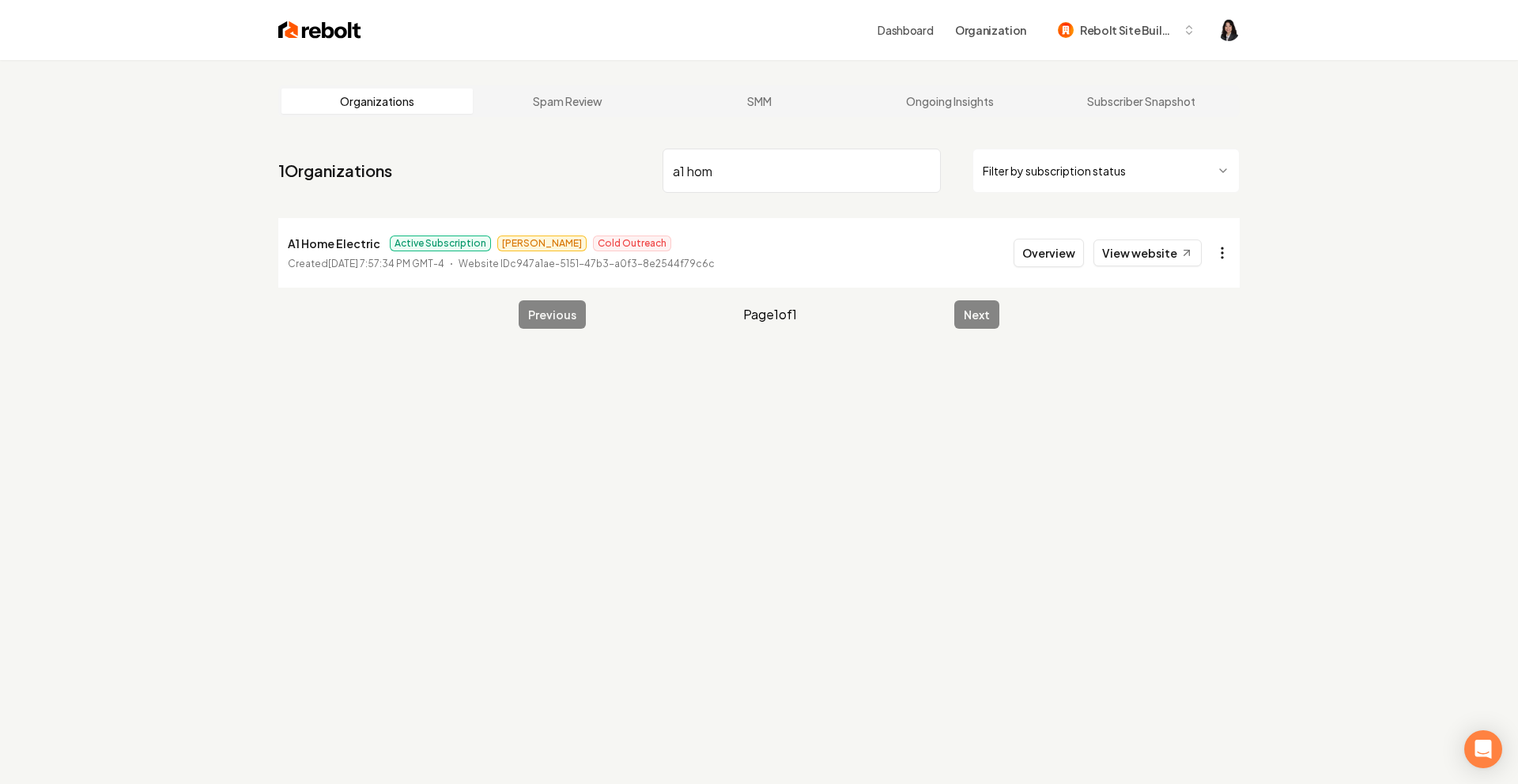
click at [1223, 261] on html "Dashboard Organization Rebolt Site Builder Organizations Spam Review SMM Ongoin…" at bounding box center [759, 392] width 1518 height 784
click at [1201, 395] on link "View in Stripe" at bounding box center [1184, 389] width 100 height 25
click at [920, 170] on input "a1 hom" at bounding box center [802, 170] width 278 height 44
click at [1228, 265] on html "Dashboard Organization Rebolt Site Builder Organizations Spam Review SMM Ongoin…" at bounding box center [759, 392] width 1518 height 784
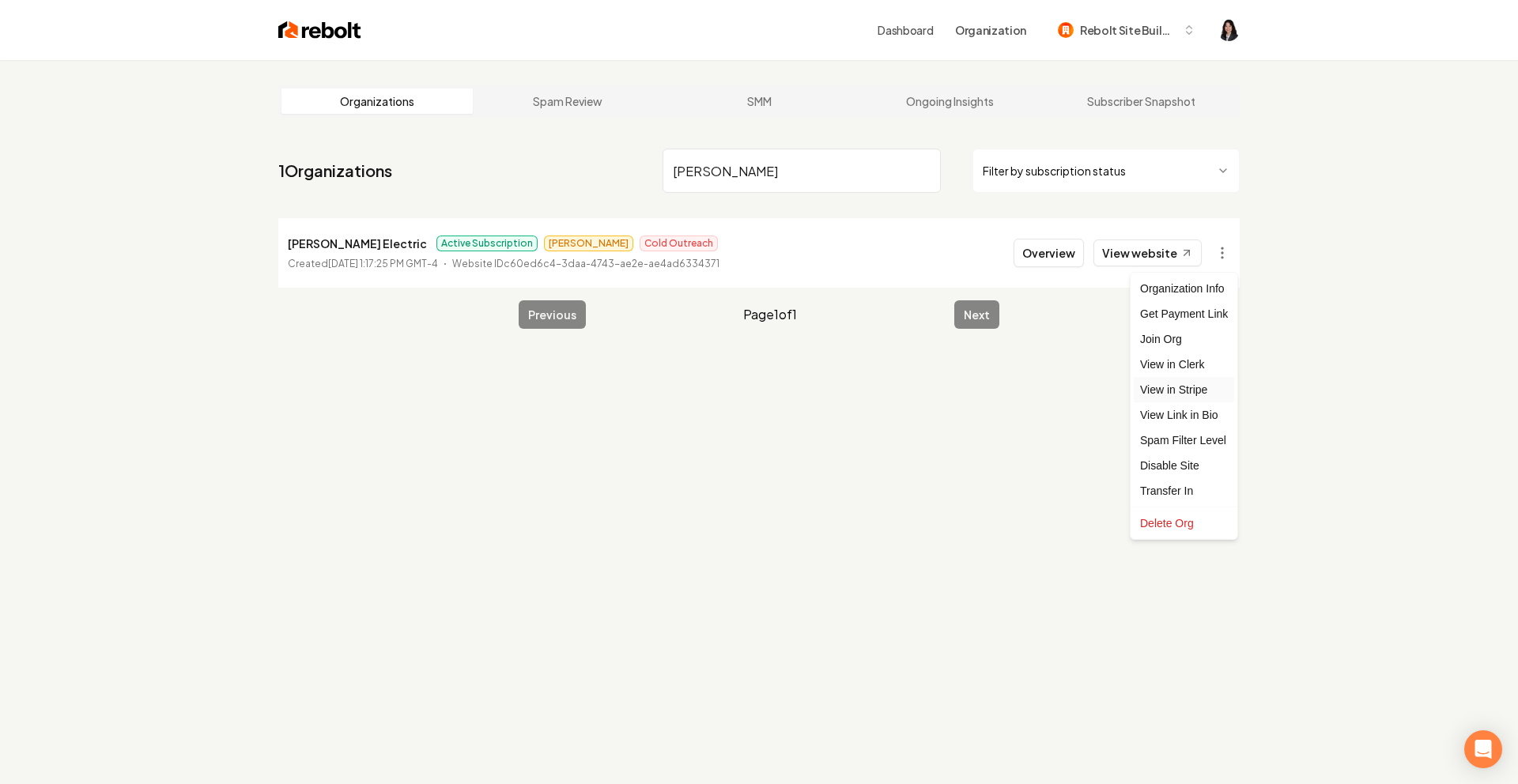
click at [1197, 393] on link "View in Stripe" at bounding box center [1184, 389] width 100 height 25
click at [771, 175] on input "[PERSON_NAME]" at bounding box center [802, 170] width 278 height 44
drag, startPoint x: 747, startPoint y: 172, endPoint x: 516, endPoint y: 146, distance: 232.5
click at [516, 146] on nav "1 Organizations [PERSON_NAME] Filter by subscription status" at bounding box center [759, 177] width 961 height 70
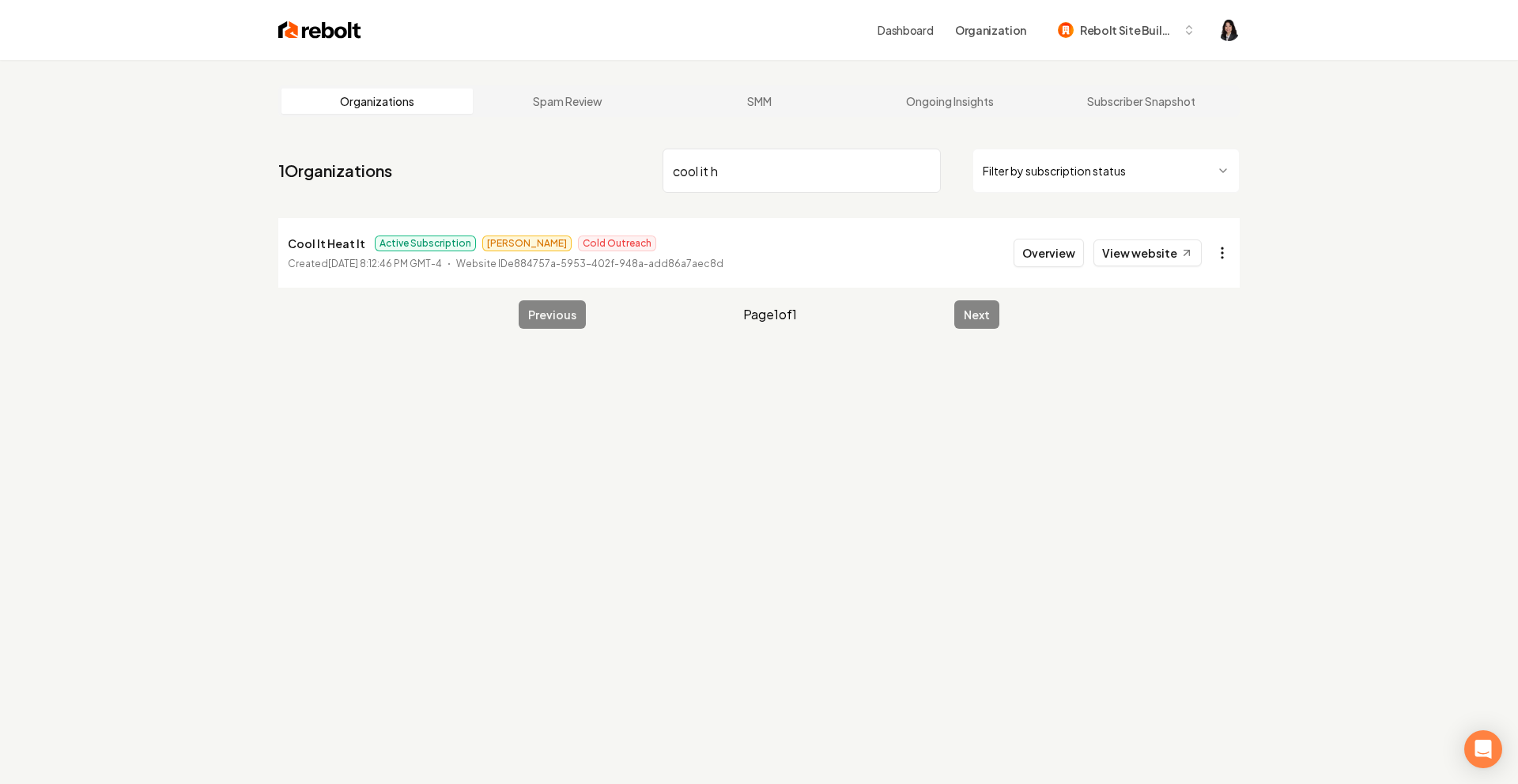
type input "cool it h"
click at [1229, 251] on html "Dashboard Organization Rebolt Site Builder Organizations Spam Review SMM Ongoin…" at bounding box center [759, 392] width 1518 height 784
click at [1194, 399] on link "View in Stripe" at bounding box center [1184, 389] width 100 height 25
click at [925, 168] on input "cool it h" at bounding box center [802, 170] width 278 height 44
type input "bestsl"
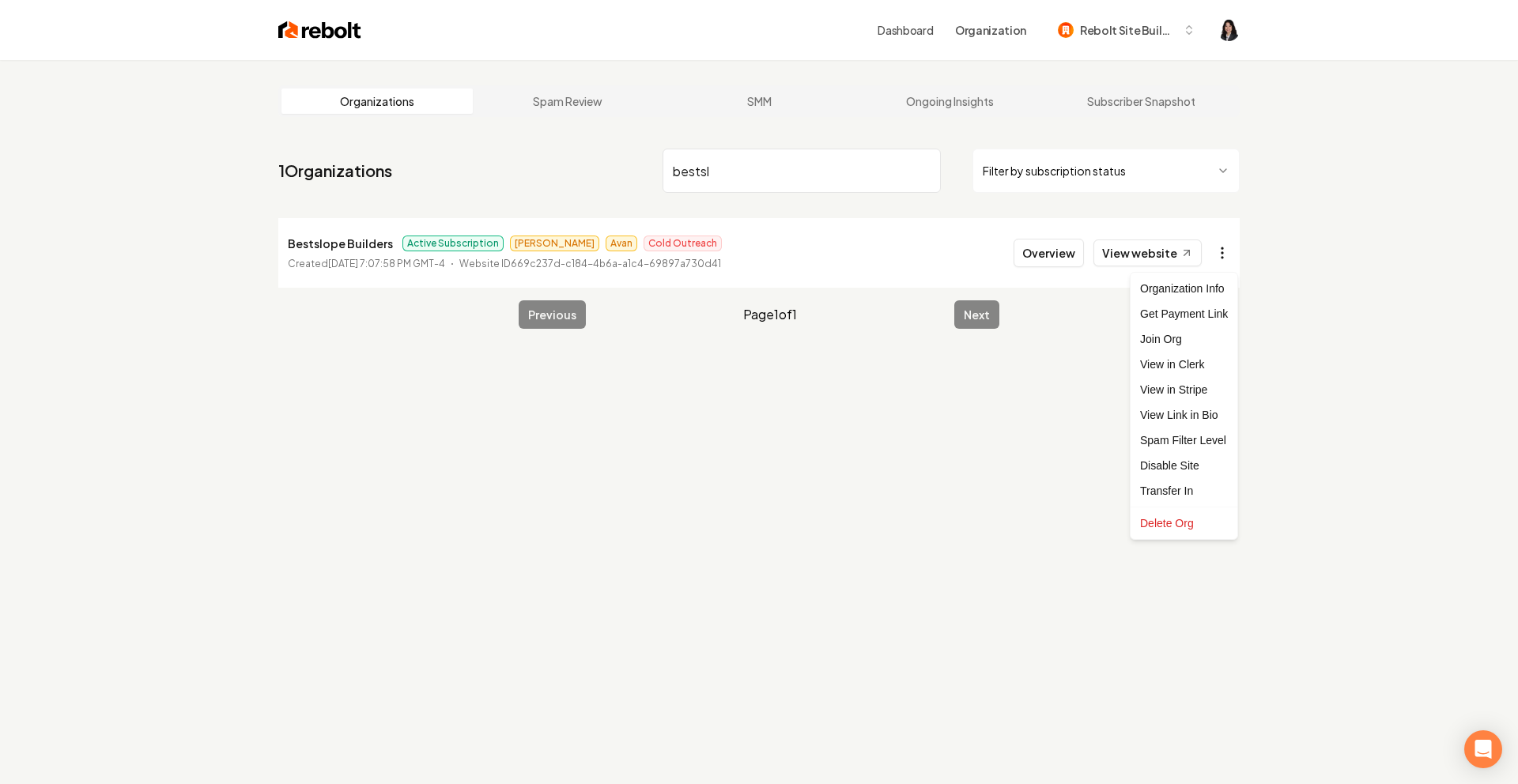
click at [1218, 259] on html "Dashboard Organization Rebolt Site Builder Organizations Spam Review SMM Ongoin…" at bounding box center [759, 392] width 1518 height 784
click at [1207, 392] on link "View in Stripe" at bounding box center [1184, 389] width 100 height 25
click at [809, 190] on input "bestsl" at bounding box center [802, 170] width 278 height 44
drag, startPoint x: 776, startPoint y: 183, endPoint x: 514, endPoint y: 145, distance: 264.7
click at [514, 145] on nav "1 Organizations bestsl Filter by subscription status" at bounding box center [759, 177] width 961 height 70
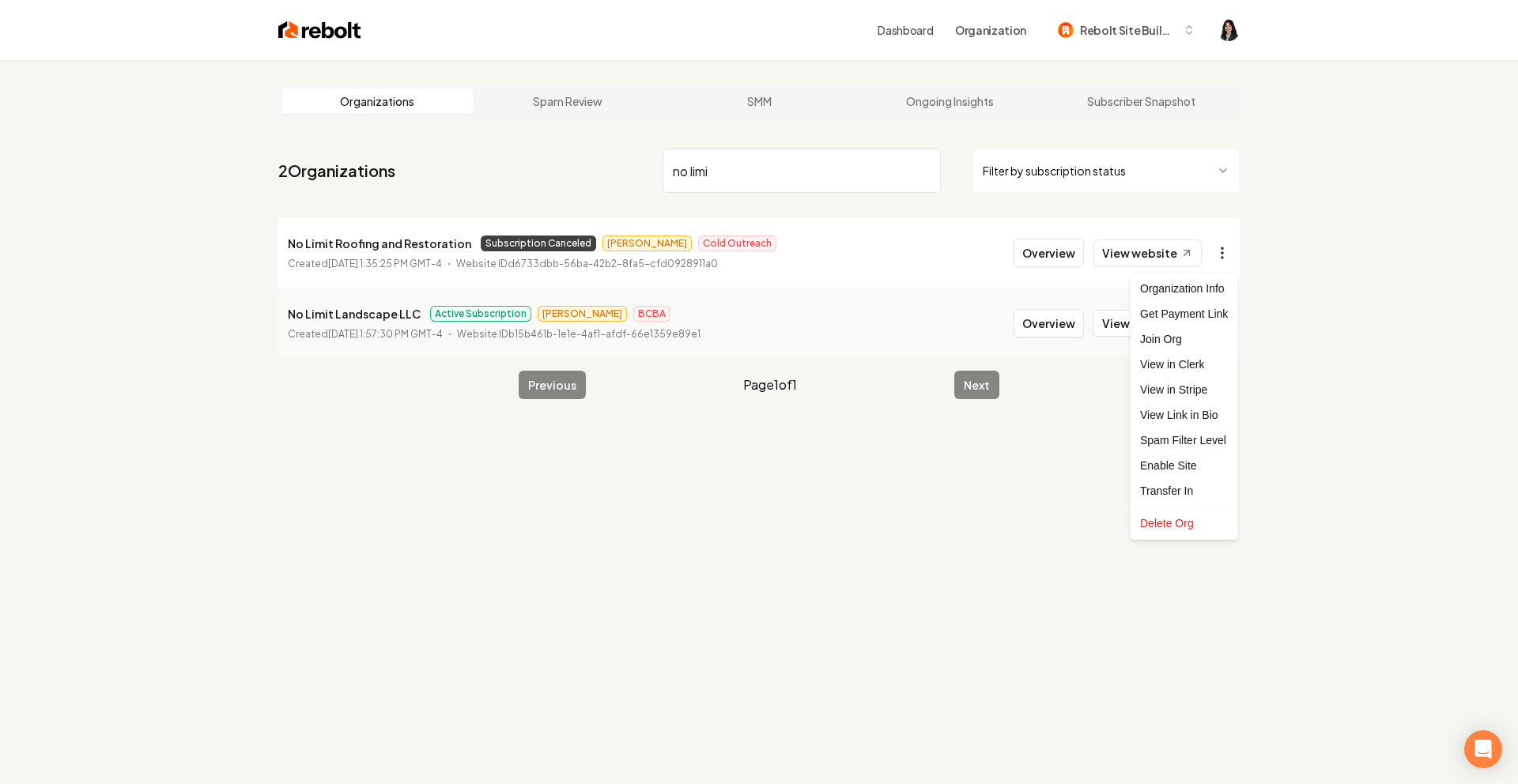
click at [1230, 257] on html "Dashboard Organization Rebolt Site Builder Organizations Spam Review SMM Ongoin…" at bounding box center [759, 392] width 1518 height 784
click at [1198, 387] on link "View in Stripe" at bounding box center [1184, 389] width 100 height 25
drag, startPoint x: 736, startPoint y: 178, endPoint x: 514, endPoint y: 160, distance: 222.7
click at [514, 160] on nav "2 Organizations no limi Filter by subscription status" at bounding box center [759, 177] width 961 height 70
type input "b"
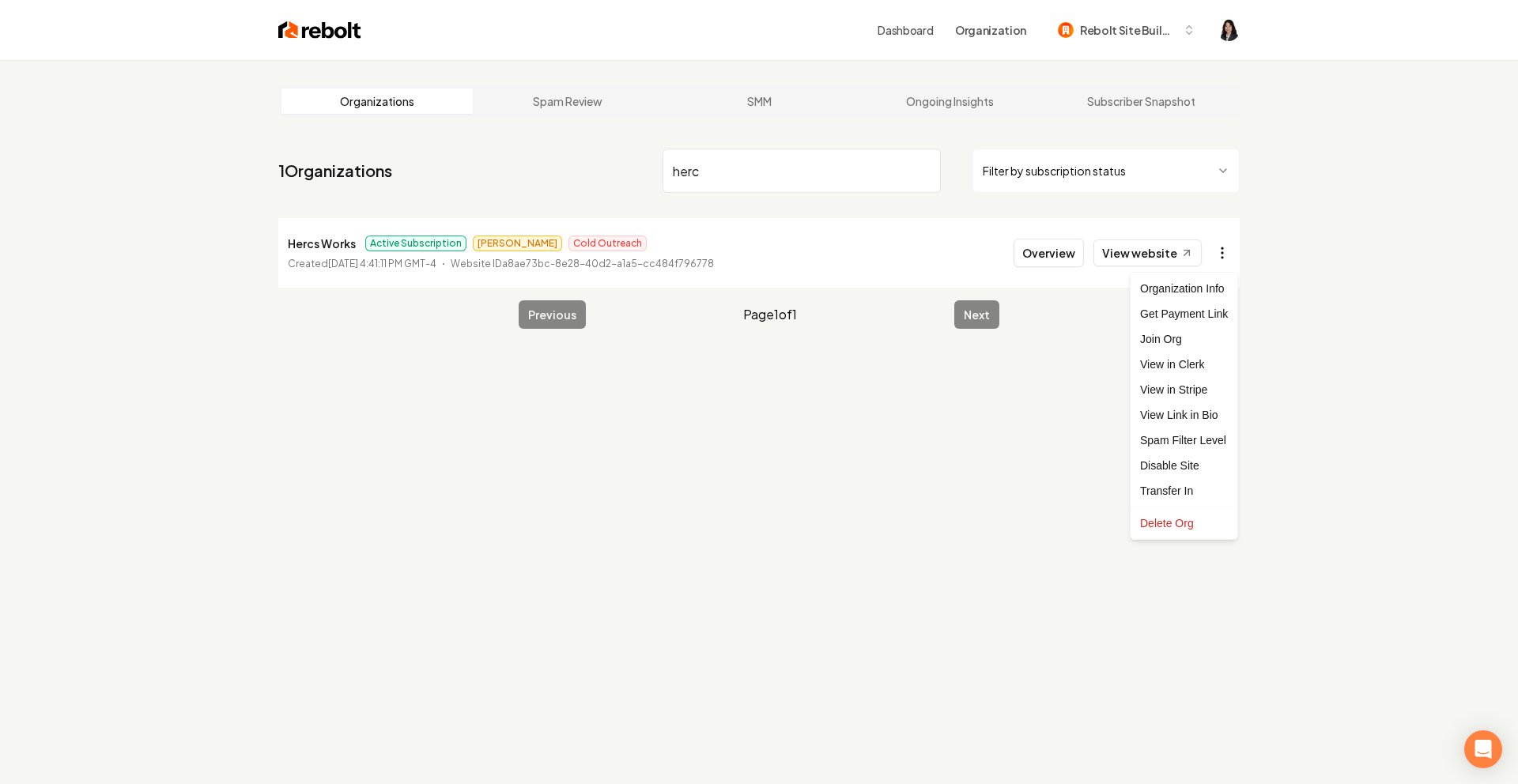
click at [1229, 247] on html "Dashboard Organization Rebolt Site Builder Organizations Spam Review SMM Ongoin…" at bounding box center [759, 392] width 1518 height 784
click at [1193, 393] on link "View in Stripe" at bounding box center [1184, 389] width 100 height 25
click at [801, 177] on input "herc" at bounding box center [802, 170] width 278 height 44
drag, startPoint x: 784, startPoint y: 178, endPoint x: 503, endPoint y: 127, distance: 285.6
click at [503, 127] on main "Organizations Spam Review SMM Ongoing Insights Subscriber Snapshot 1 Organizati…" at bounding box center [759, 207] width 1012 height 294
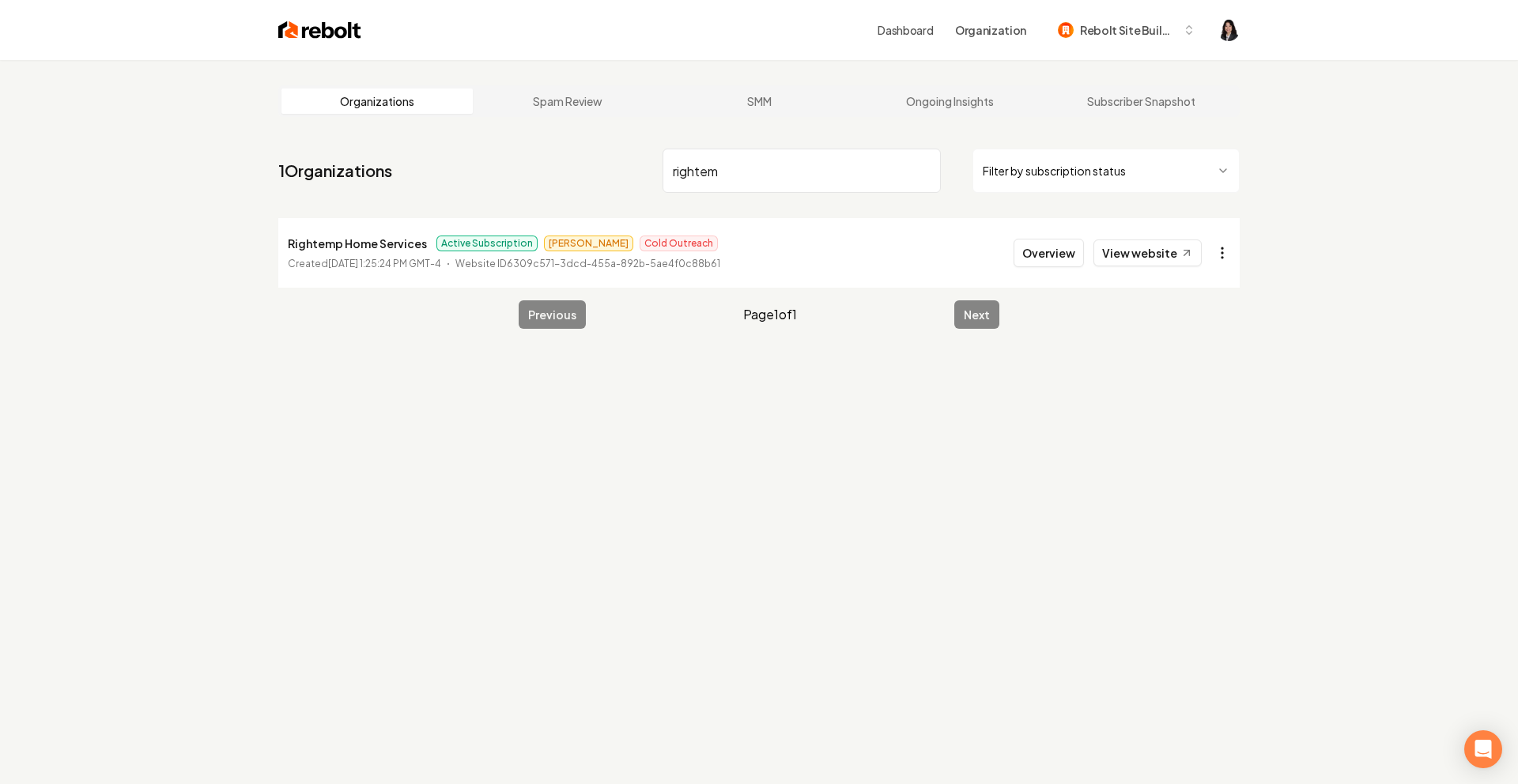
click at [1221, 259] on html "Dashboard Organization Rebolt Site Builder Organizations Spam Review SMM Ongoin…" at bounding box center [759, 392] width 1518 height 784
click at [1190, 397] on link "View in Stripe" at bounding box center [1184, 389] width 100 height 25
click at [858, 174] on input "rightem" at bounding box center [802, 170] width 278 height 44
drag, startPoint x: 823, startPoint y: 168, endPoint x: 518, endPoint y: 141, distance: 306.2
click at [518, 141] on main "Organizations Spam Review SMM Ongoing Insights Subscriber Snapshot 1 Organizati…" at bounding box center [759, 207] width 1012 height 294
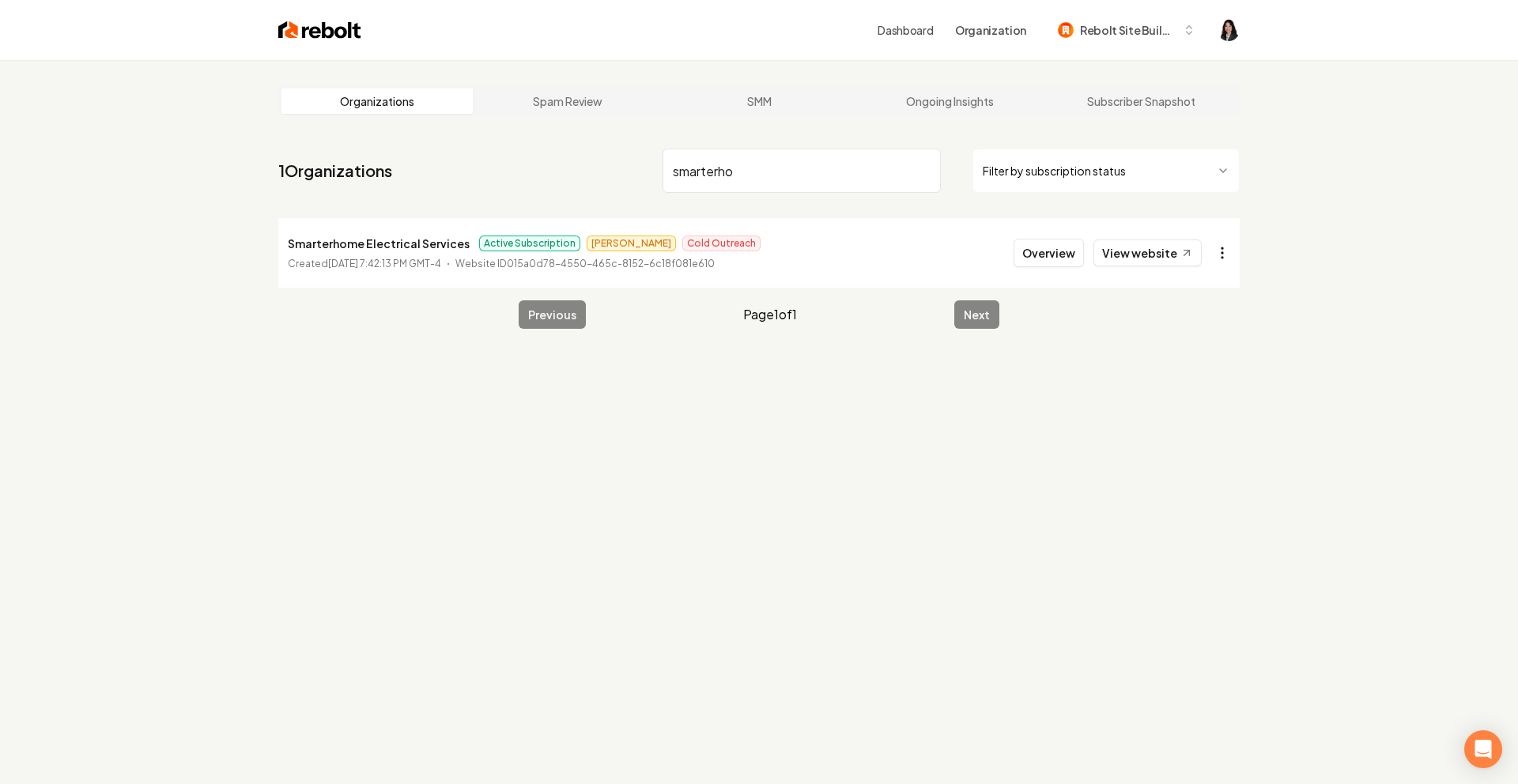
click at [1223, 255] on html "Dashboard Organization Rebolt Site Builder Organizations Spam Review SMM Ongoin…" at bounding box center [759, 392] width 1518 height 784
click at [1205, 385] on link "View in Stripe" at bounding box center [1184, 389] width 100 height 25
click at [689, 177] on input "smarterho" at bounding box center [802, 170] width 278 height 44
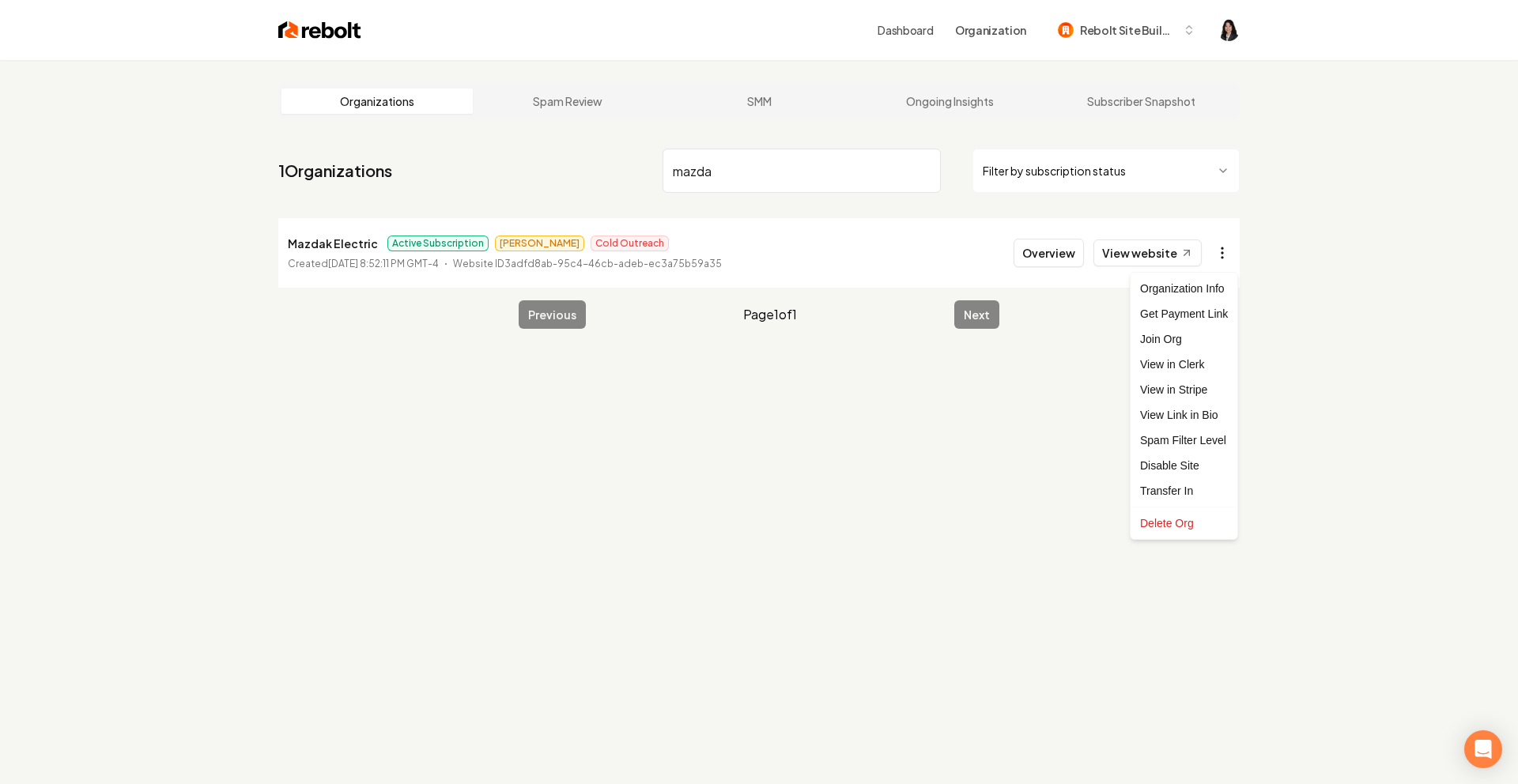
click at [1218, 258] on html "Dashboard Organization Rebolt Site Builder Organizations Spam Review SMM Ongoin…" at bounding box center [759, 392] width 1518 height 784
click at [1206, 396] on link "View in Stripe" at bounding box center [1184, 389] width 100 height 25
click at [705, 174] on input "mazda" at bounding box center [802, 170] width 278 height 44
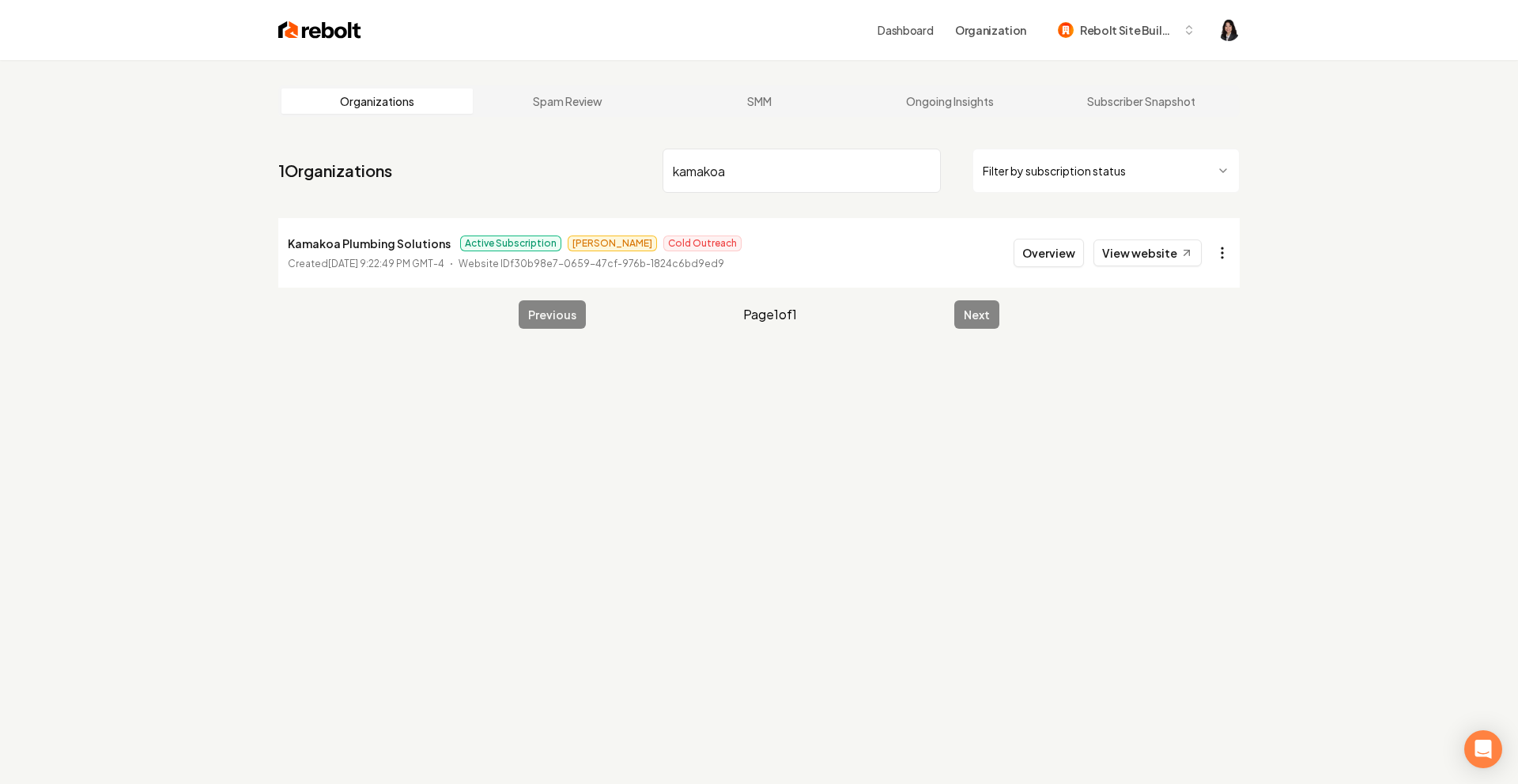
type input "kamakoa"
click at [1221, 261] on html "Dashboard Organization Rebolt Site Builder Organizations Spam Review SMM Ongoin…" at bounding box center [759, 392] width 1518 height 784
click at [1204, 391] on link "View in Stripe" at bounding box center [1184, 389] width 100 height 25
click at [923, 169] on input "kamakoa" at bounding box center [802, 170] width 278 height 44
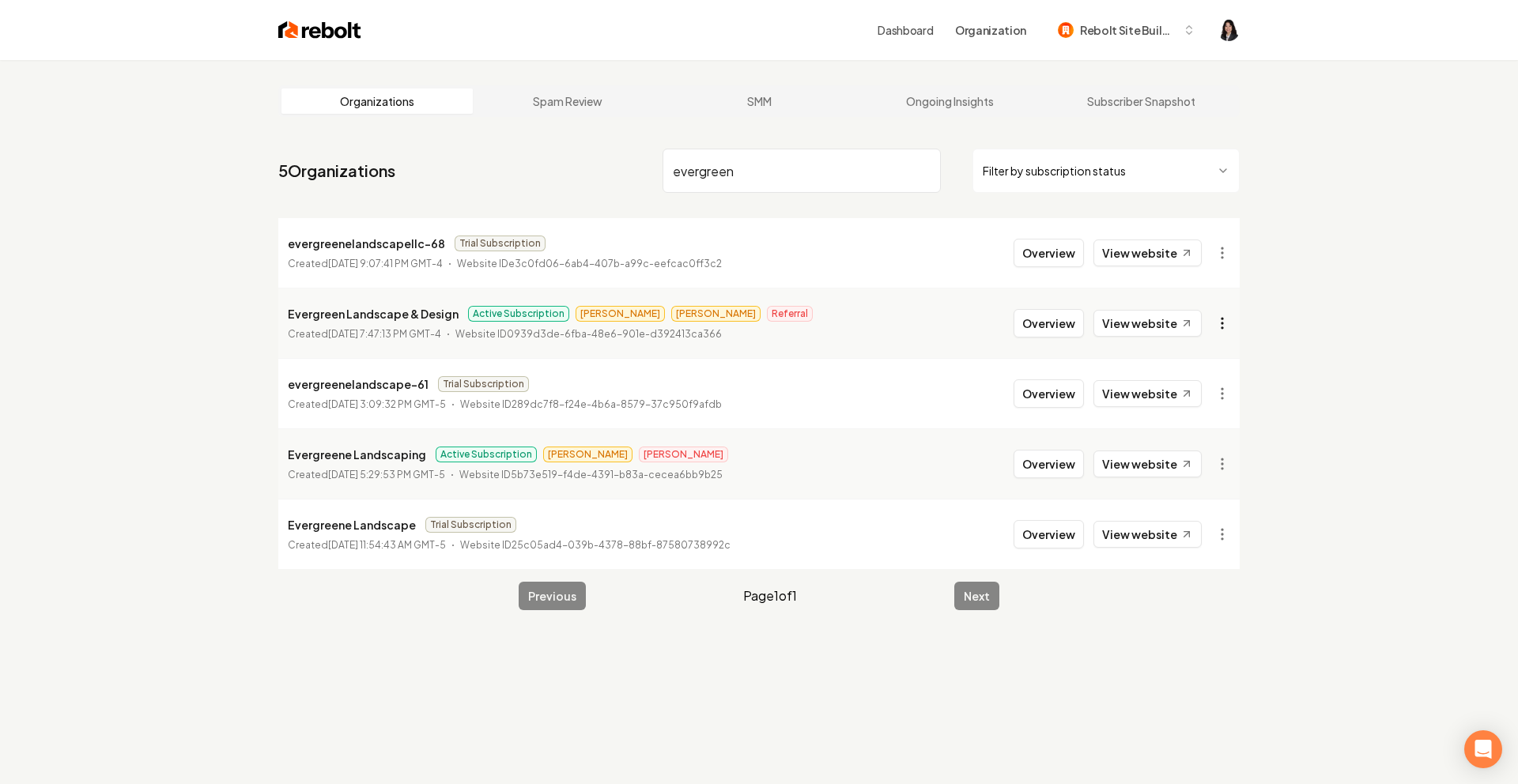
click at [1224, 316] on html "Dashboard Organization Rebolt Site Builder Organizations Spam Review SMM Ongoin…" at bounding box center [759, 392] width 1518 height 784
click at [1268, 447] on html "Dashboard Organization Rebolt Site Builder Organizations Spam Review SMM Ongoin…" at bounding box center [759, 392] width 1518 height 784
click at [1221, 464] on html "Dashboard Organization Rebolt Site Builder Organizations Spam Review SMM Ongoin…" at bounding box center [759, 392] width 1518 height 784
click at [1204, 603] on link "View in Stripe" at bounding box center [1184, 600] width 100 height 25
click at [1225, 324] on html "Dashboard Organization Rebolt Site Builder Organizations Spam Review SMM Ongoin…" at bounding box center [759, 392] width 1518 height 784
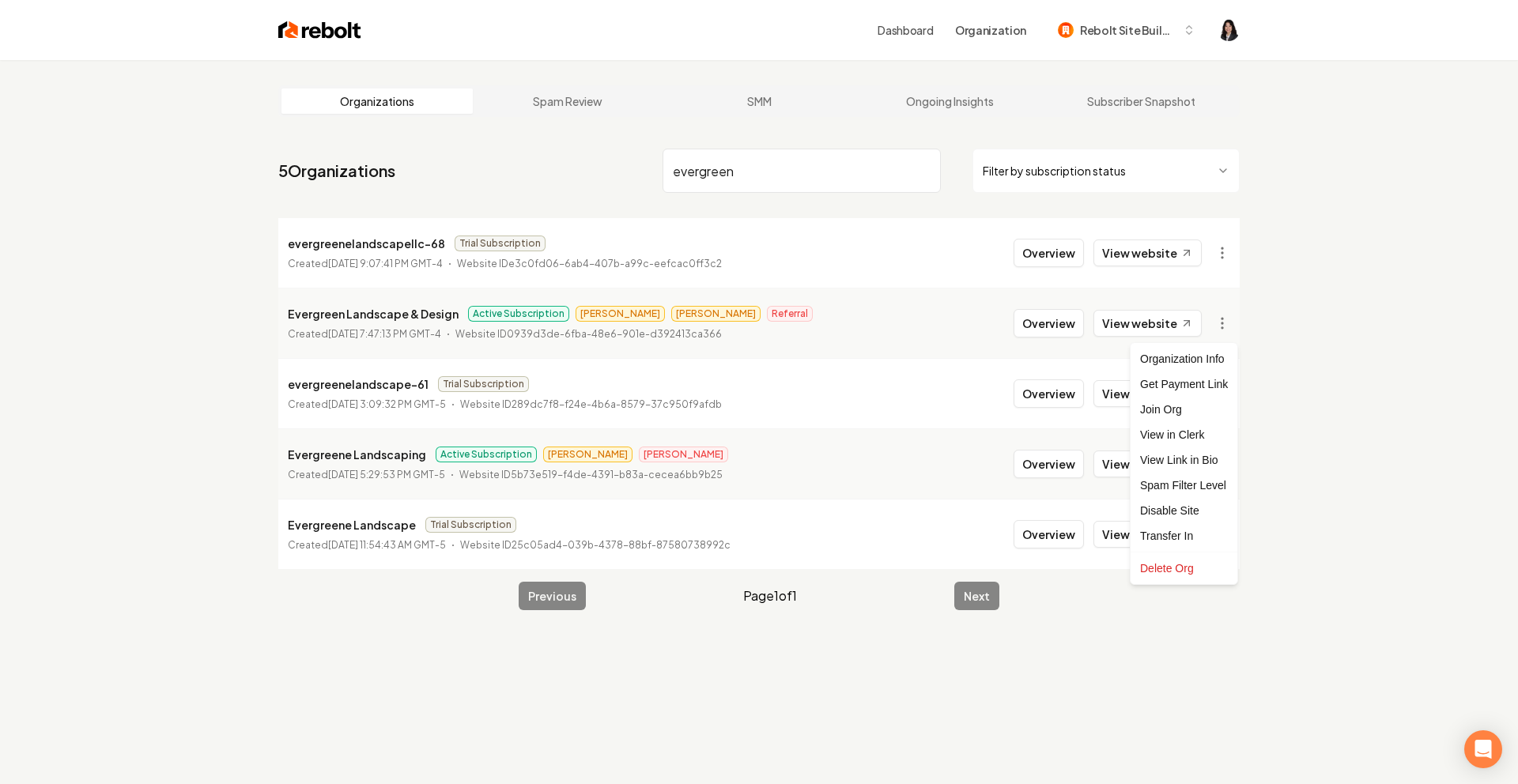
click at [1317, 436] on html "Dashboard Organization Rebolt Site Builder Organizations Spam Review SMM Ongoin…" at bounding box center [759, 392] width 1518 height 784
click at [767, 195] on nav "5 Organizations evergreen Filter by subscription status" at bounding box center [759, 177] width 961 height 70
click at [709, 181] on input "evergreen" at bounding box center [802, 170] width 278 height 44
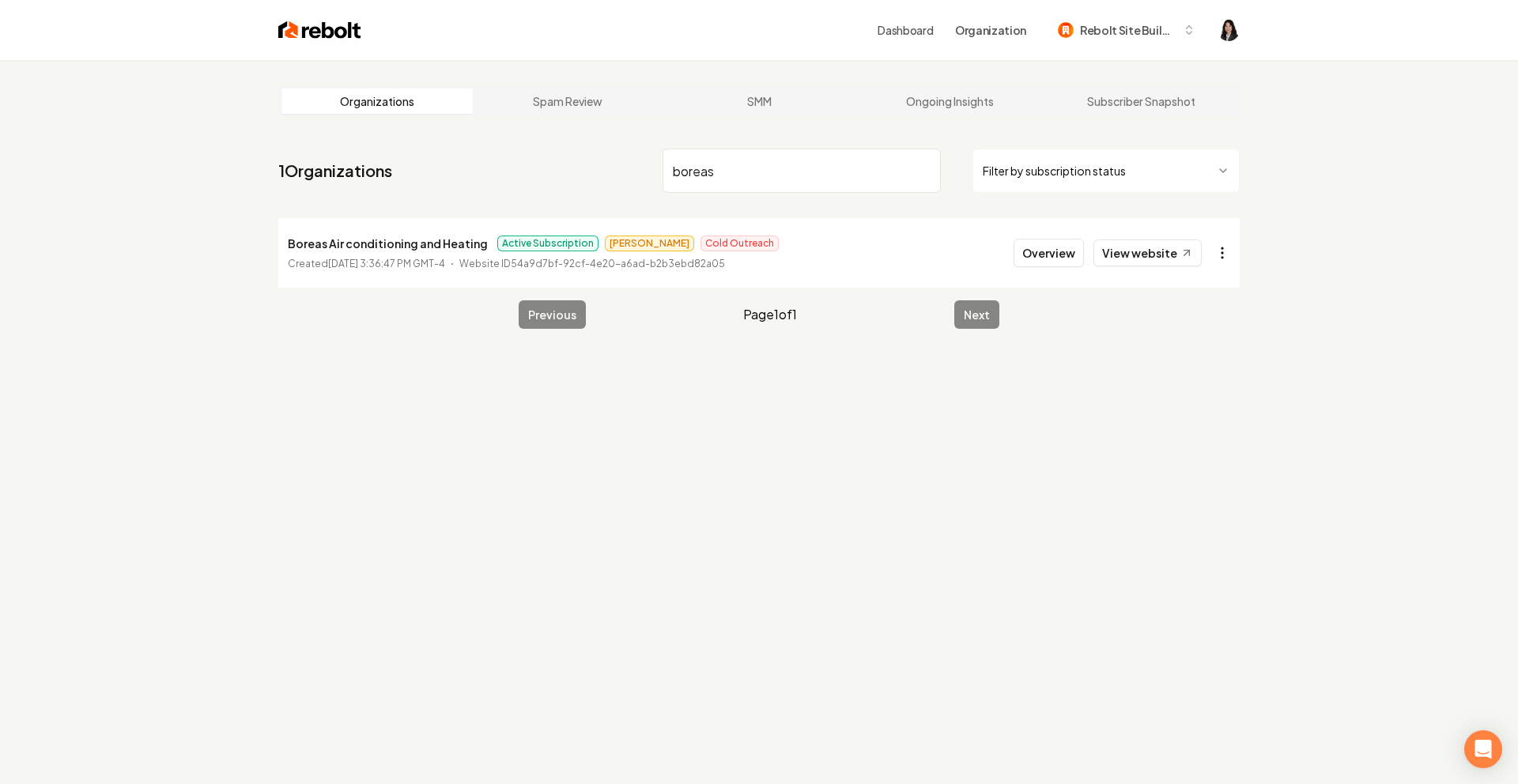
click at [1223, 256] on html "Dashboard Organization Rebolt Site Builder Organizations Spam Review SMM Ongoin…" at bounding box center [759, 392] width 1518 height 784
click at [1212, 395] on link "View in Stripe" at bounding box center [1184, 389] width 100 height 25
click at [696, 178] on input "boreas" at bounding box center [802, 170] width 278 height 44
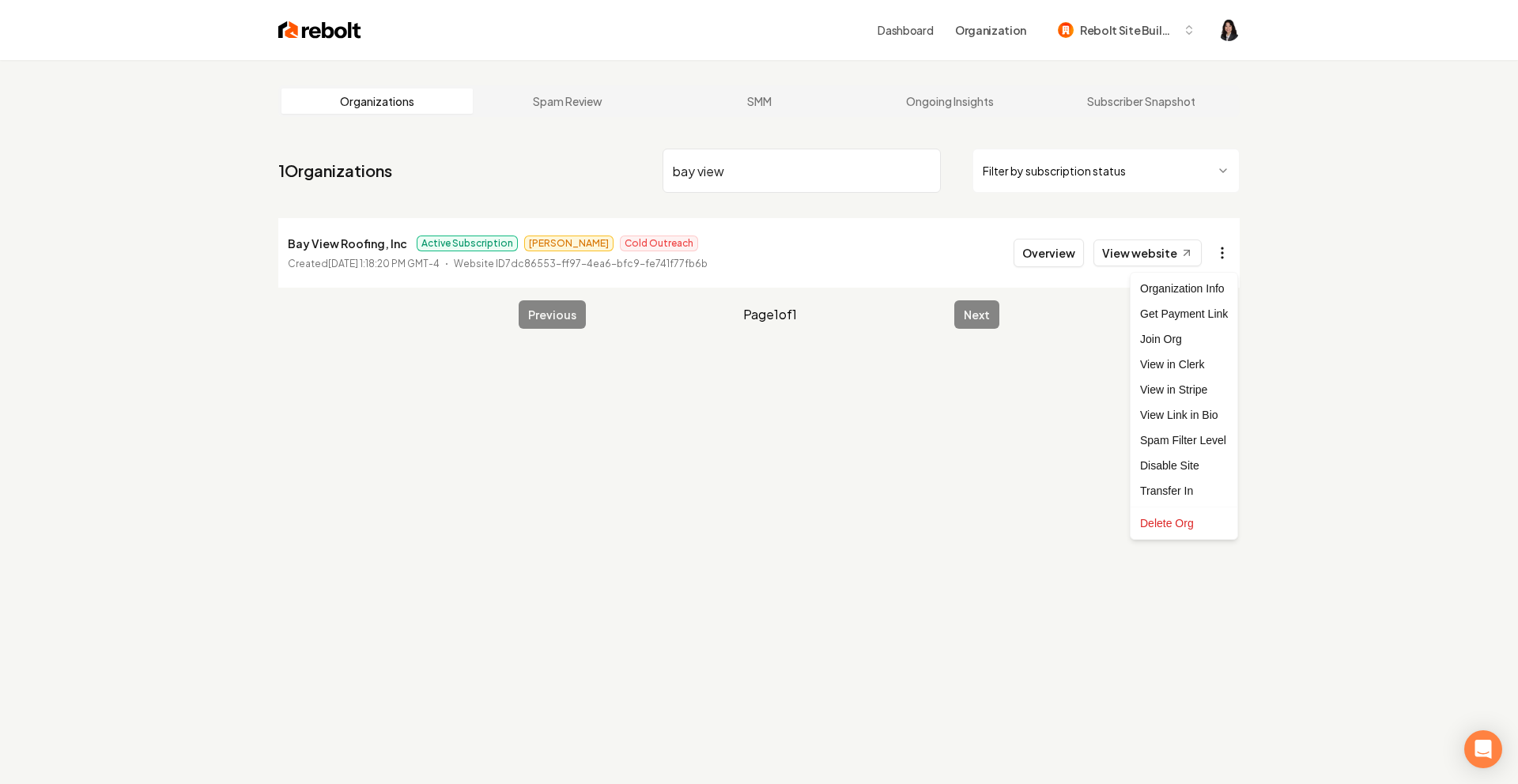
click at [1223, 260] on html "Dashboard Organization Rebolt Site Builder Organizations Spam Review SMM Ongoin…" at bounding box center [759, 392] width 1518 height 784
click at [1210, 394] on link "View in Stripe" at bounding box center [1184, 389] width 100 height 25
drag, startPoint x: 755, startPoint y: 170, endPoint x: 484, endPoint y: 135, distance: 273.3
click at [484, 135] on main "Organizations Spam Review SMM Ongoing Insights Subscriber Snapshot 1 Organizati…" at bounding box center [759, 207] width 1012 height 294
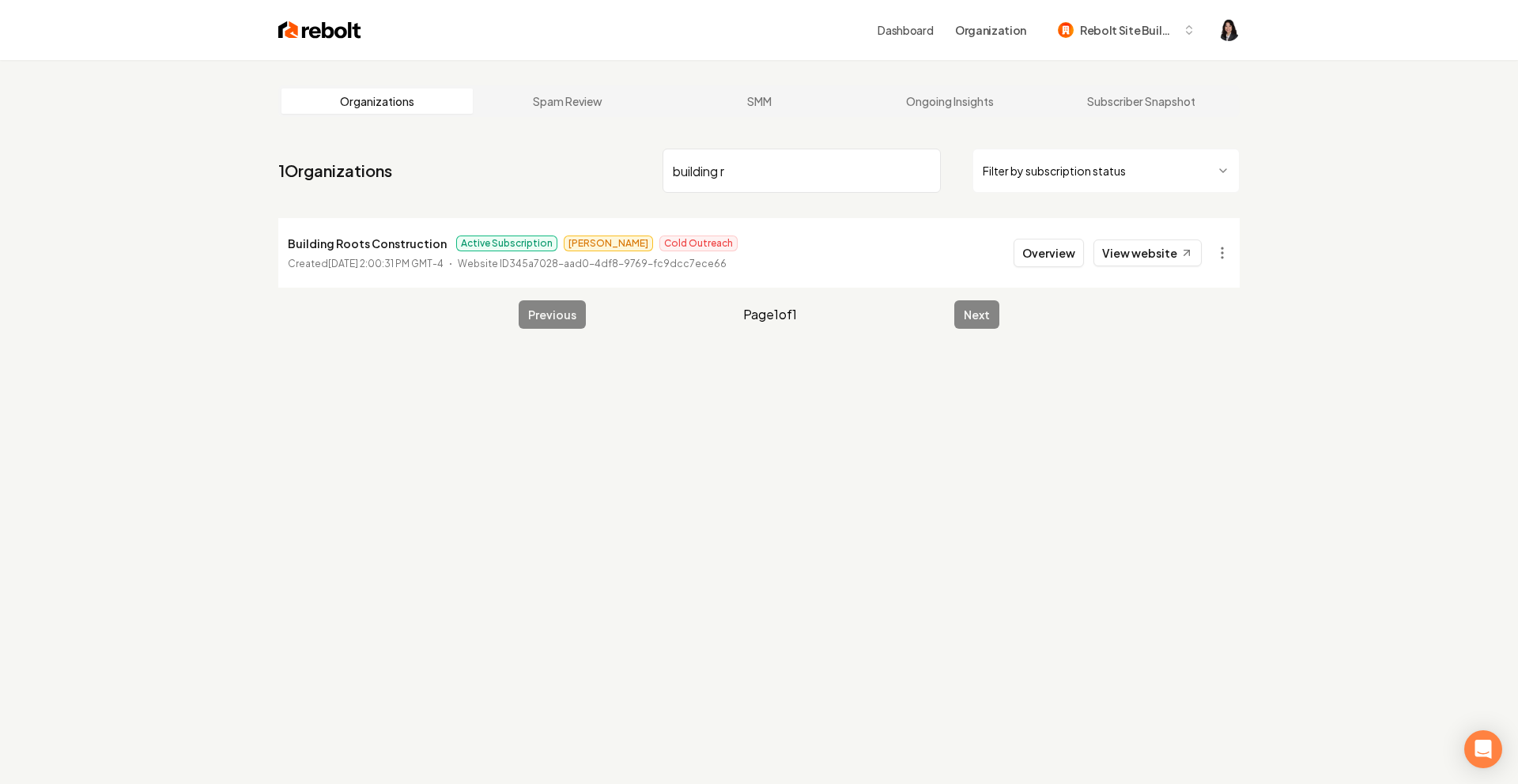
type input "building r"
click at [1226, 263] on html "Dashboard Organization Rebolt Site Builder Organizations Spam Review SMM Ongoin…" at bounding box center [759, 392] width 1518 height 784
click at [1209, 402] on link "View in Stripe" at bounding box center [1184, 389] width 100 height 25
drag, startPoint x: 804, startPoint y: 180, endPoint x: 541, endPoint y: 166, distance: 263.4
click at [541, 166] on nav "1 Organizations building r Filter by subscription status" at bounding box center [759, 177] width 961 height 70
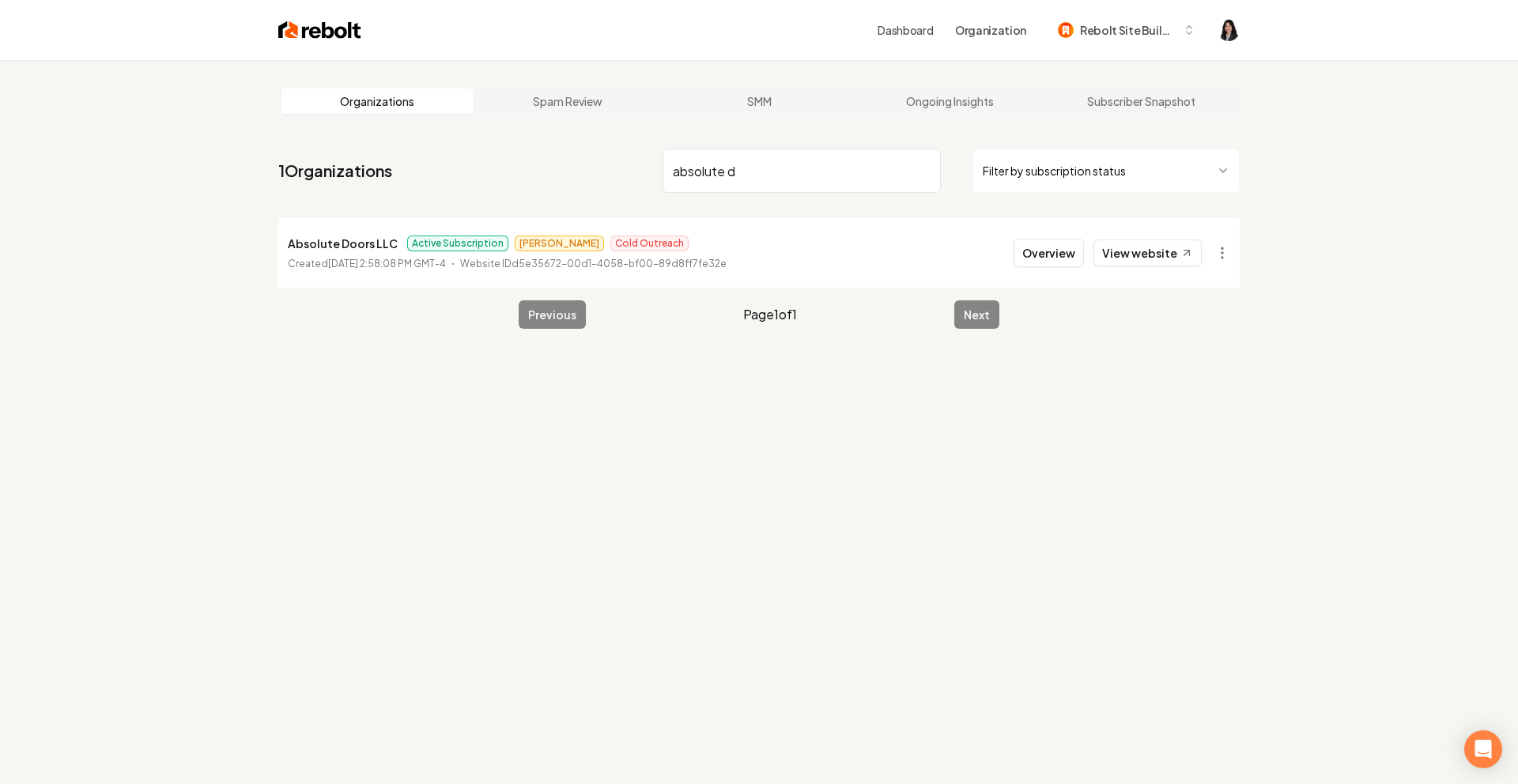
click at [1223, 255] on html "Dashboard Organization Rebolt Site Builder Organizations Spam Review SMM Ongoin…" at bounding box center [759, 392] width 1518 height 784
click at [1217, 394] on link "View in Stripe" at bounding box center [1184, 389] width 100 height 25
drag, startPoint x: 766, startPoint y: 167, endPoint x: 550, endPoint y: 79, distance: 233.2
click at [550, 79] on main "Organizations Spam Review SMM Ongoing Insights Subscriber Snapshot 1 Organizati…" at bounding box center [759, 207] width 1012 height 294
click at [1221, 257] on html "Dashboard Organization Rebolt Site Builder Organizations Spam Review SMM Ongoin…" at bounding box center [759, 392] width 1518 height 784
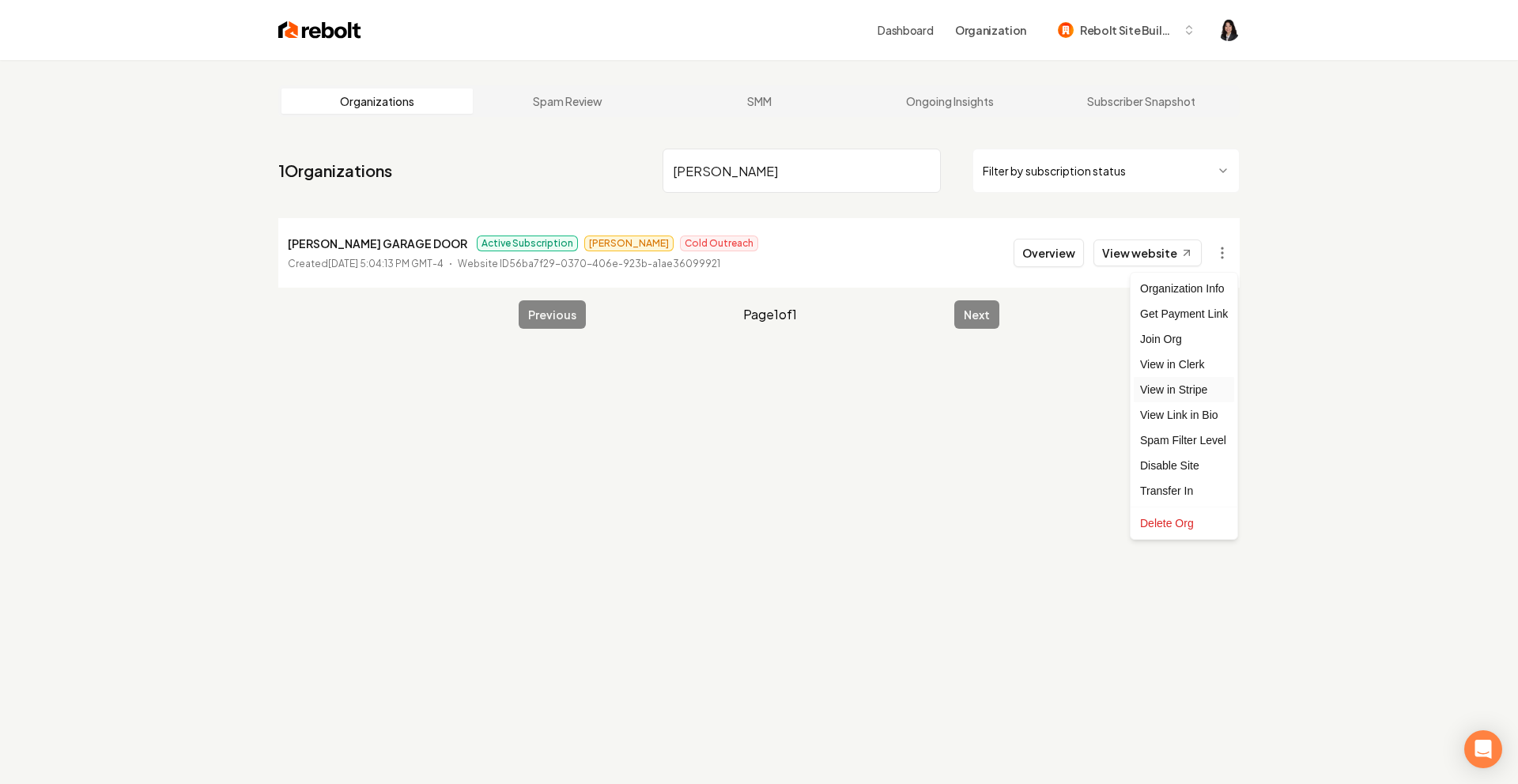
click at [1202, 387] on link "View in Stripe" at bounding box center [1184, 389] width 100 height 25
click at [702, 174] on input "[PERSON_NAME]" at bounding box center [802, 170] width 278 height 44
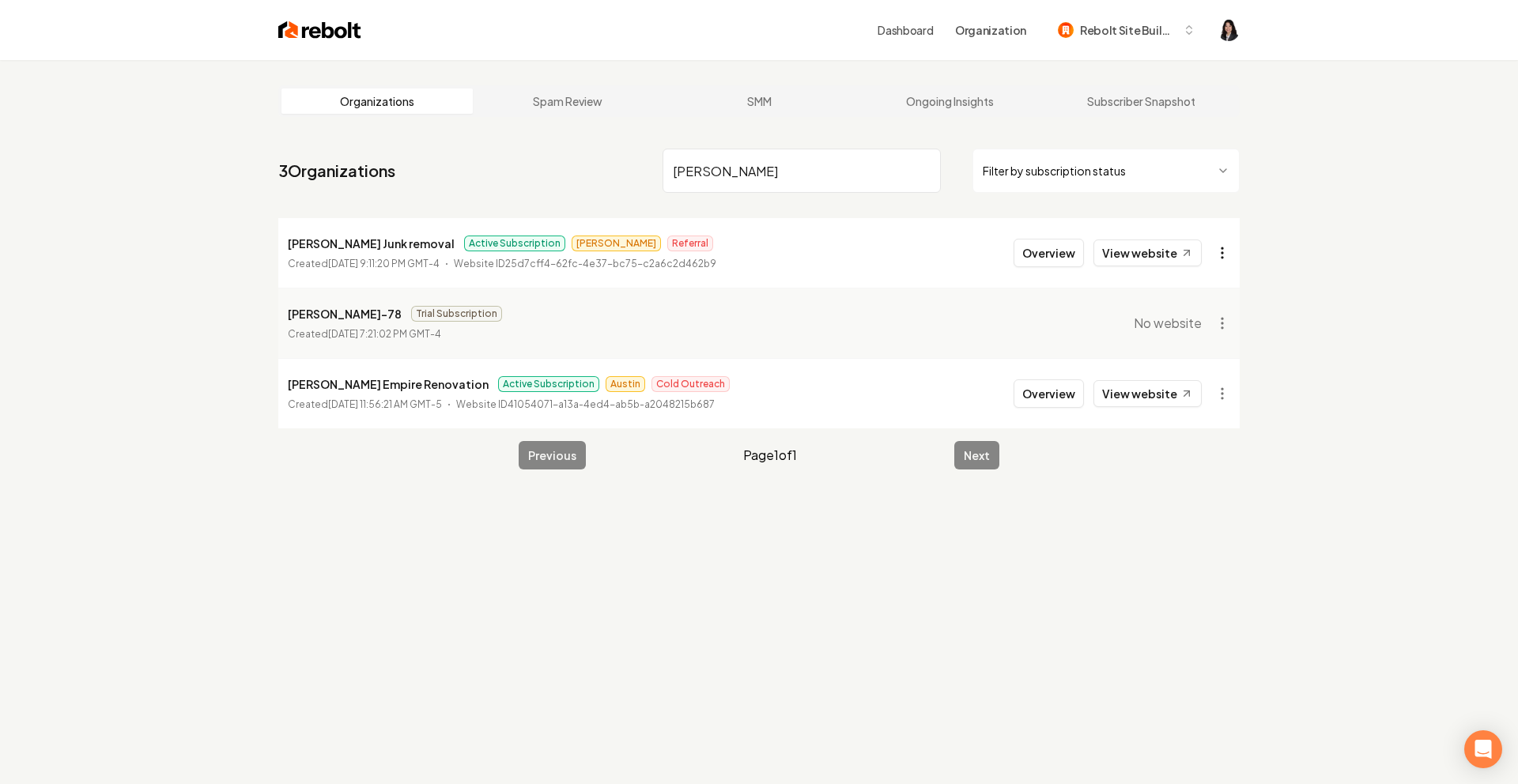
click at [1226, 255] on html "Dashboard Organization Rebolt Site Builder Organizations Spam Review SMM Ongoin…" at bounding box center [759, 392] width 1518 height 784
click at [1204, 388] on link "View in Stripe" at bounding box center [1184, 389] width 100 height 25
drag, startPoint x: 779, startPoint y: 176, endPoint x: 491, endPoint y: 137, distance: 290.6
click at [491, 137] on main "Organizations Spam Review SMM Ongoing Insights Subscriber Snapshot 3 Organizati…" at bounding box center [759, 277] width 1012 height 435
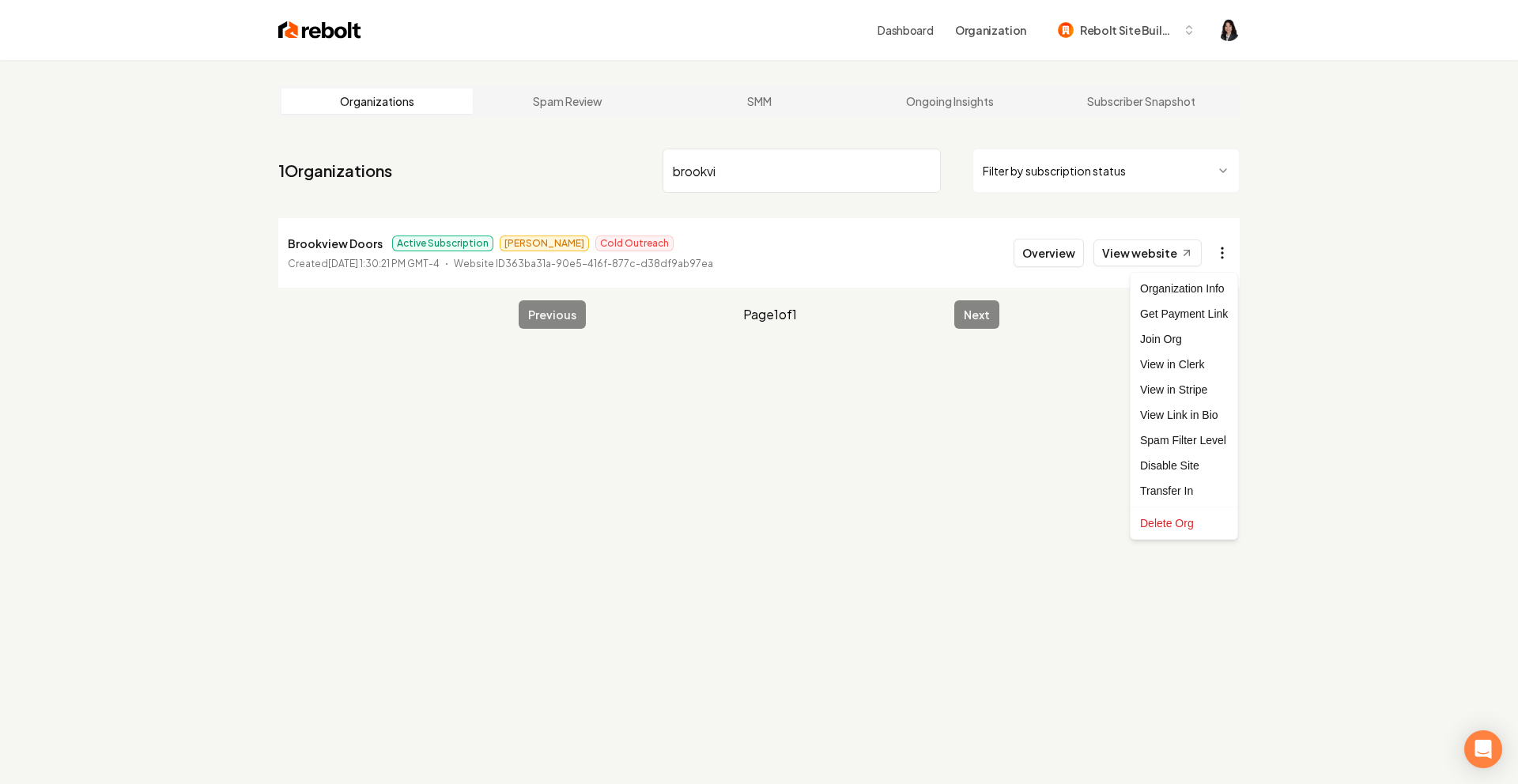
click at [1229, 242] on html "Dashboard Organization Rebolt Site Builder Organizations Spam Review SMM Ongoin…" at bounding box center [759, 392] width 1518 height 784
click at [1208, 395] on link "View in Stripe" at bounding box center [1184, 389] width 100 height 25
drag, startPoint x: 757, startPoint y: 172, endPoint x: 524, endPoint y: 128, distance: 237.1
click at [524, 128] on main "Organizations Spam Review SMM Ongoing Insights Subscriber Snapshot 1 Organizati…" at bounding box center [759, 207] width 1012 height 294
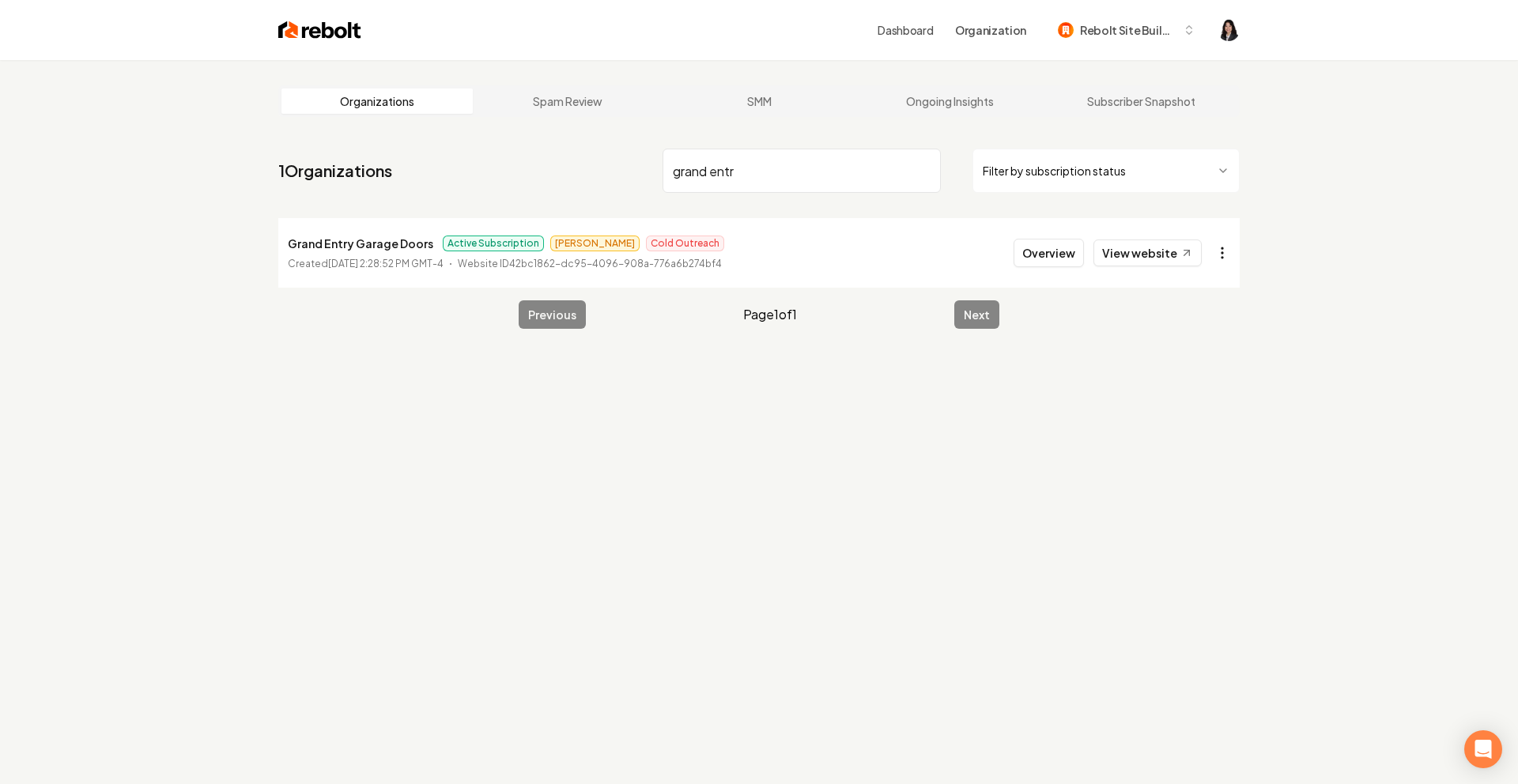
type input "grand entr"
click at [1229, 250] on html "Dashboard Organization Rebolt Site Builder Organizations Spam Review SMM Ongoin…" at bounding box center [759, 392] width 1518 height 784
click at [1216, 391] on link "View in Stripe" at bounding box center [1184, 389] width 100 height 25
click at [921, 172] on input "grand entr" at bounding box center [802, 170] width 278 height 44
type input "eagle d"
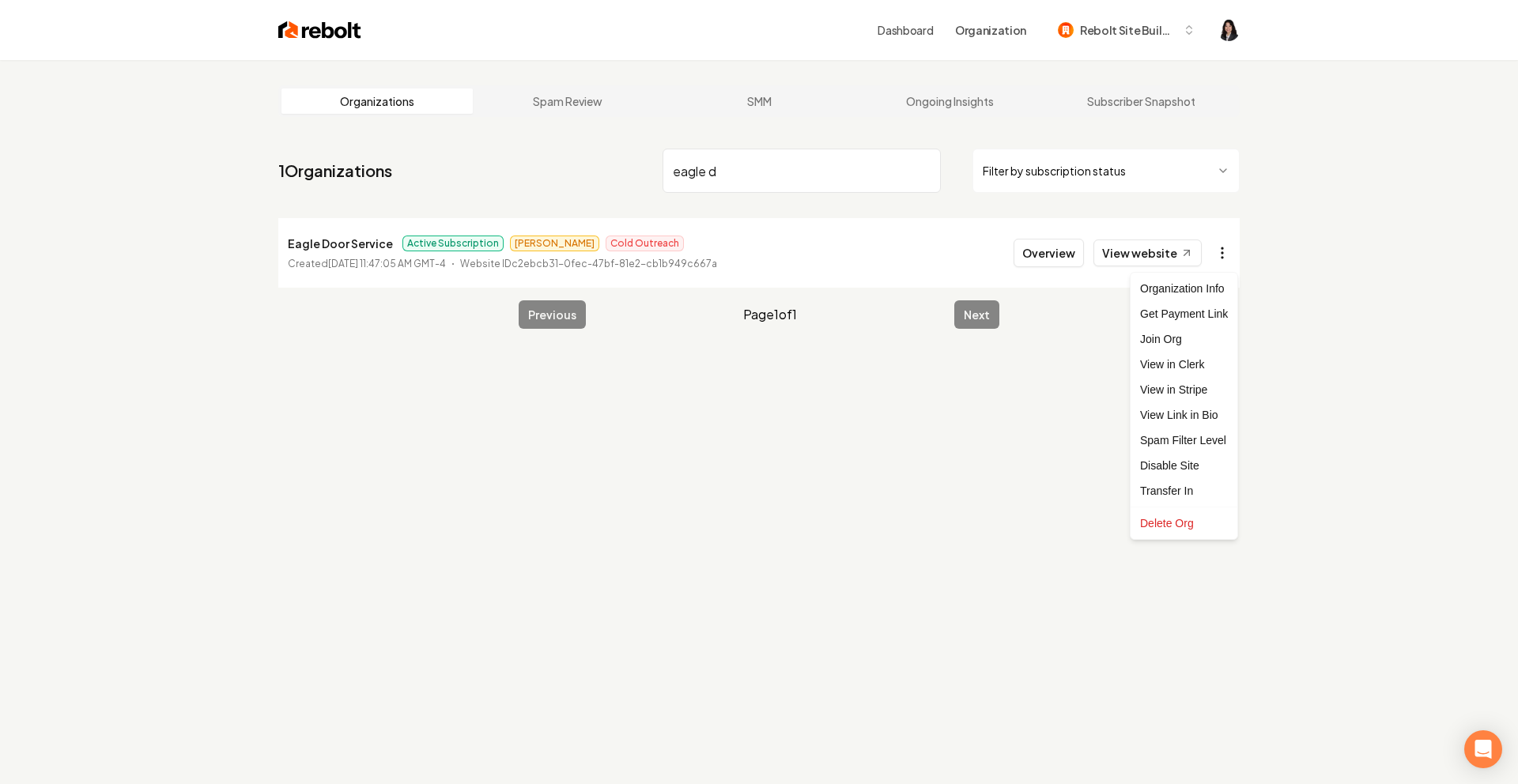
click at [1221, 266] on html "Dashboard Organization Rebolt Site Builder Organizations Spam Review SMM Ongoin…" at bounding box center [759, 392] width 1518 height 784
click at [1198, 391] on link "View in Stripe" at bounding box center [1184, 389] width 100 height 25
click at [921, 172] on input "eagle d" at bounding box center [802, 170] width 278 height 44
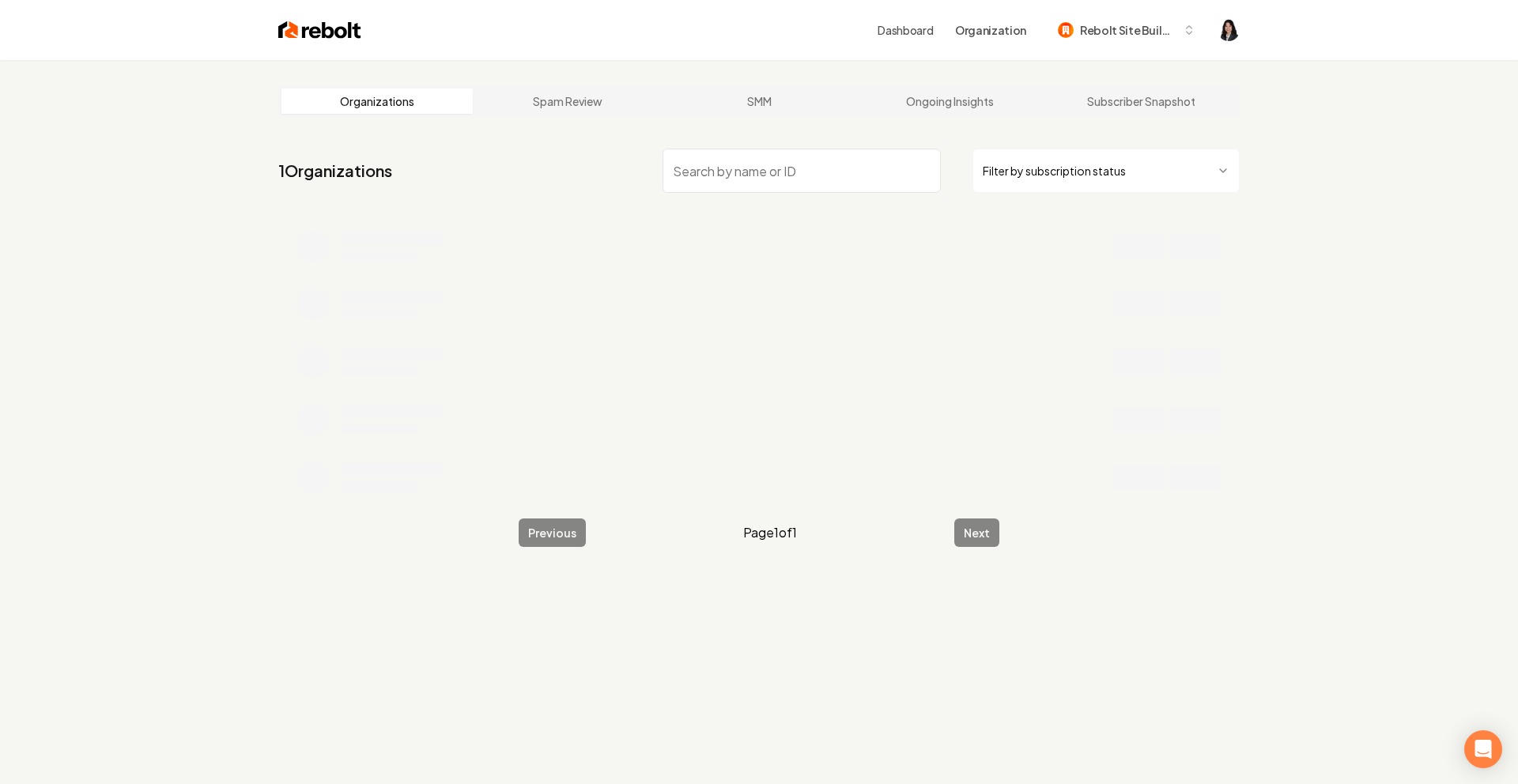
type input "e"
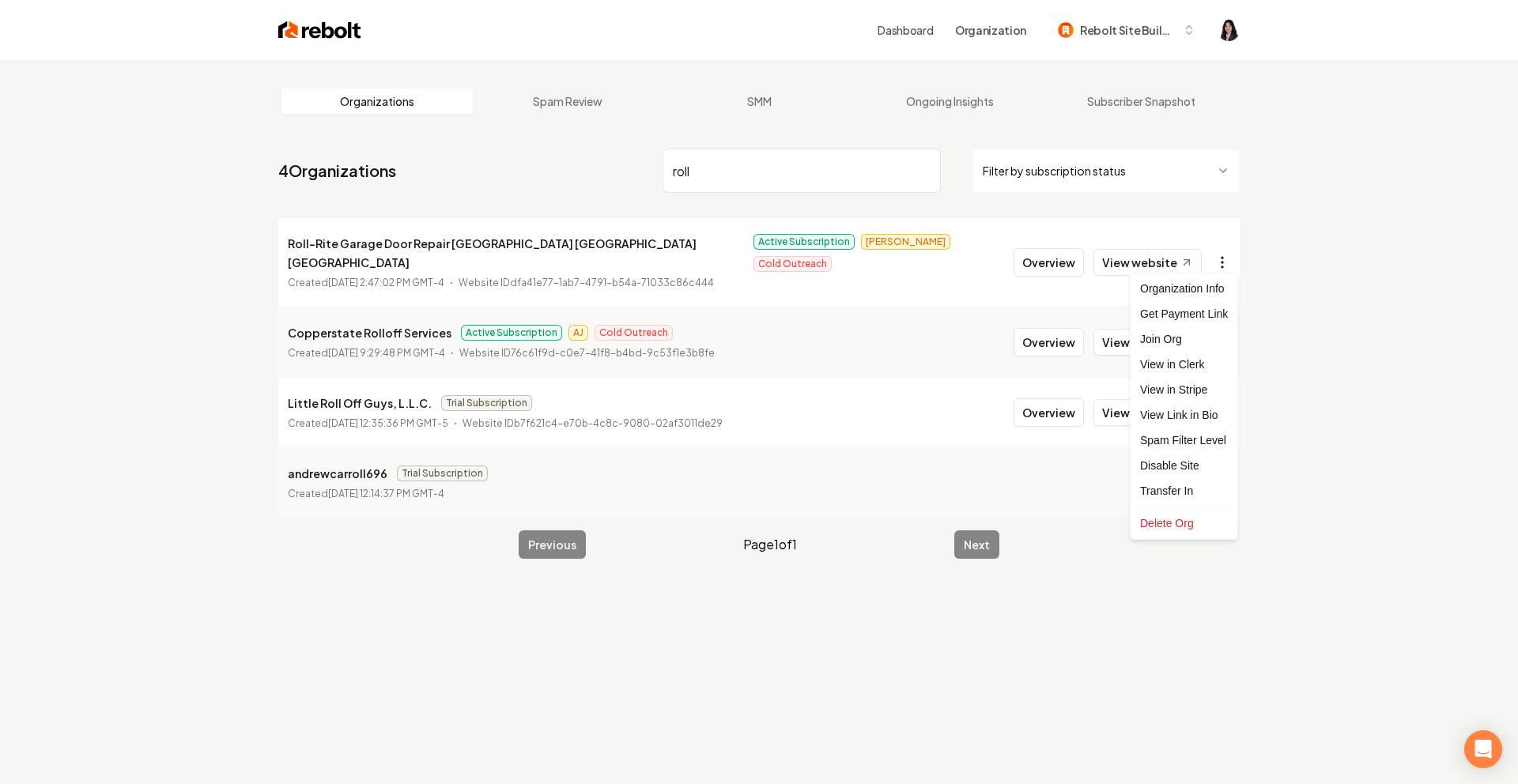
click at [1214, 249] on html "Dashboard Organization Rebolt Site Builder Organizations Spam Review SMM Ongoin…" at bounding box center [759, 392] width 1518 height 784
click at [1209, 393] on link "View in Stripe" at bounding box center [1184, 389] width 100 height 25
drag, startPoint x: 729, startPoint y: 169, endPoint x: 542, endPoint y: 132, distance: 190.6
click at [542, 132] on main "Organizations Spam Review SMM Ongoing Insights Subscriber Snapshot 4 Organizati…" at bounding box center [759, 322] width 1012 height 524
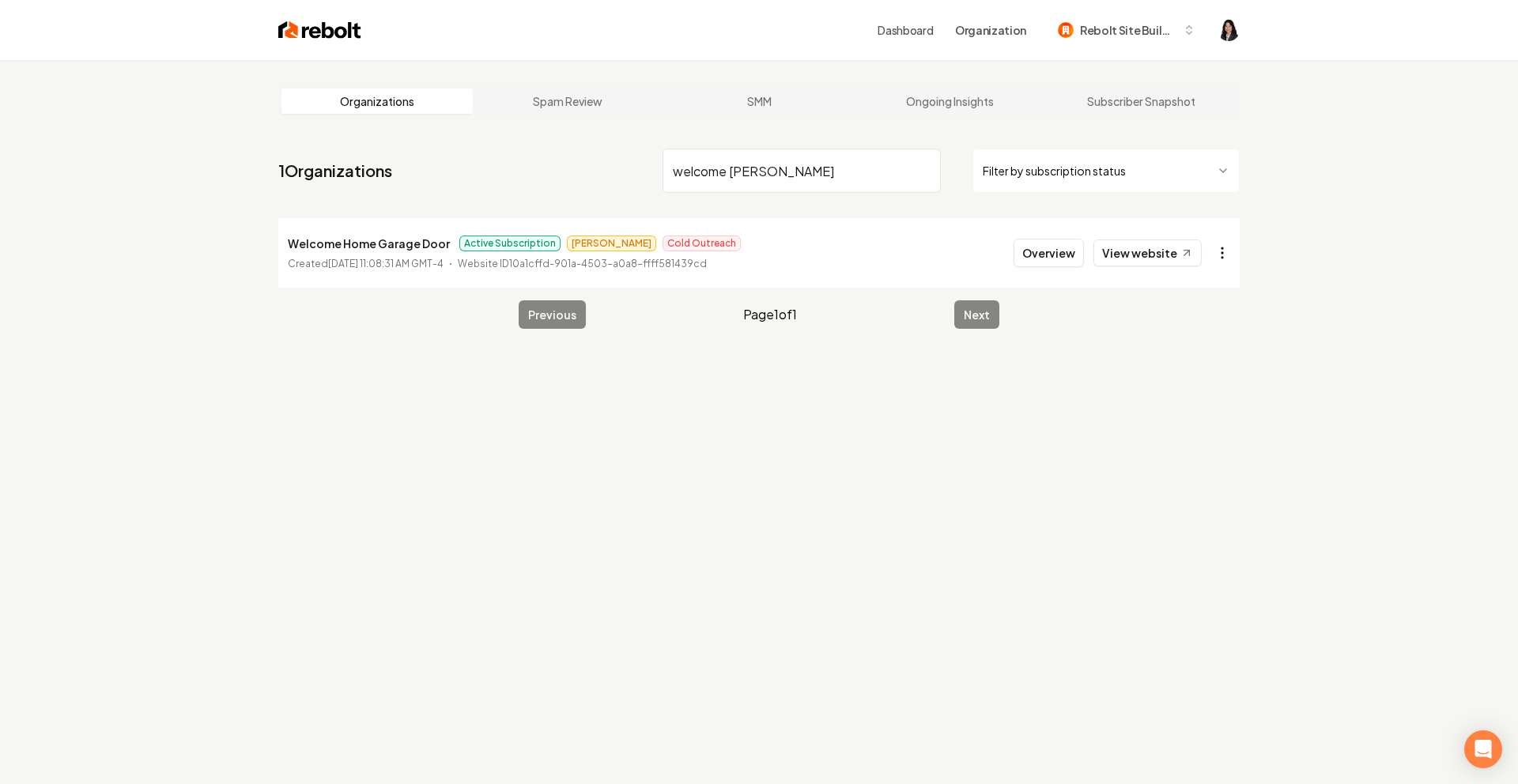
click at [1217, 259] on html "Dashboard Organization Rebolt Site Builder Organizations Spam Review SMM Ongoin…" at bounding box center [759, 392] width 1518 height 784
click at [1192, 394] on link "View in Stripe" at bounding box center [1184, 389] width 100 height 25
drag, startPoint x: 796, startPoint y: 162, endPoint x: 866, endPoint y: 211, distance: 85.4
click at [866, 211] on nav "1 Organizations welcome hom Filter by subscription status" at bounding box center [759, 177] width 961 height 70
click at [1226, 254] on html "Dashboard Organization Rebolt Site Builder Organizations Spam Review SMM Ongoin…" at bounding box center [759, 392] width 1518 height 784
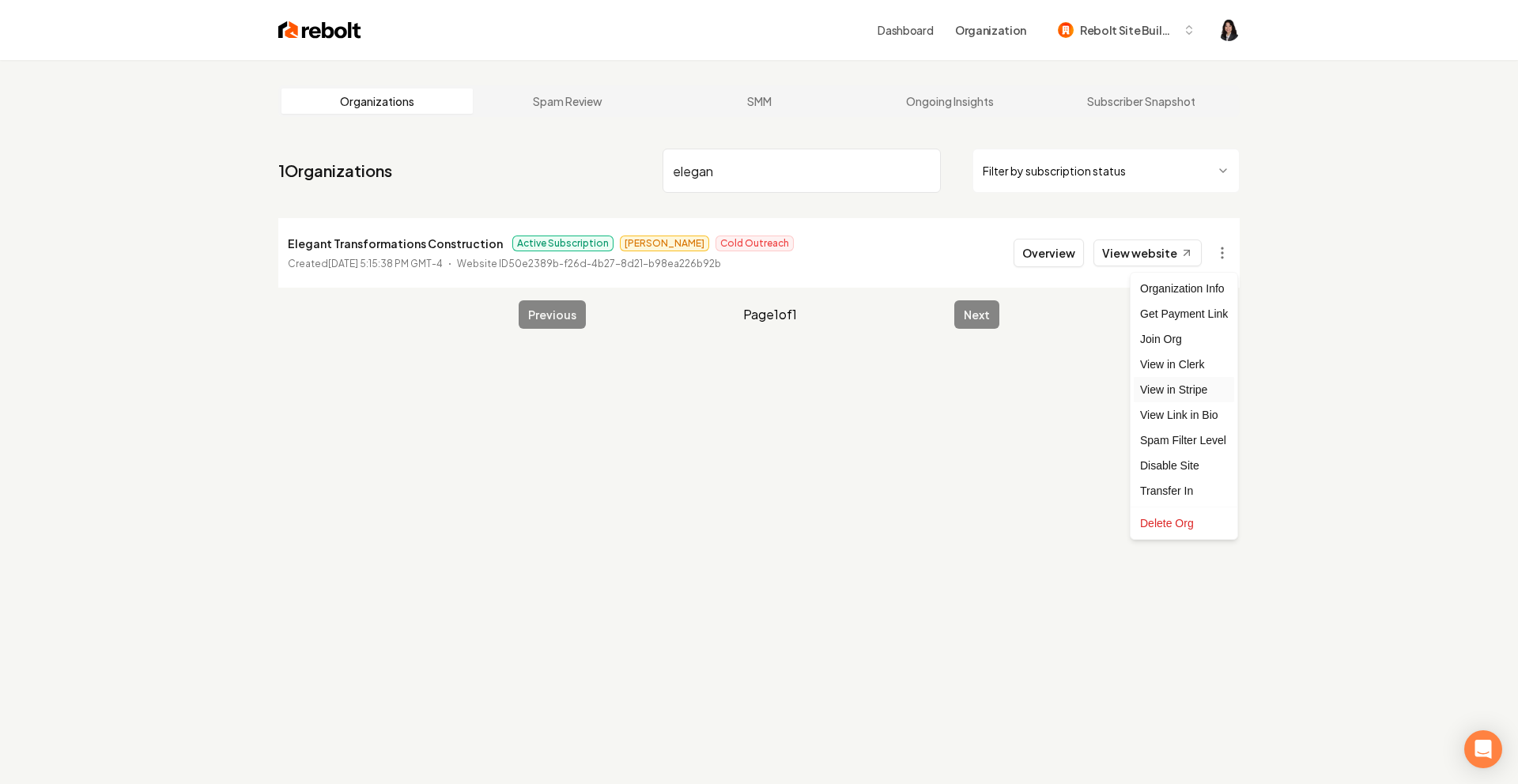
click at [1206, 386] on link "View in Stripe" at bounding box center [1184, 389] width 100 height 25
click at [685, 167] on input "elegan" at bounding box center [802, 170] width 278 height 44
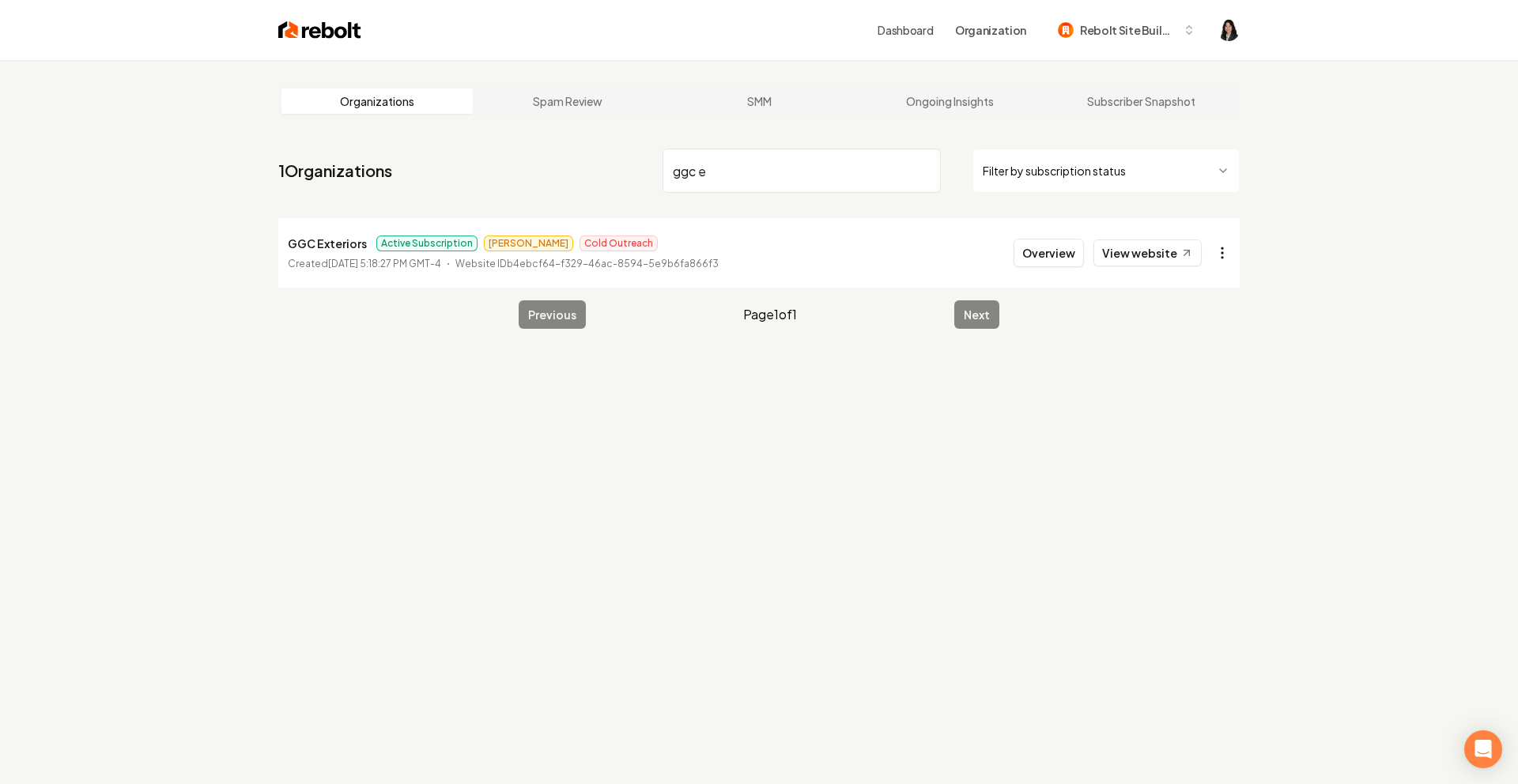
click at [1223, 243] on html "Dashboard Organization Rebolt Site Builder Organizations Spam Review SMM Ongoin…" at bounding box center [759, 392] width 1518 height 784
click at [1209, 389] on link "View in Stripe" at bounding box center [1184, 389] width 100 height 25
drag, startPoint x: 751, startPoint y: 176, endPoint x: 403, endPoint y: 105, distance: 355.2
click at [403, 105] on main "Organizations Spam Review SMM Ongoing Insights Subscriber Snapshot 1 Organizati…" at bounding box center [759, 207] width 1012 height 294
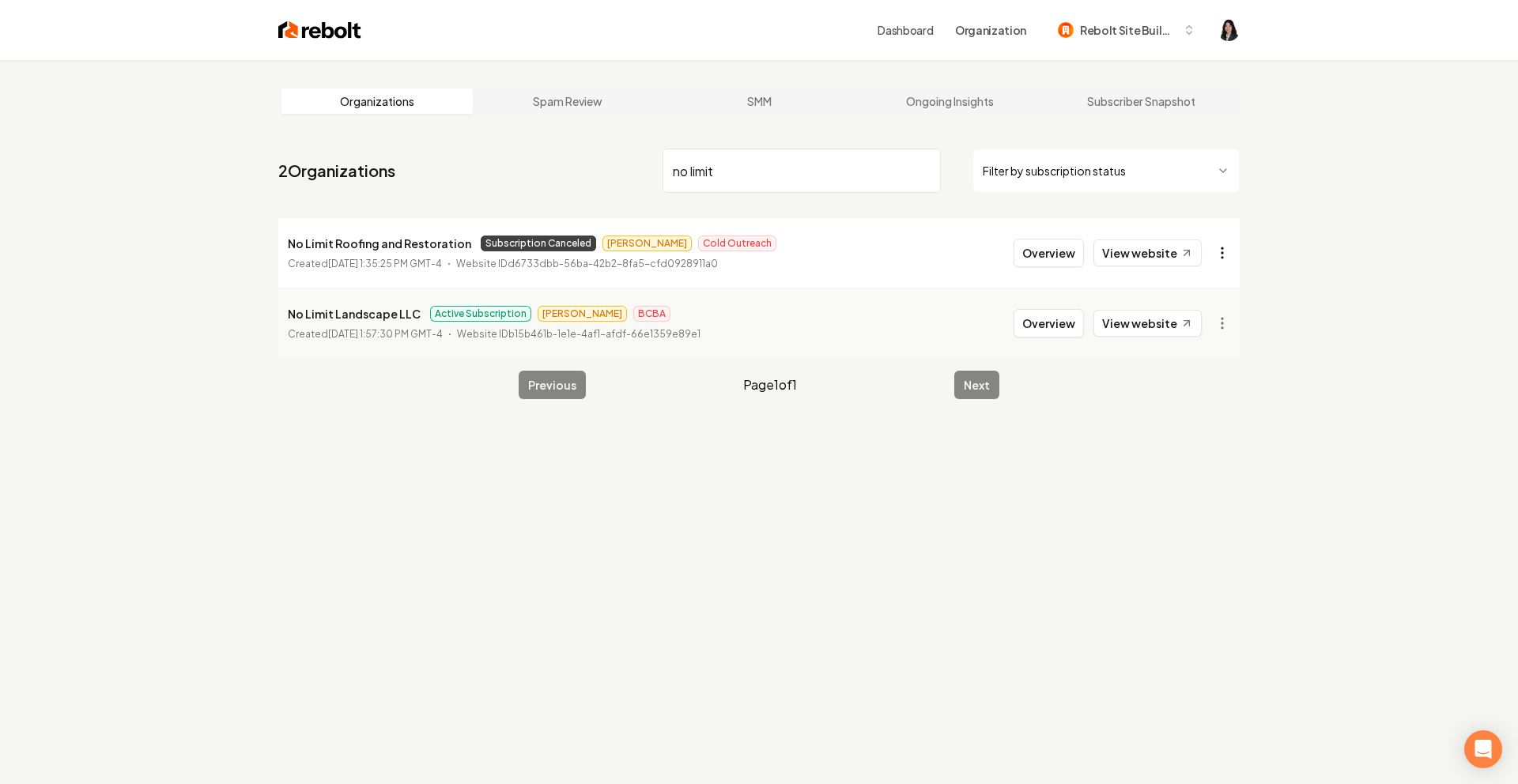
type input "no limit"
click at [1225, 255] on html "Dashboard Organization Rebolt Site Builder Organizations Spam Review SMM Ongoin…" at bounding box center [759, 392] width 1518 height 784
click at [1351, 300] on html "Dashboard Organization Rebolt Site Builder Organizations Spam Review SMM Ongoin…" at bounding box center [759, 392] width 1518 height 784
click at [1088, 174] on html "Dashboard Organization Rebolt Site Builder Organizations Spam Review SMM Ongoin…" at bounding box center [759, 392] width 1518 height 784
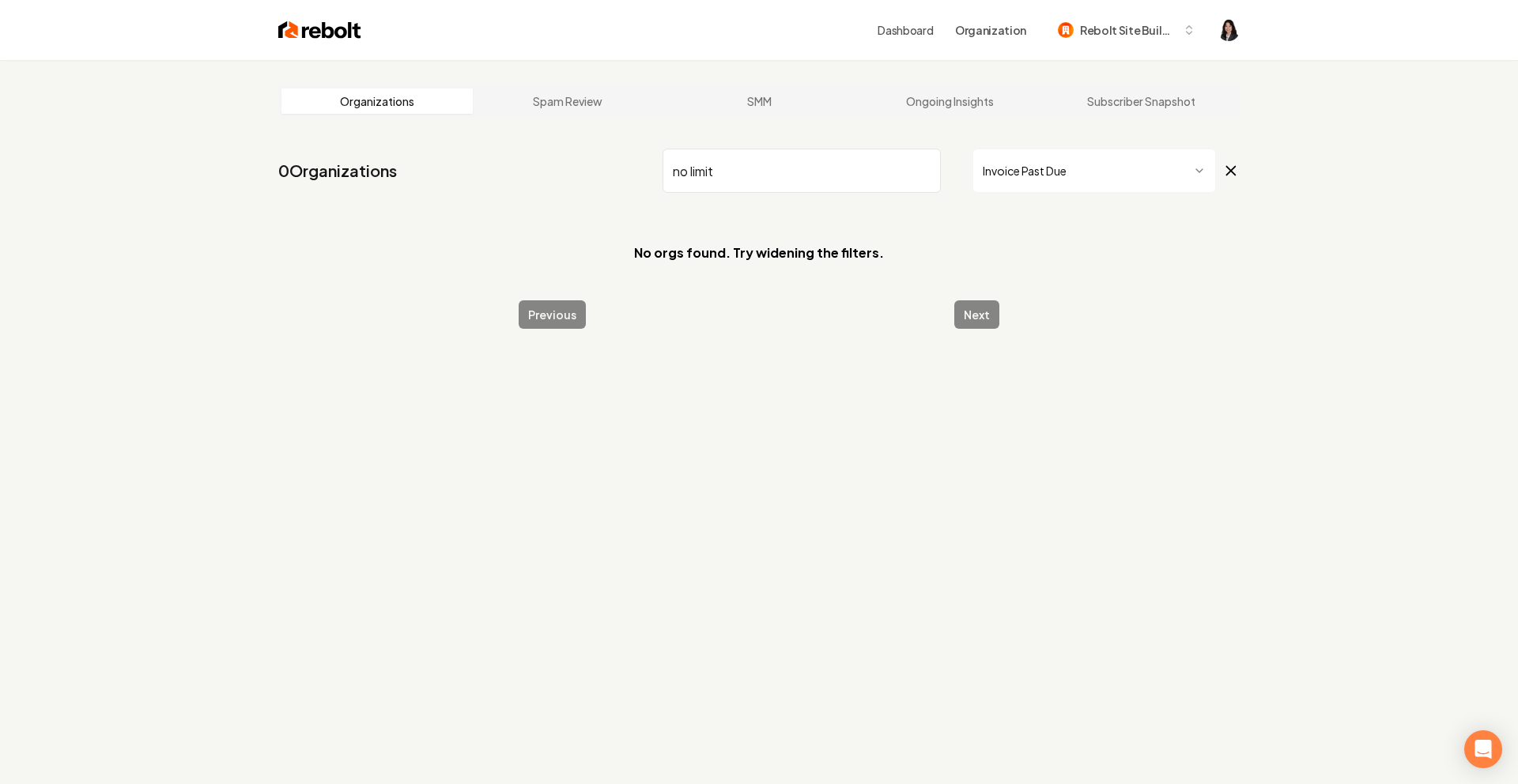
click at [919, 170] on input "no limit" at bounding box center [802, 170] width 278 height 44
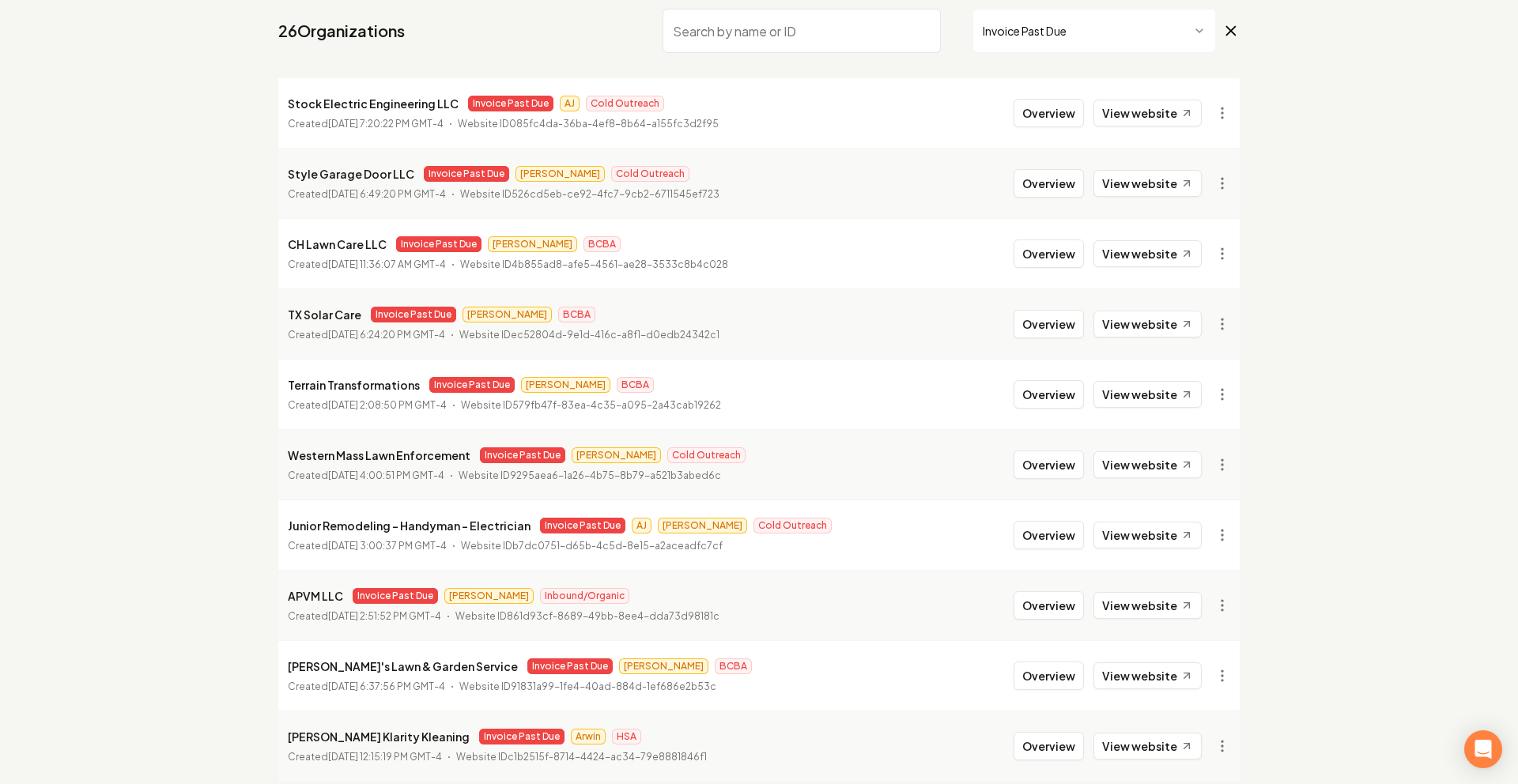
scroll to position [203, 0]
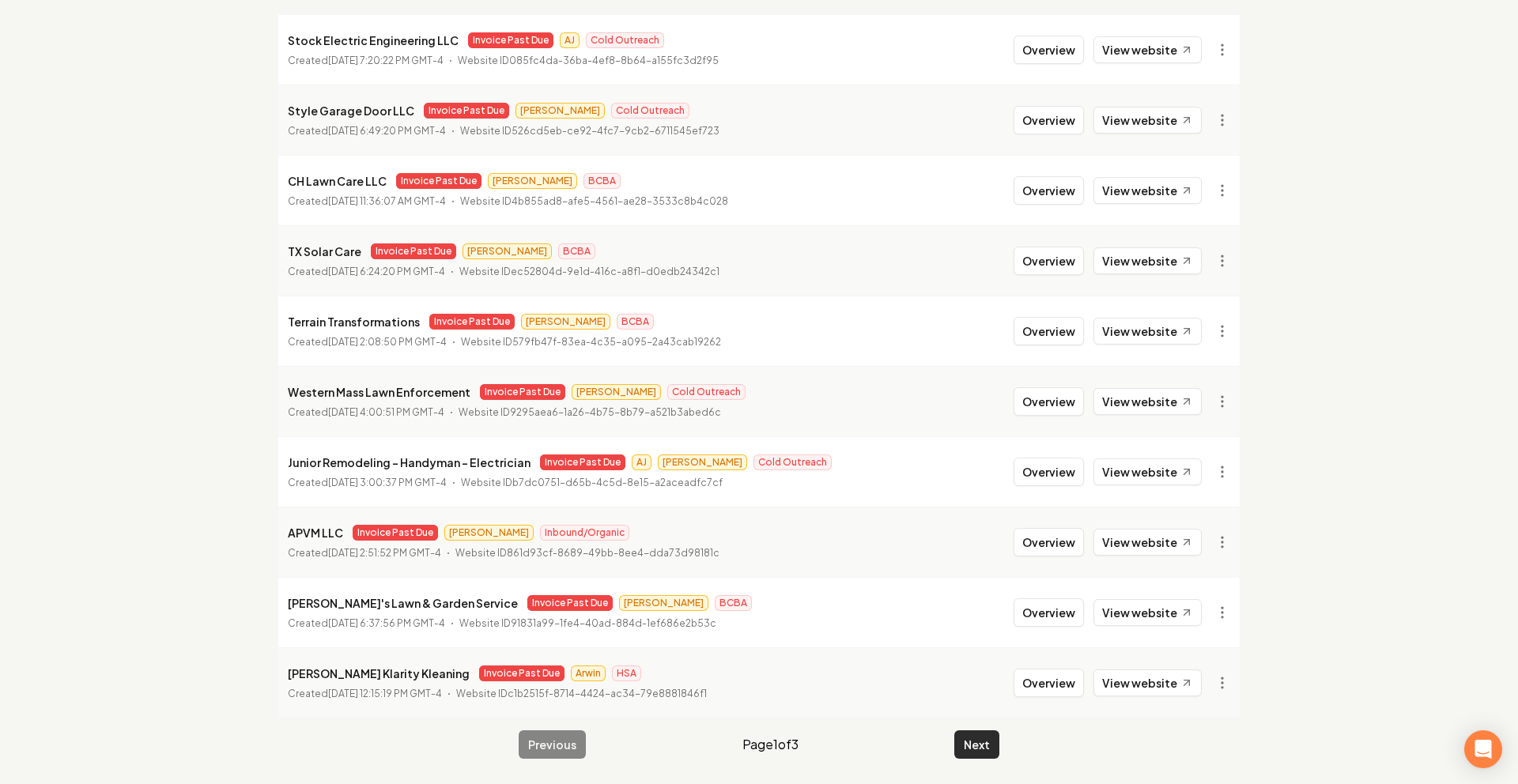
click at [961, 745] on button "Next" at bounding box center [977, 744] width 45 height 28
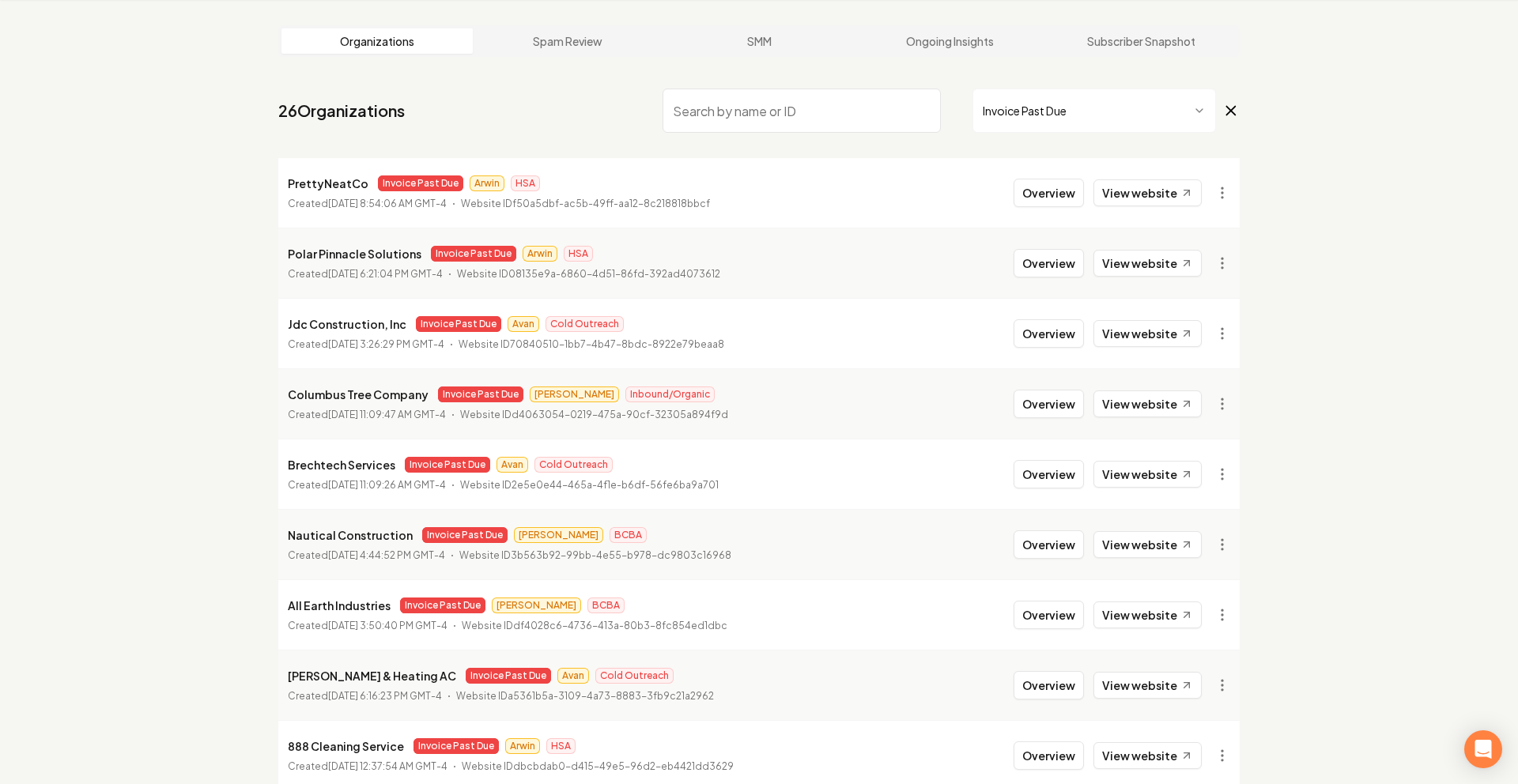
scroll to position [203, 0]
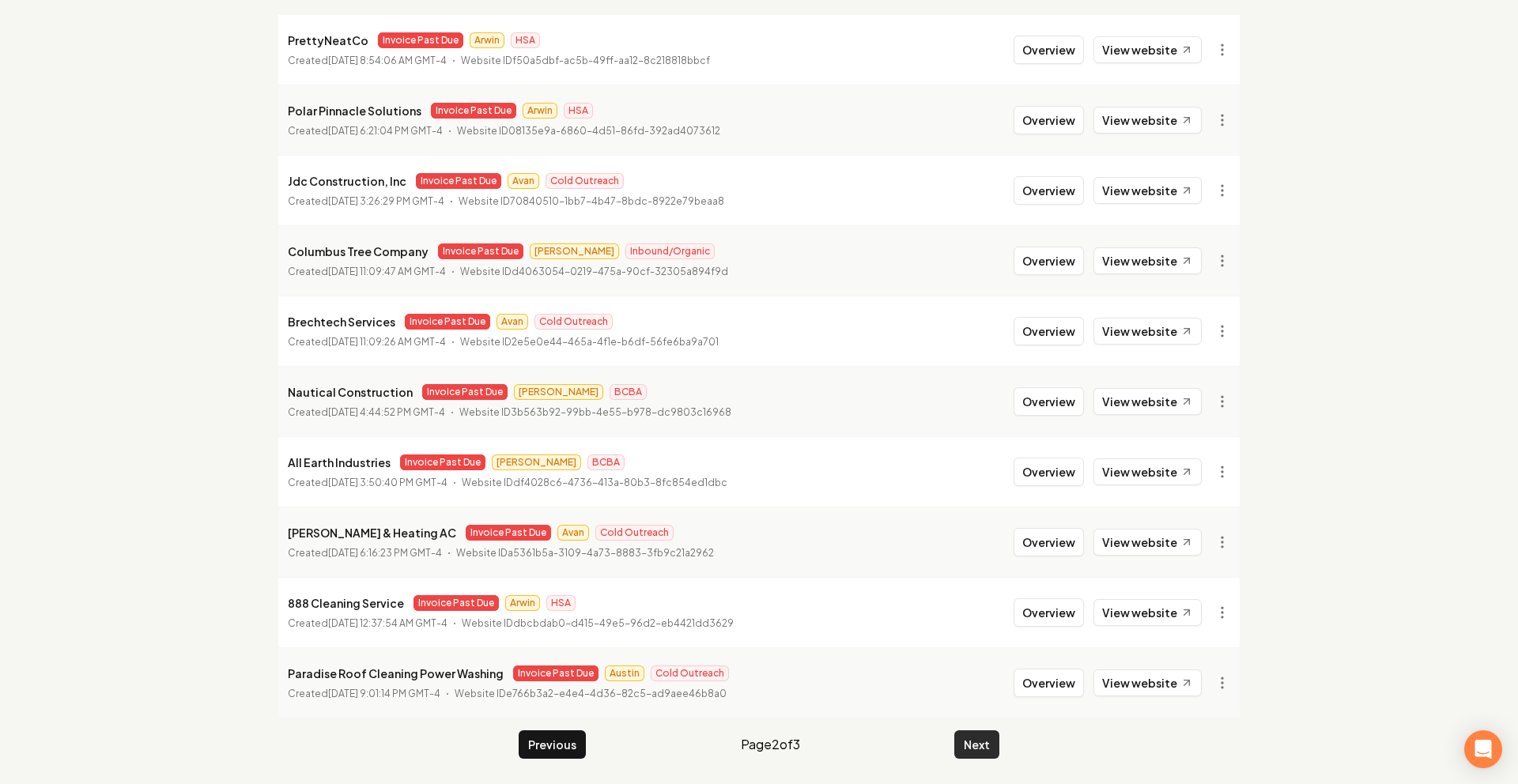
click at [988, 749] on button "Next" at bounding box center [977, 744] width 45 height 28
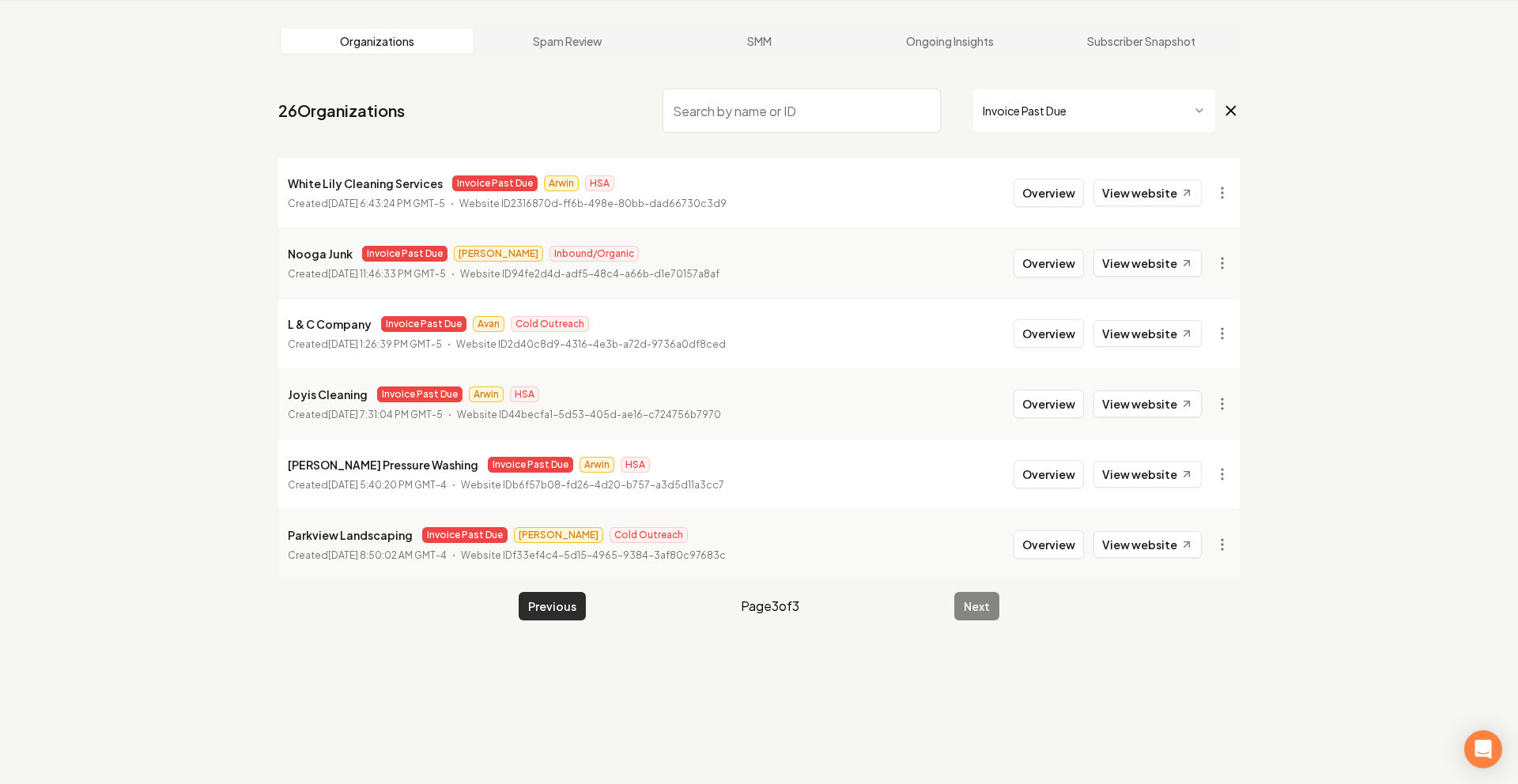
click at [545, 615] on button "Previous" at bounding box center [552, 606] width 68 height 28
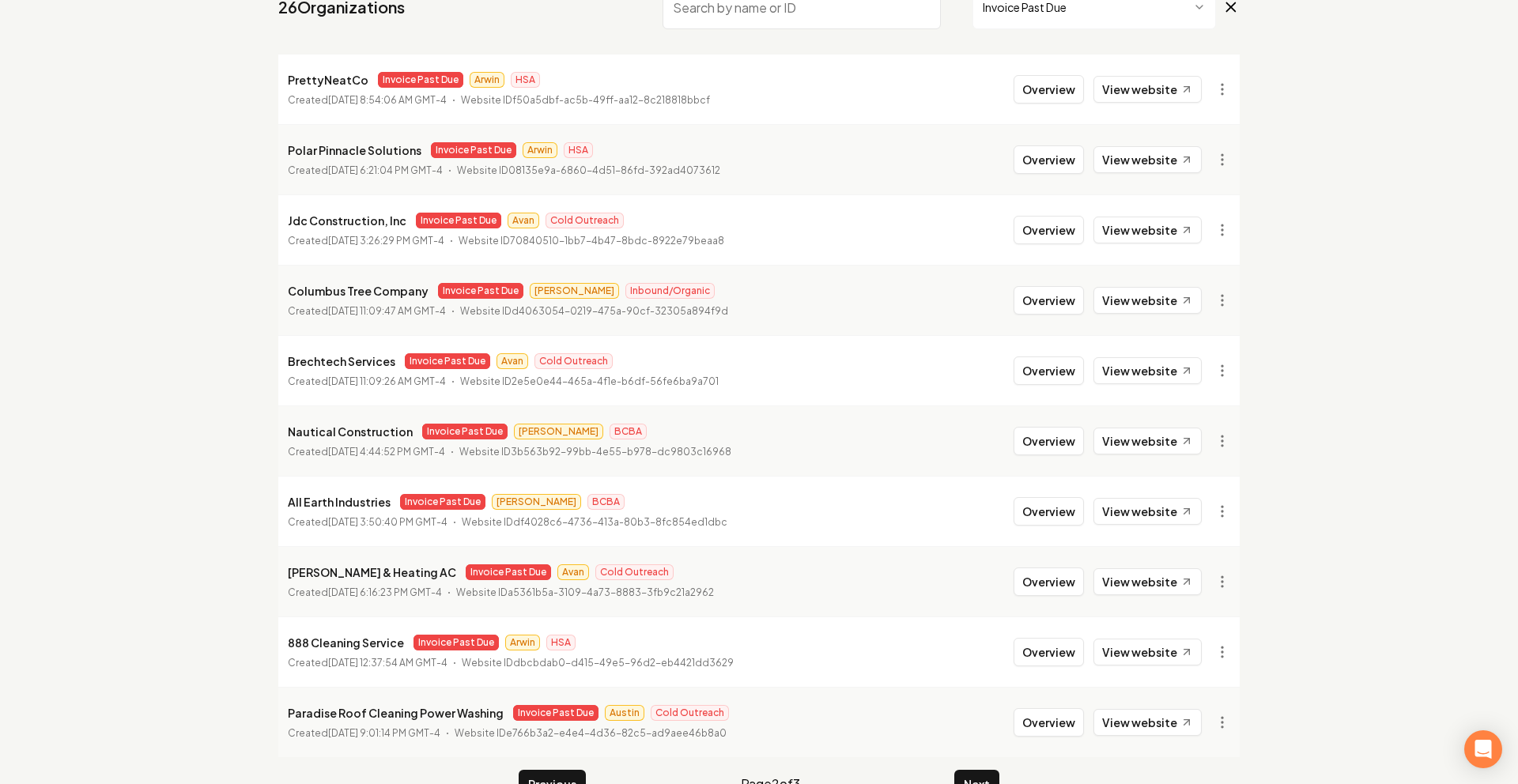
scroll to position [203, 0]
